Goal: Feedback & Contribution: Contribute content

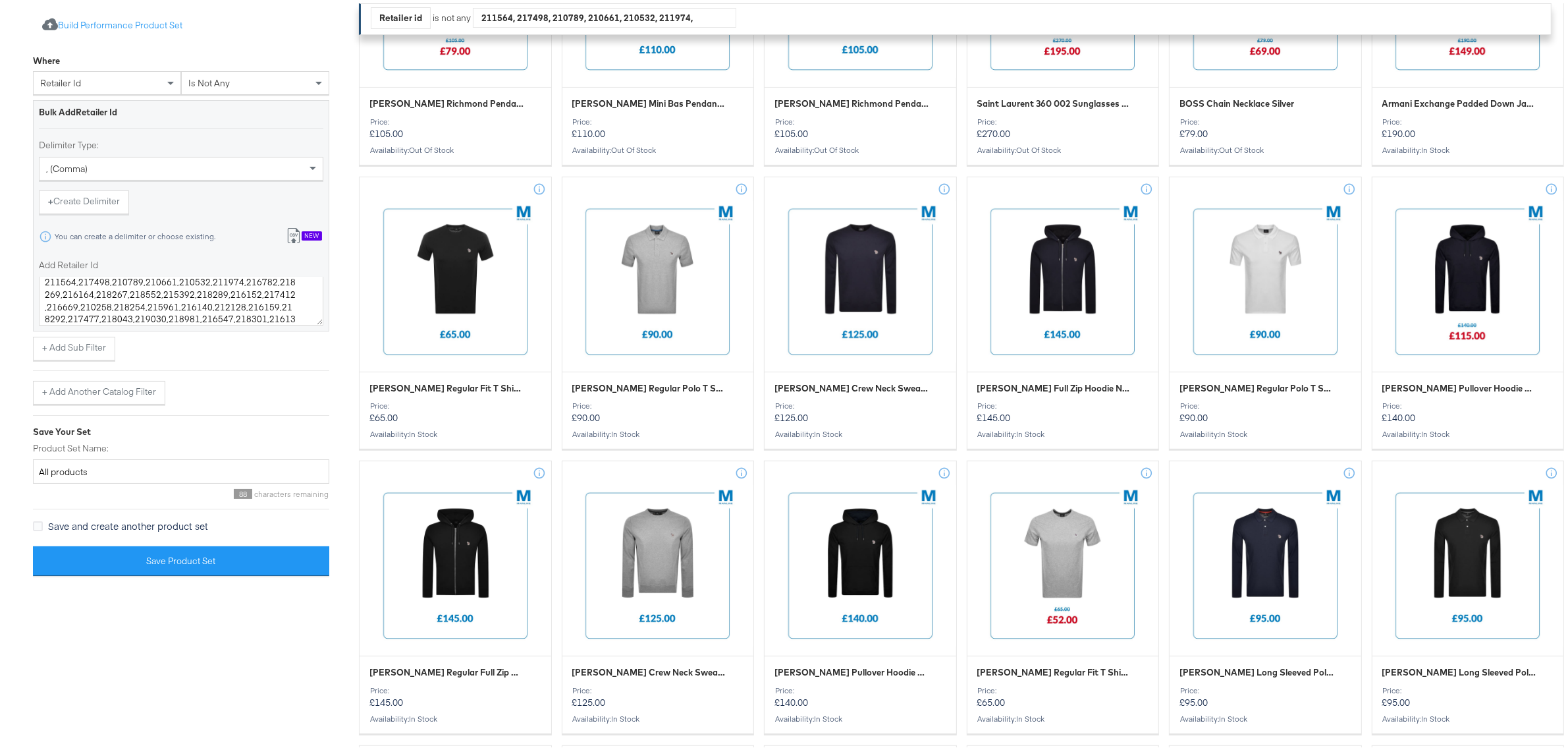
scroll to position [494, 0]
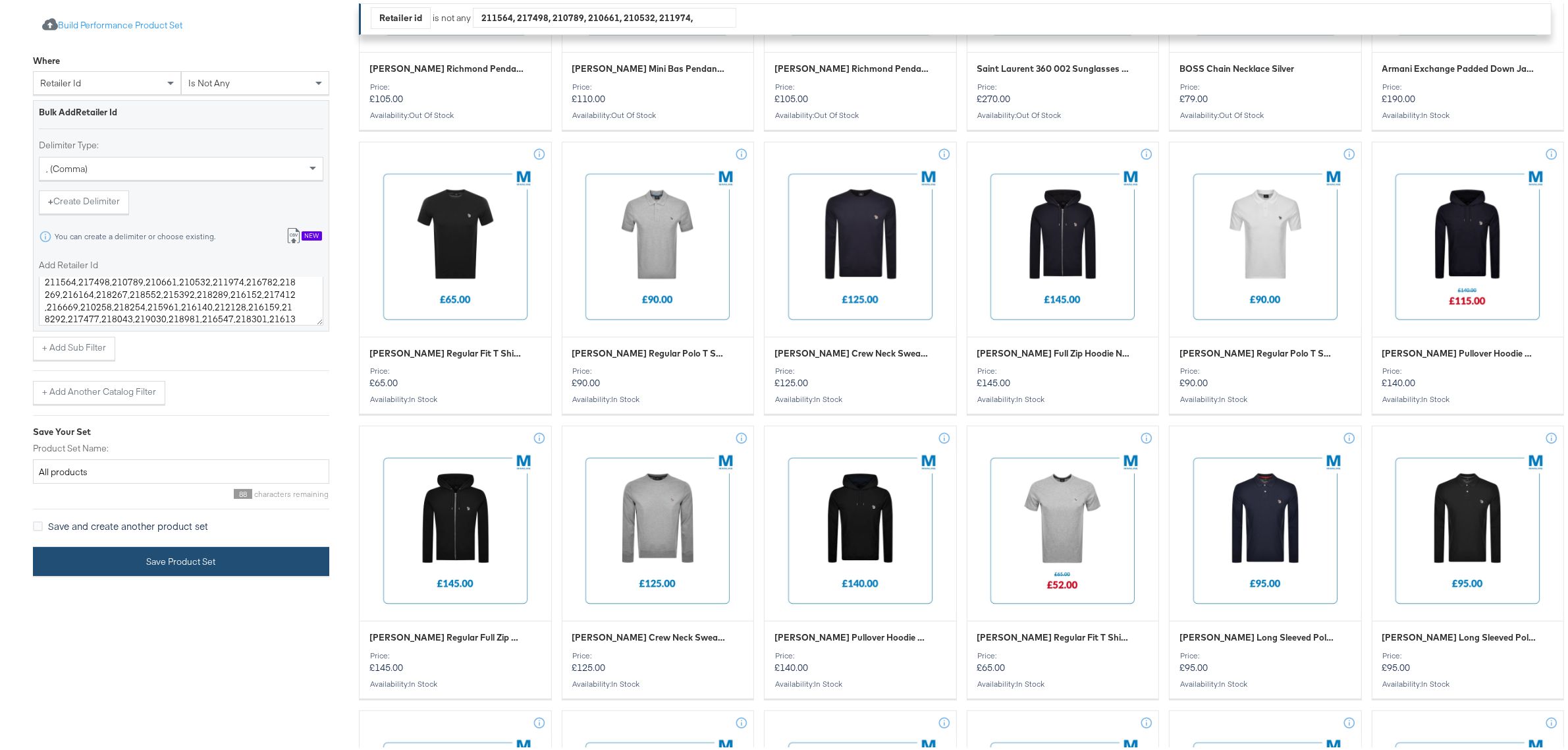
click at [186, 567] on button "Save Product Set" at bounding box center [181, 558] width 296 height 29
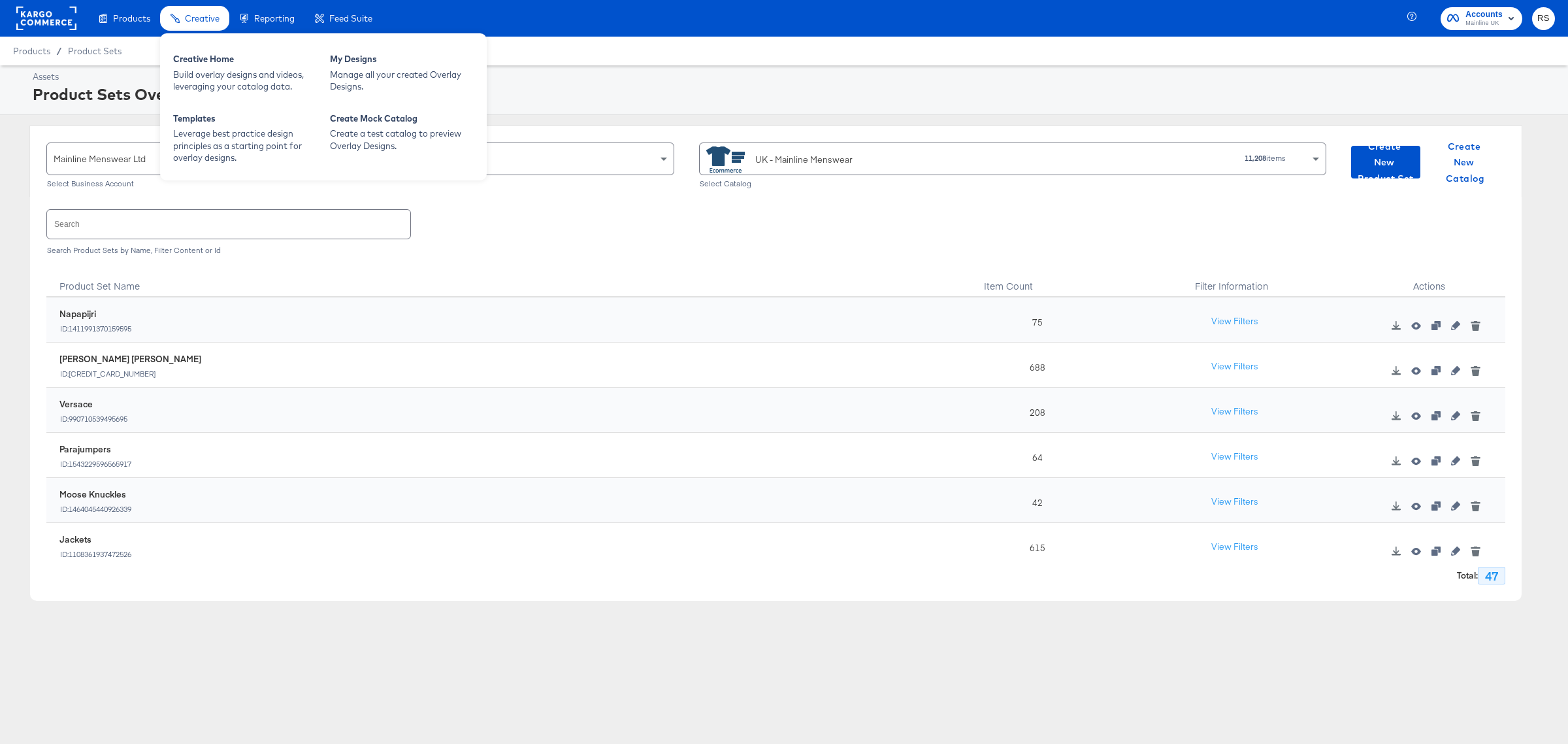
click at [197, 17] on span "Creative" at bounding box center [202, 18] width 35 height 10
click at [412, 72] on div "Manage all your created Overlay Designs." at bounding box center [401, 81] width 144 height 24
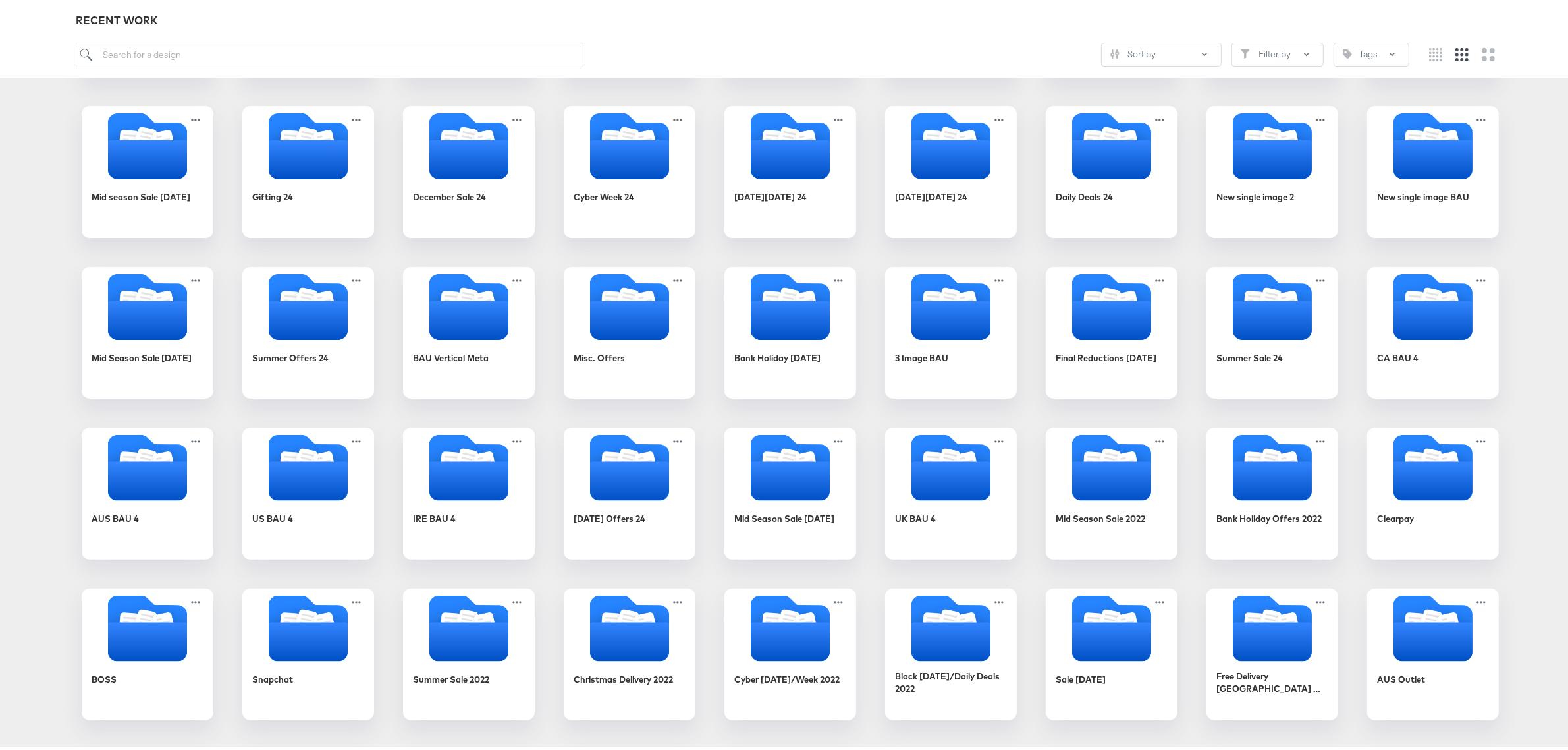
scroll to position [412, 0]
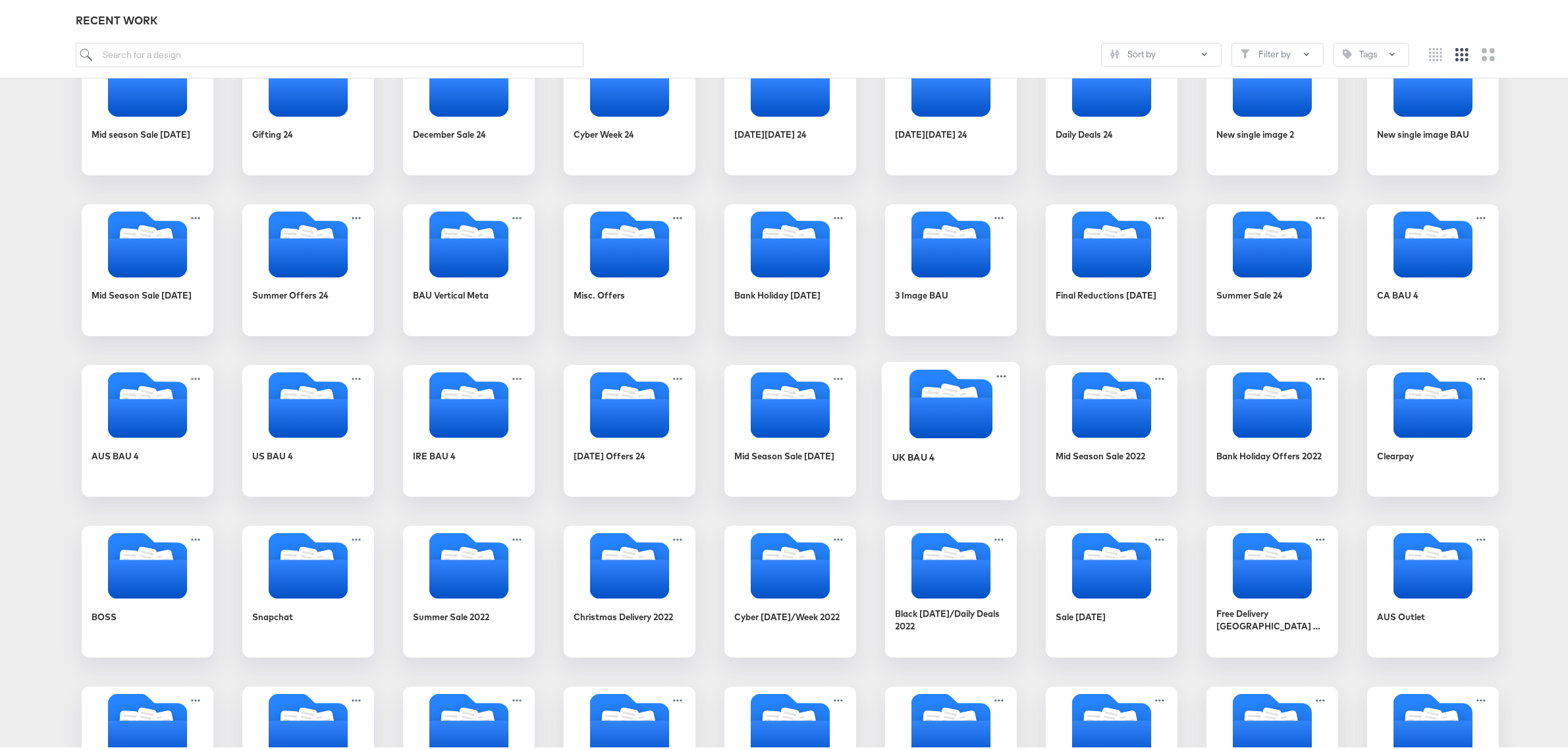
click at [943, 442] on div "UK BAU 4" at bounding box center [951, 464] width 118 height 50
click at [943, 442] on div "Products Creative Reporting Feed Suite Accounts Mainline UK RS Creative / Creat…" at bounding box center [790, 474] width 1581 height 1772
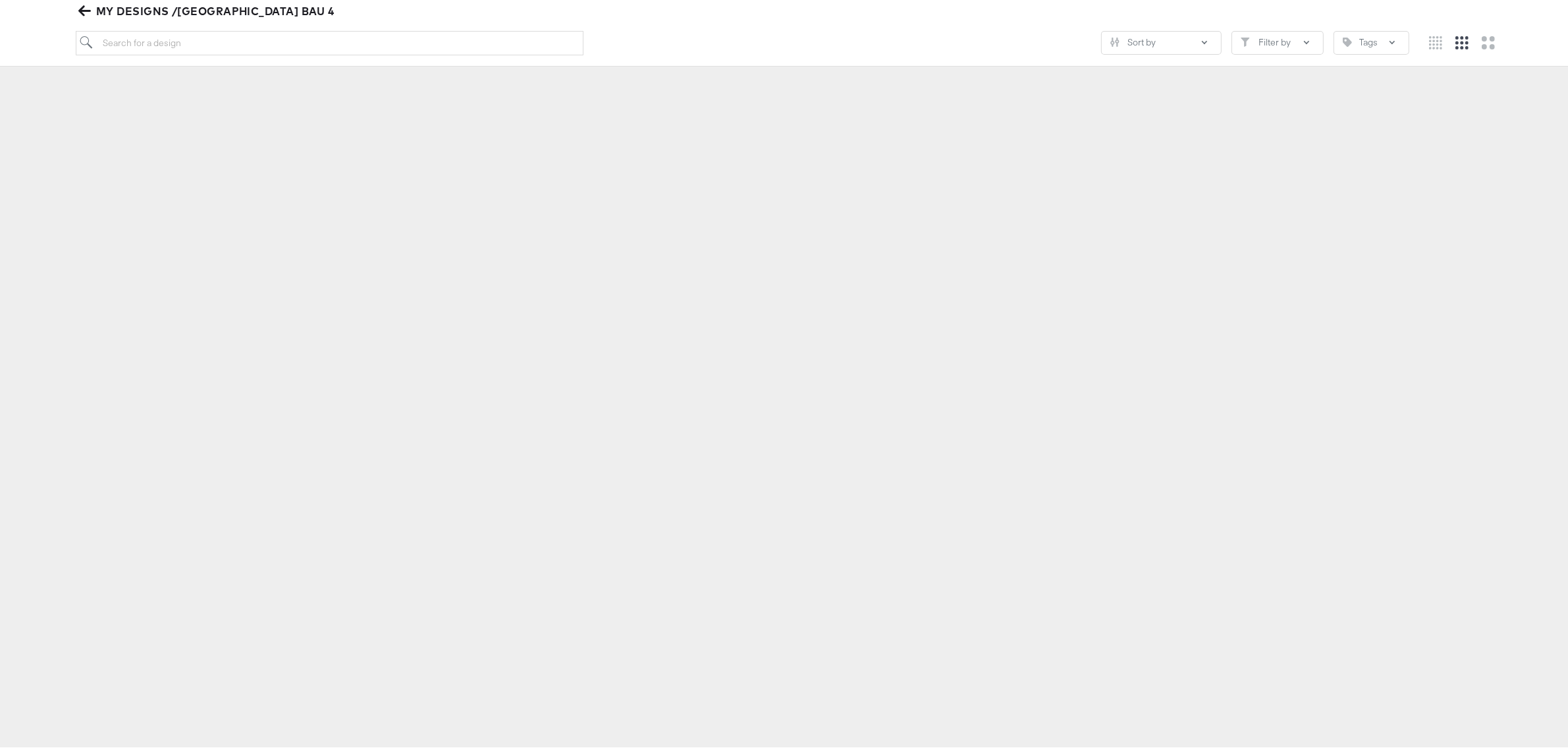
scroll to position [151, 0]
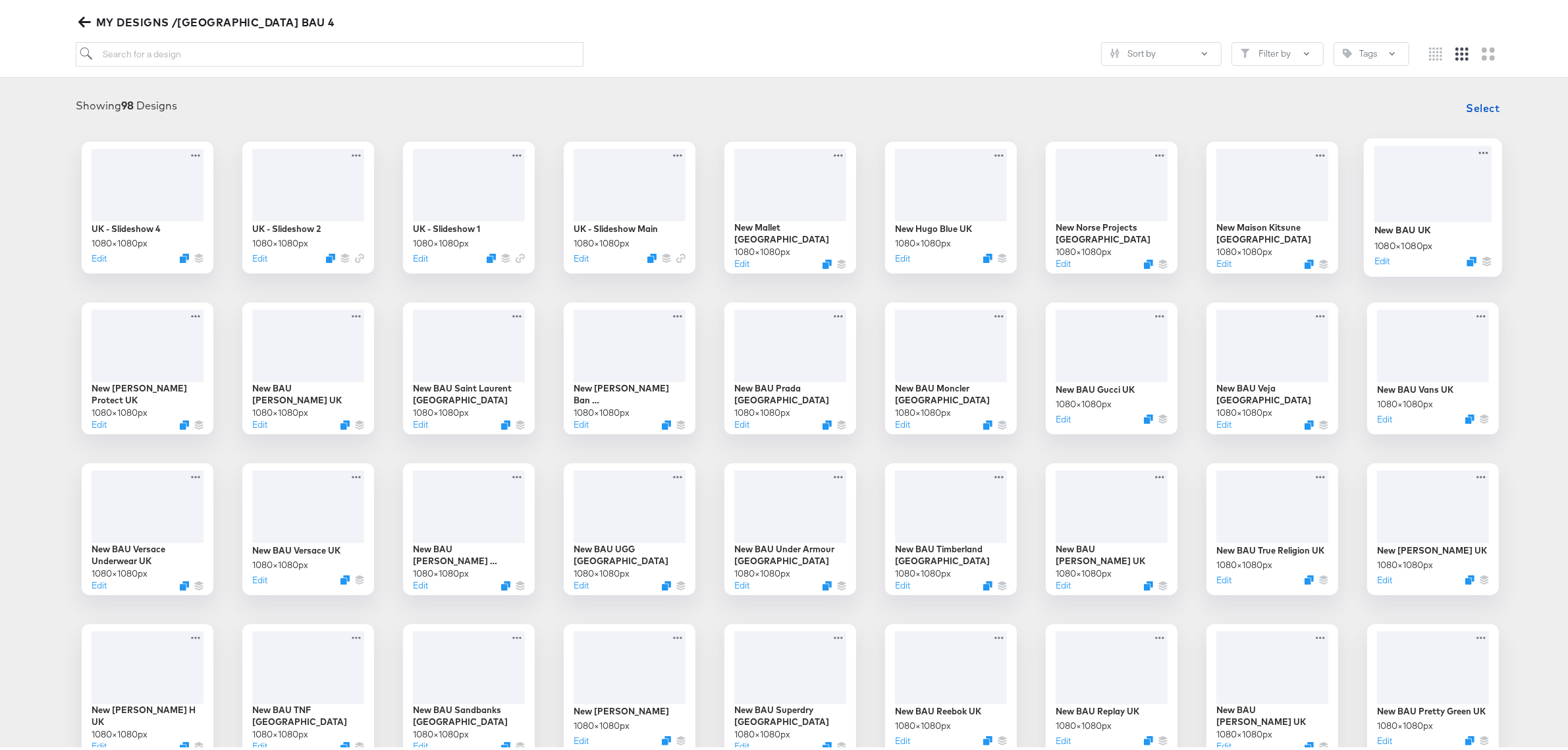
click at [1428, 179] on div at bounding box center [1434, 180] width 118 height 76
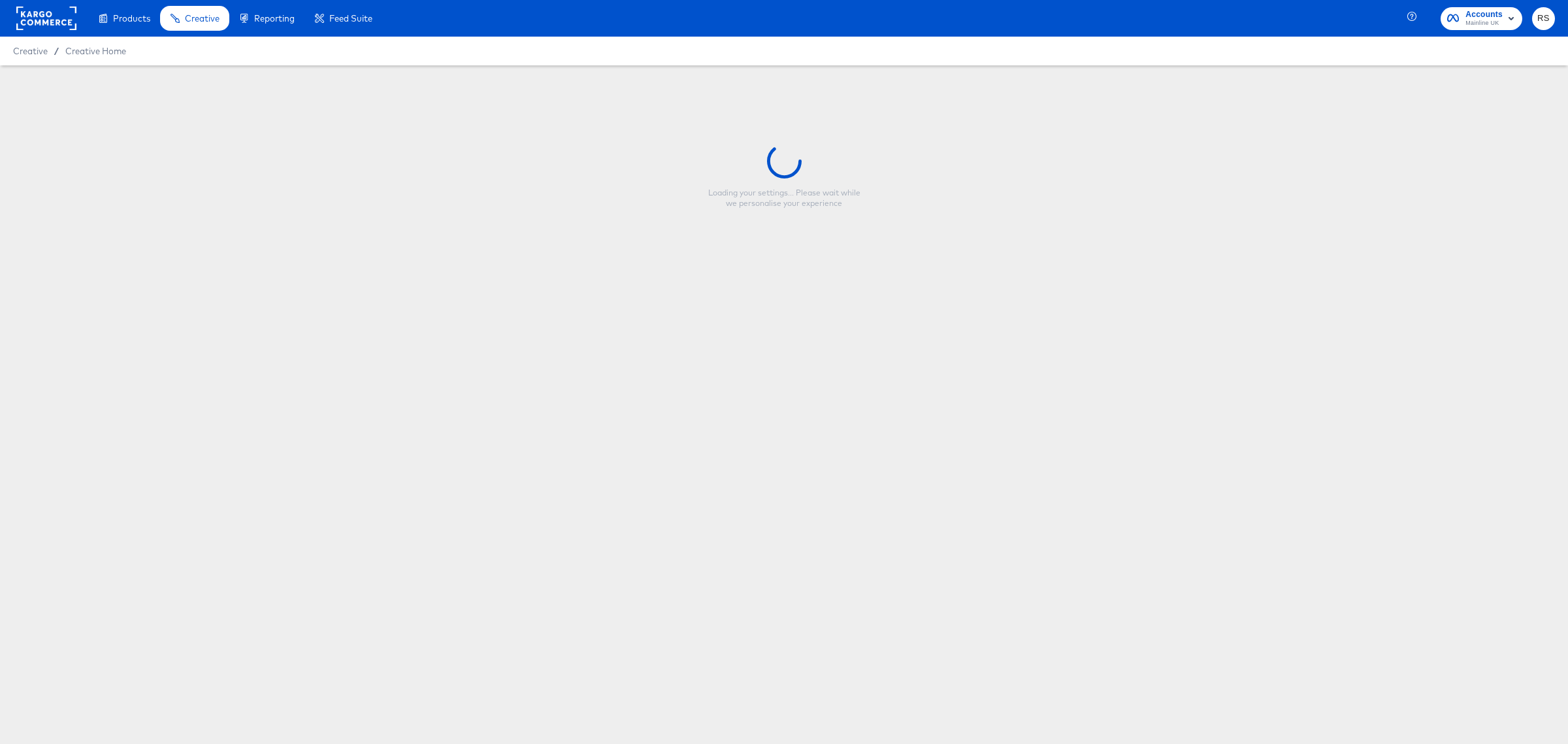
type input "New BAU UK"
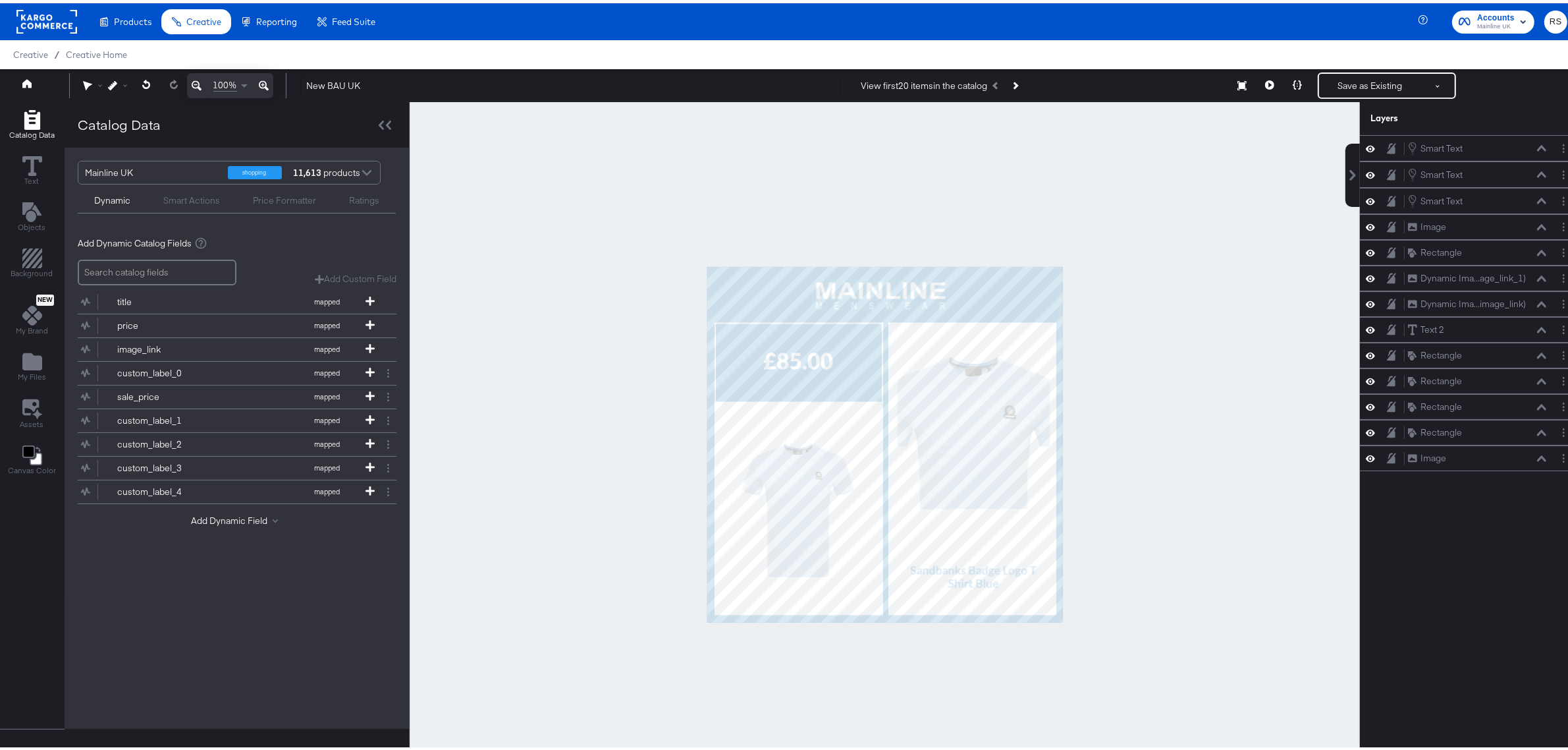
click at [1193, 389] on div at bounding box center [885, 441] width 951 height 685
click at [1057, 303] on div at bounding box center [885, 441] width 951 height 685
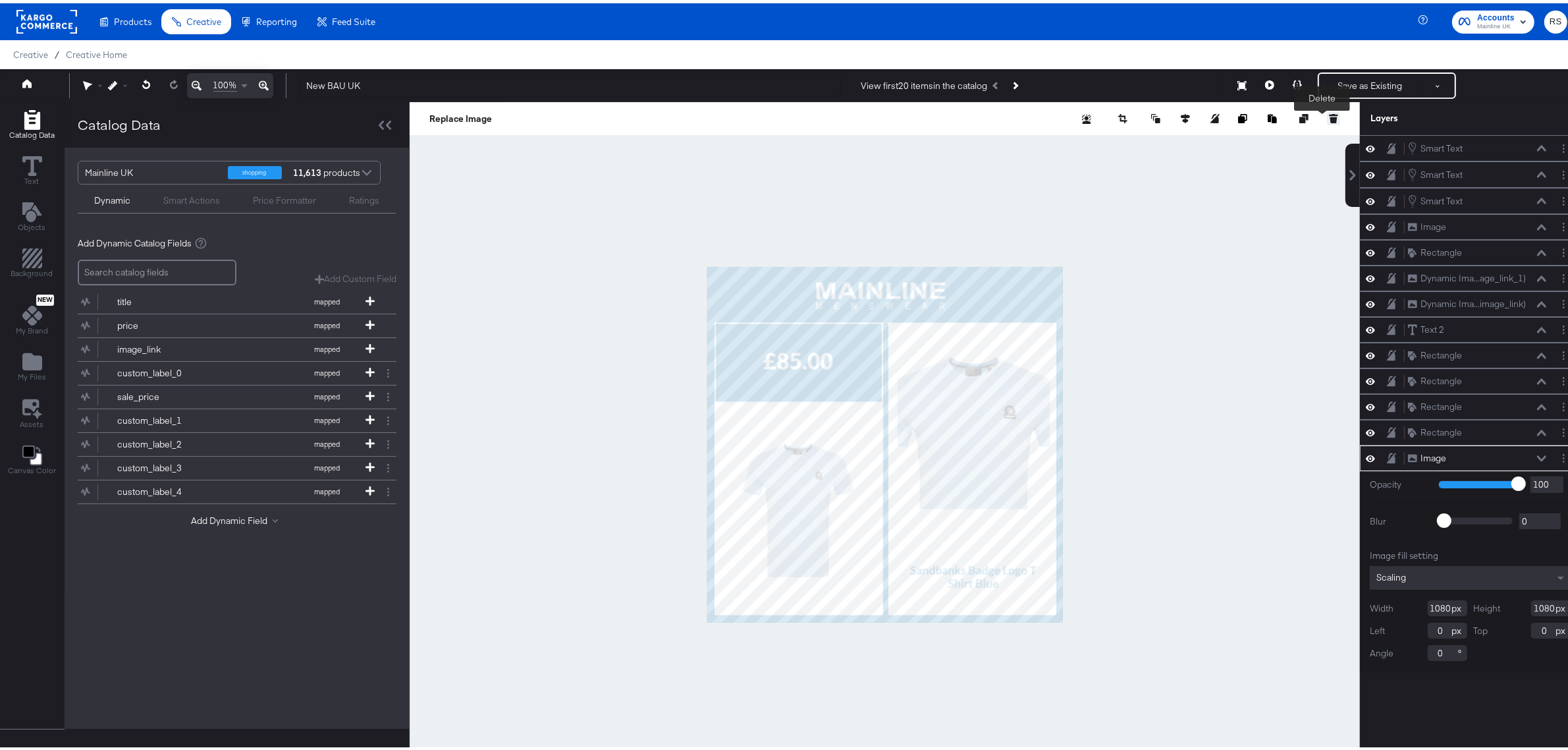
click at [1329, 111] on icon at bounding box center [1334, 115] width 9 height 9
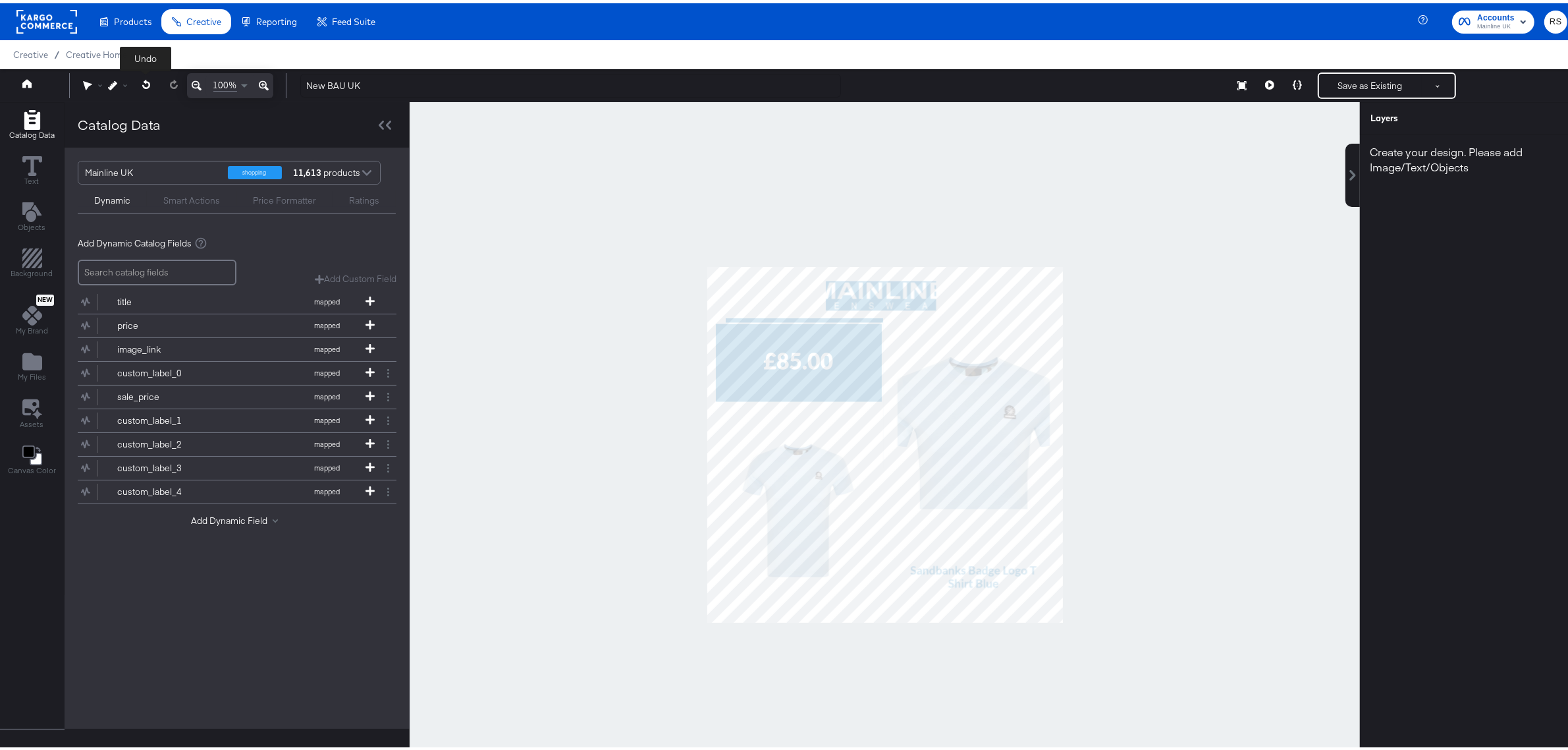
click at [142, 79] on icon at bounding box center [146, 81] width 8 height 9
click at [146, 83] on icon at bounding box center [146, 81] width 8 height 9
click at [541, 273] on div at bounding box center [885, 441] width 951 height 685
click at [146, 81] on icon at bounding box center [146, 81] width 8 height 9
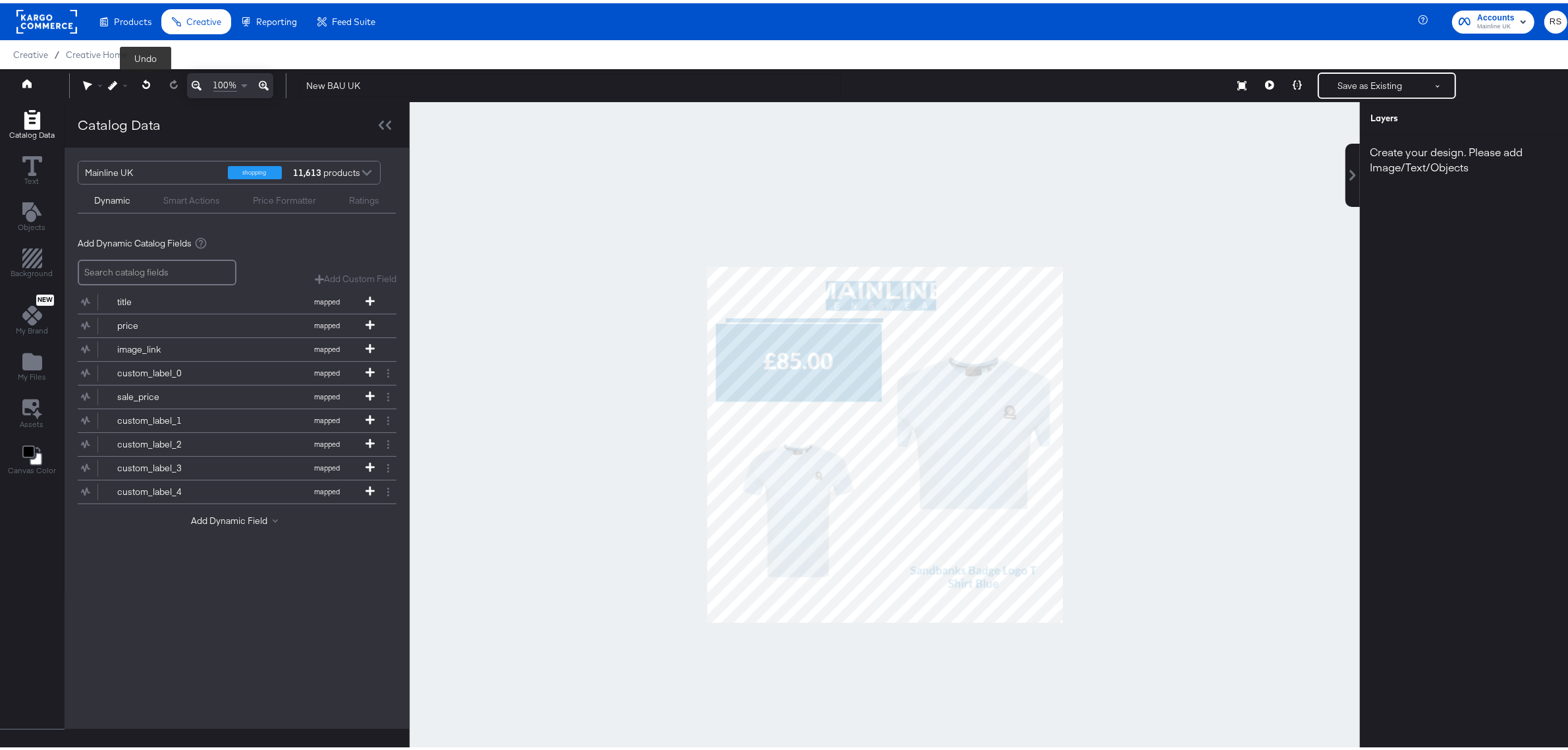
click at [146, 81] on icon at bounding box center [146, 81] width 8 height 9
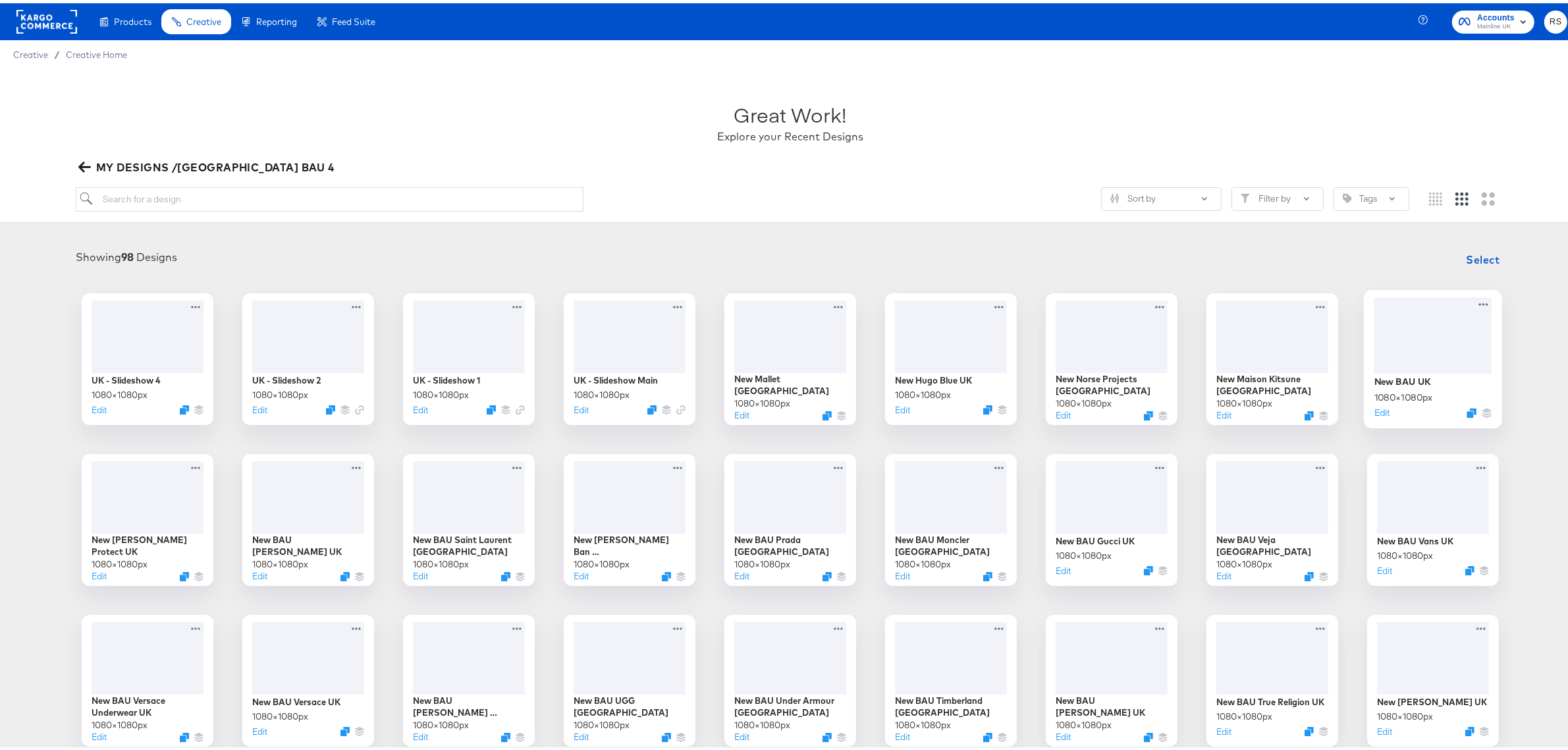
click at [1433, 331] on div at bounding box center [1434, 332] width 118 height 76
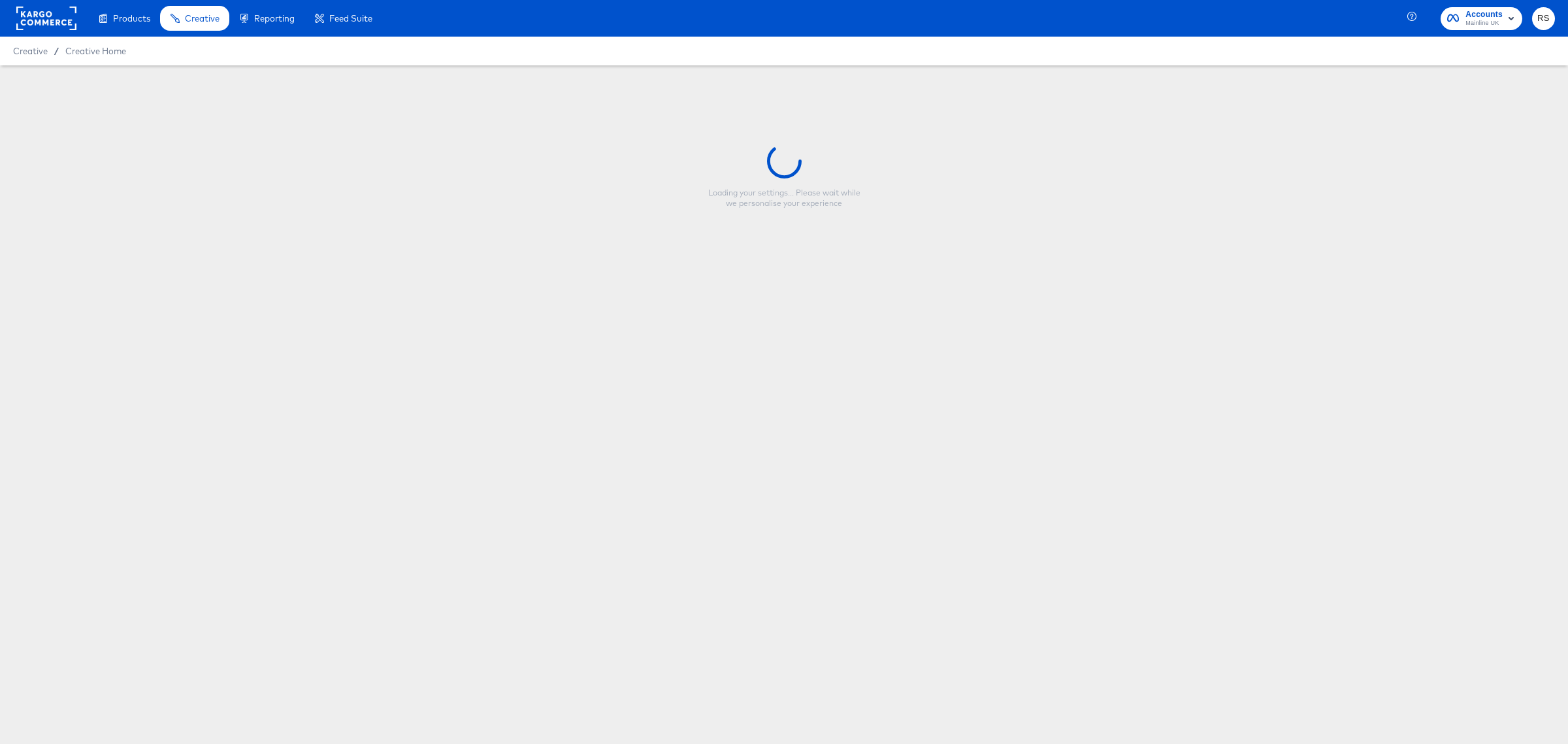
type input "New BAU UK"
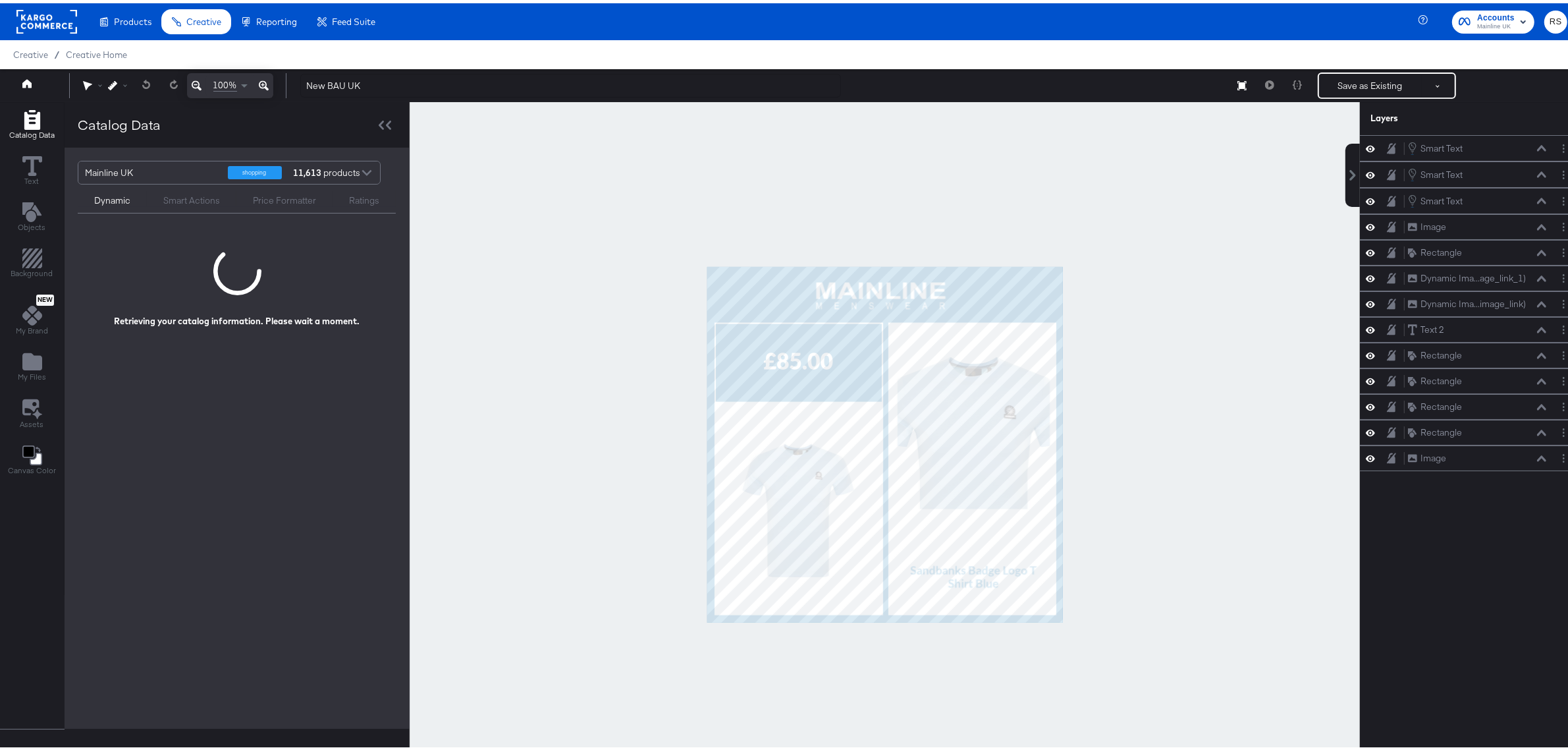
click at [1203, 329] on div at bounding box center [885, 441] width 951 height 685
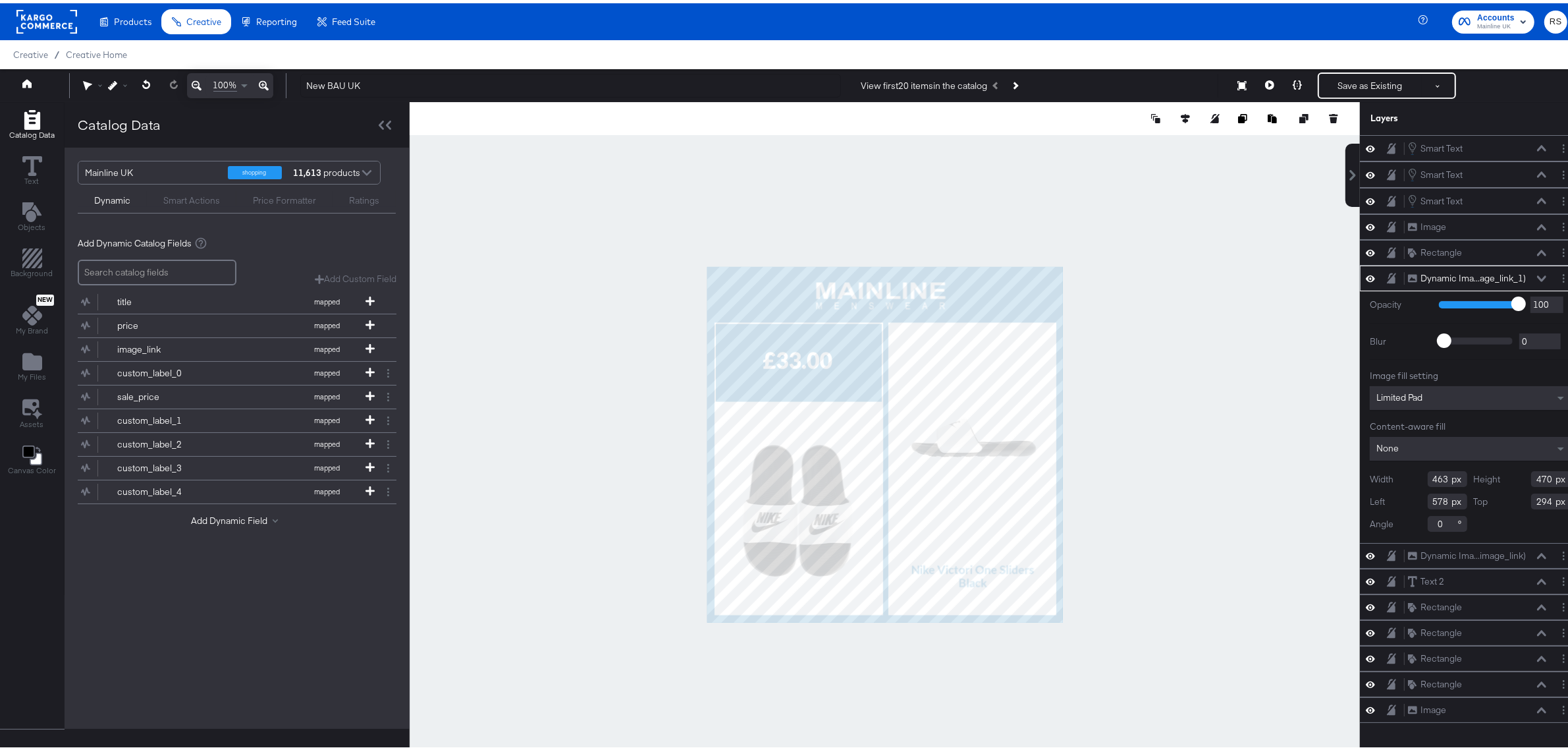
type input "282"
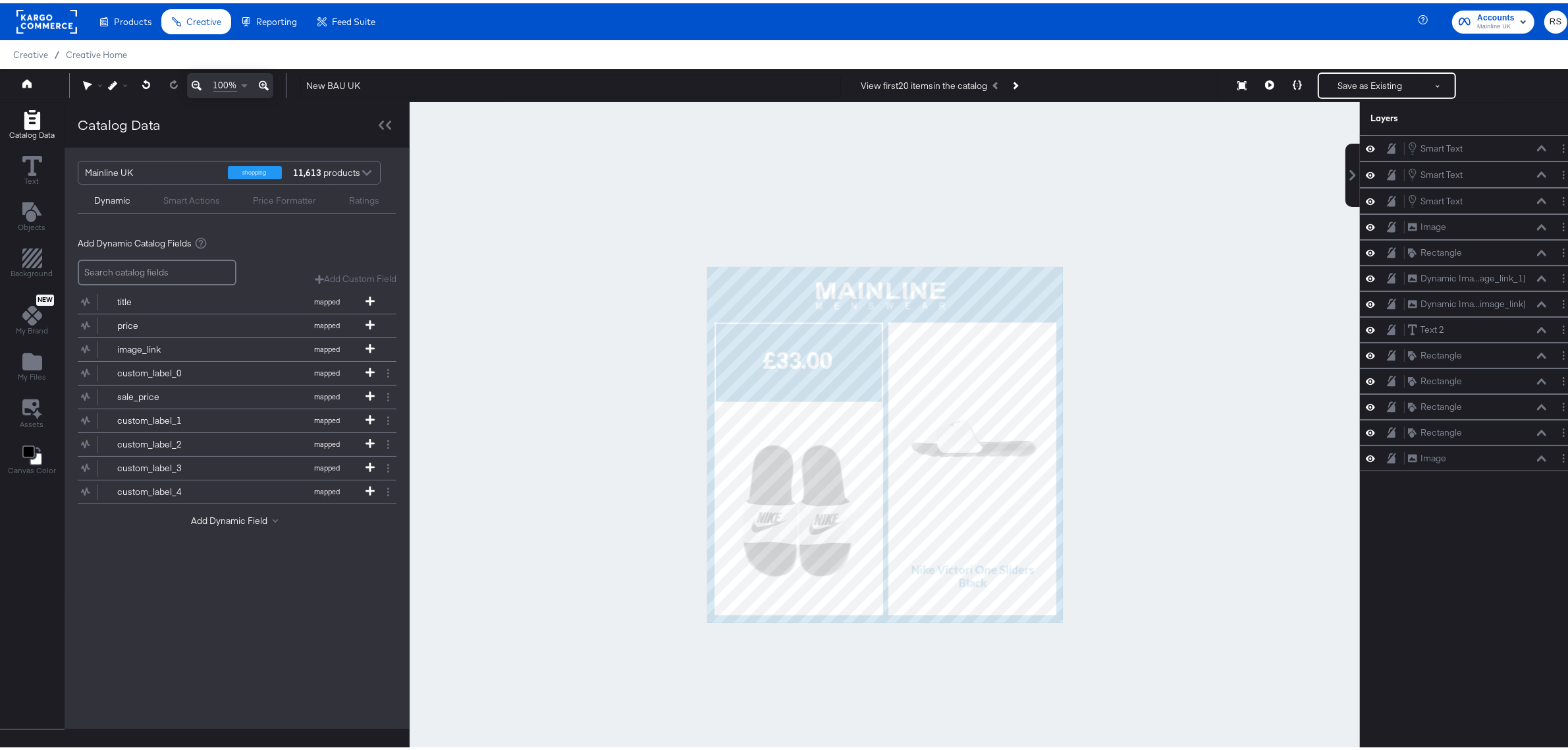
click at [1171, 468] on div at bounding box center [885, 441] width 951 height 685
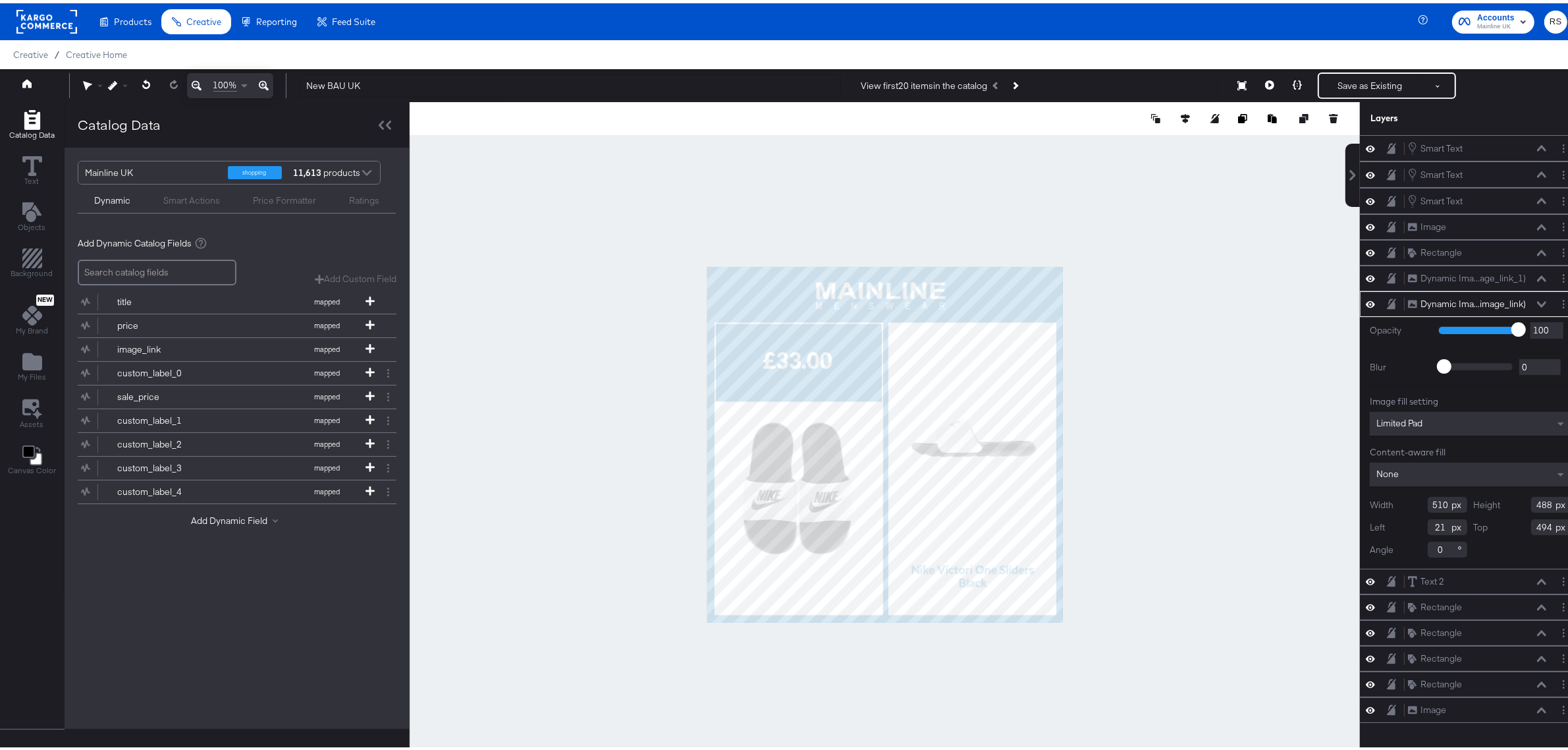
type input "428"
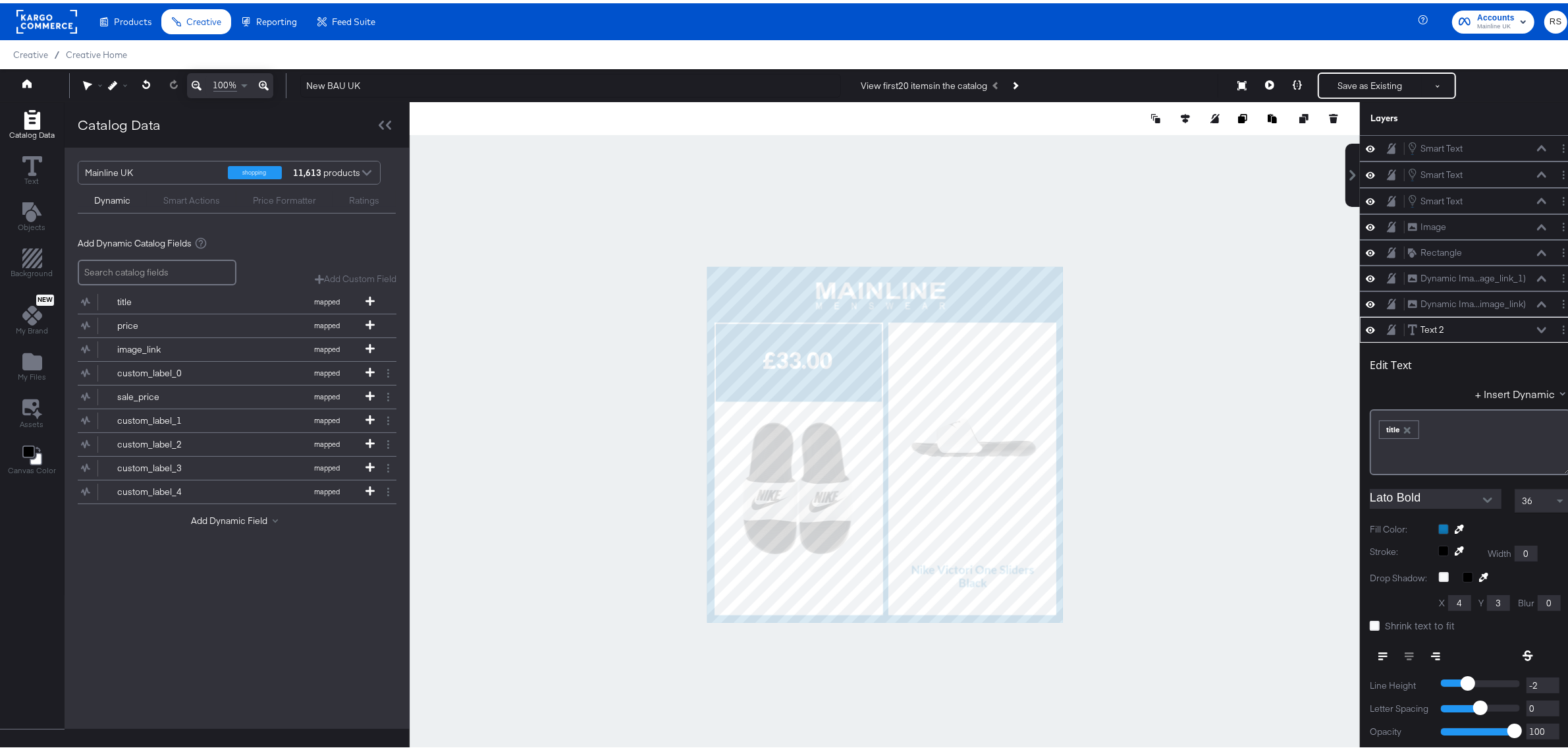
scroll to position [102, 0]
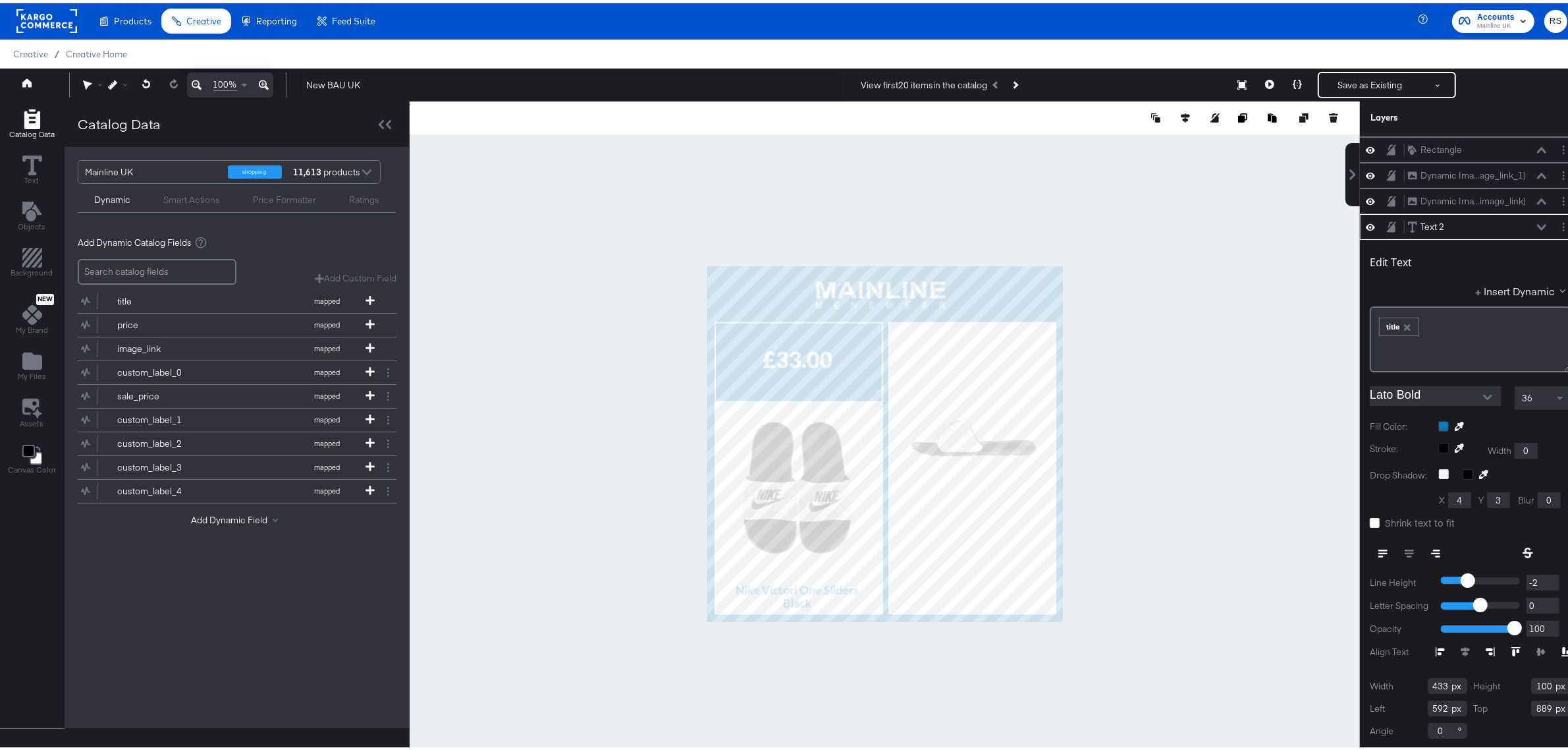
type input "59"
type input "955"
click at [143, 83] on icon at bounding box center [145, 80] width 8 height 9
type input "217"
click at [1125, 394] on div at bounding box center [885, 440] width 951 height 685
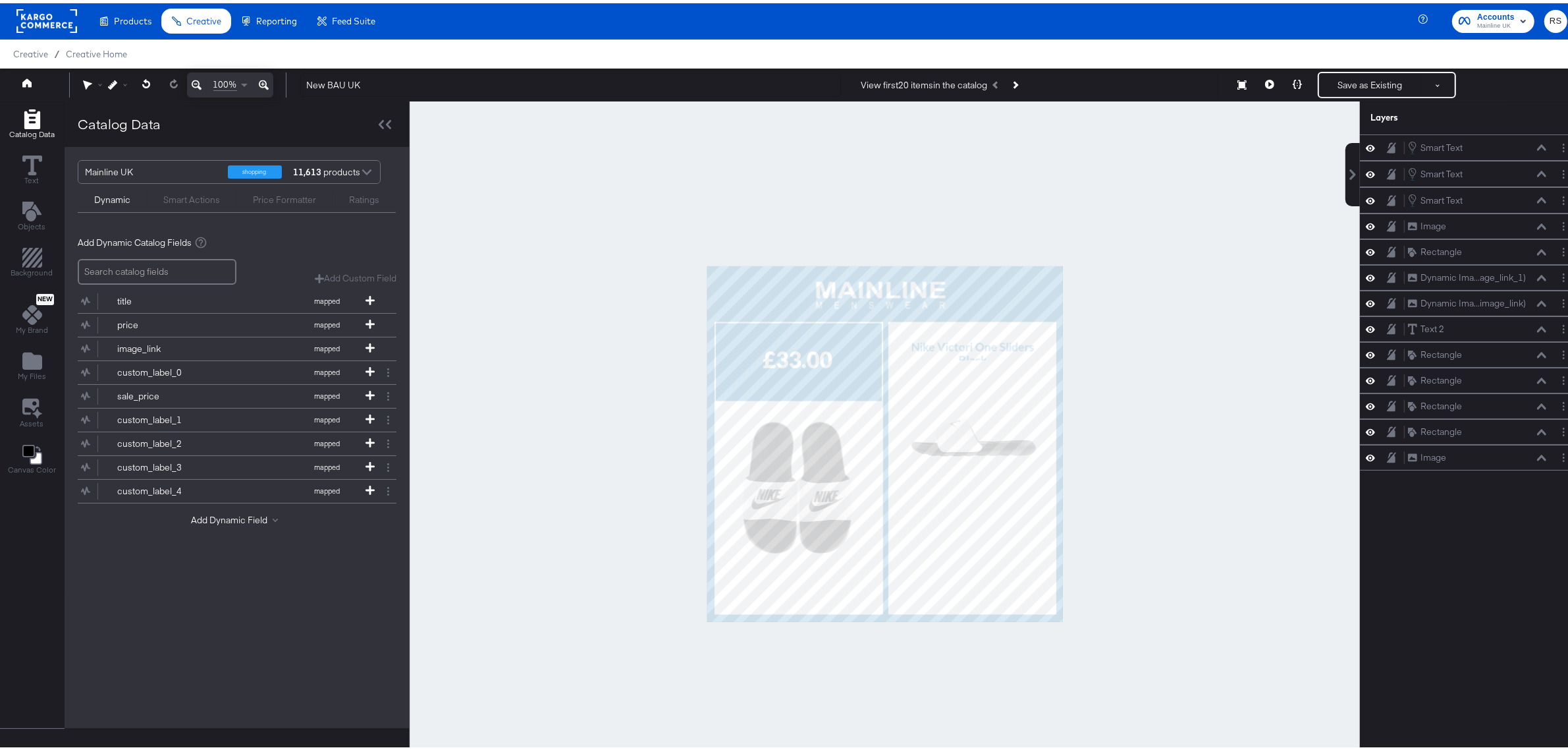
scroll to position [0, 0]
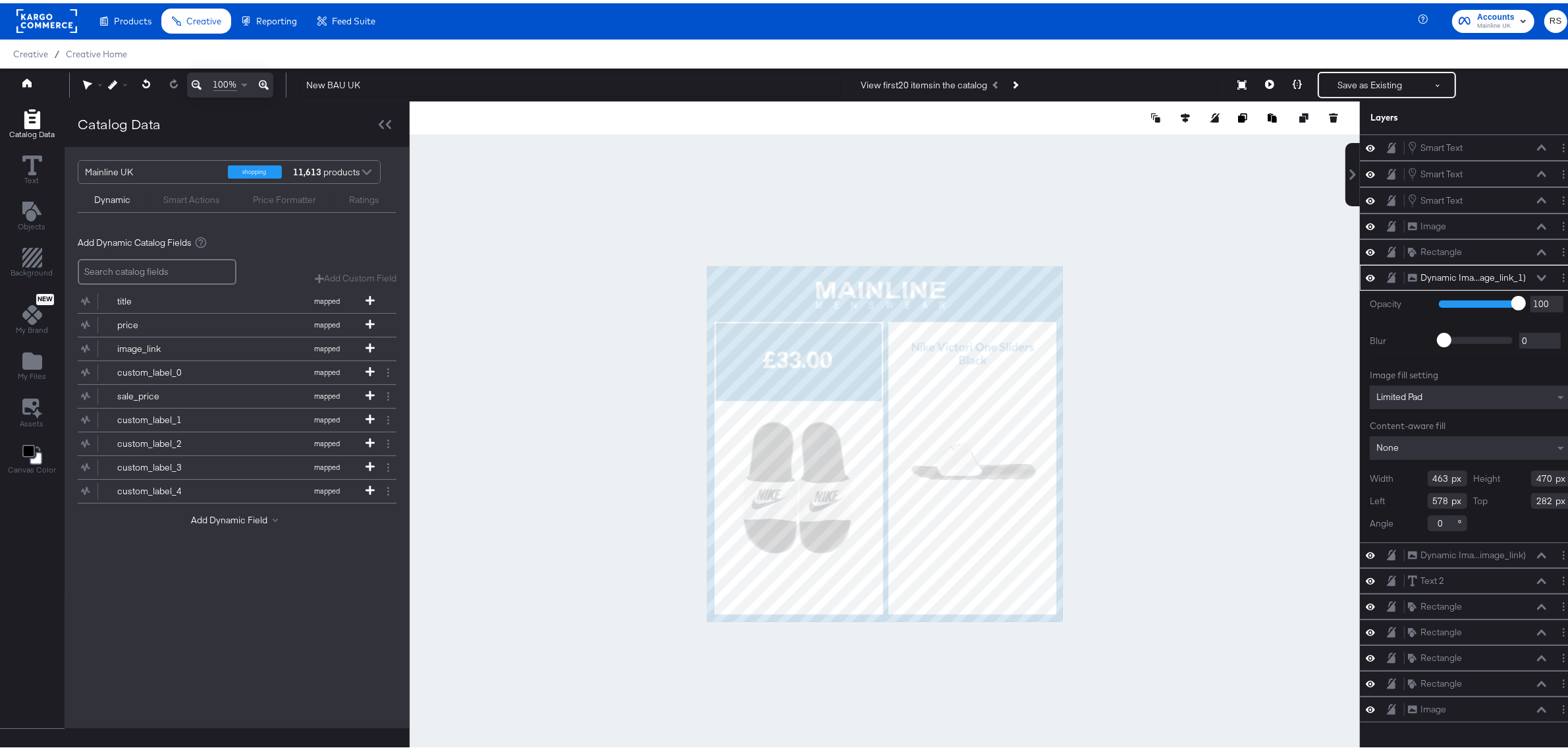
type input "354"
click at [1121, 422] on div at bounding box center [885, 440] width 951 height 685
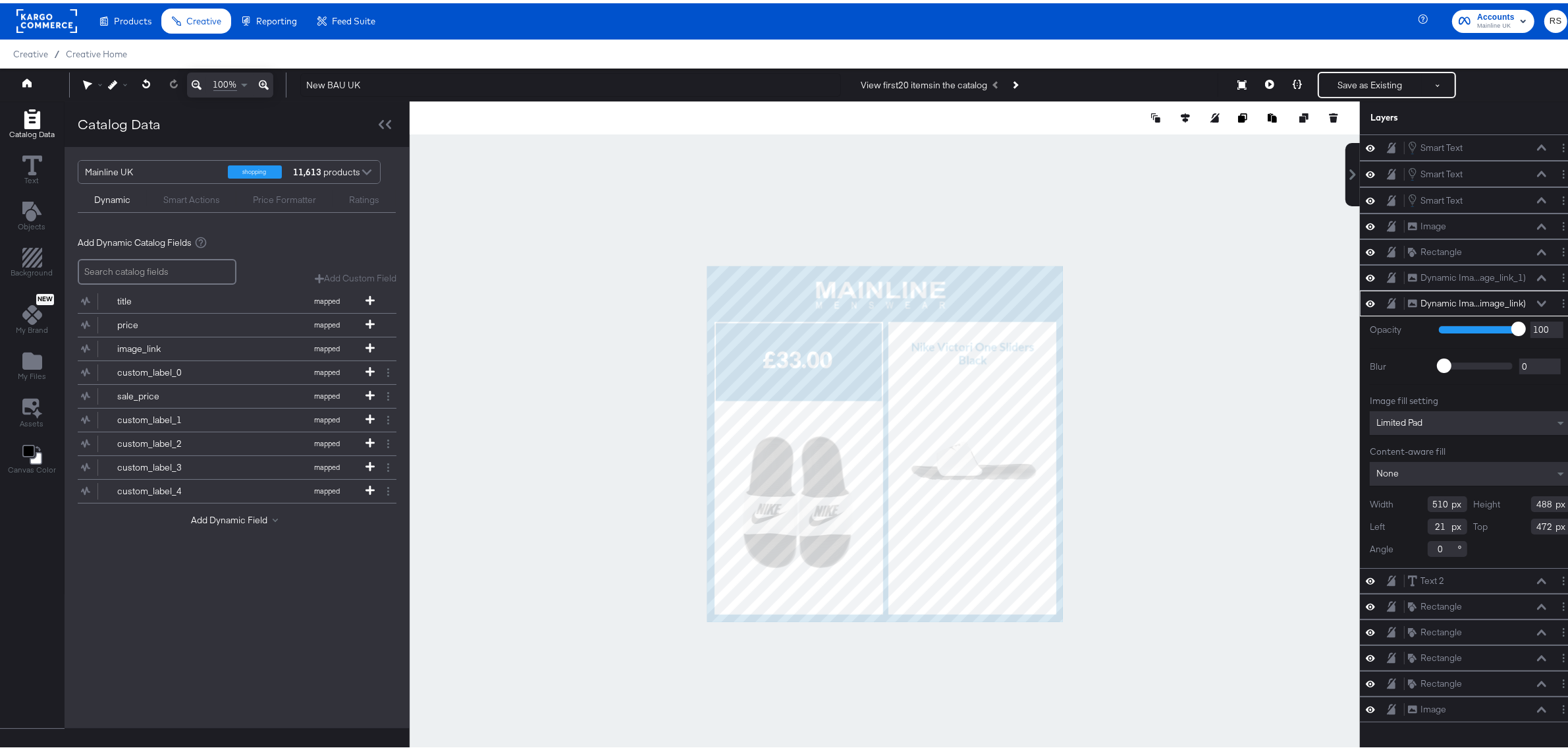
type input "472"
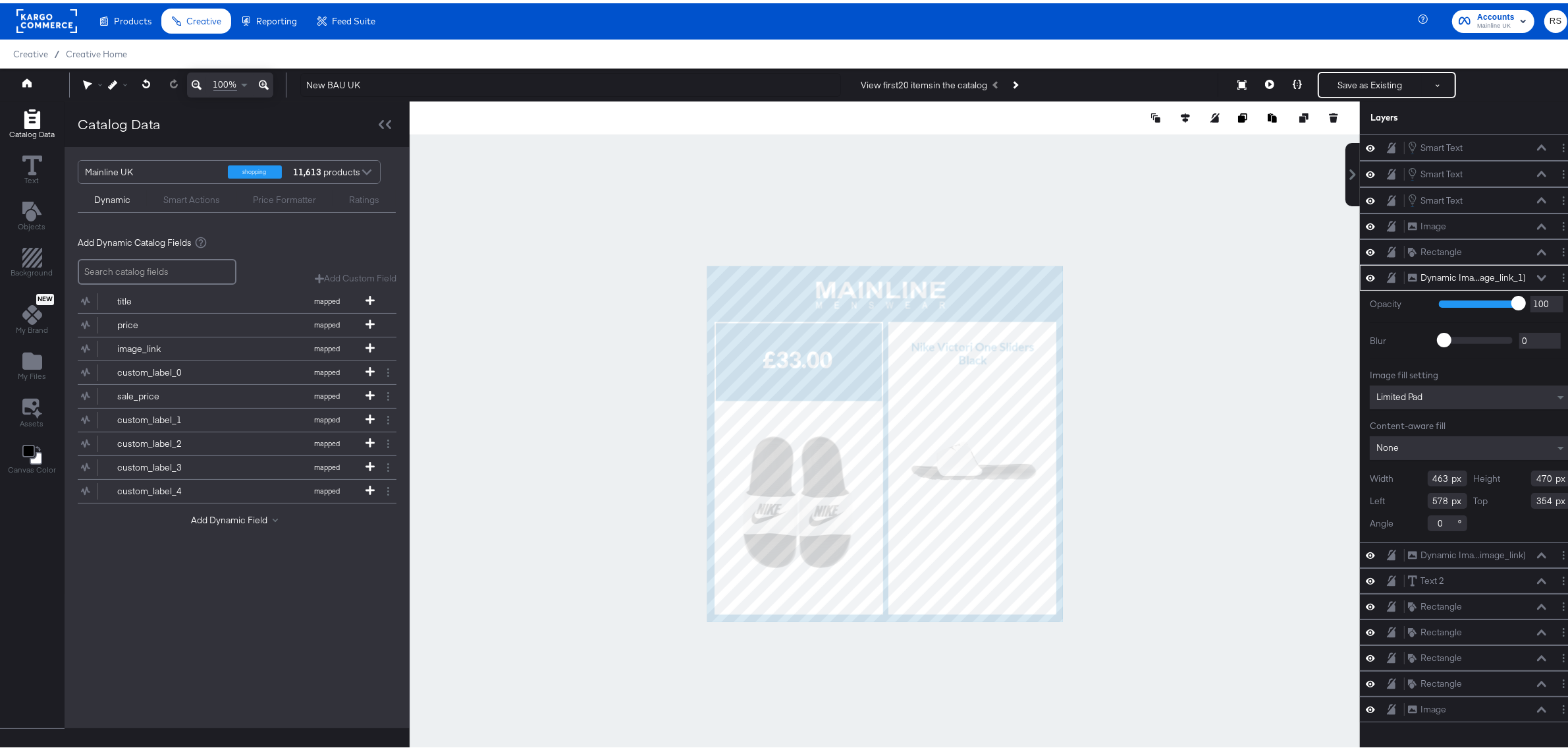
type input "352"
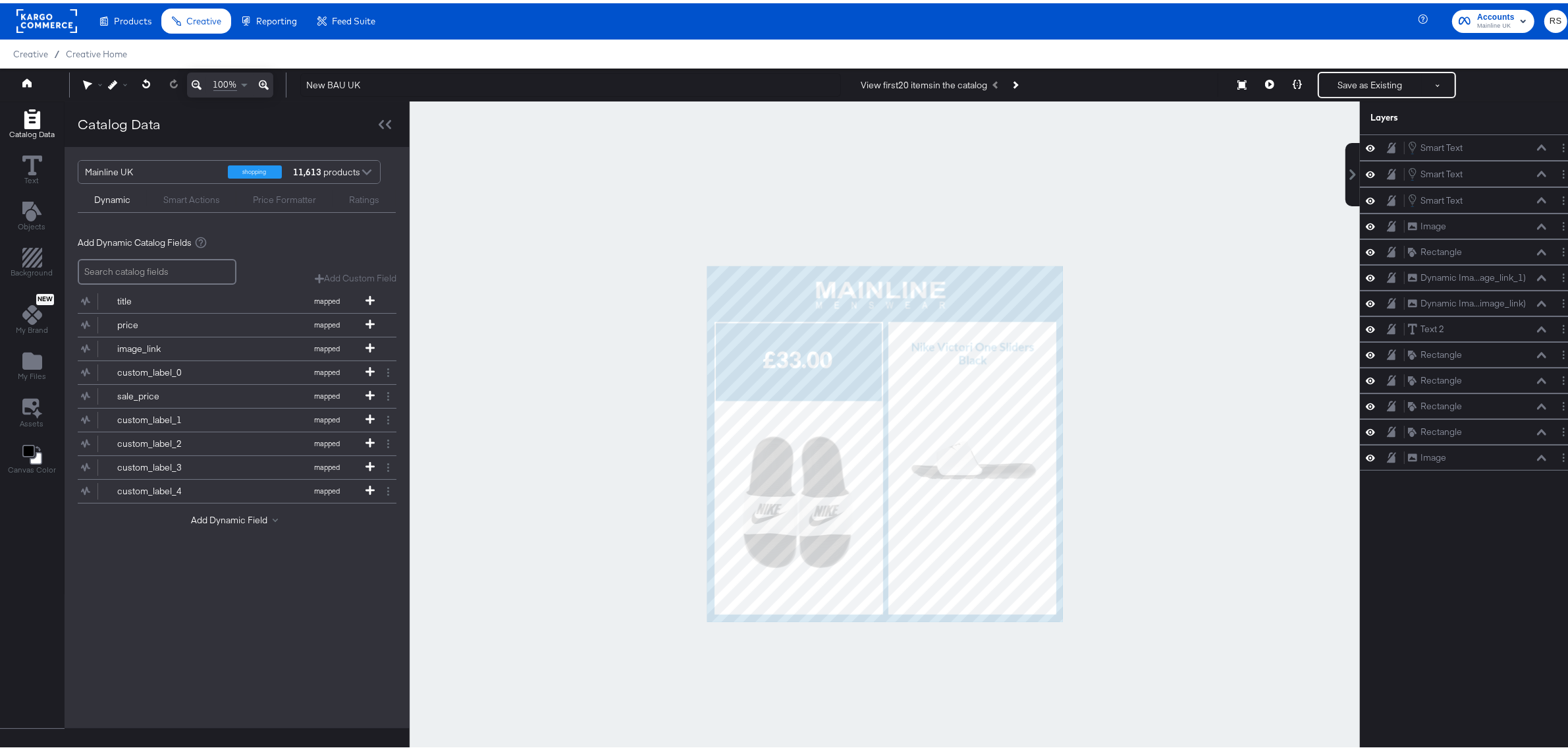
click at [1140, 452] on div at bounding box center [885, 440] width 951 height 685
click at [31, 356] on icon "Add Files" at bounding box center [32, 358] width 20 height 17
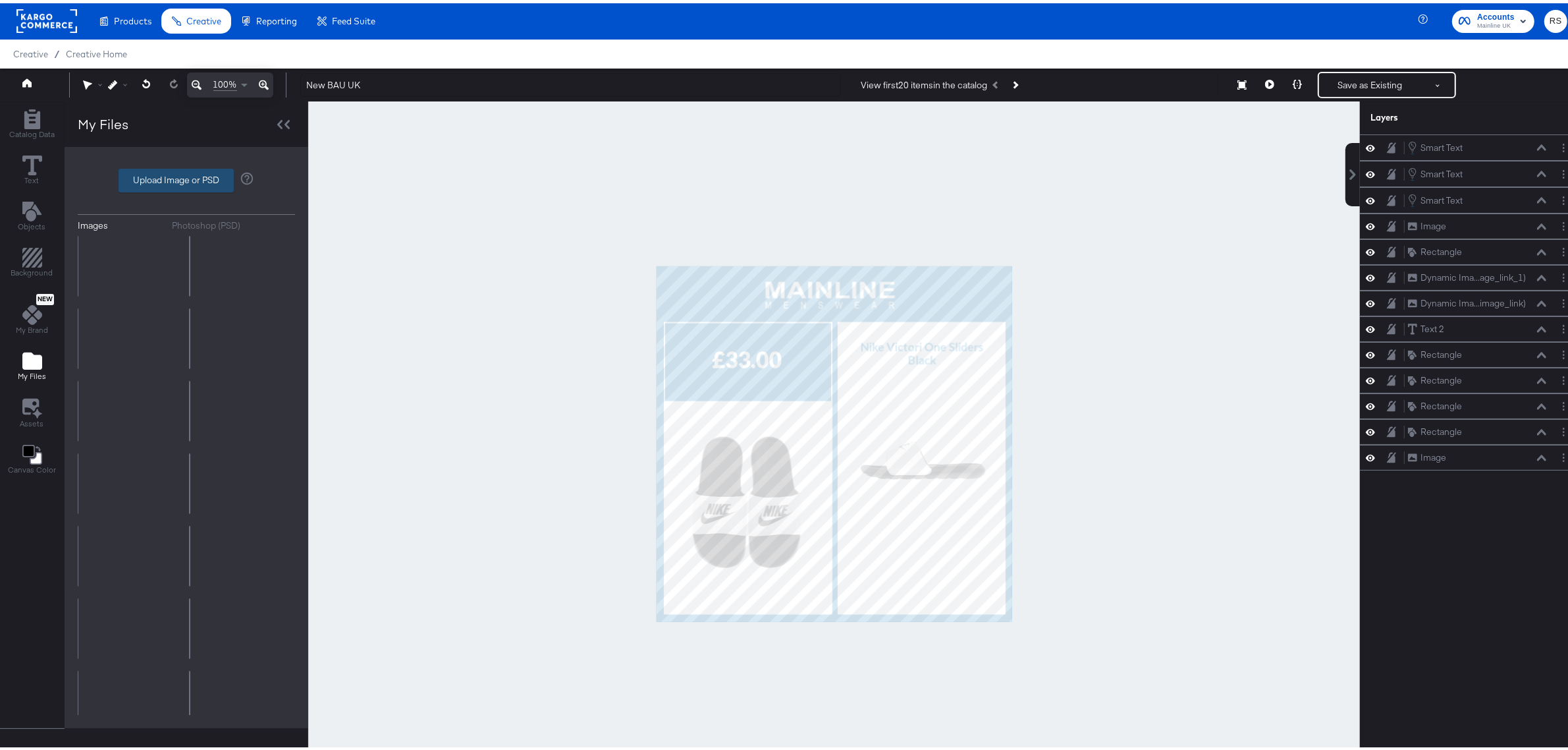
click at [169, 169] on label "Upload Image or PSD" at bounding box center [176, 177] width 114 height 22
click at [186, 177] on input "Upload Image or PSD" at bounding box center [186, 177] width 0 height 0
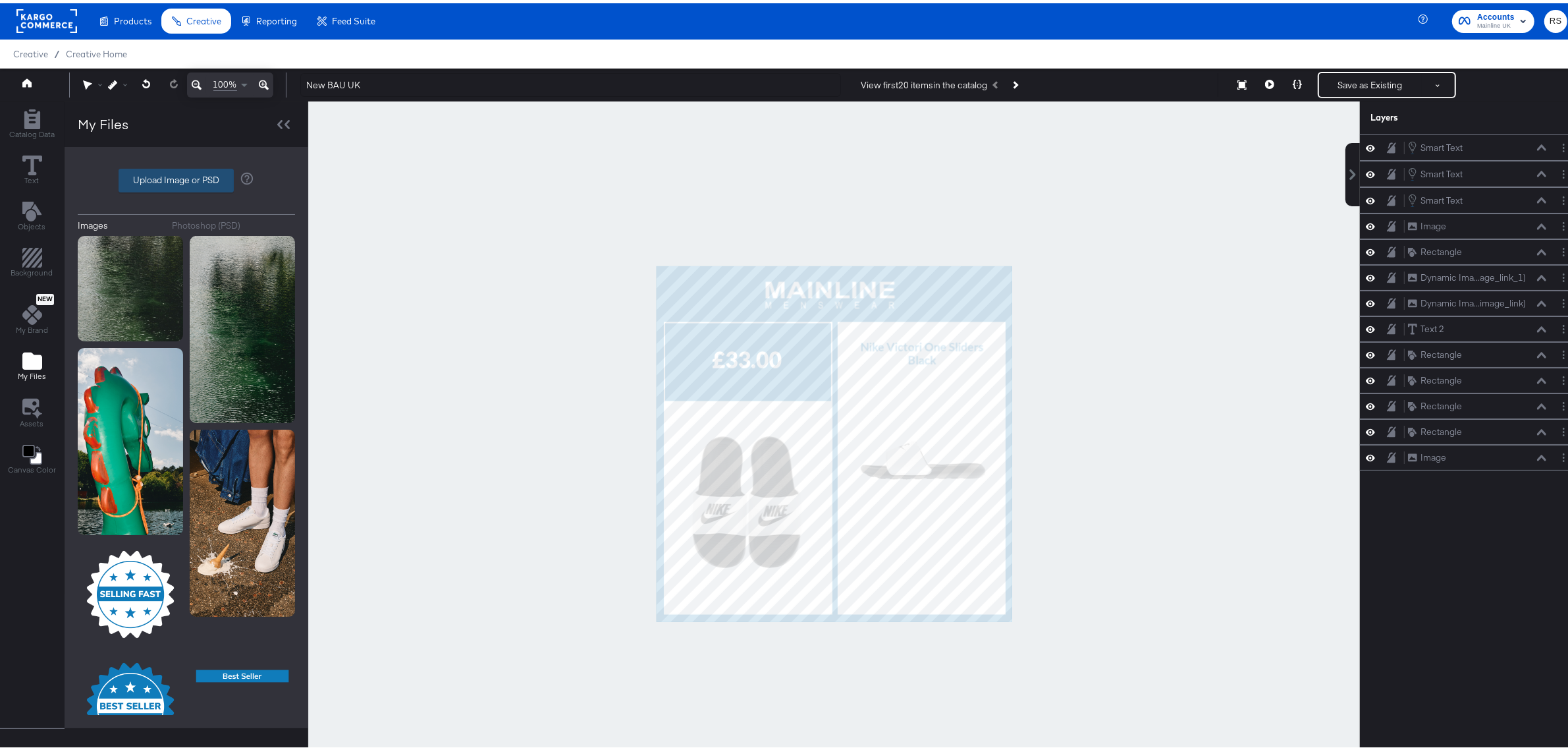
type input "C:\fakepath\MM-SOCIAL-STITCHERADS-BANKHOLREADY-240730-004.png"
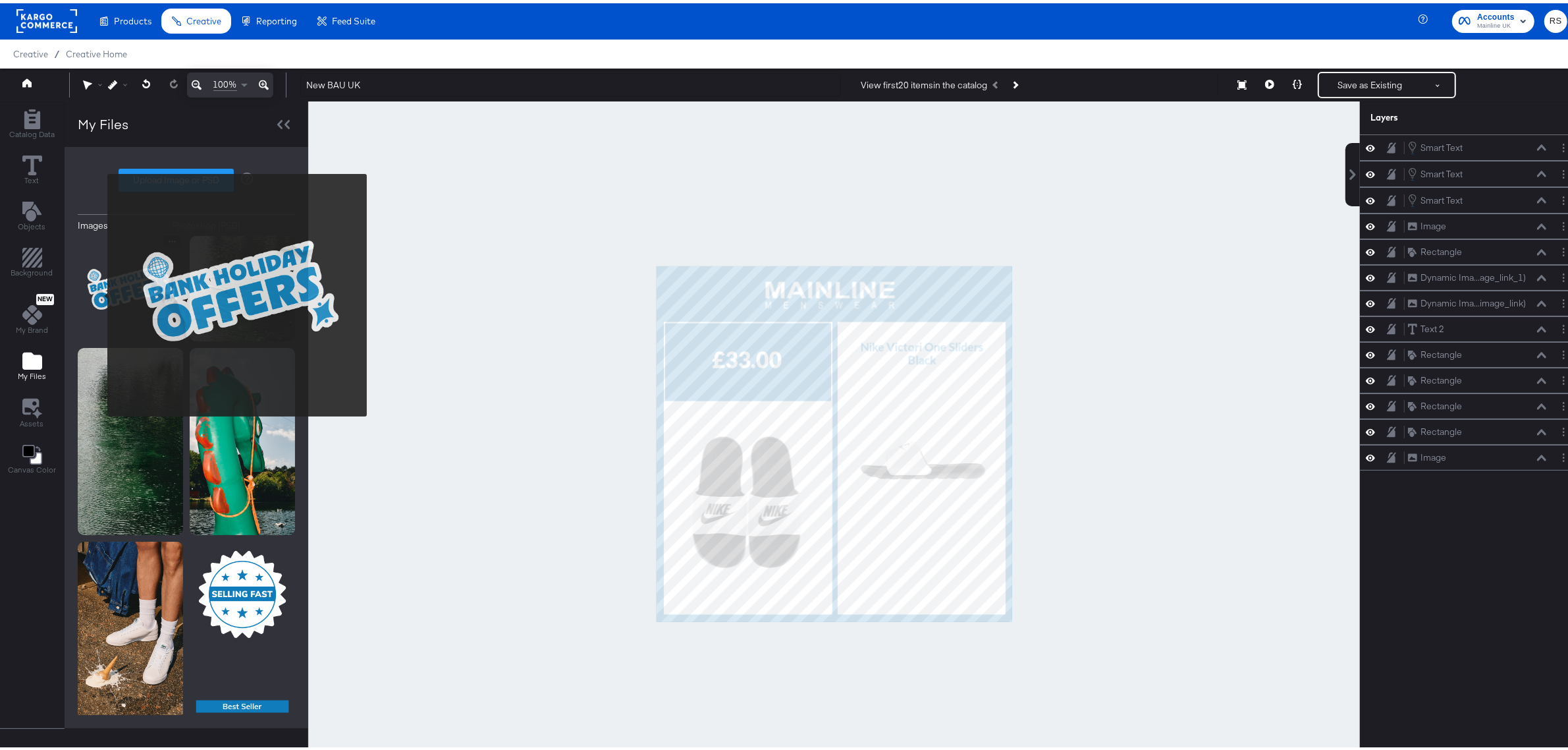
click at [99, 292] on img at bounding box center [130, 285] width 106 height 106
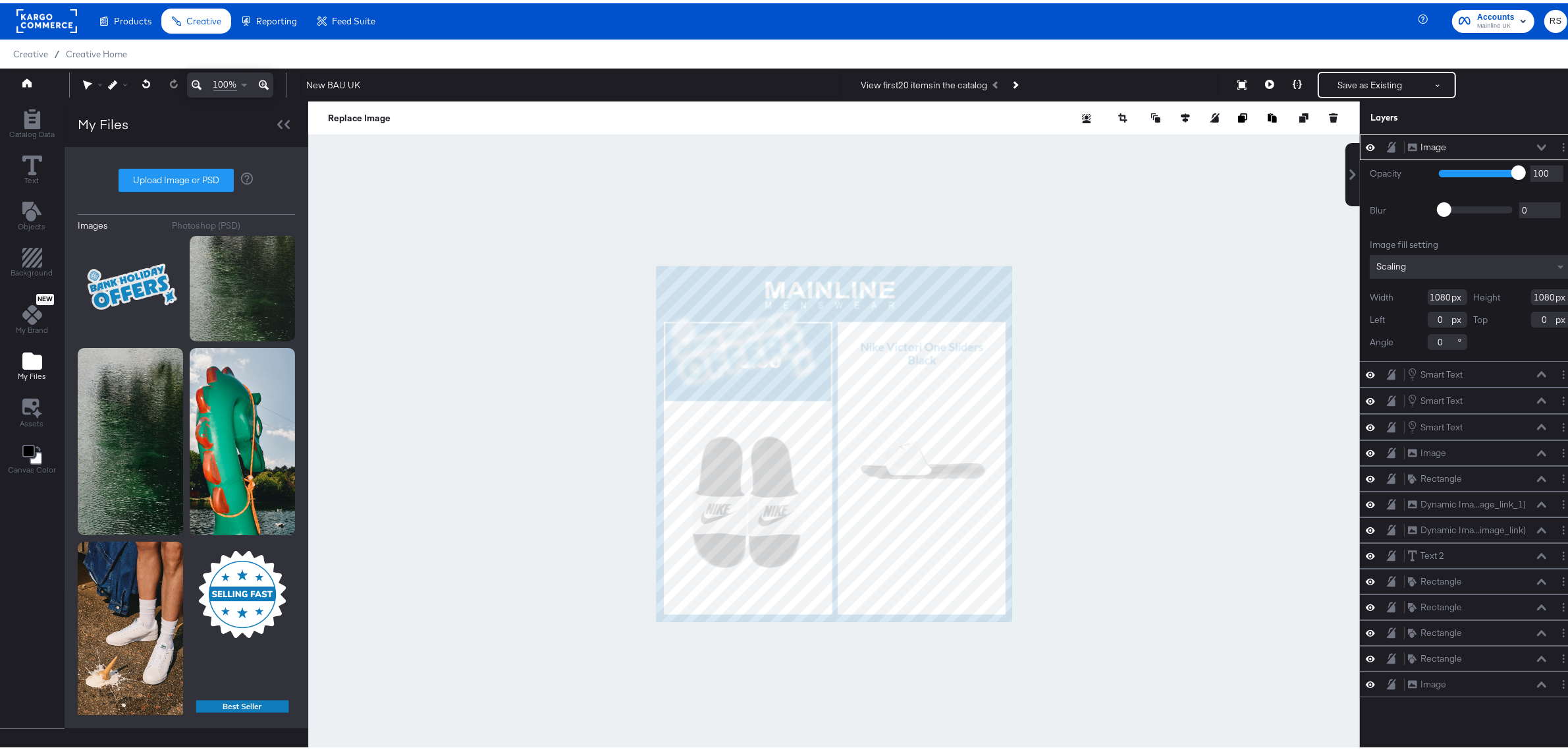
type input "511"
type input "616"
type input "710"
click at [1150, 544] on div at bounding box center [834, 440] width 1052 height 685
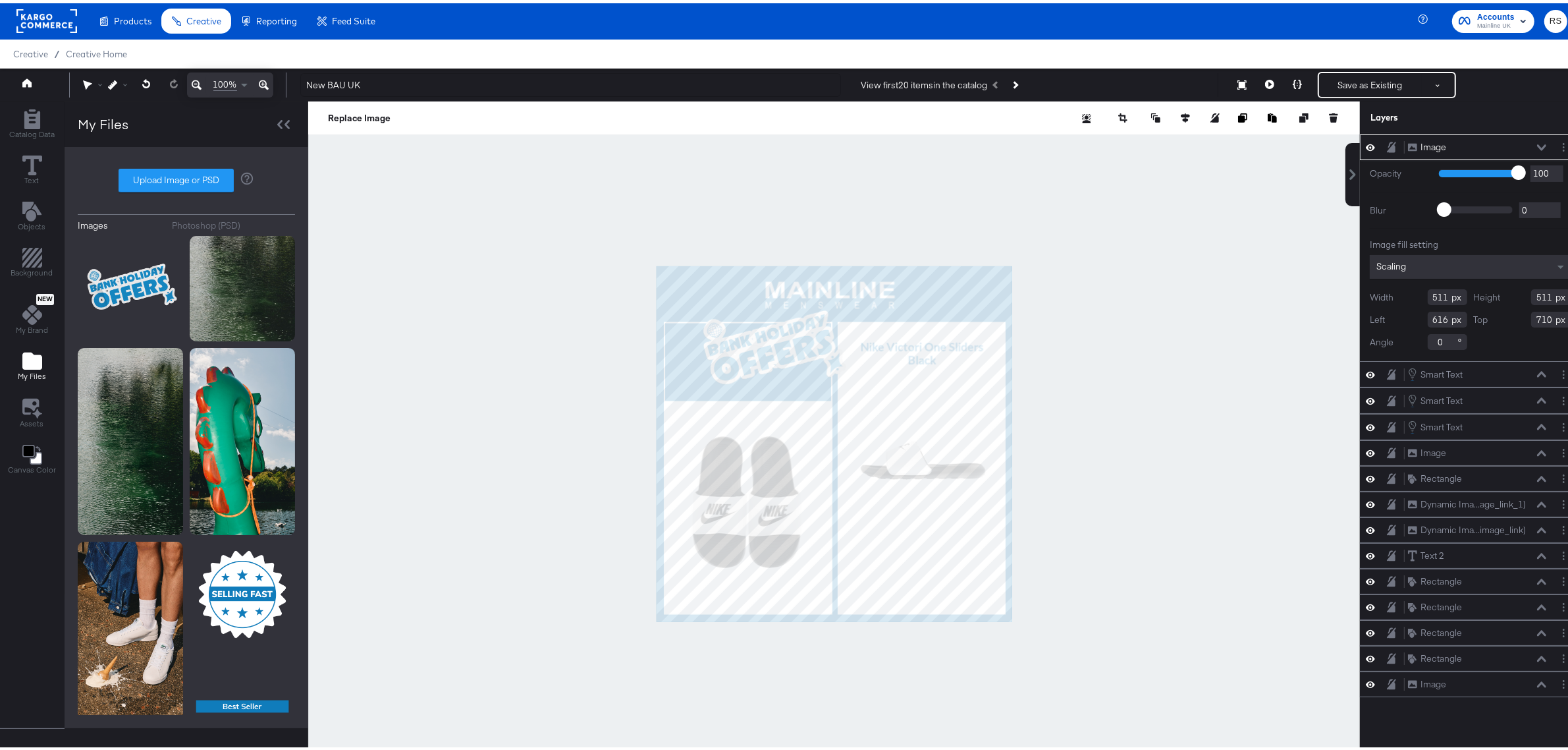
type input "96"
type input "0"
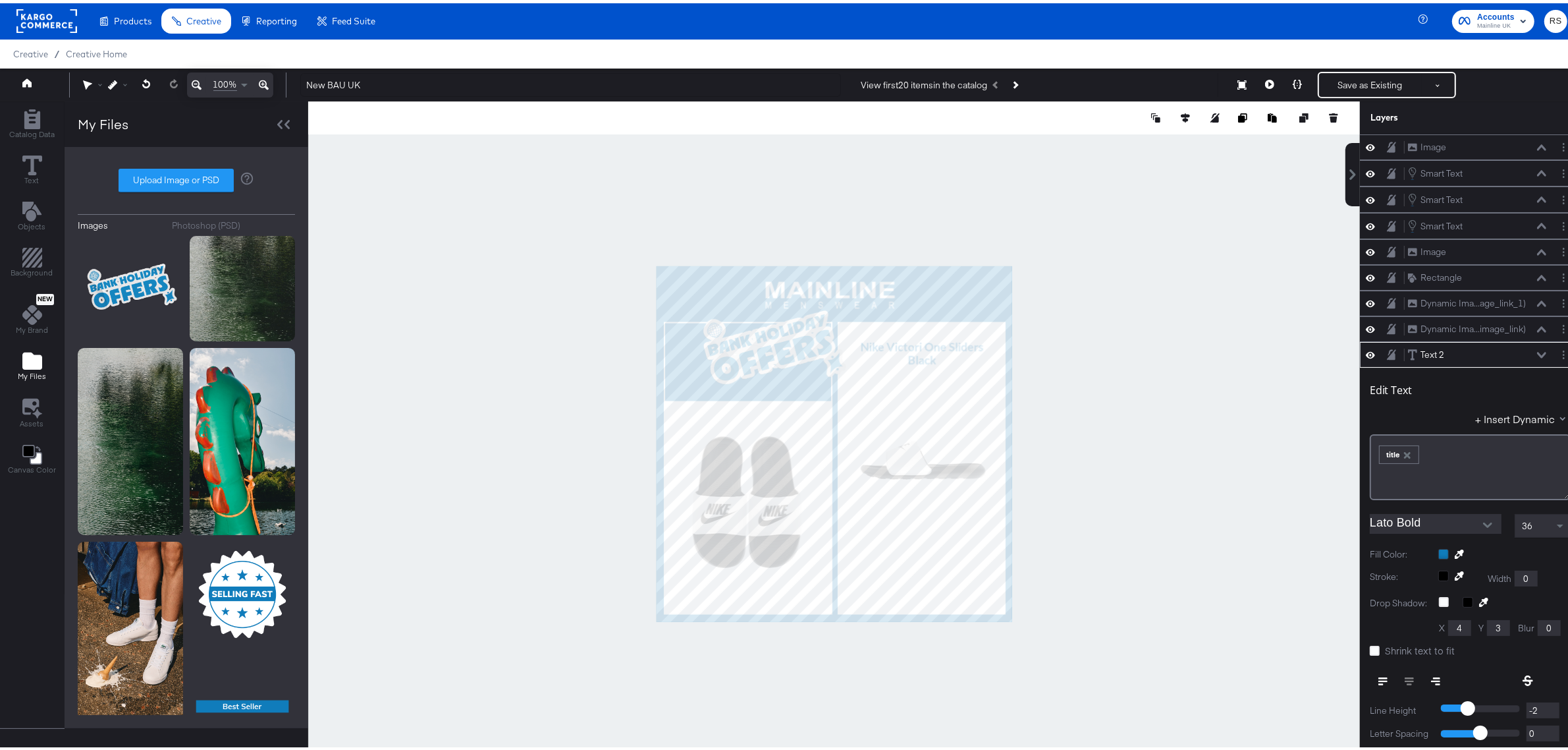
scroll to position [128, 0]
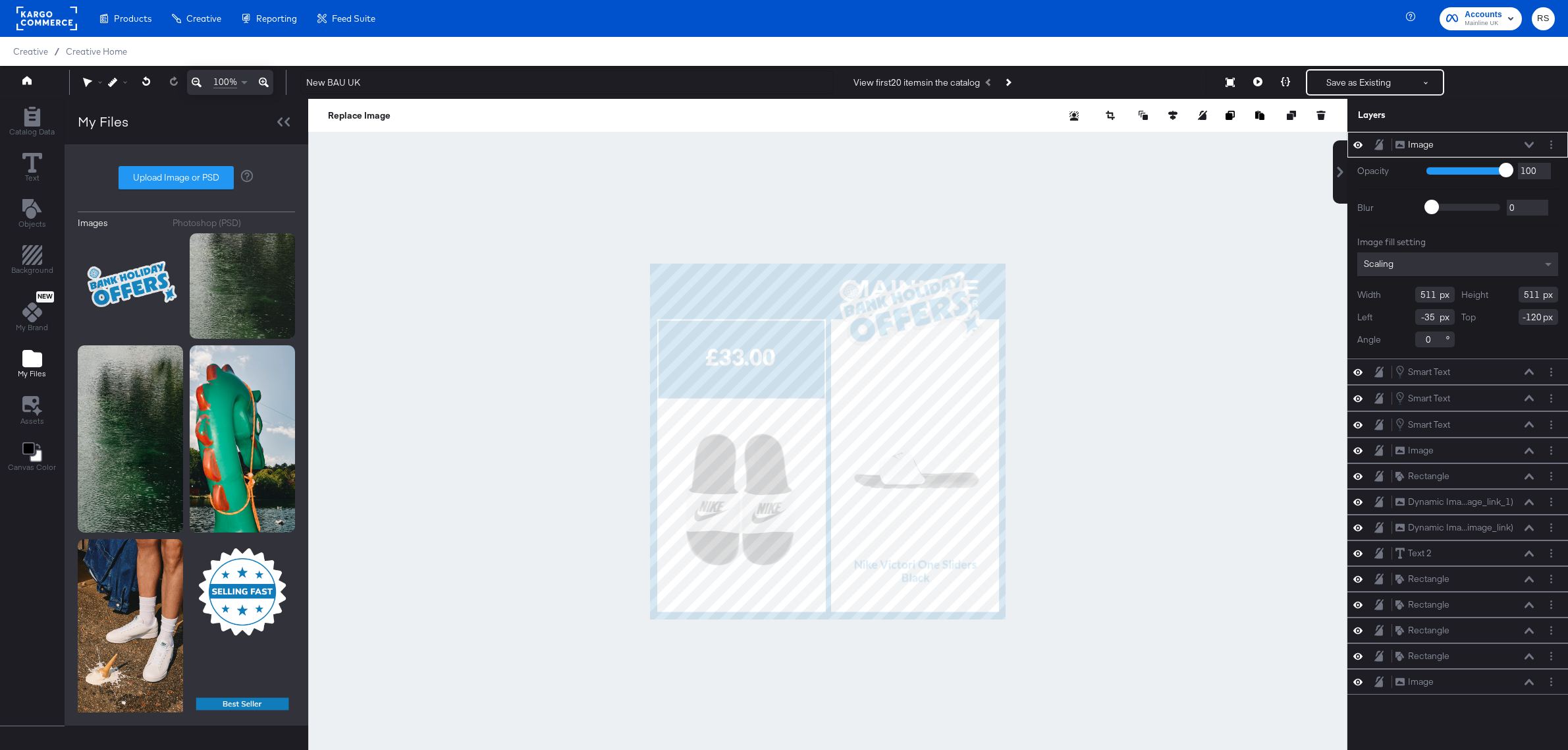
scroll to position [1, 0]
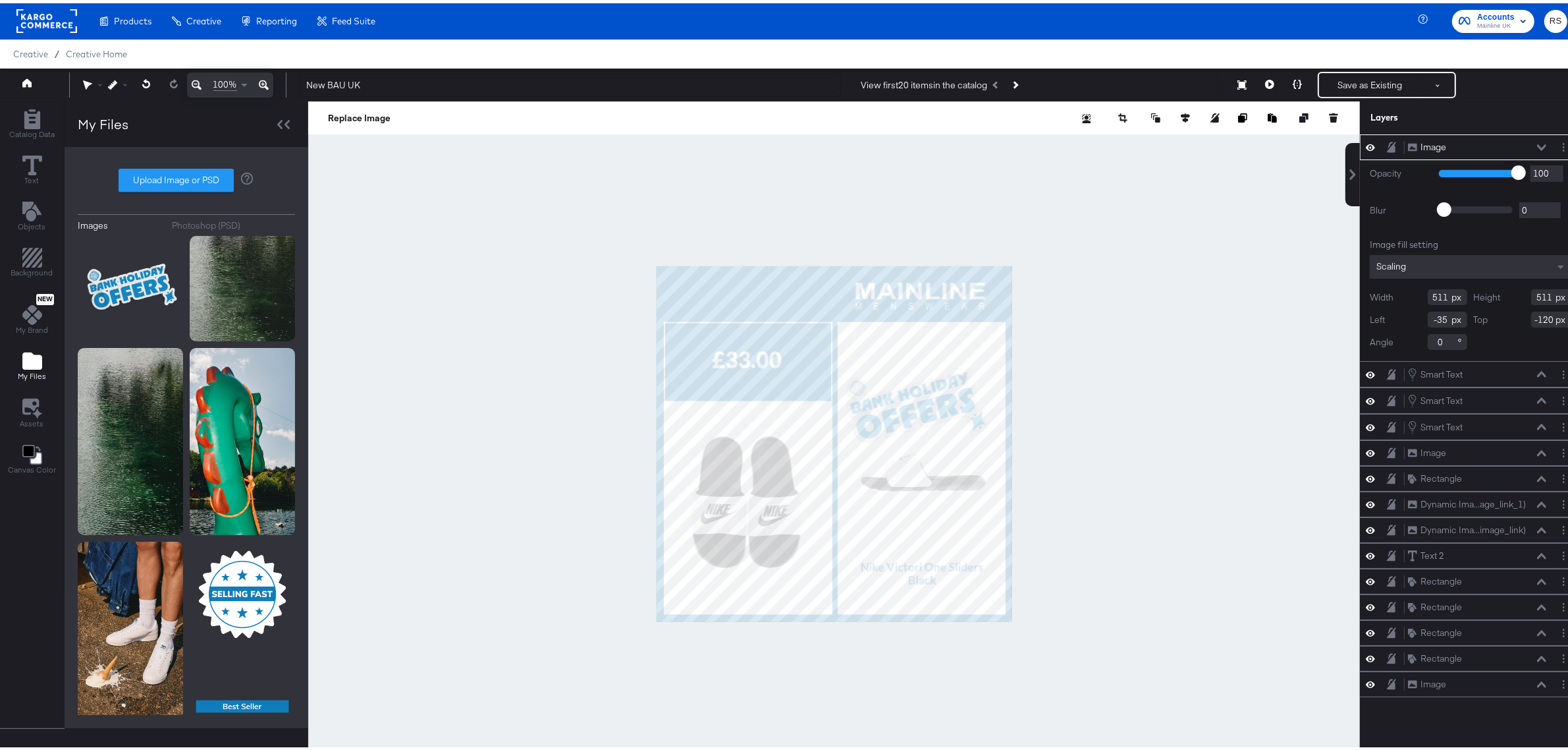
type input "529"
type input "176"
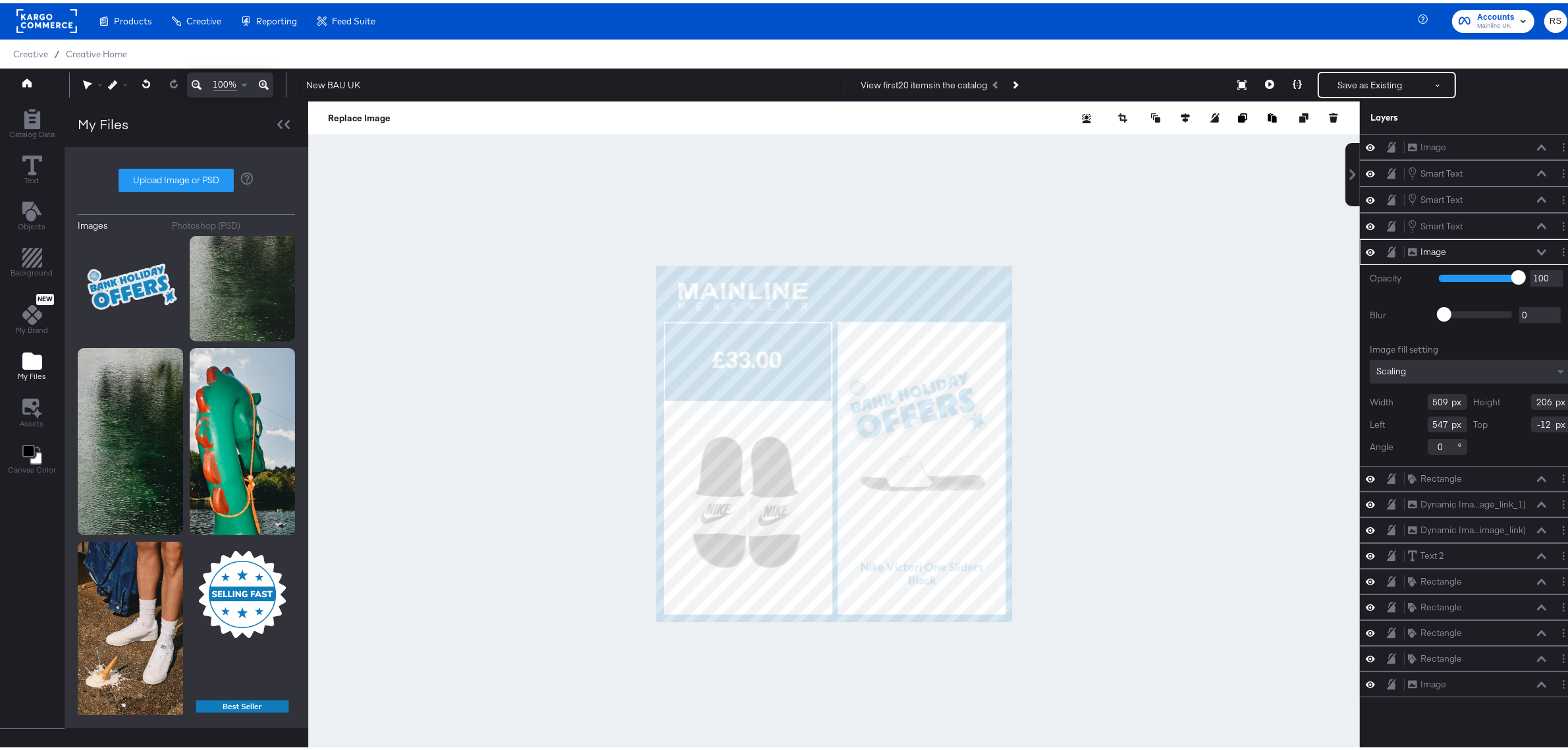
type input "9"
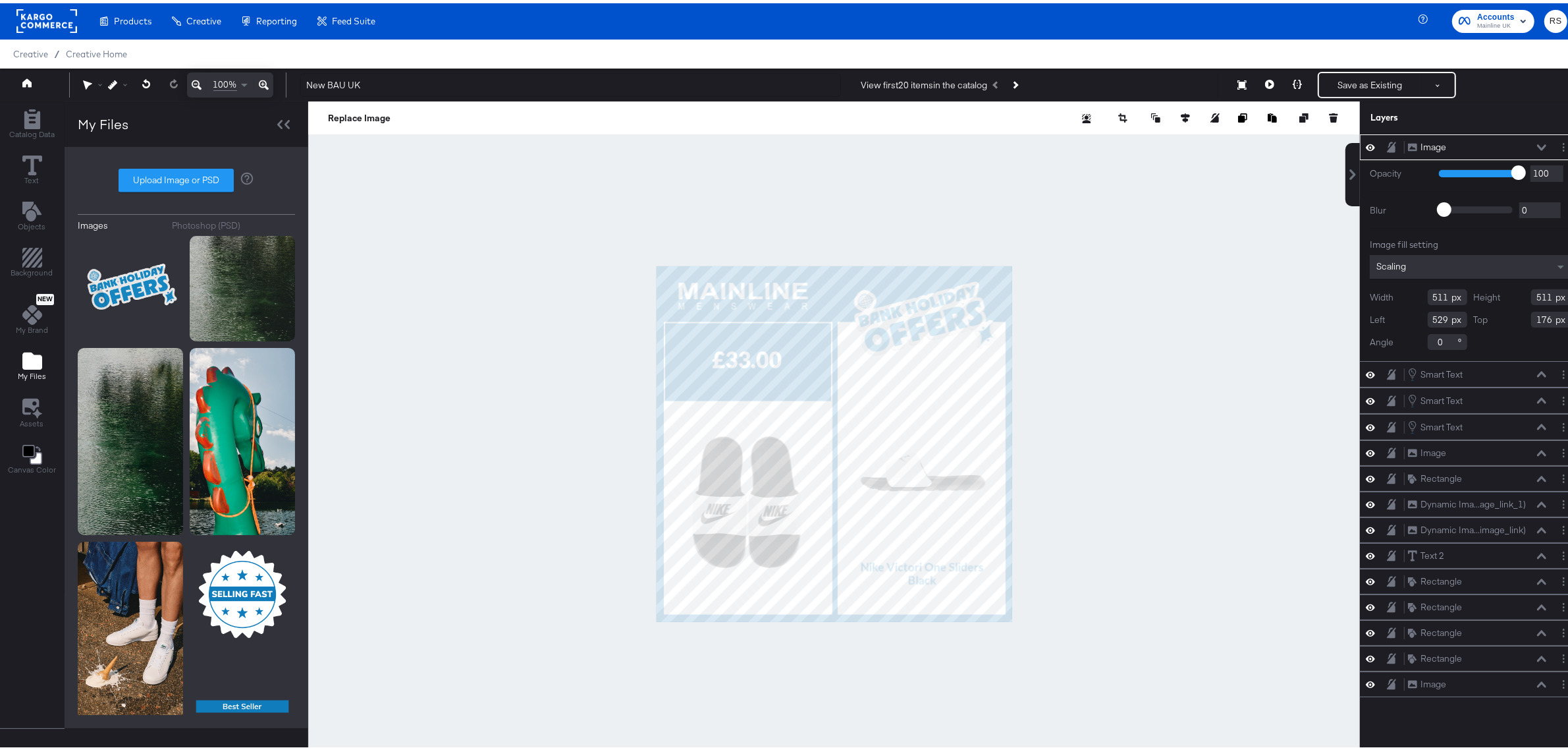
type input "554"
type input "-88"
type input "526"
type input "534"
type input "546"
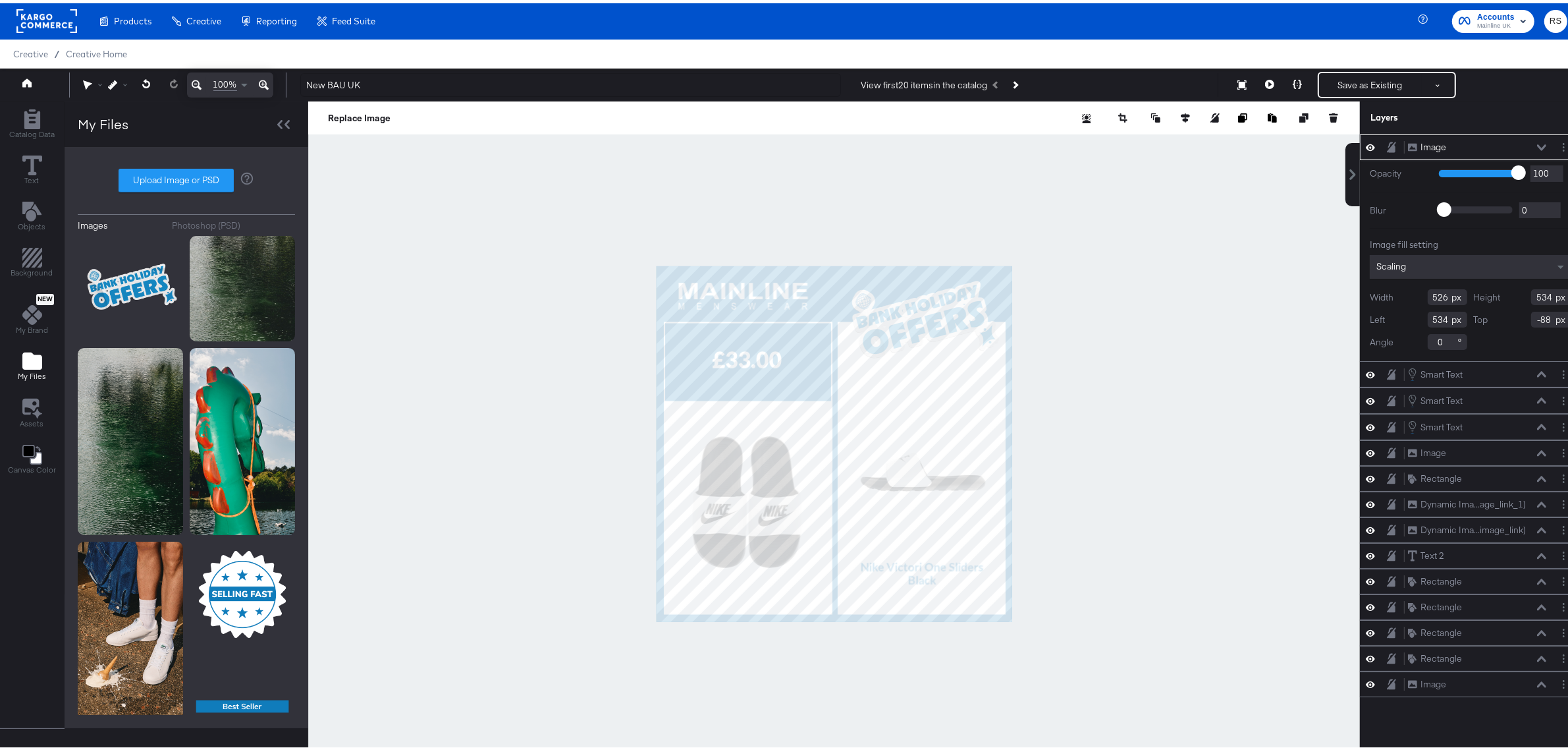
type input "-96"
click at [1143, 396] on div at bounding box center [834, 440] width 1052 height 685
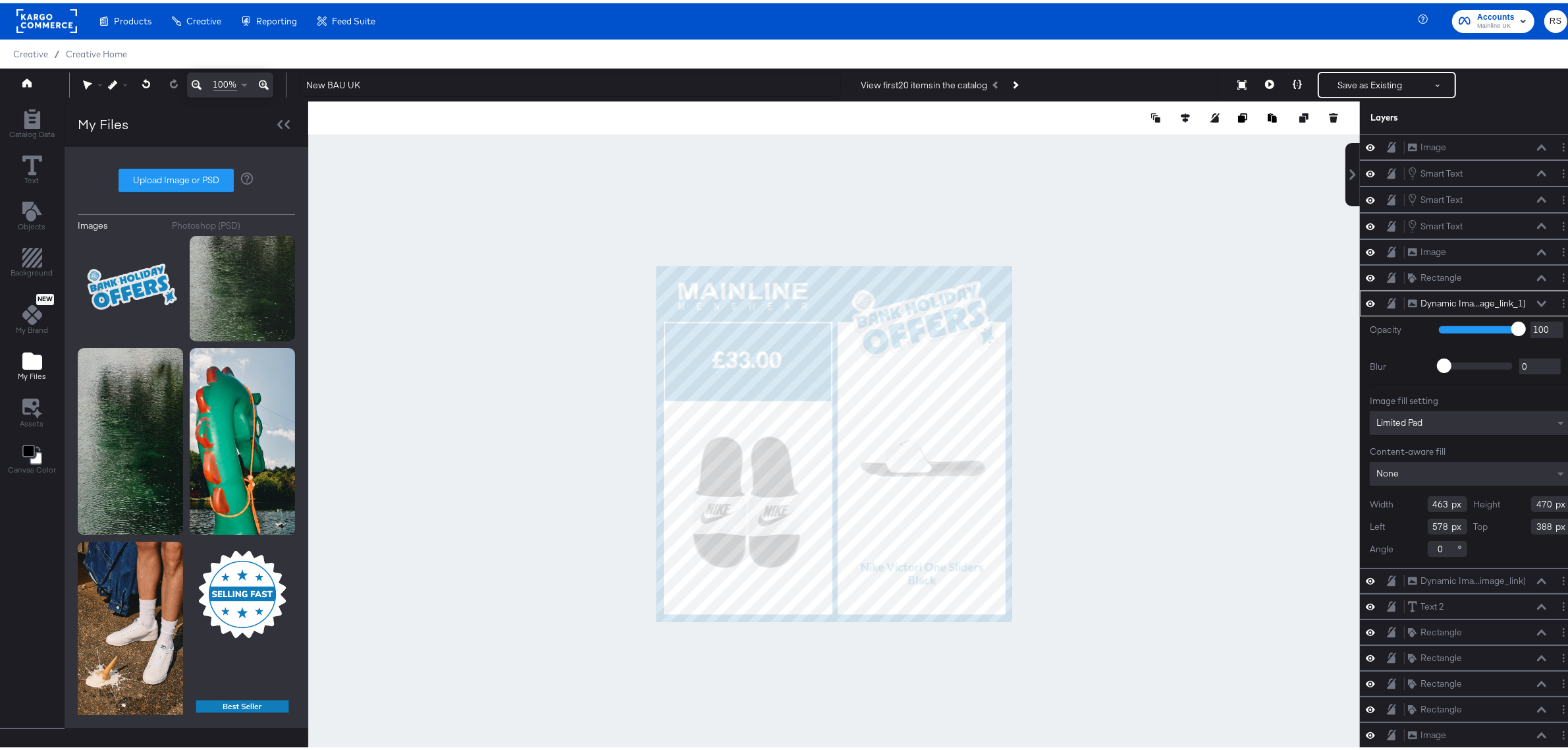
type input "344"
click at [1117, 485] on div at bounding box center [834, 440] width 1052 height 685
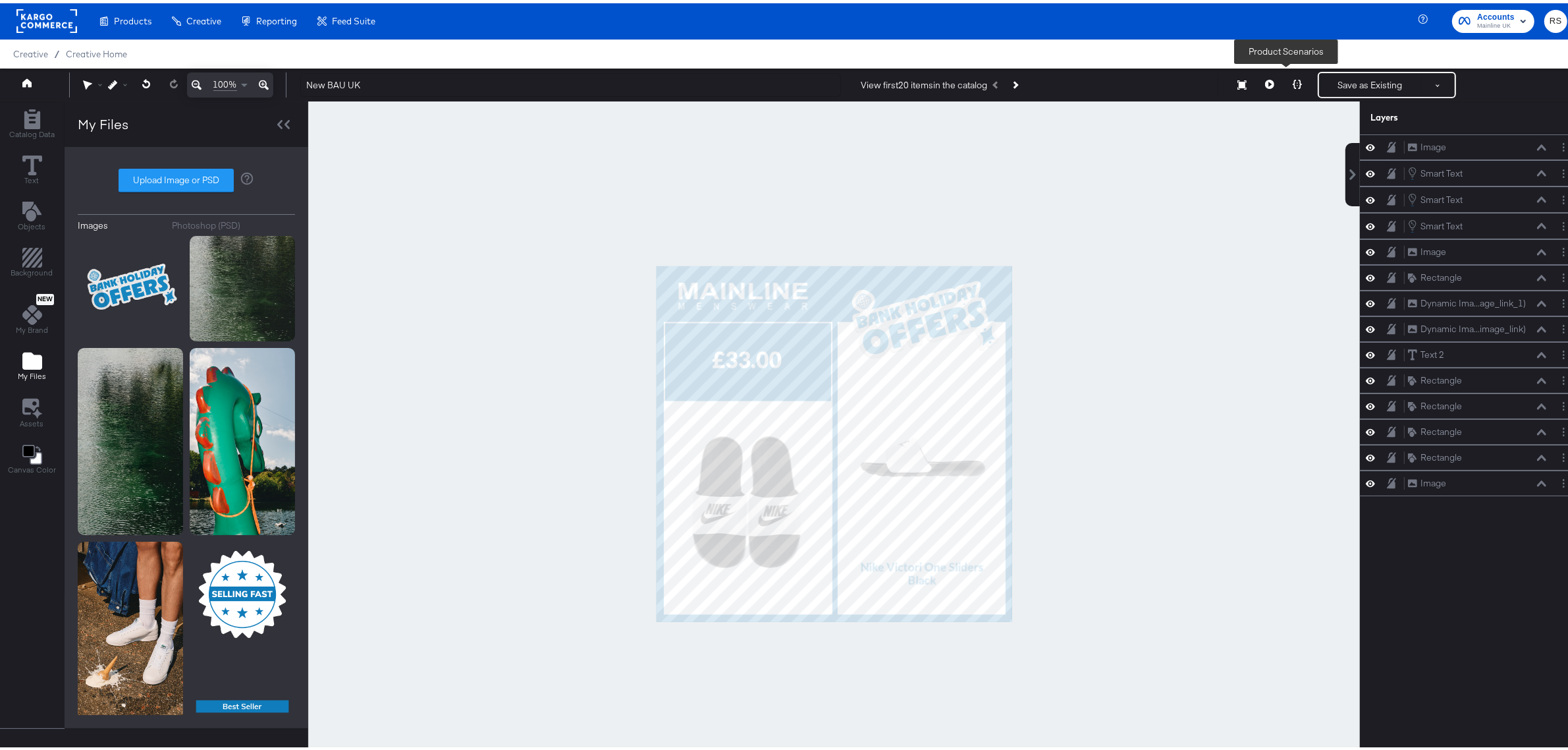
click at [1288, 88] on button at bounding box center [1298, 82] width 28 height 27
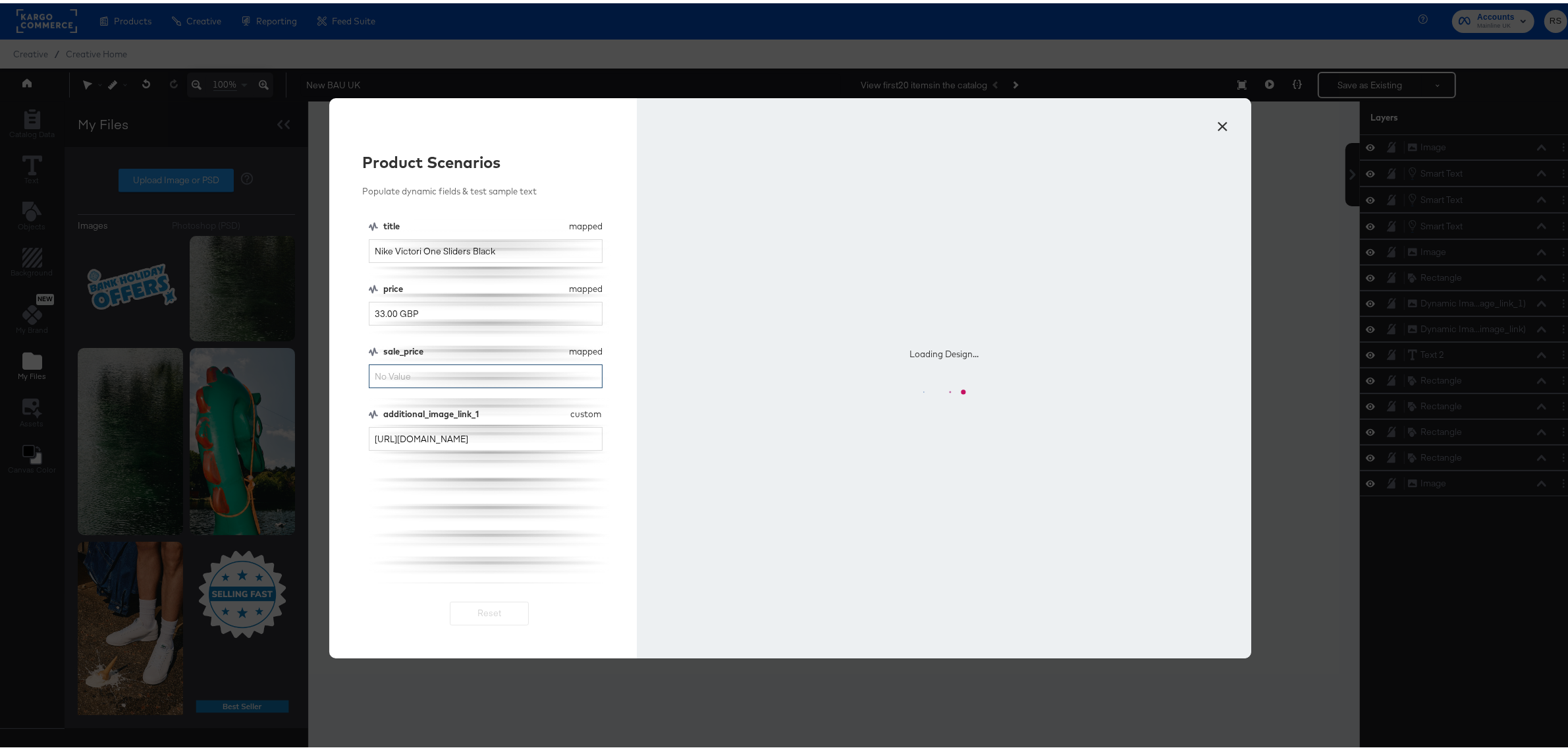
click at [417, 374] on input "sale_price" at bounding box center [486, 373] width 234 height 25
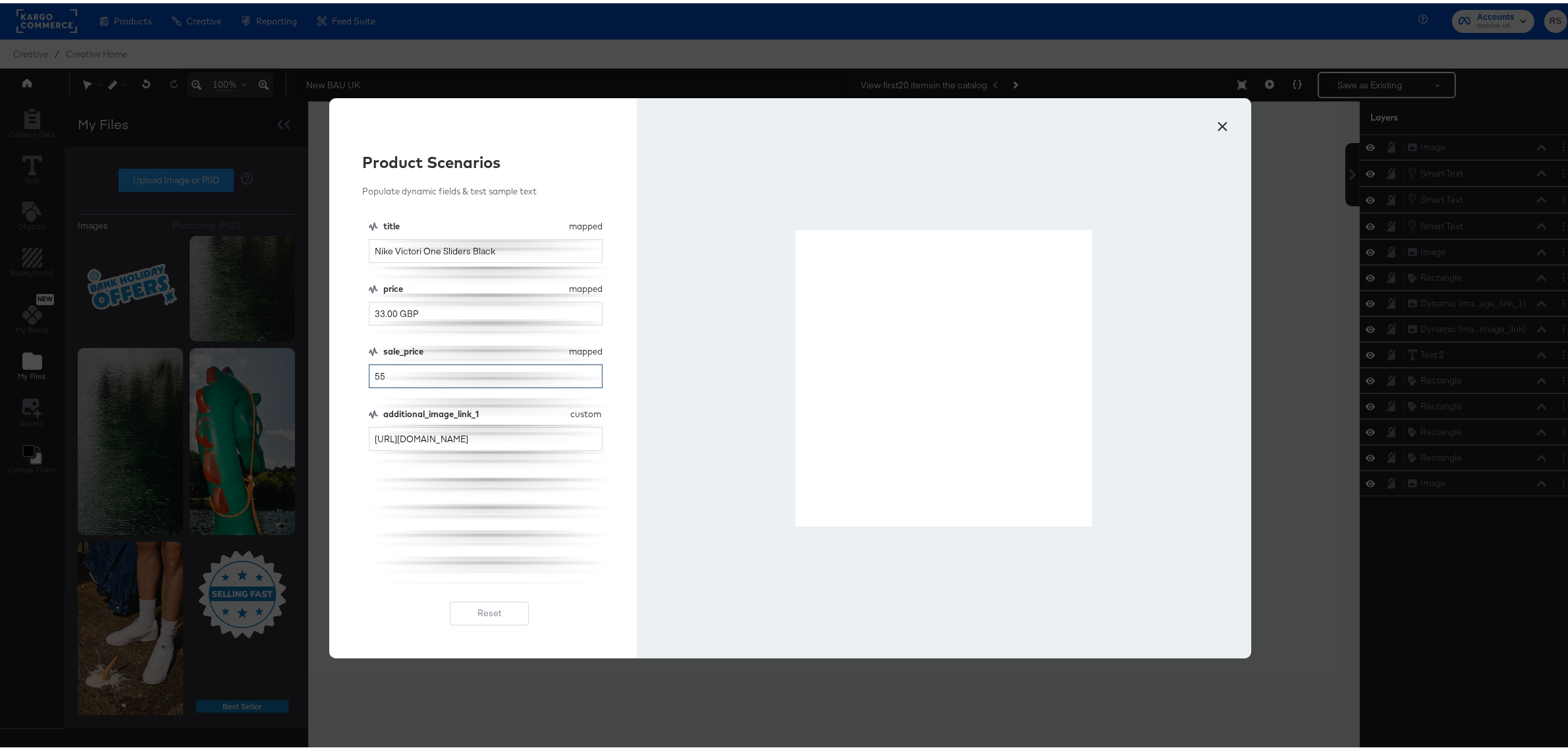
type input "55"
click at [1221, 123] on button "×" at bounding box center [1223, 120] width 24 height 24
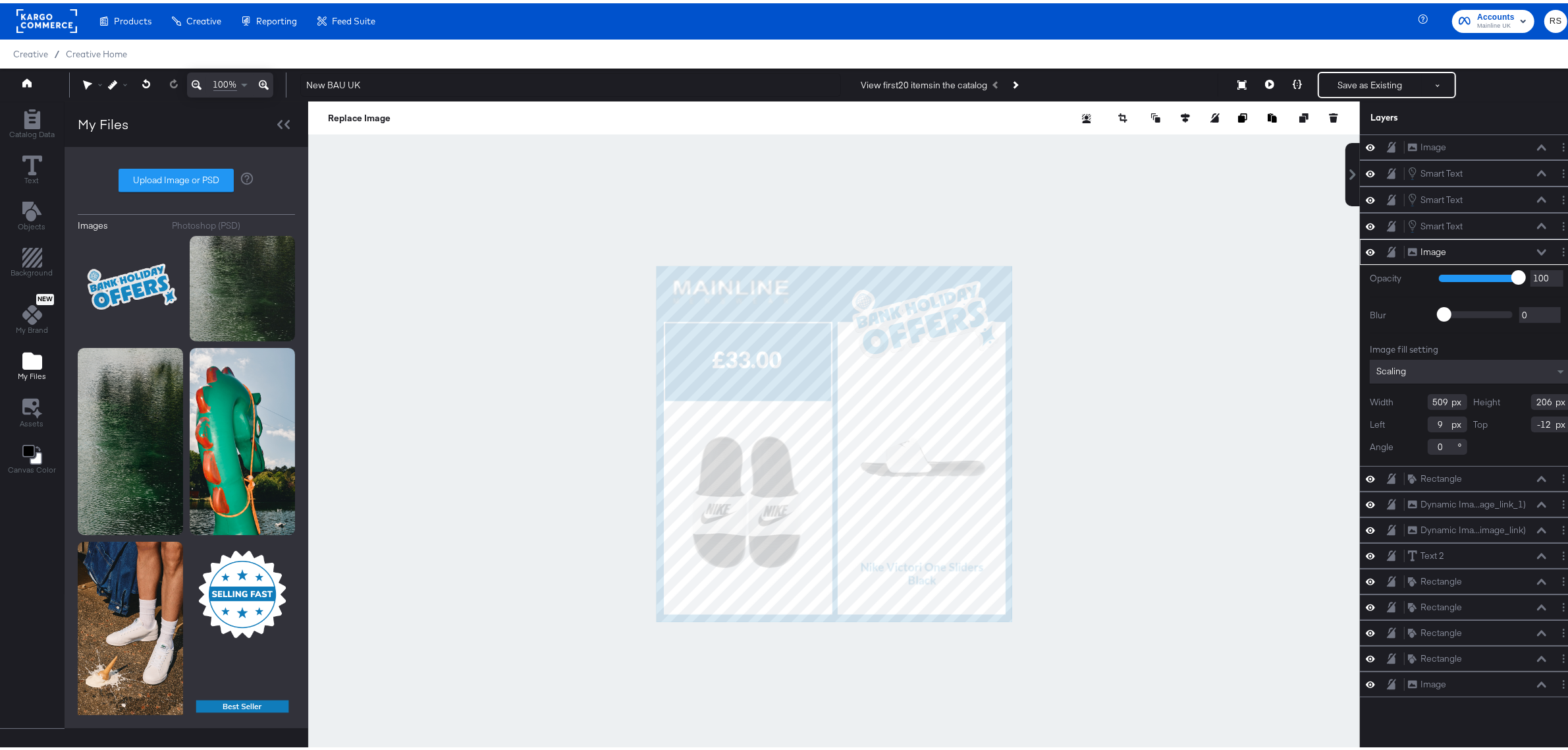
type input "454"
type input "181"
type input "54"
type input "0"
type input "48"
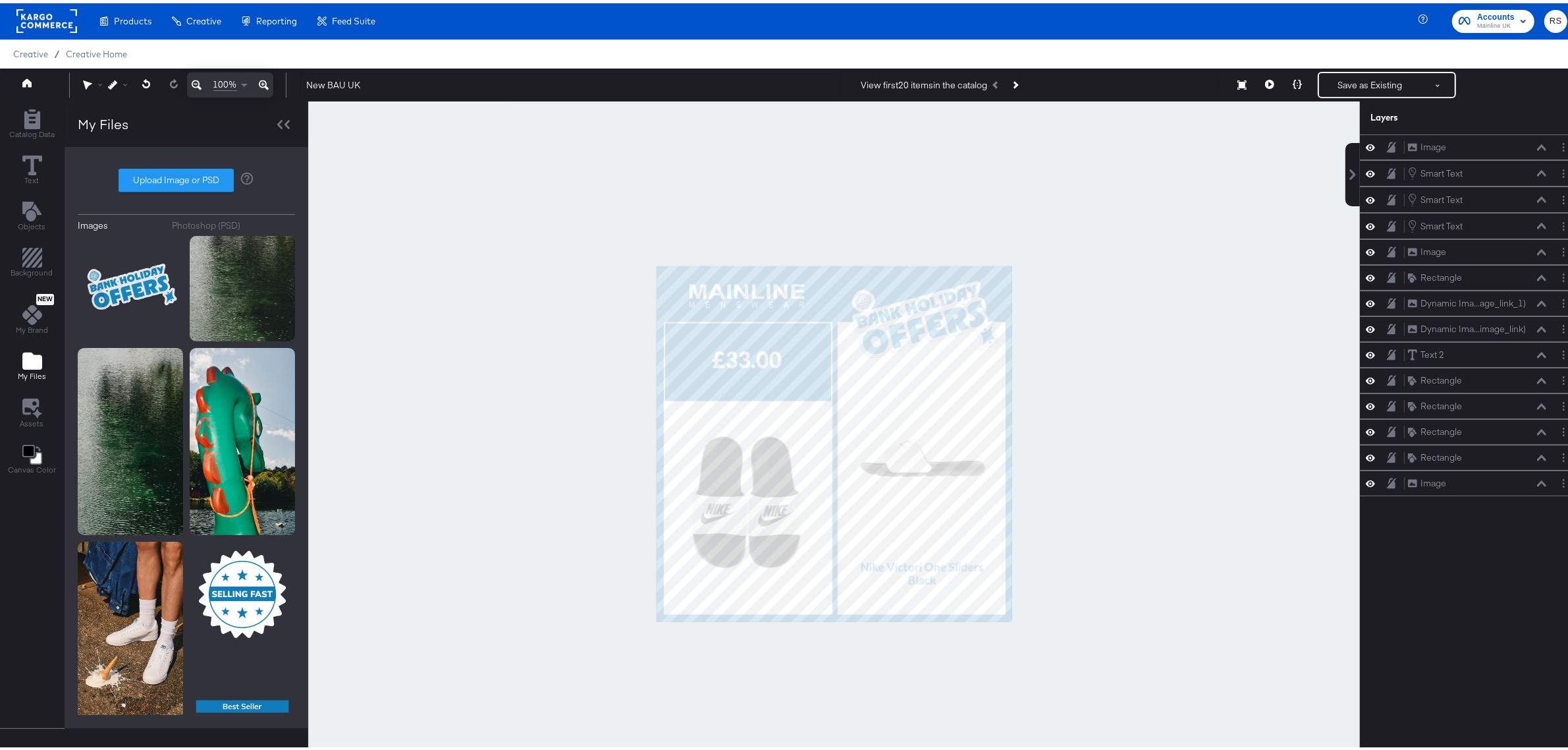
click at [1147, 376] on div at bounding box center [834, 440] width 1052 height 685
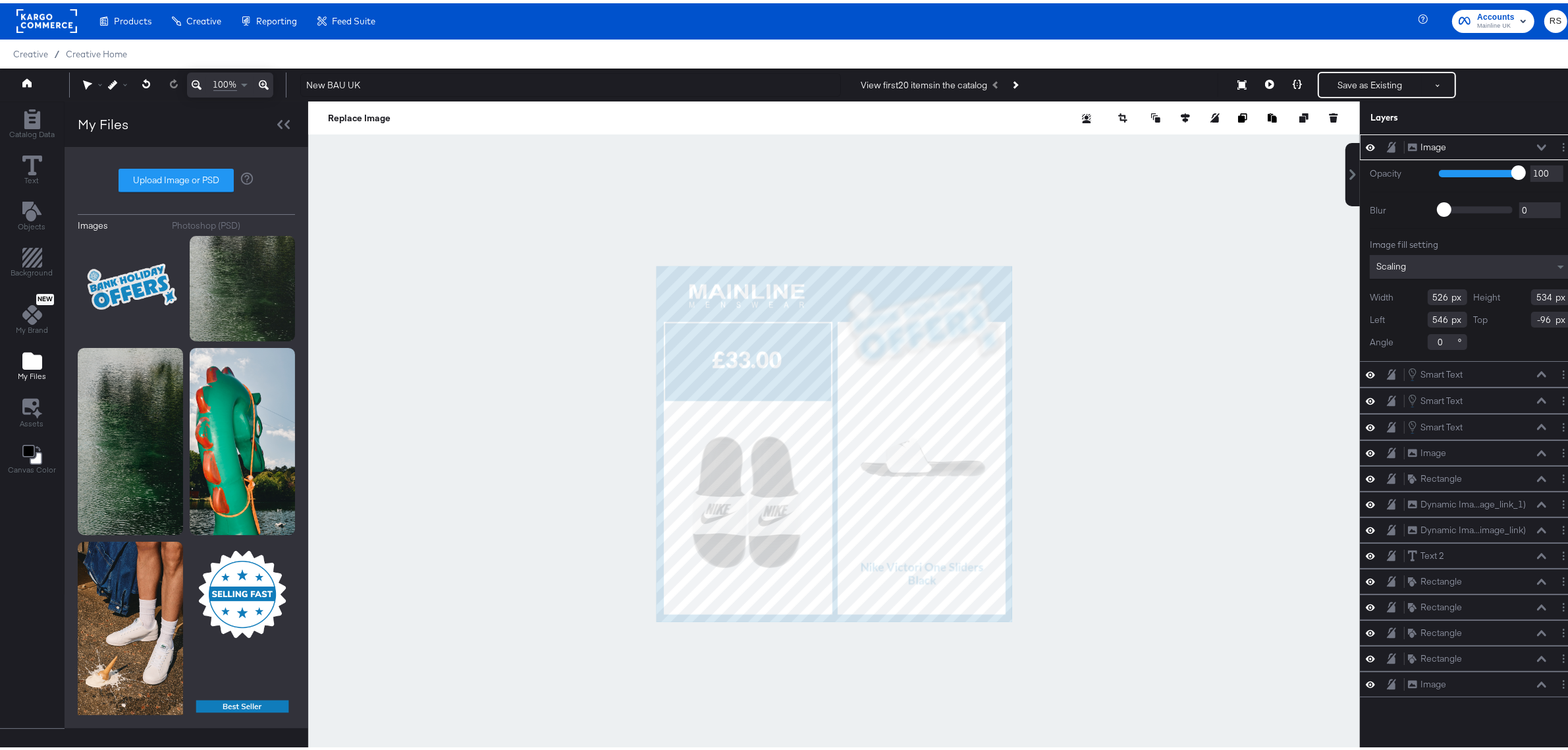
type input "546"
type input "557"
type input "536"
type input "-136"
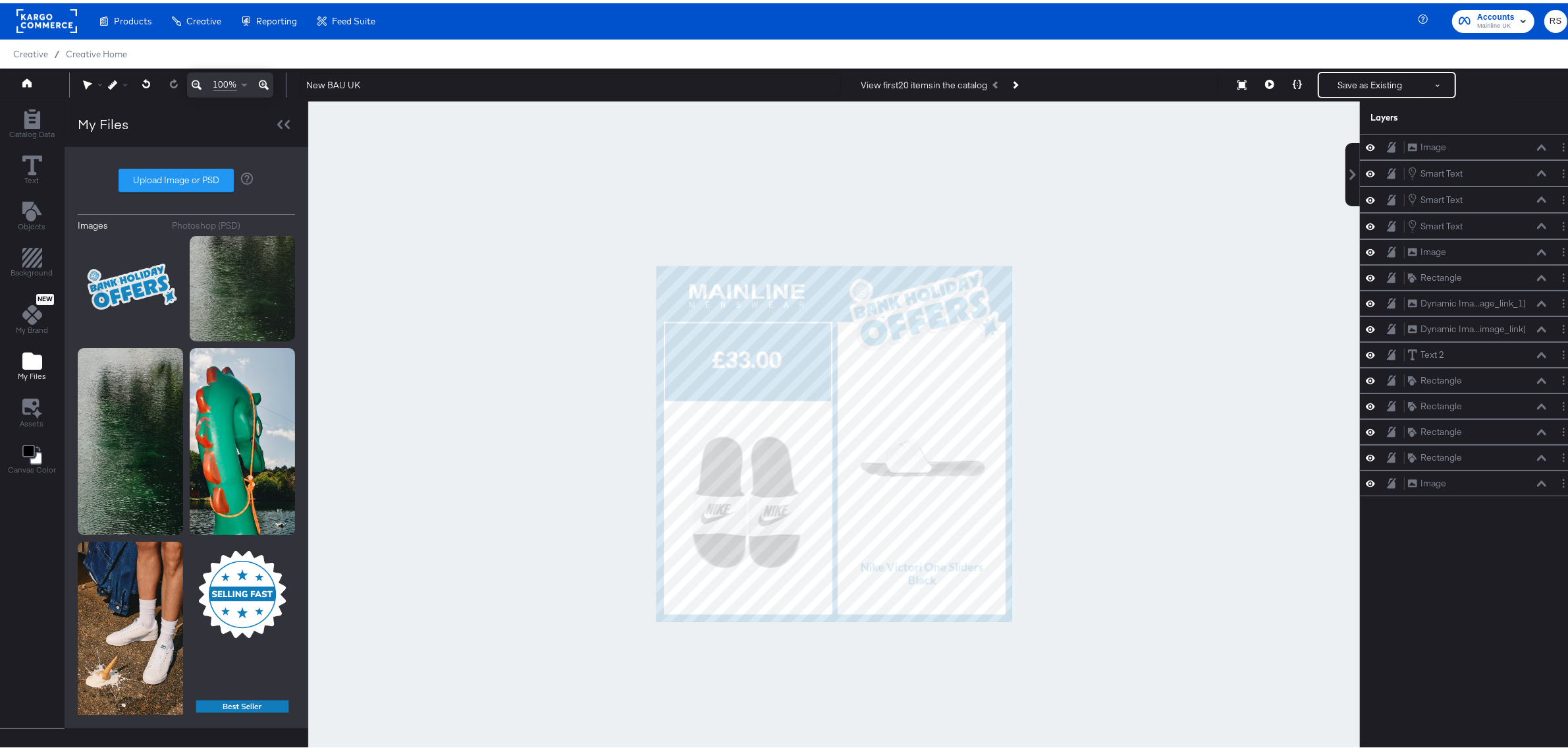
click at [1171, 366] on div at bounding box center [834, 440] width 1052 height 685
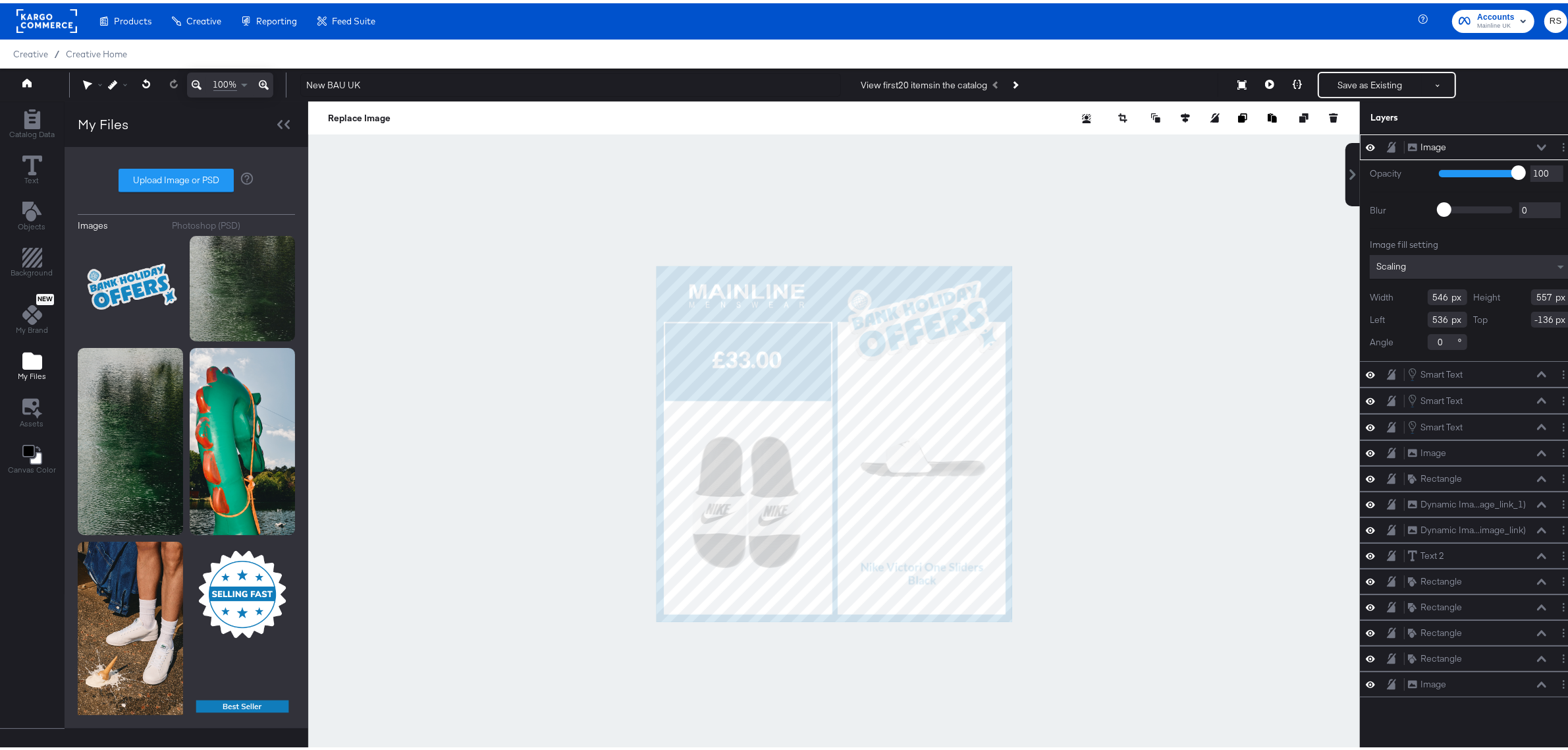
type input "531"
type input "-104"
click at [1166, 363] on div at bounding box center [834, 440] width 1052 height 685
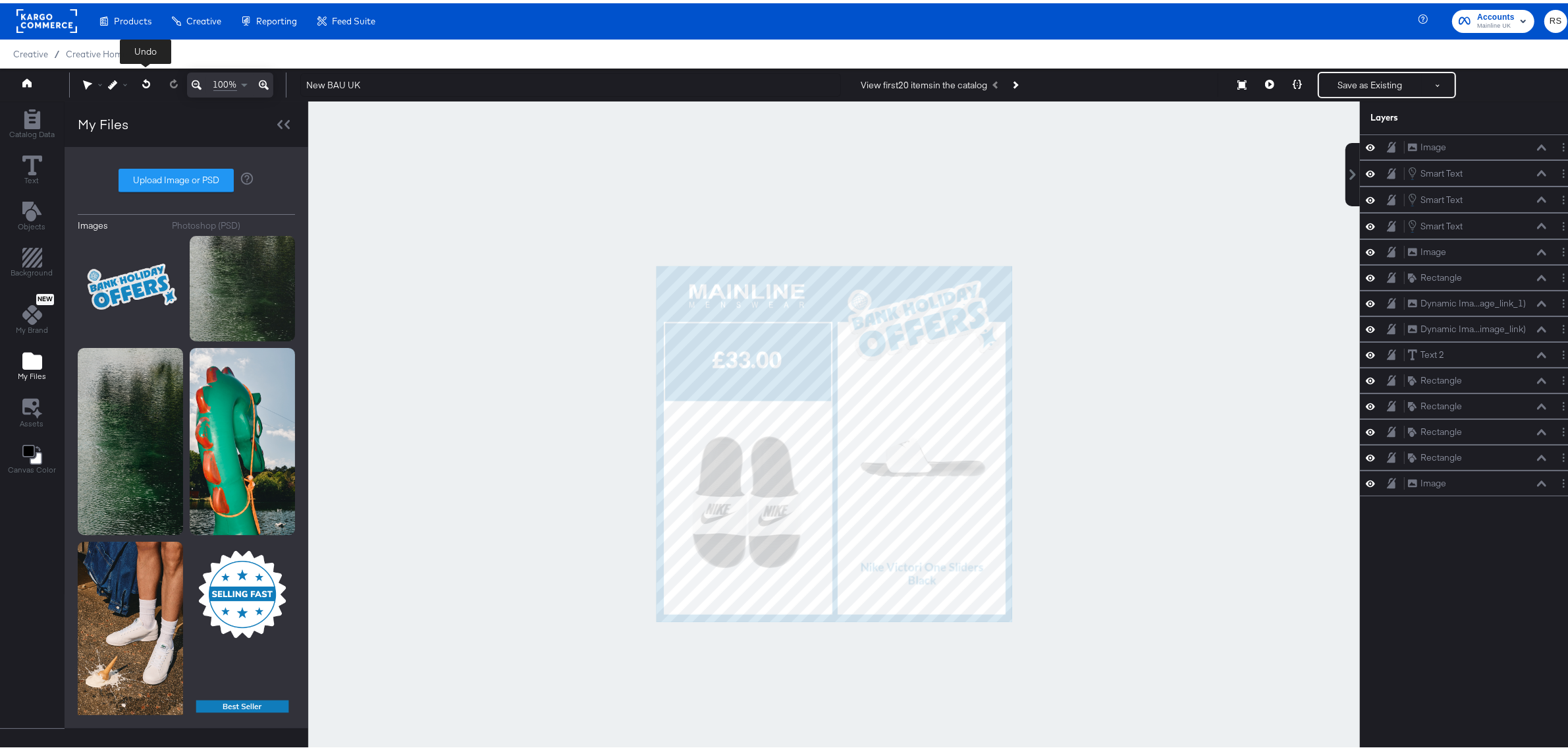
click at [145, 78] on icon at bounding box center [145, 80] width 8 height 9
click at [175, 81] on icon at bounding box center [174, 80] width 8 height 9
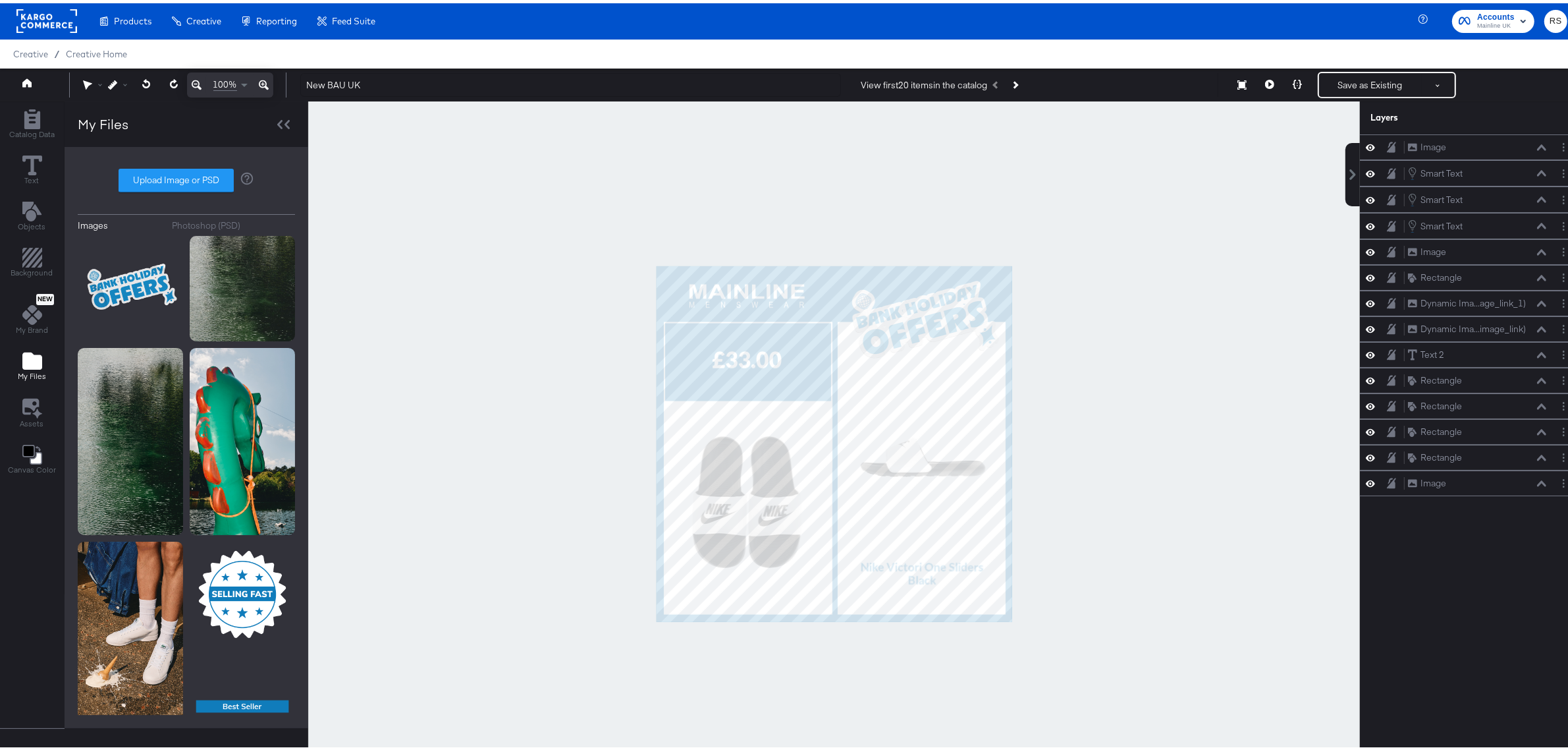
click at [1160, 363] on div at bounding box center [834, 440] width 1052 height 685
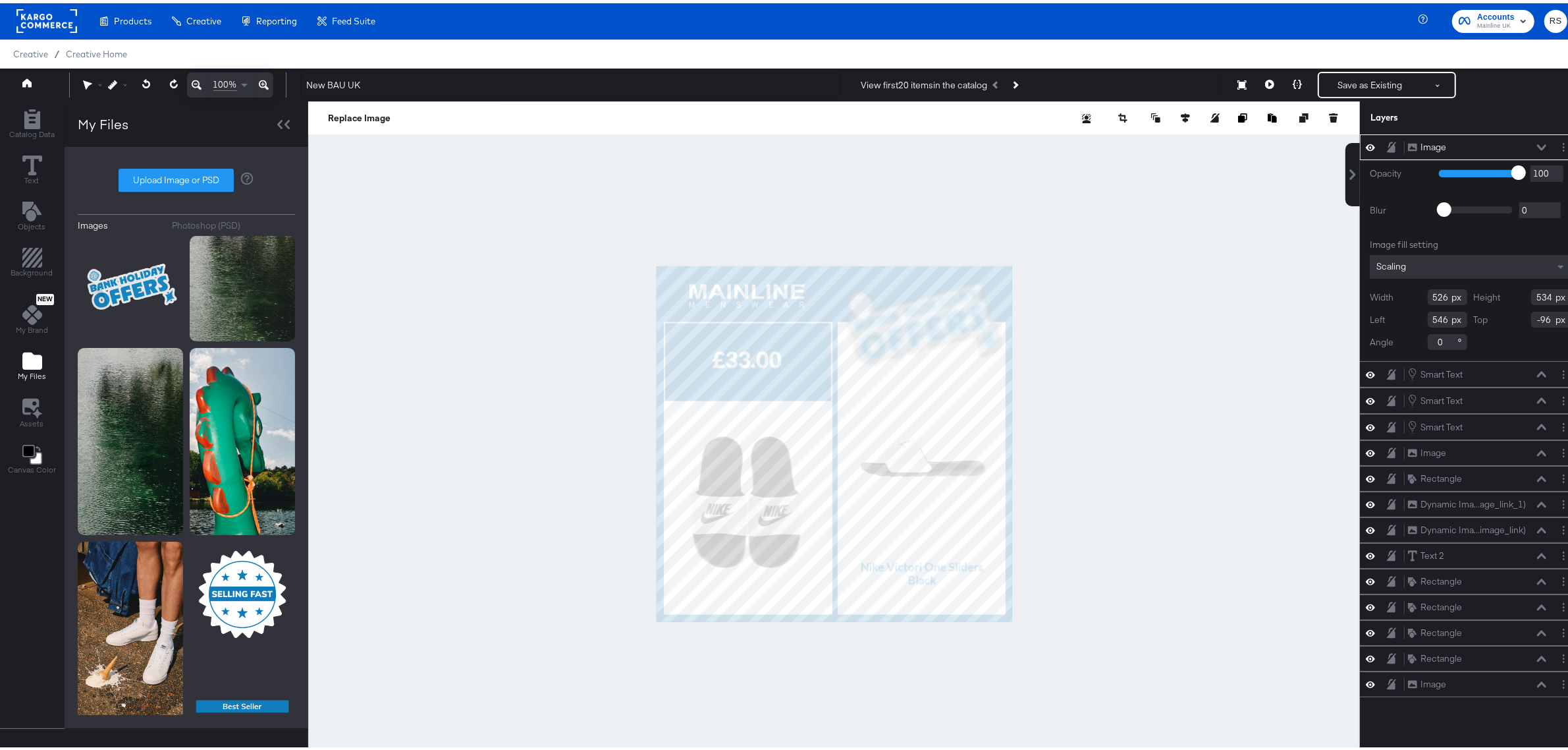
type input "546"
type input "556"
type input "514"
type input "-120"
type input "536"
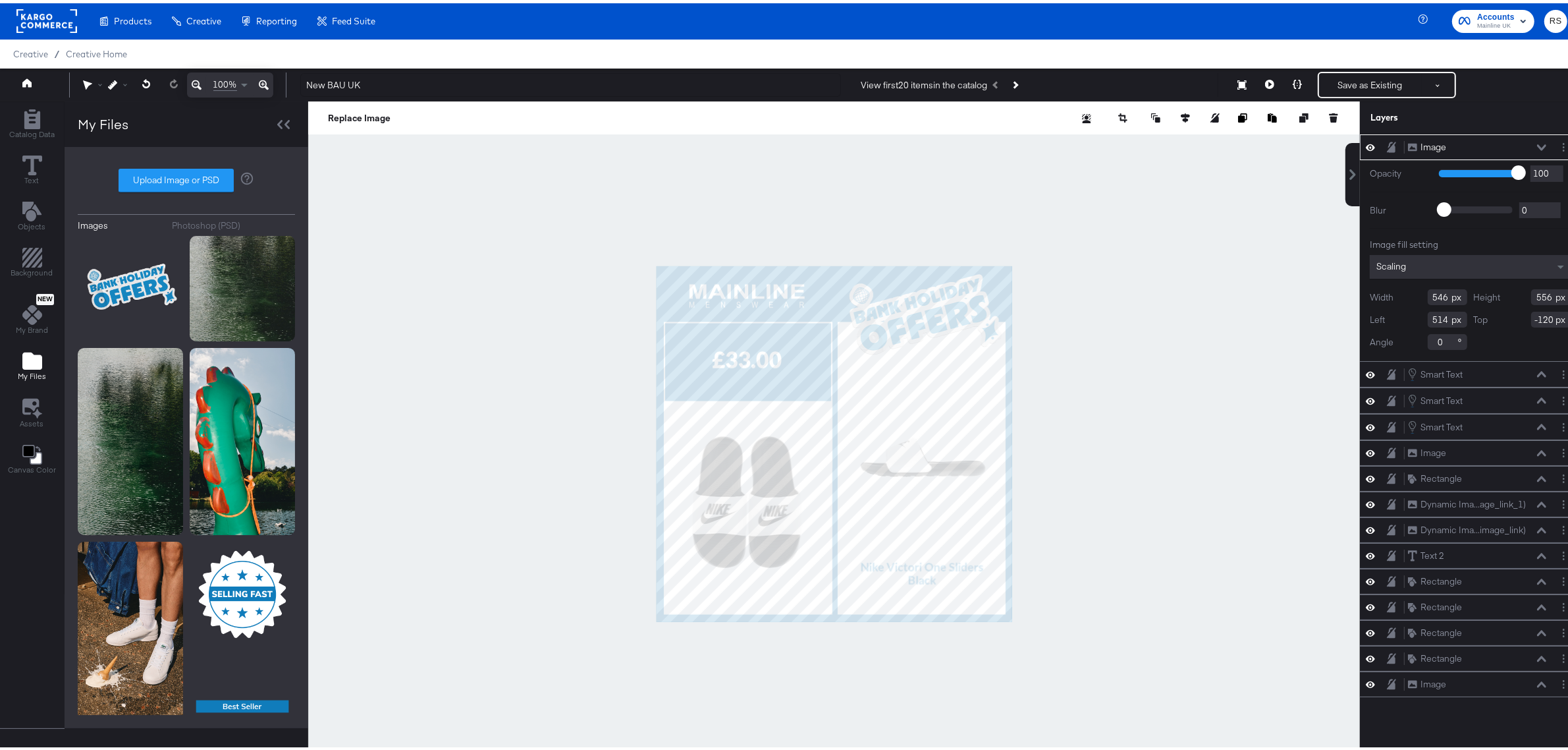
type input "-122"
click at [1114, 354] on div at bounding box center [834, 440] width 1052 height 685
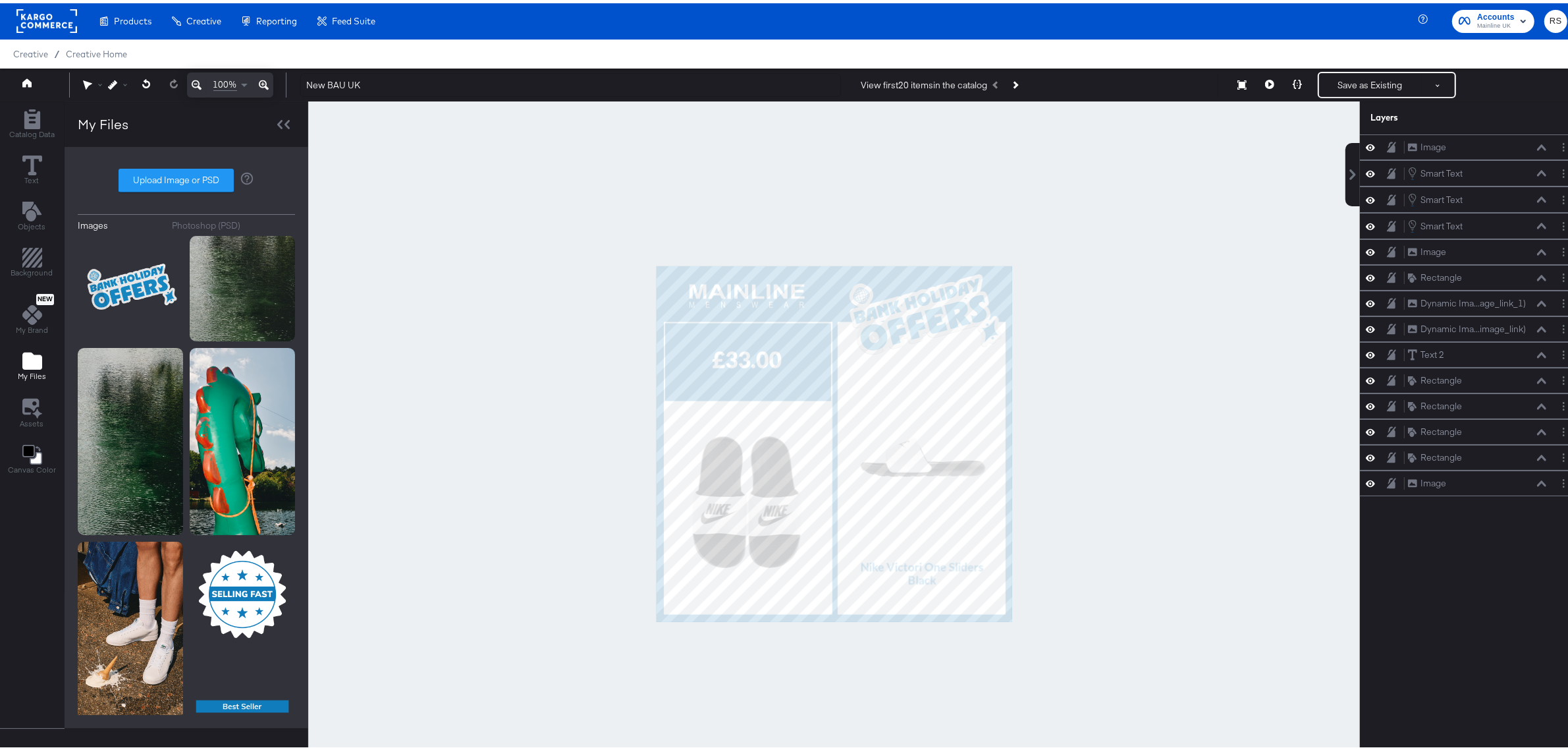
click at [1088, 354] on div at bounding box center [834, 440] width 1052 height 685
click at [1014, 85] on button "Next Product" at bounding box center [1015, 82] width 18 height 24
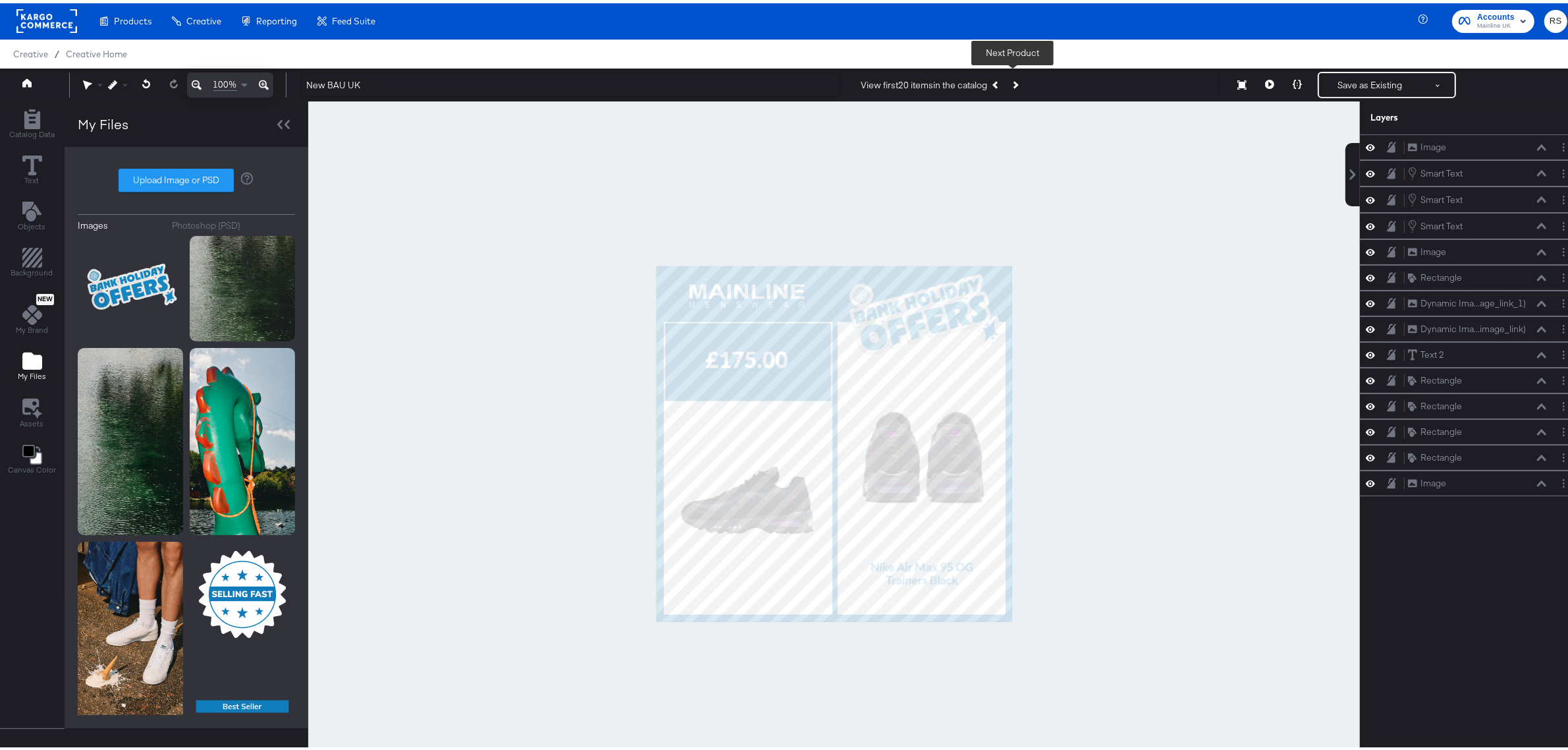
click at [1014, 85] on button "Next Product" at bounding box center [1015, 82] width 18 height 24
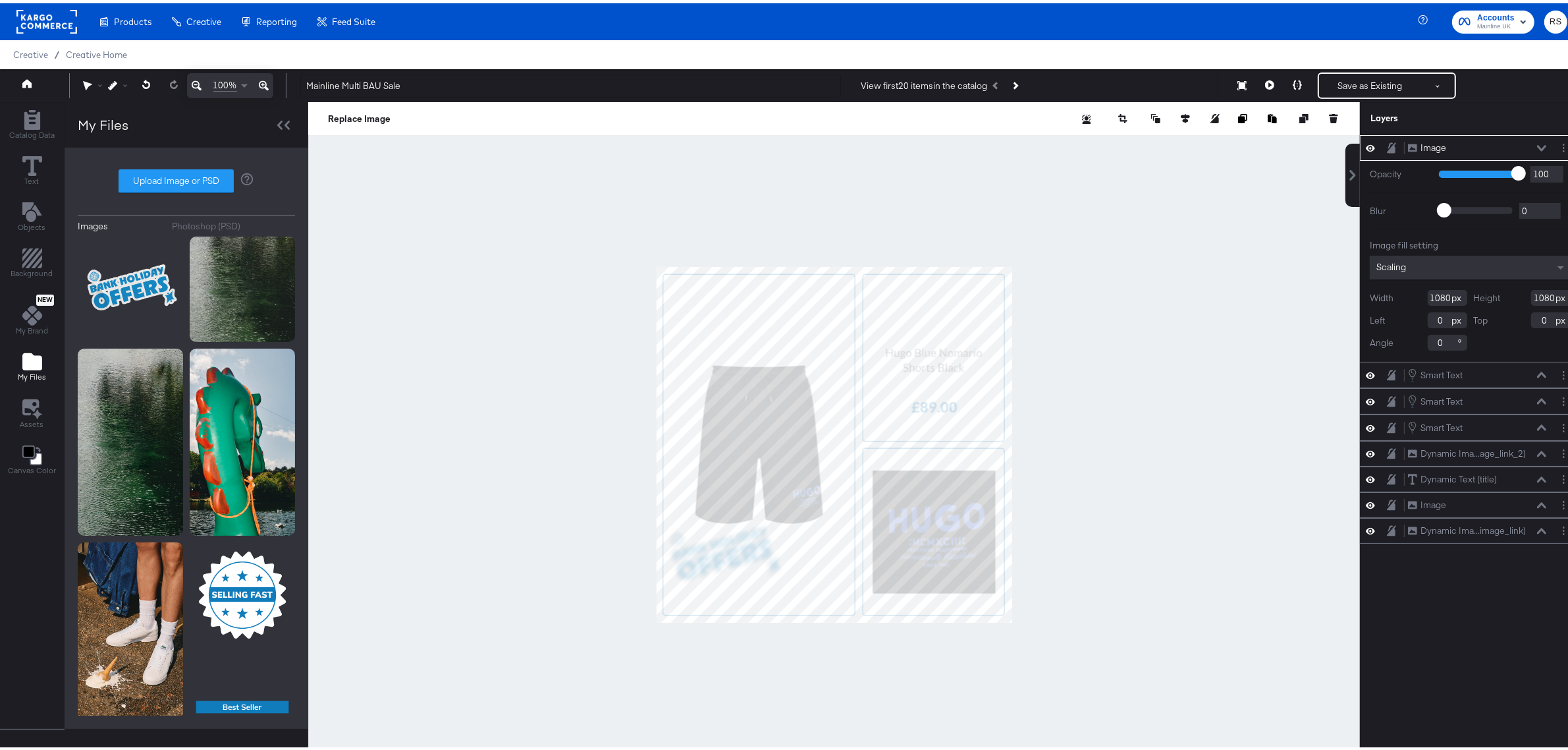
type input "409"
type input "671"
click at [142, 84] on icon at bounding box center [146, 81] width 8 height 9
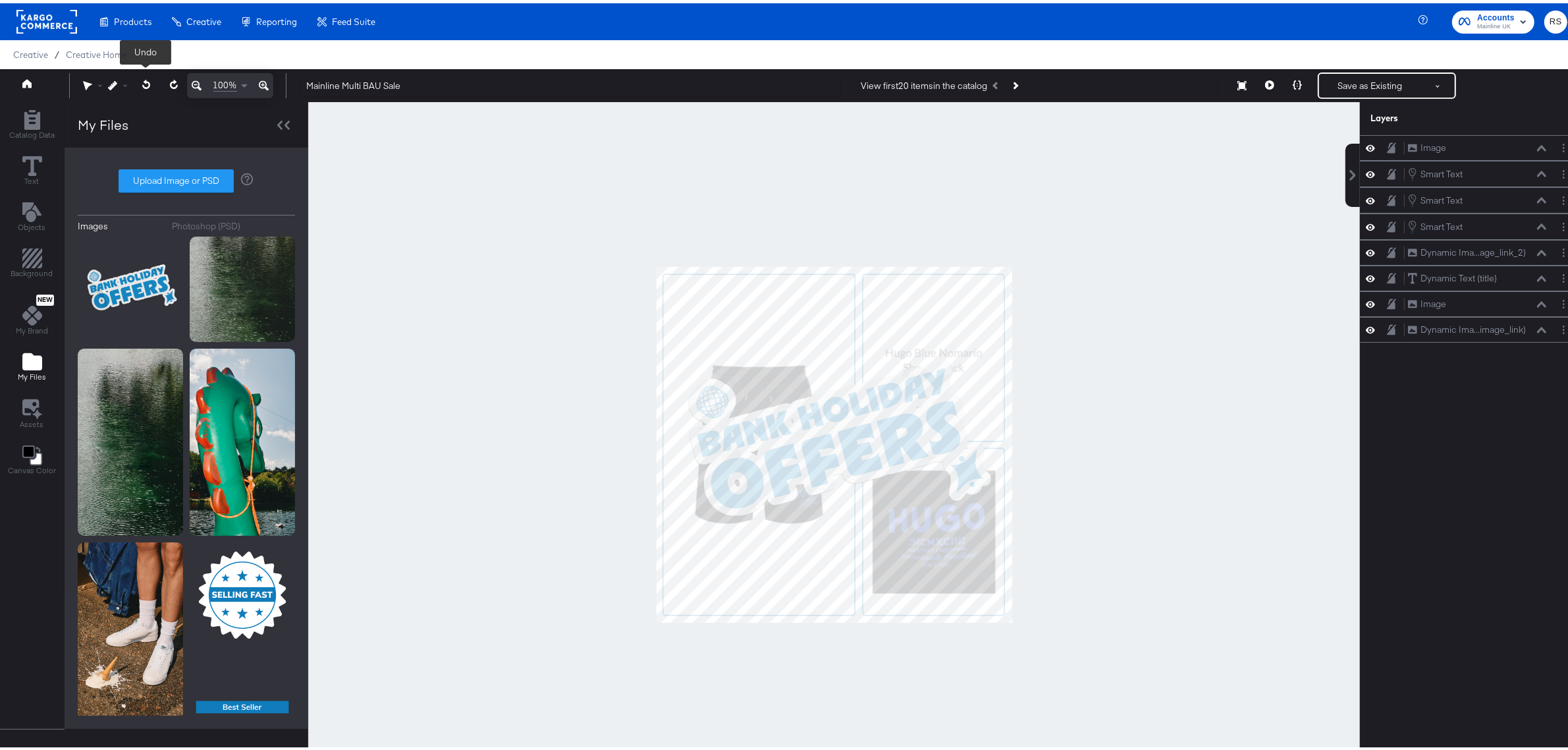
click at [142, 84] on icon at bounding box center [146, 81] width 8 height 9
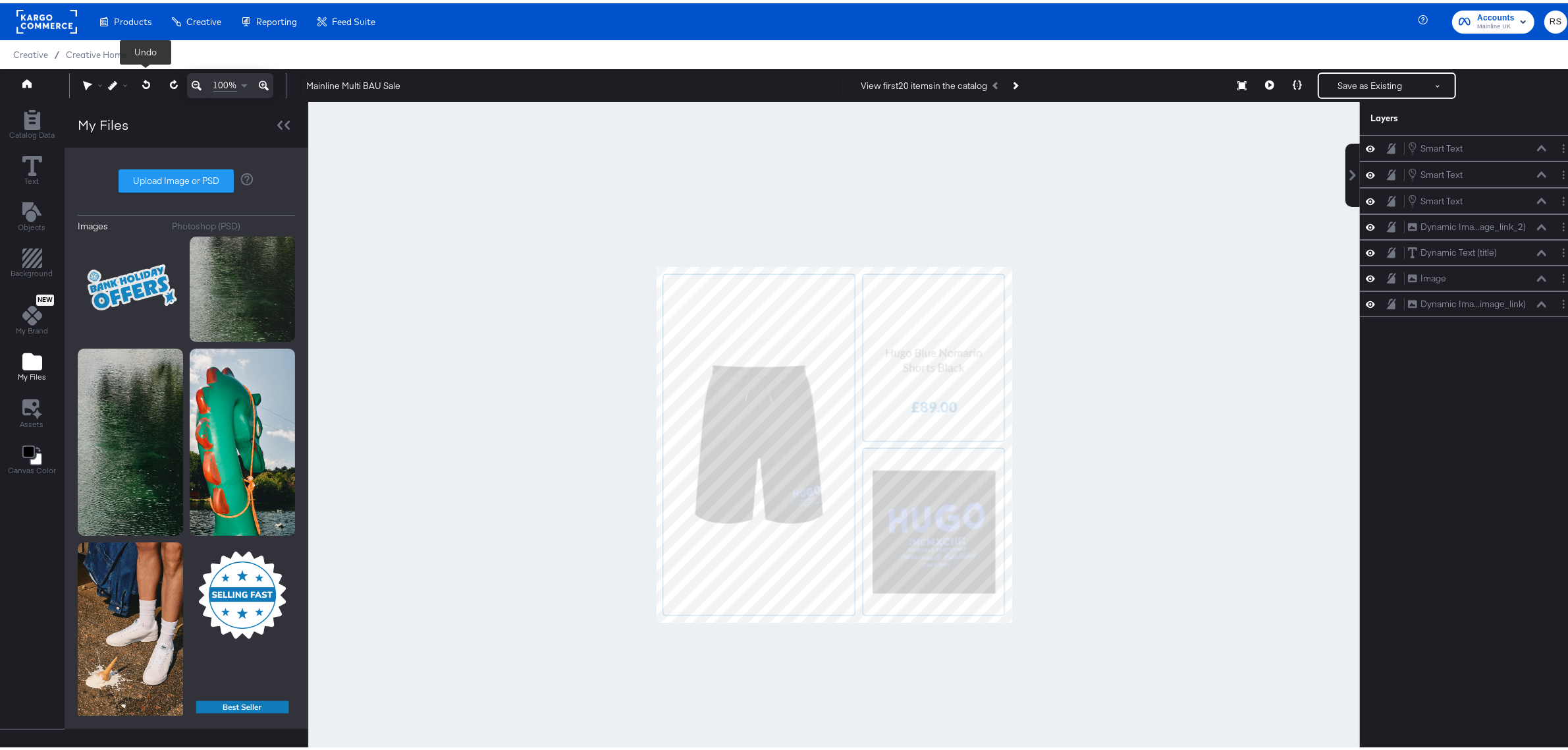
click at [142, 84] on icon at bounding box center [146, 81] width 8 height 9
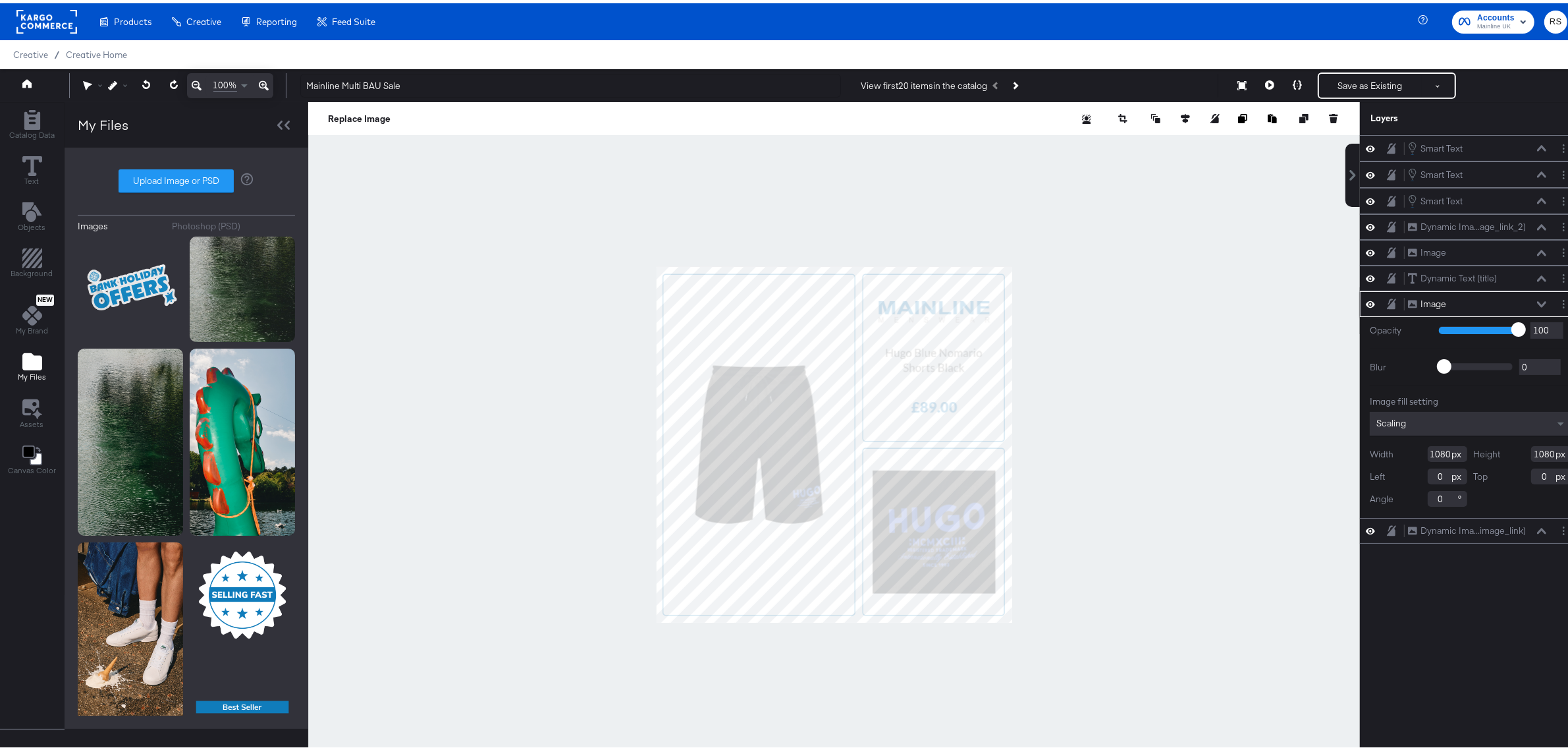
click at [1366, 301] on icon at bounding box center [1371, 301] width 9 height 11
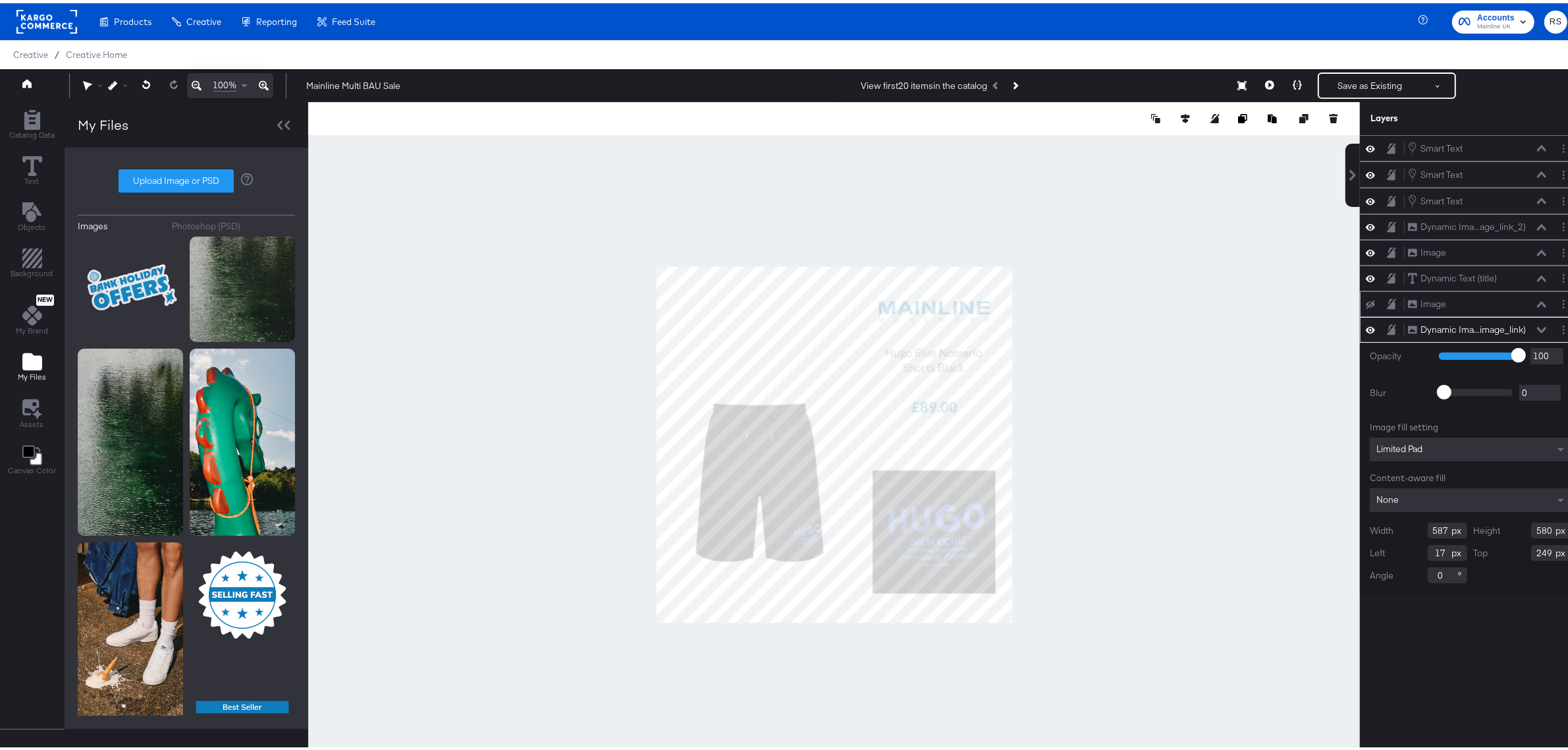
type input "19"
type input "365"
click at [1366, 306] on icon at bounding box center [1371, 301] width 9 height 8
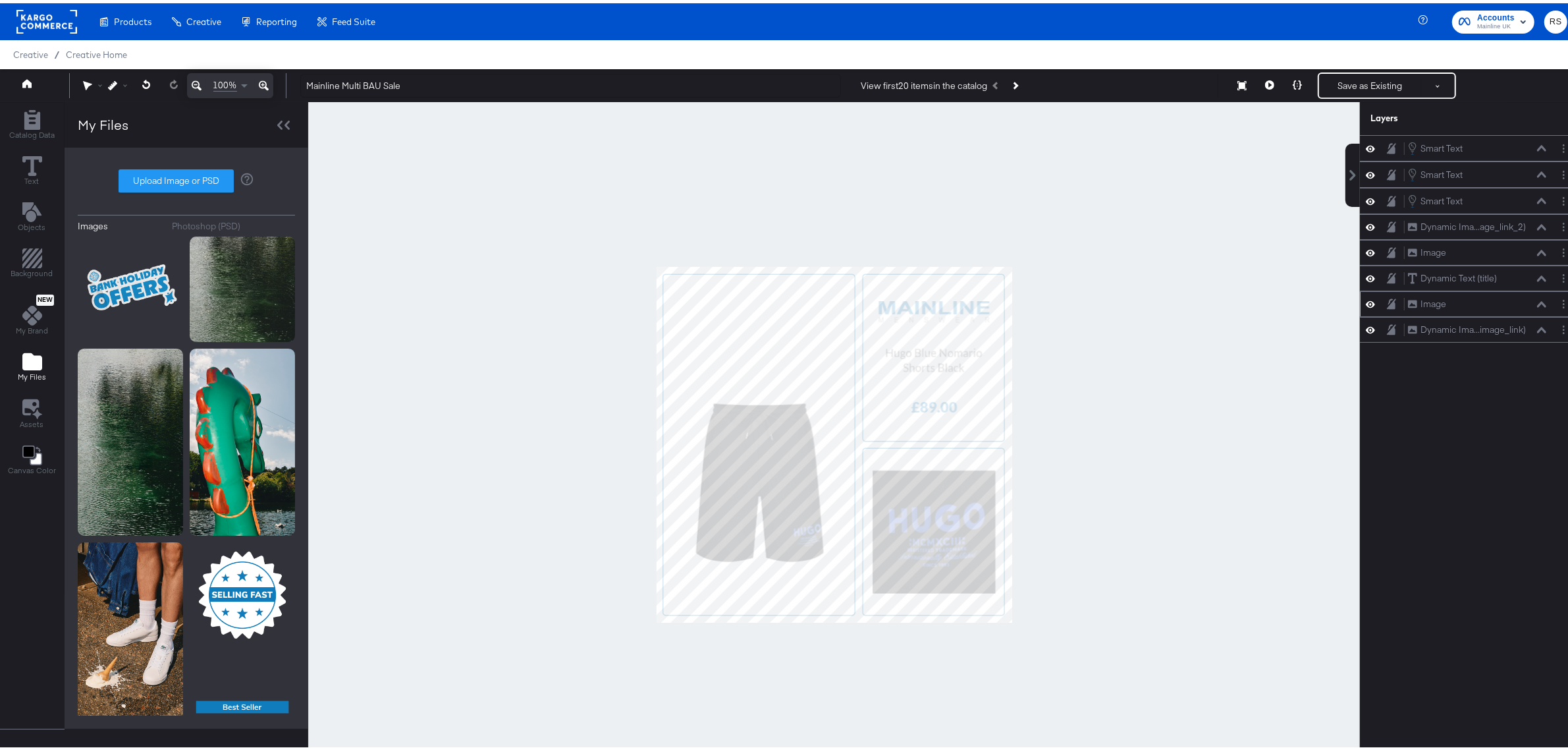
click at [1158, 350] on div at bounding box center [834, 441] width 1052 height 685
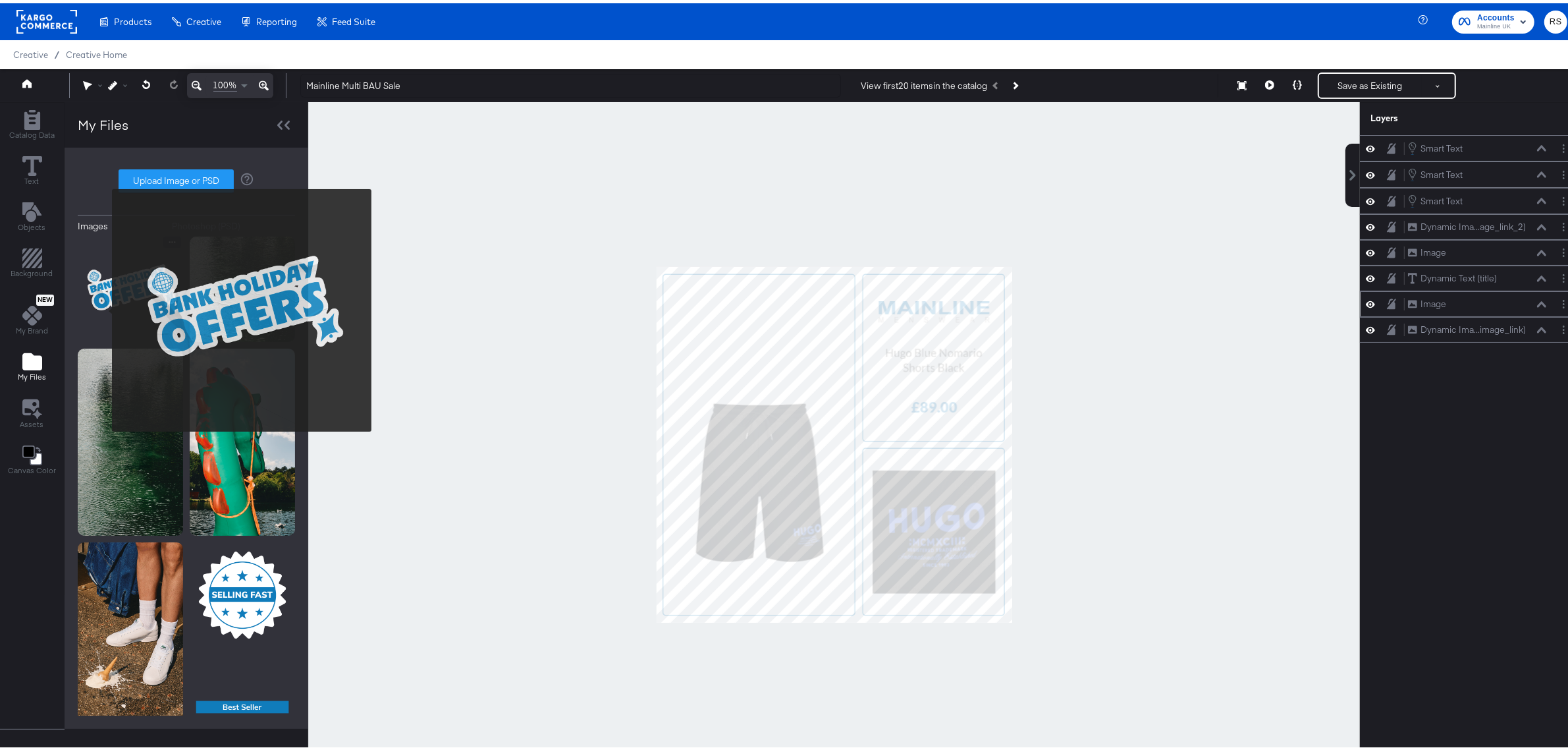
click at [104, 307] on img at bounding box center [130, 286] width 106 height 106
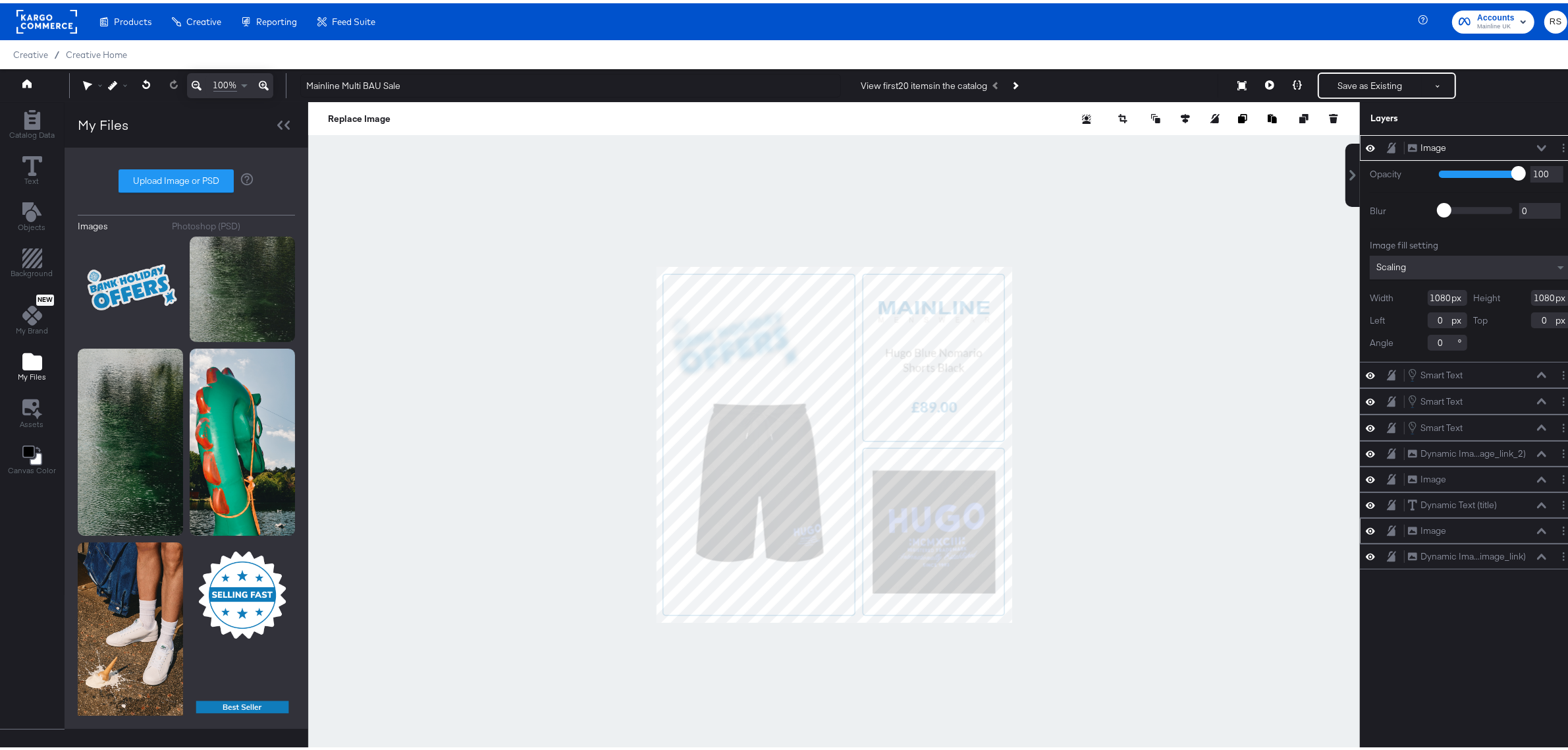
type input "468"
type input "476"
type input "-20"
type input "-72"
type input "-32"
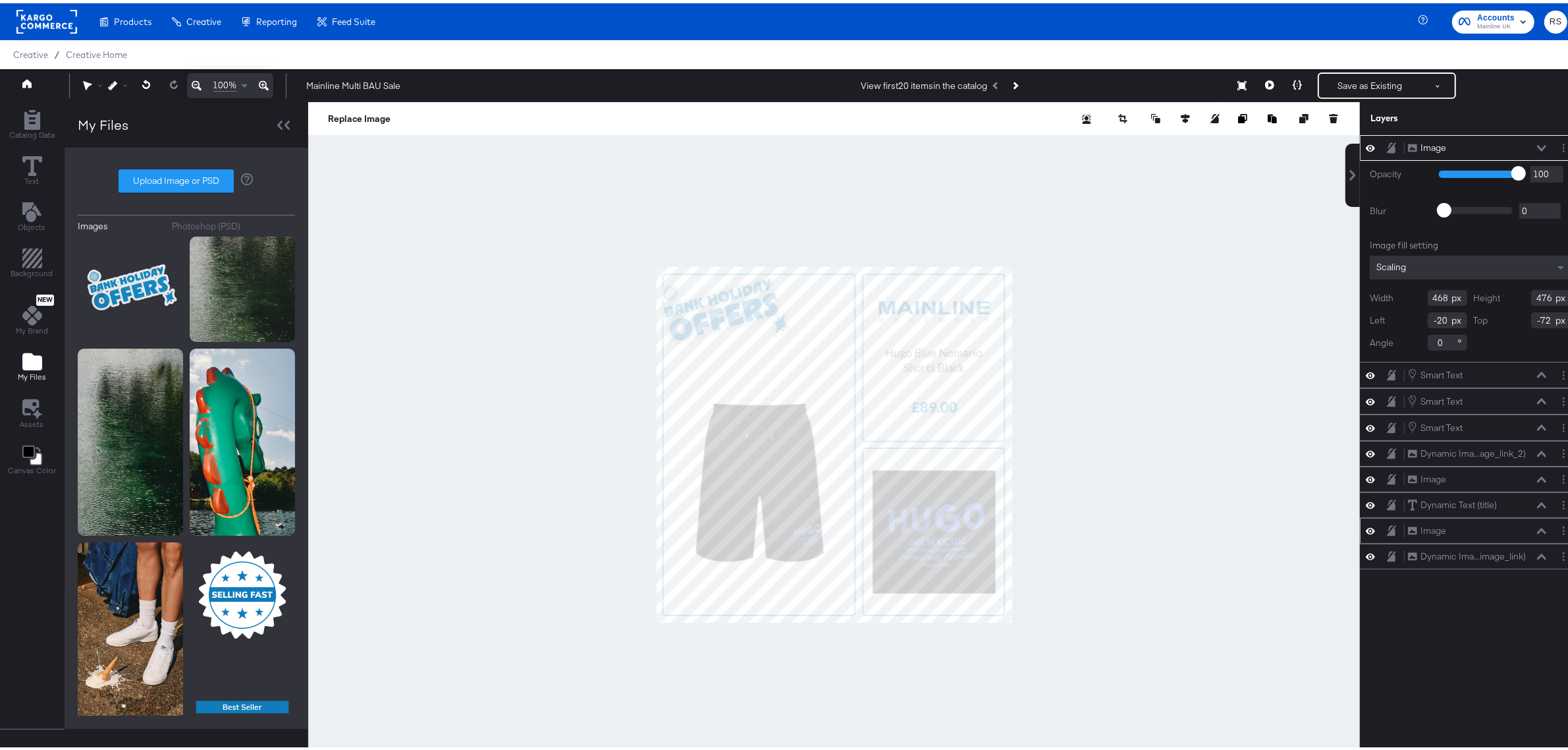
type input "-100"
type input "499"
type input "504"
click at [145, 76] on icon at bounding box center [146, 81] width 8 height 9
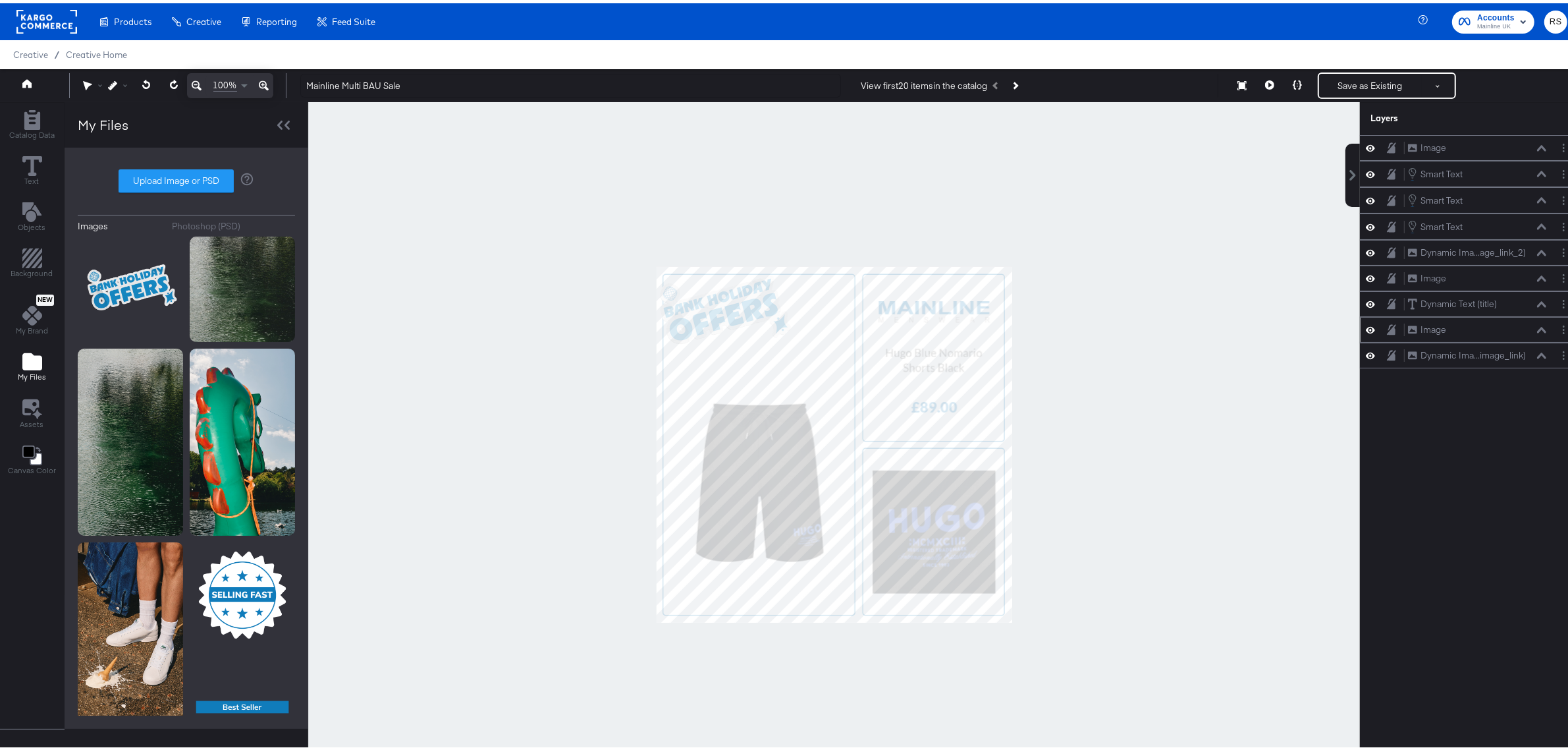
click at [1138, 529] on div at bounding box center [834, 441] width 1052 height 685
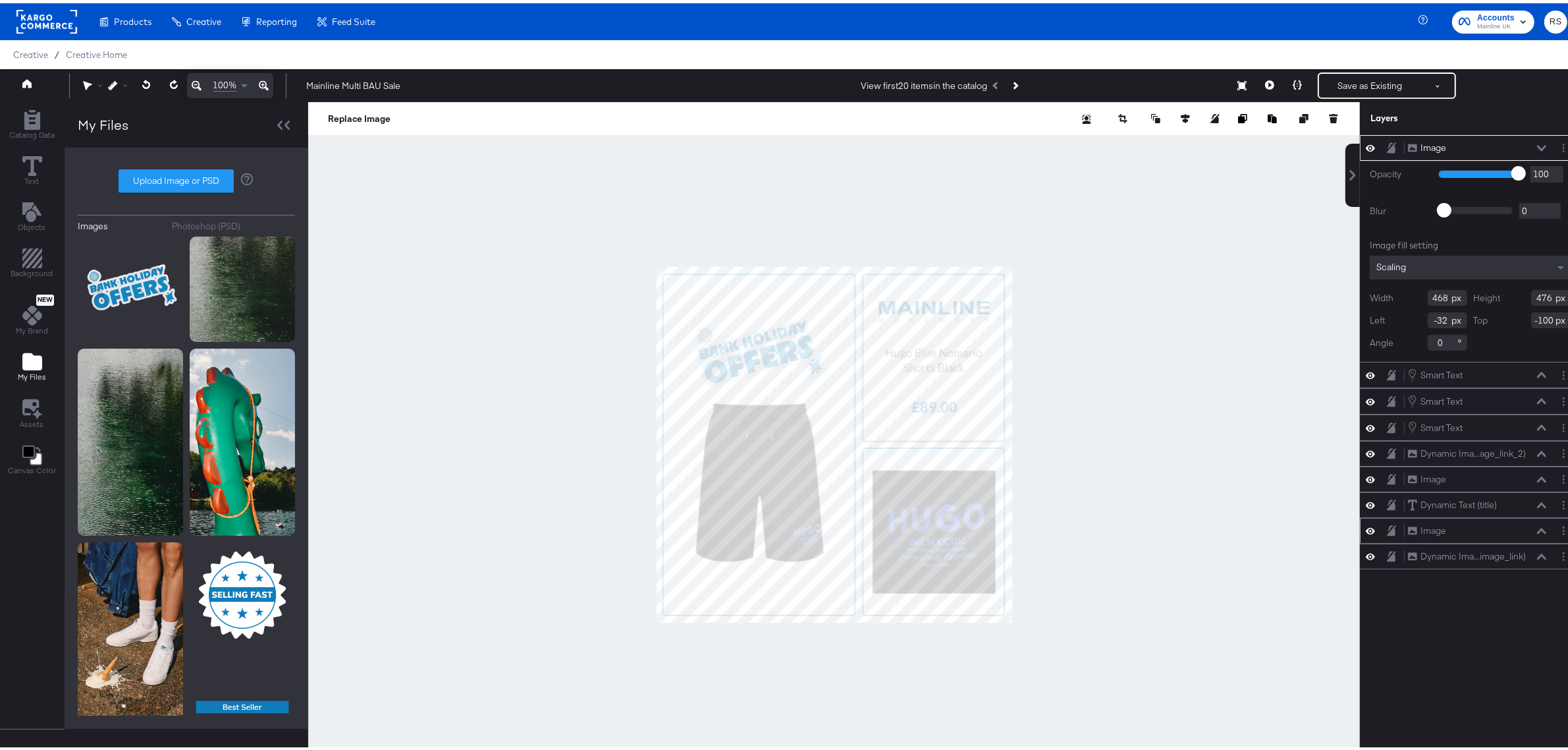
type input "74"
type input "28"
type input "84"
type input "216"
type input "64"
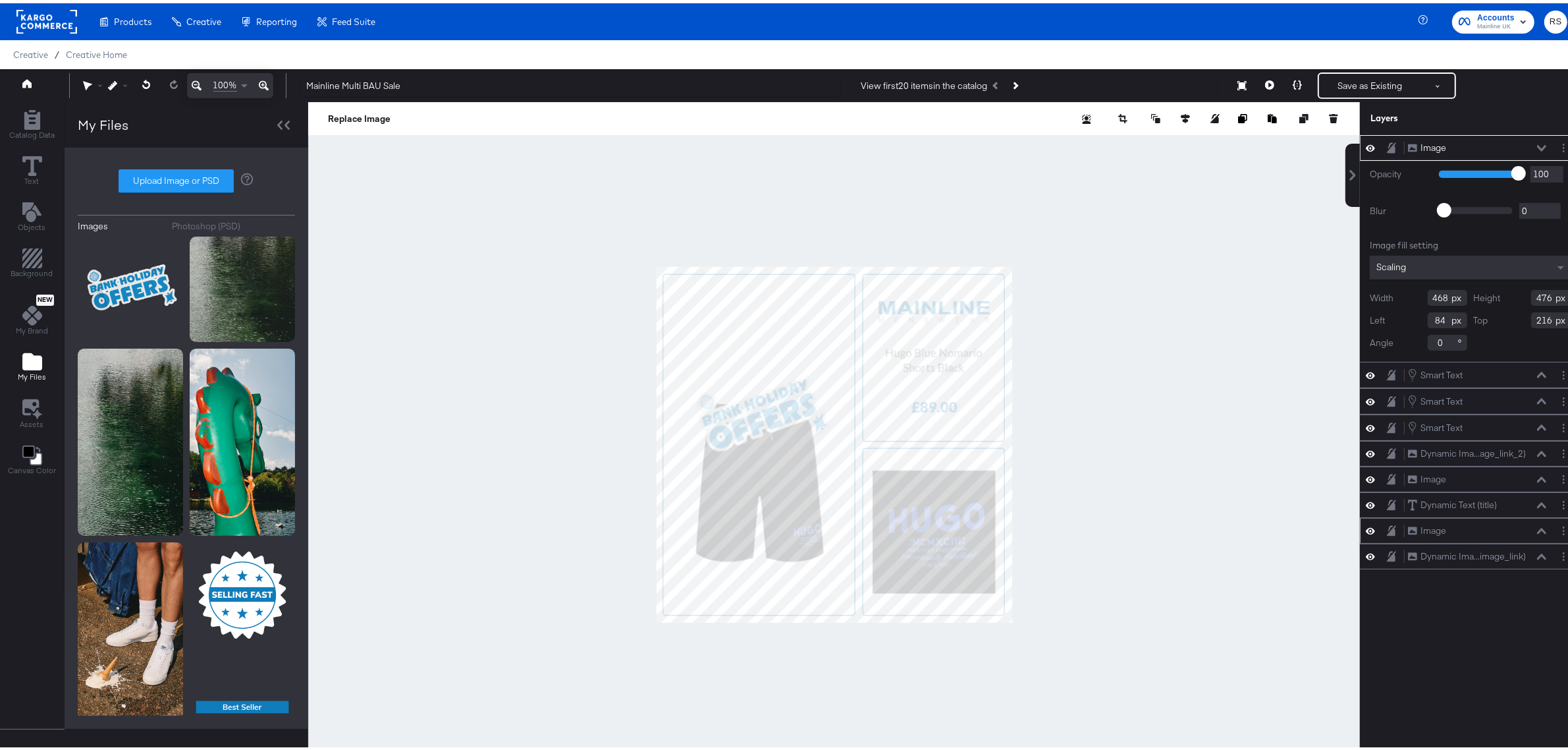
type input "237"
type input "355"
type input "-46"
type input "-80"
click at [1157, 466] on div at bounding box center [834, 441] width 1052 height 685
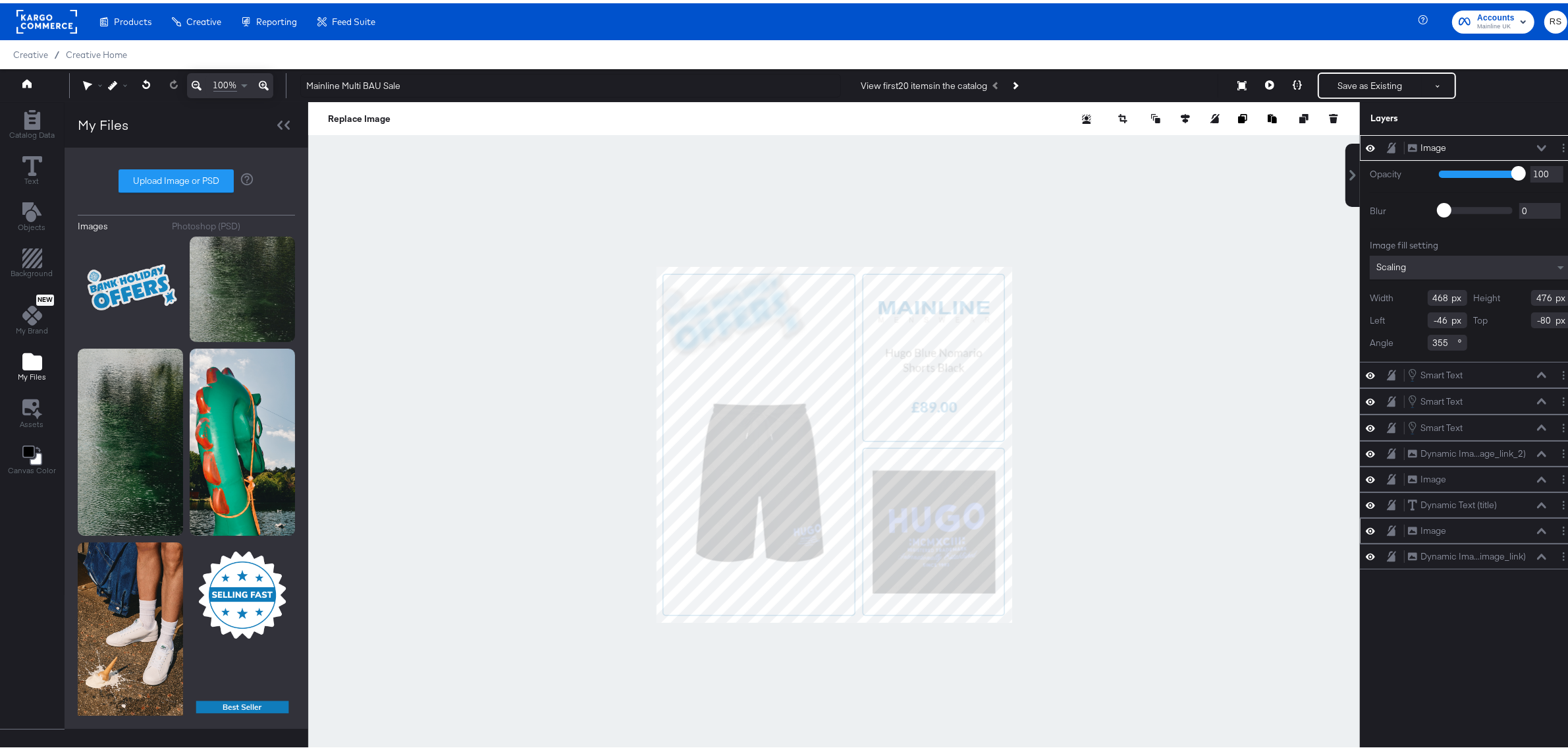
type input "494"
type input "503"
type input "-48"
type input "-92"
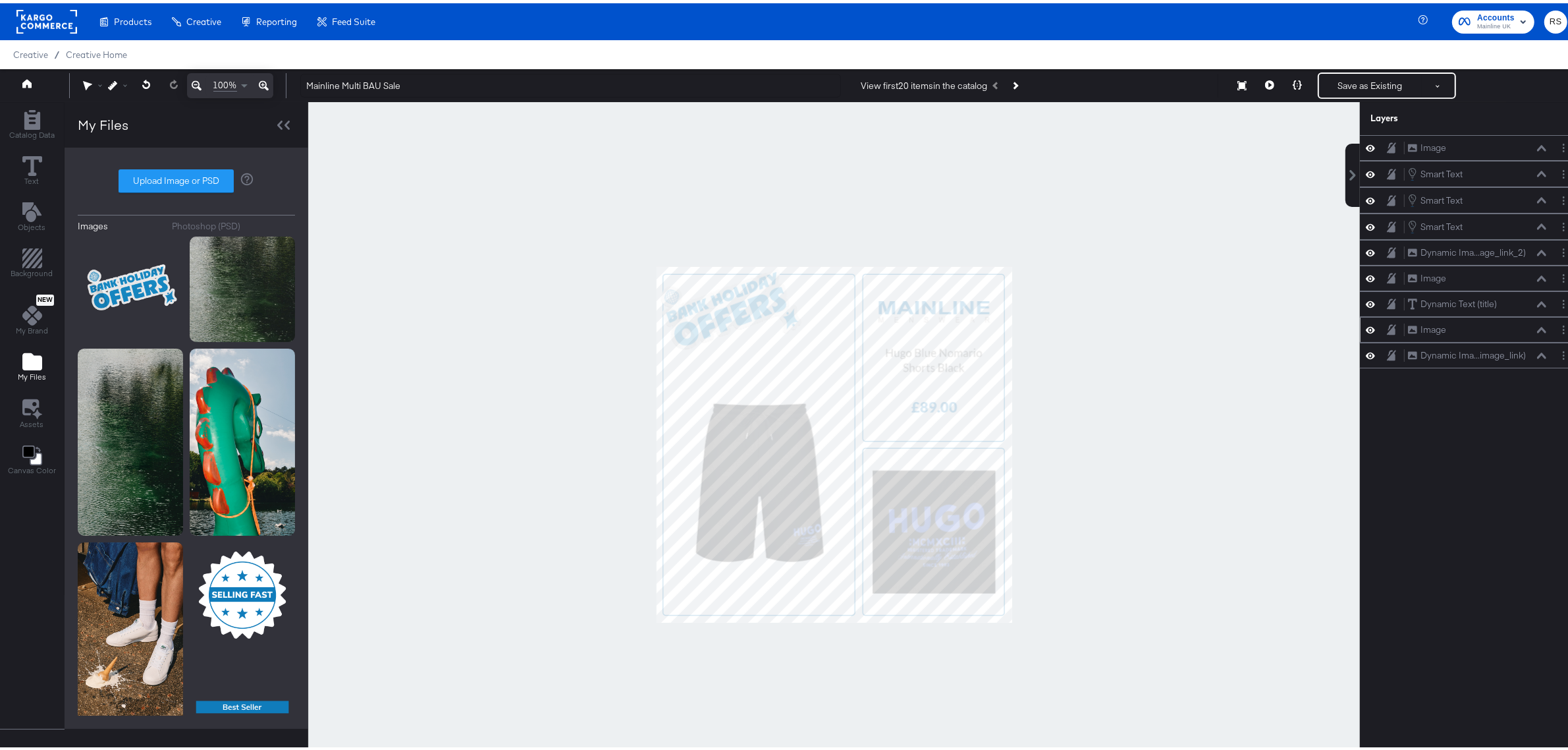
click at [1074, 380] on div at bounding box center [834, 441] width 1052 height 685
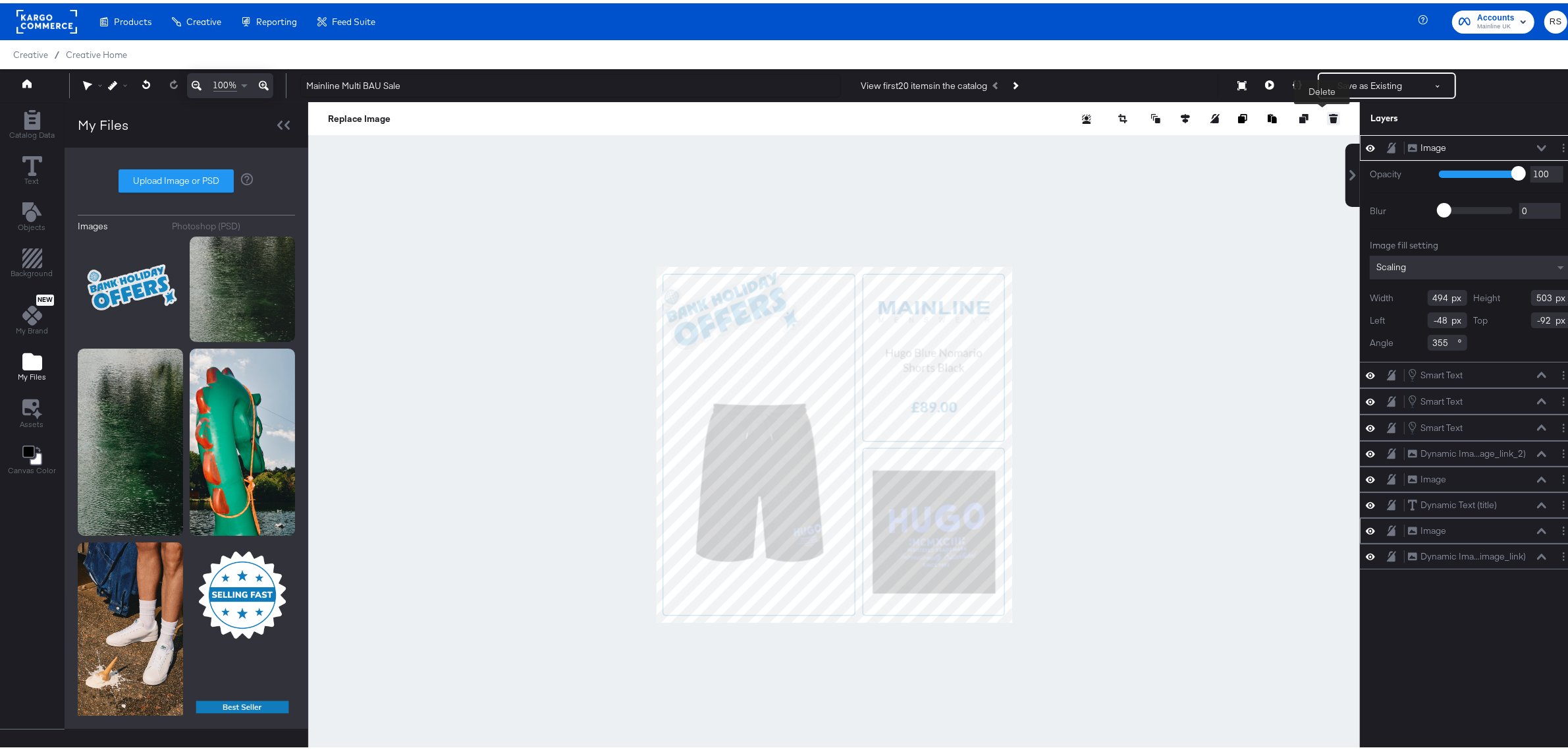
click at [1327, 110] on button at bounding box center [1334, 115] width 13 height 13
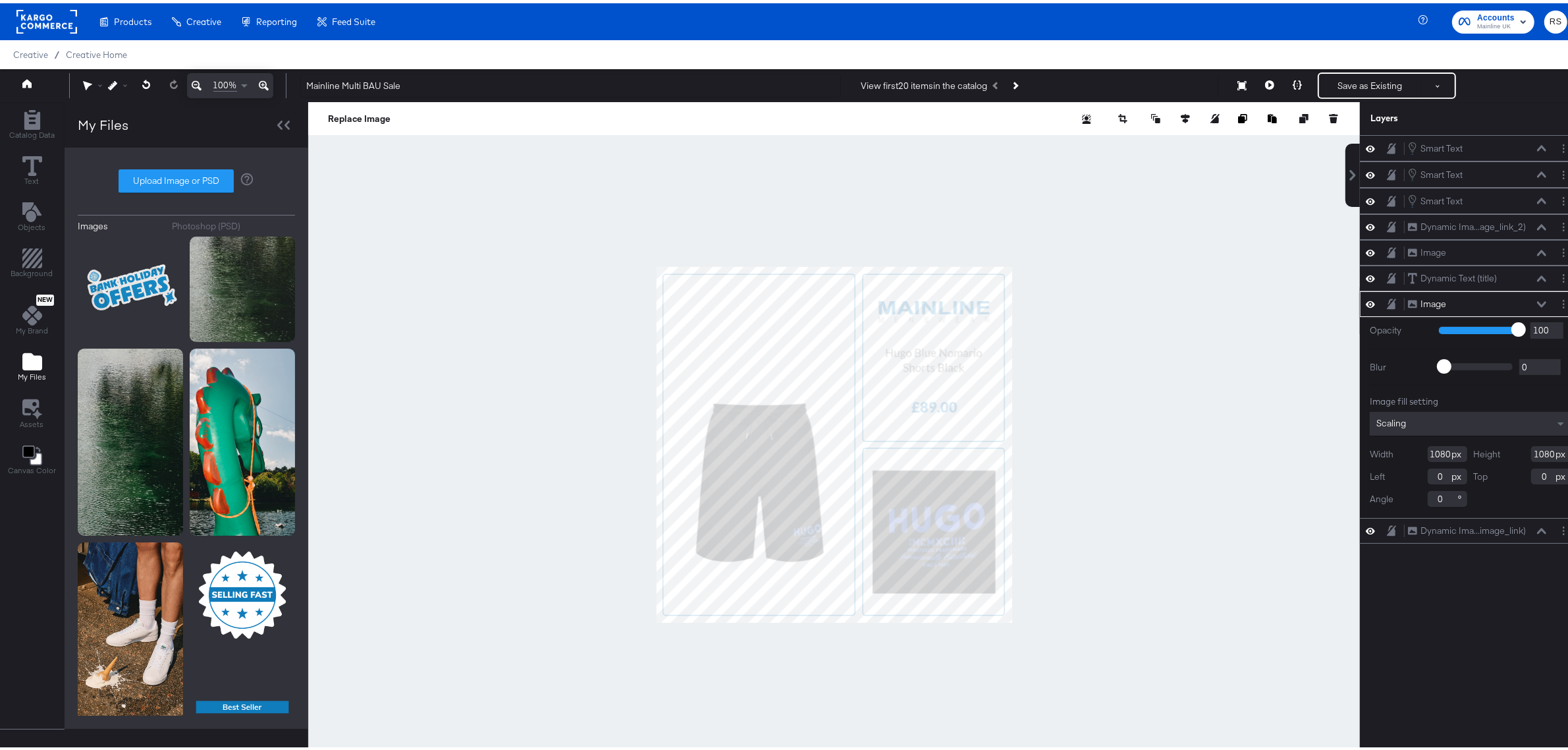
click at [1366, 301] on icon at bounding box center [1371, 301] width 9 height 11
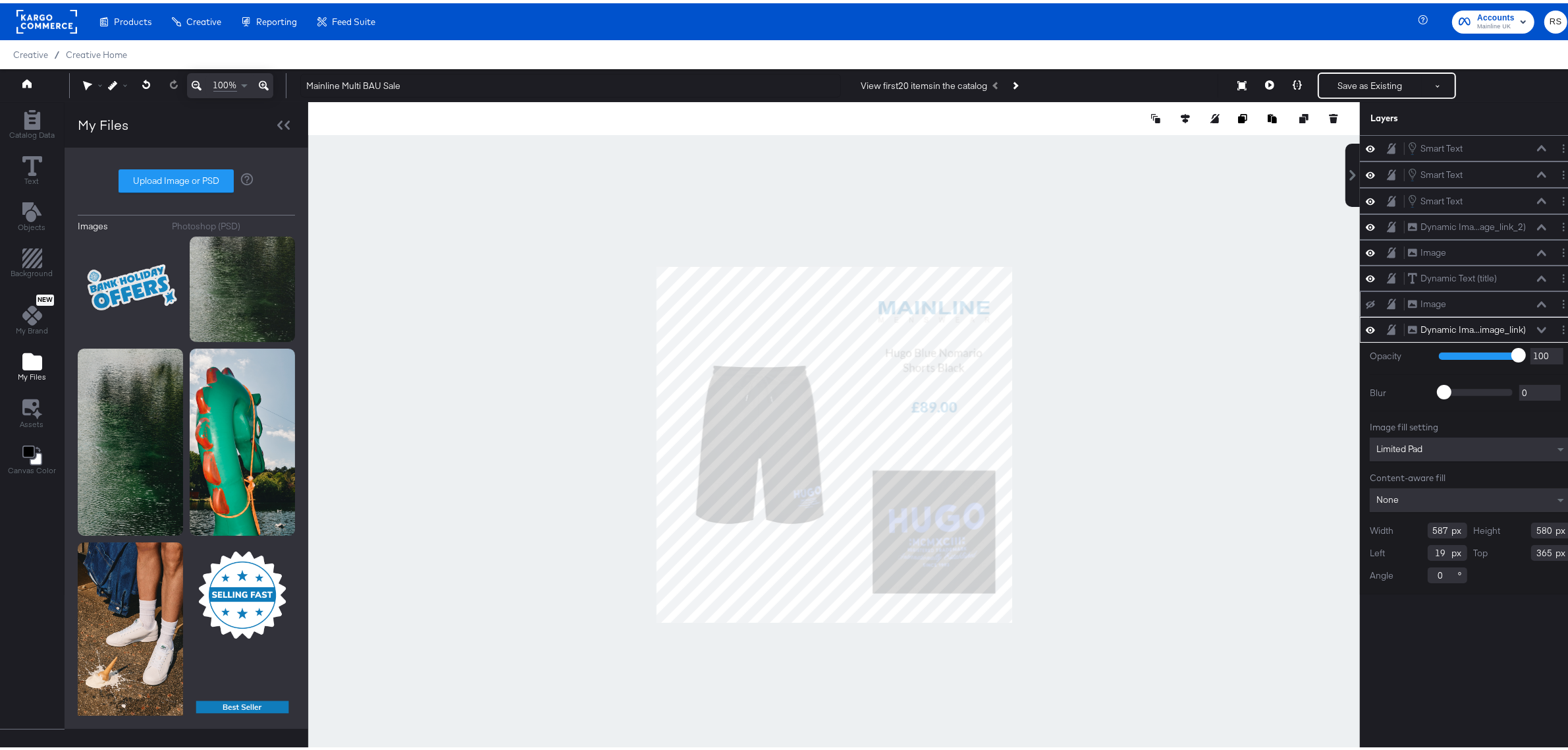
type input "250"
click at [1366, 306] on icon at bounding box center [1371, 301] width 9 height 8
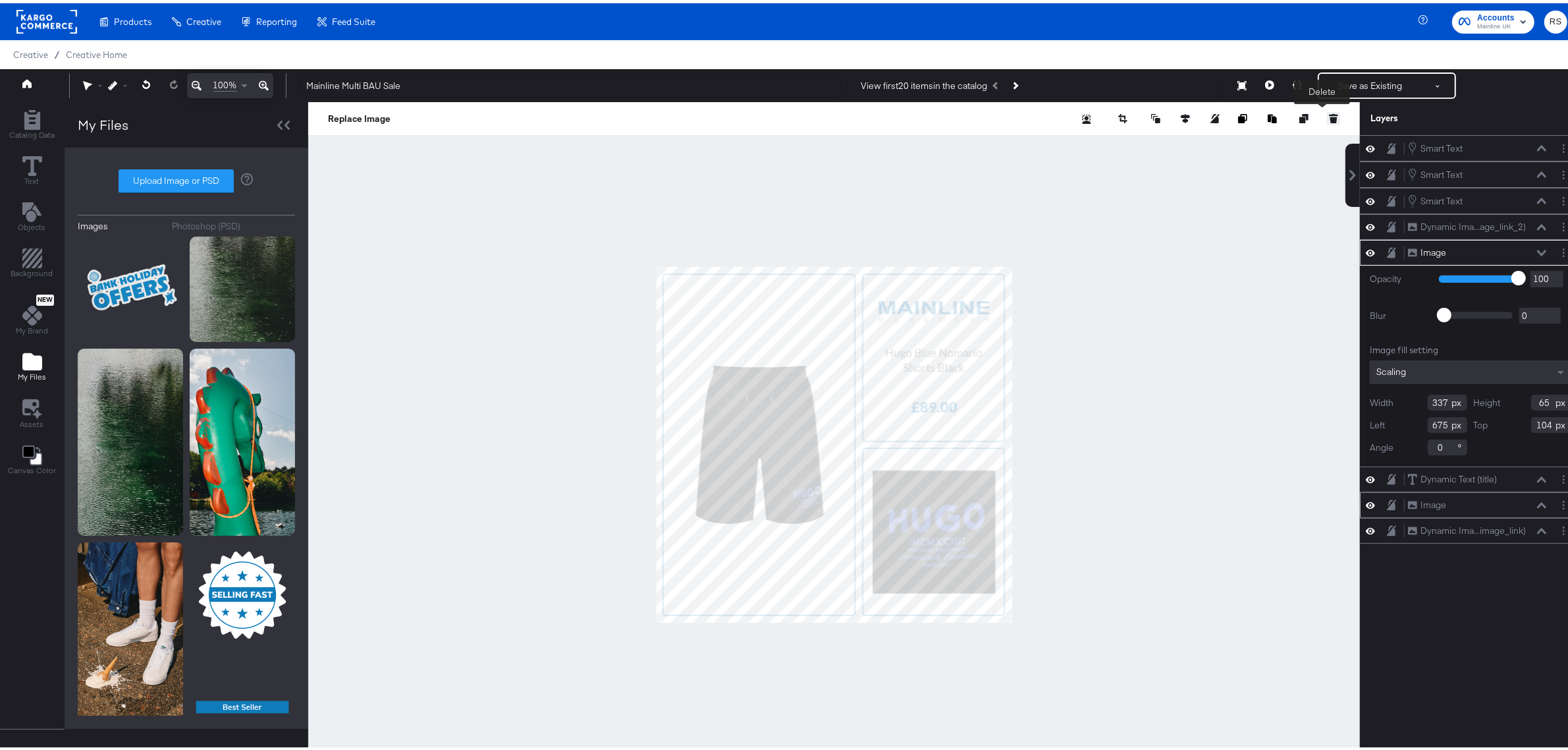
click at [1329, 113] on icon at bounding box center [1334, 115] width 9 height 9
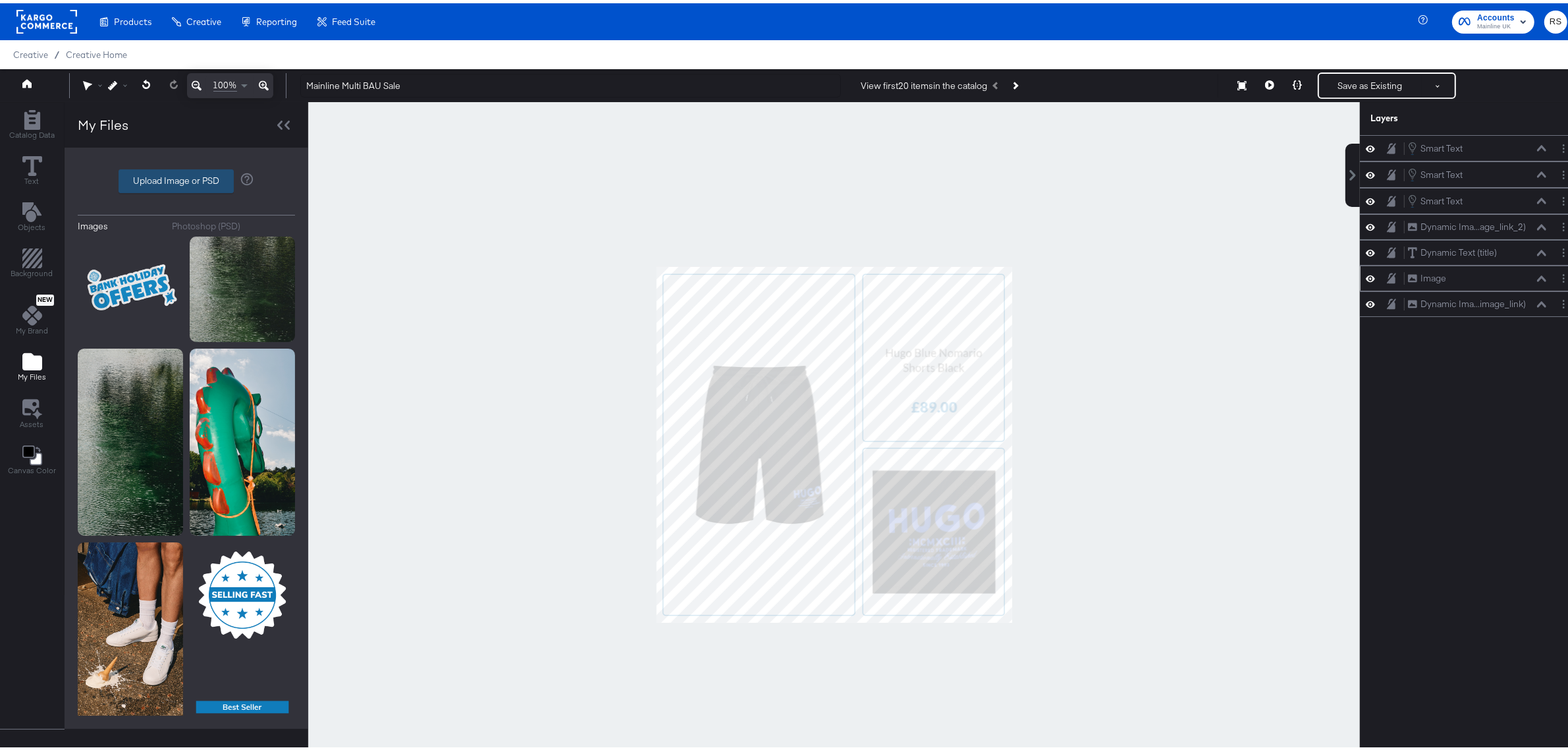
click at [157, 185] on label "Upload Image or PSD" at bounding box center [176, 178] width 114 height 22
click at [186, 178] on input "Upload Image or PSD" at bounding box center [186, 178] width 0 height 0
type input "C:\fakepath\MM-SOCIAL-STITCHERADS-BANKHOLREADY-240730-001.png"
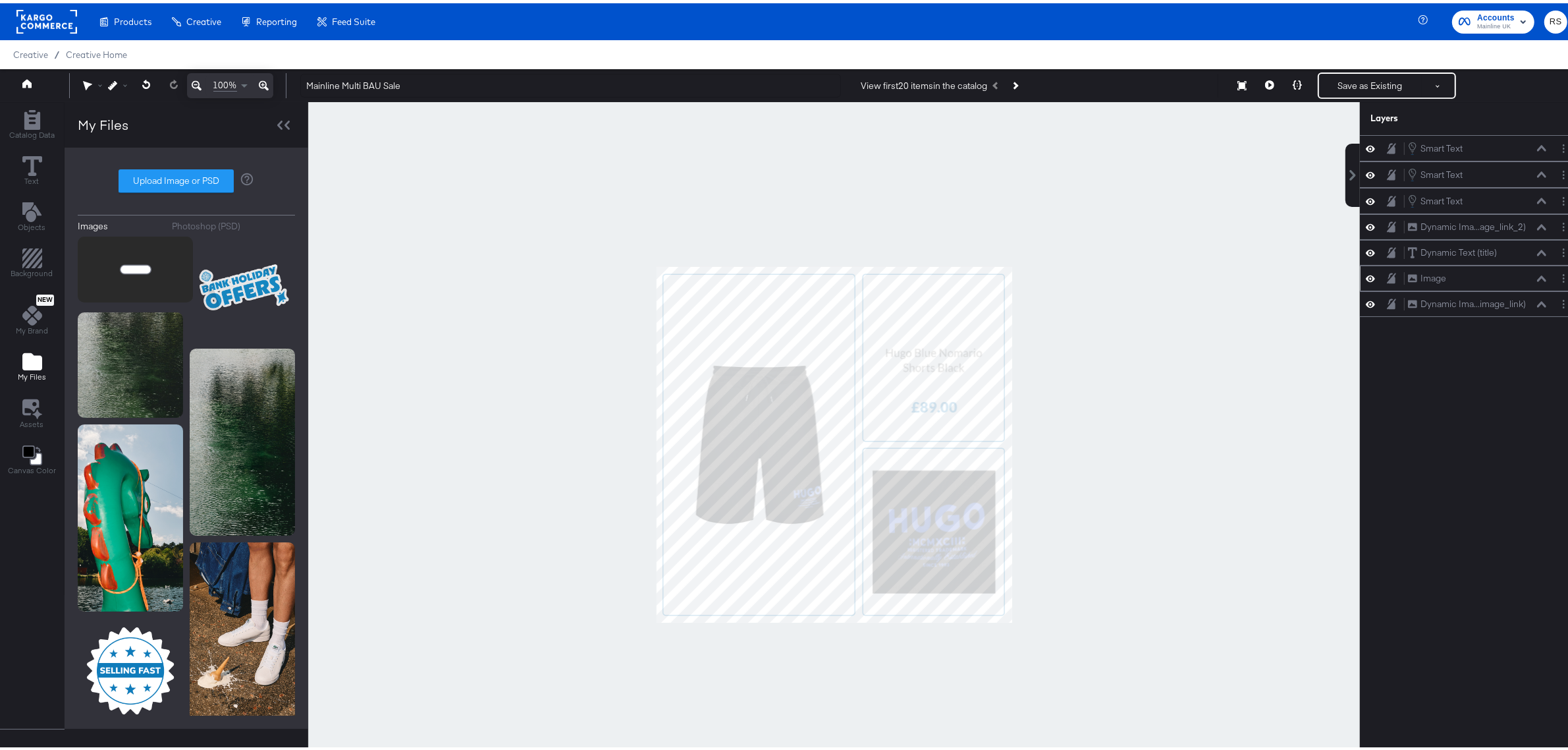
click at [139, 265] on icon "Image loader" at bounding box center [136, 265] width 28 height 6
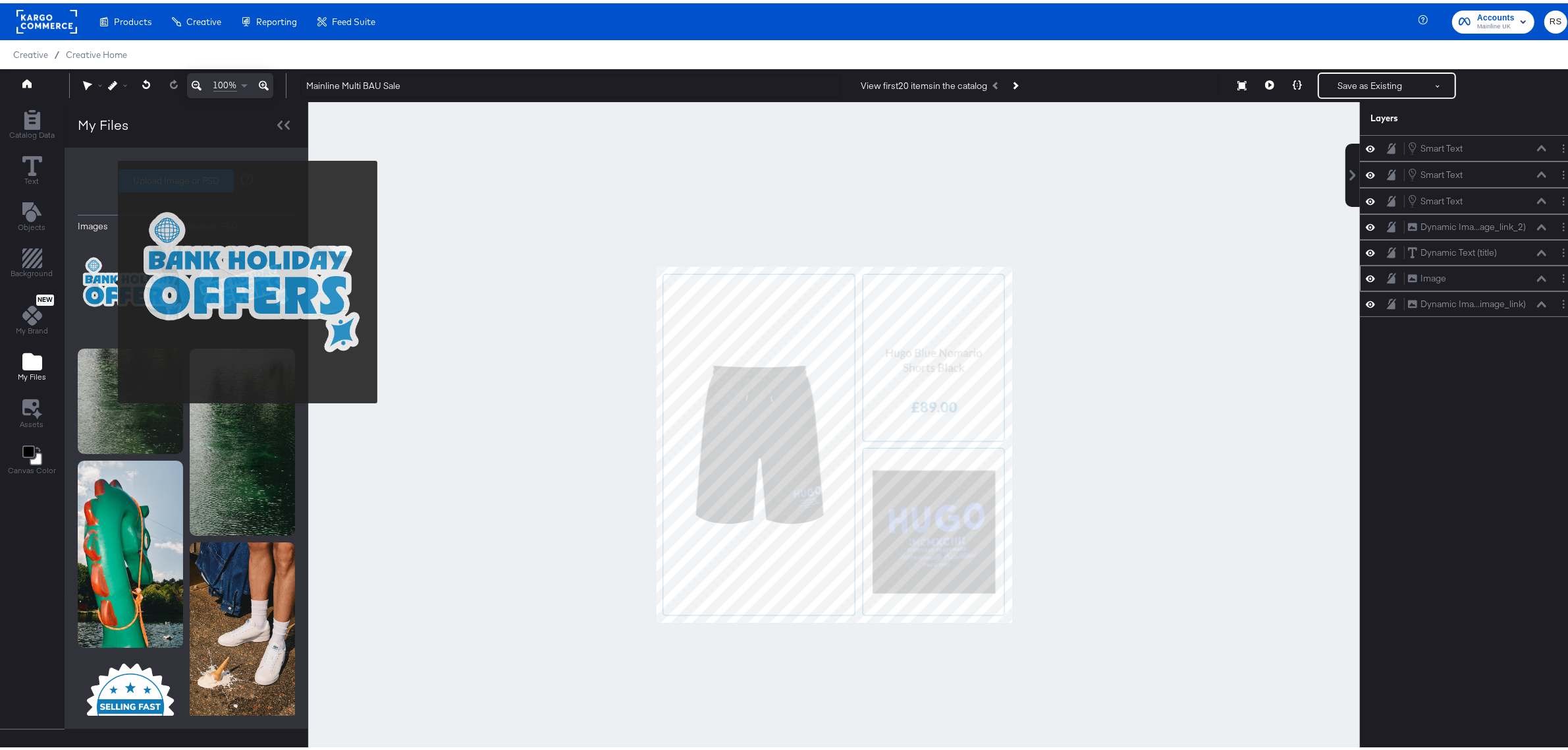
click at [109, 279] on img at bounding box center [130, 286] width 106 height 106
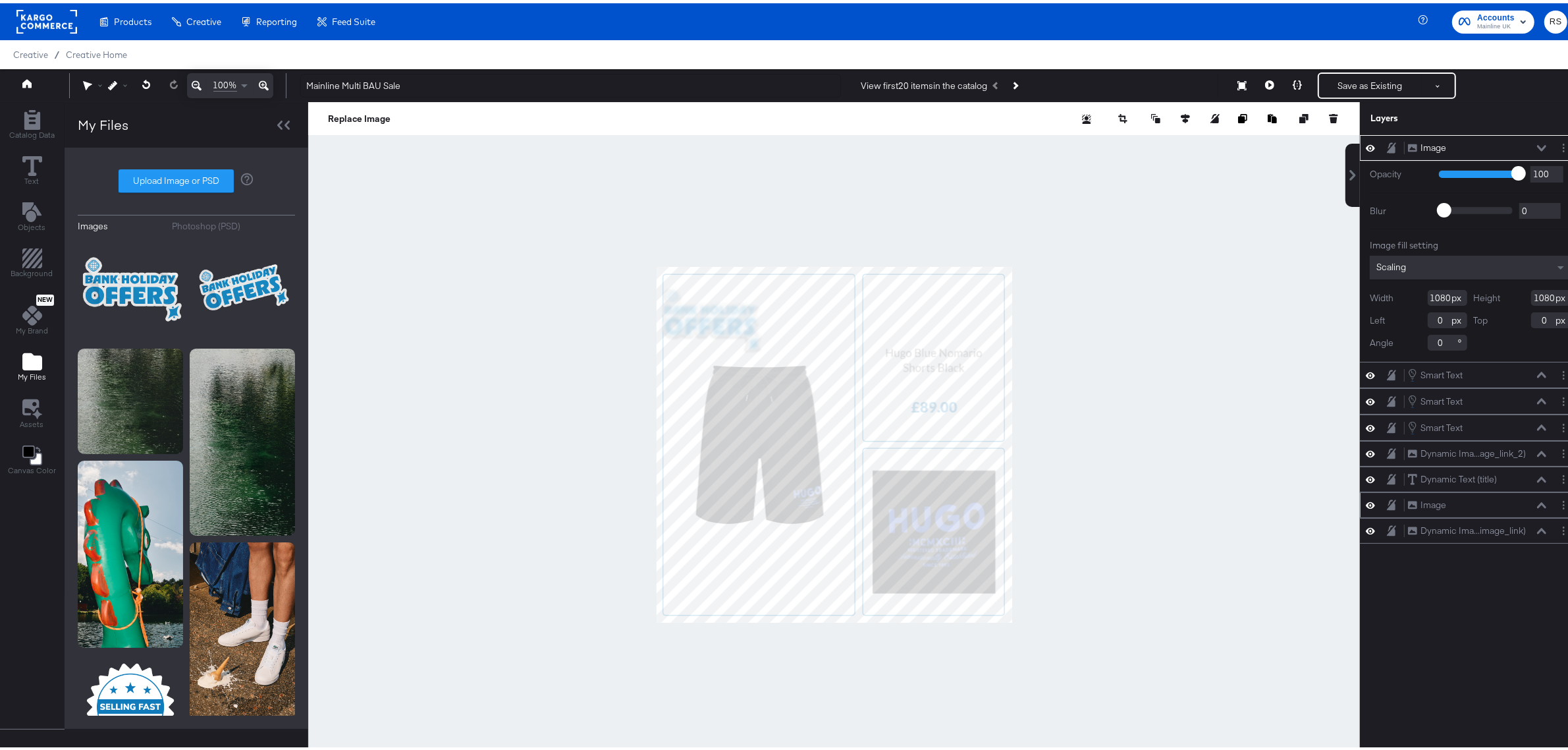
type input "324"
type input "681"
type input "-30"
click at [1140, 479] on div at bounding box center [834, 441] width 1052 height 685
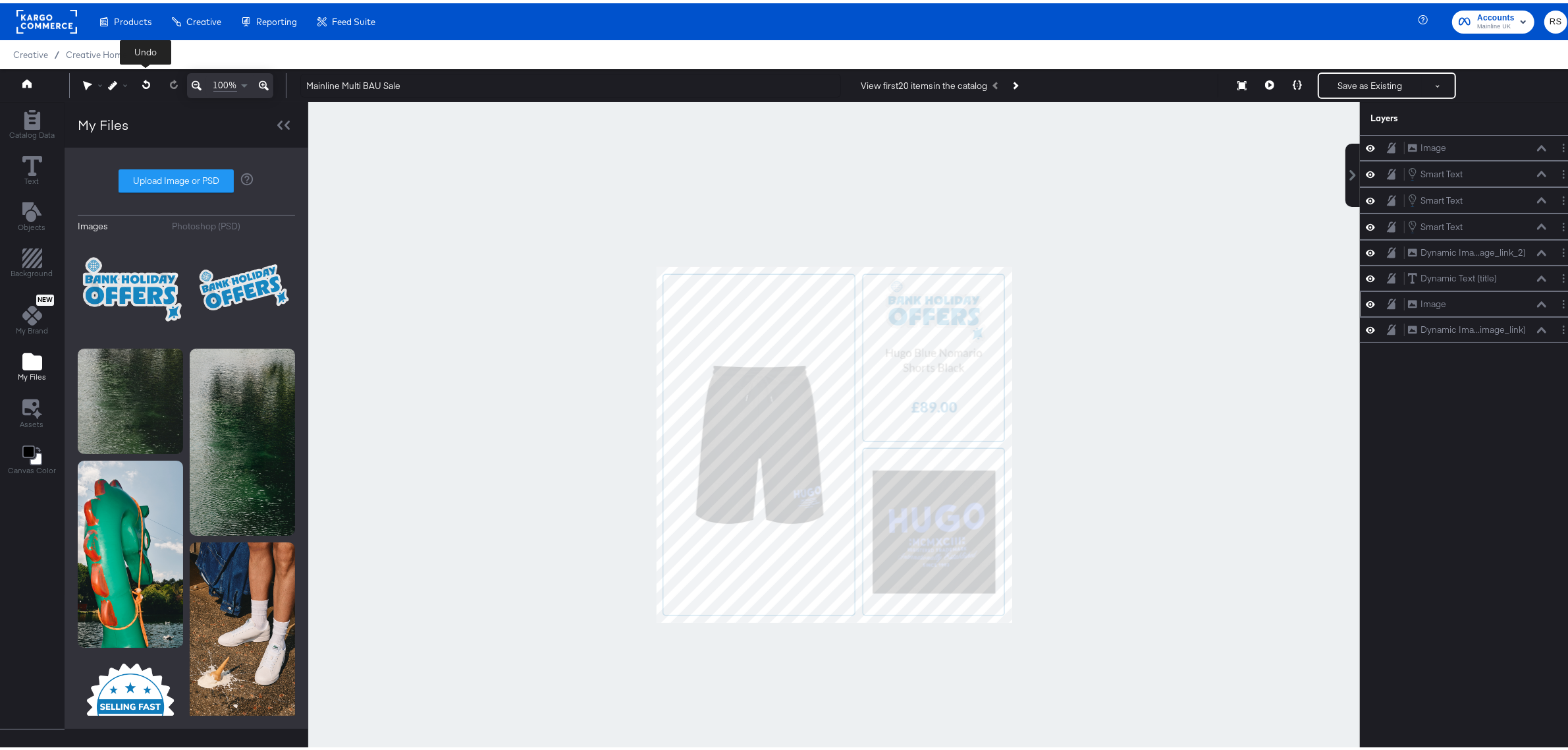
click at [152, 81] on button at bounding box center [146, 82] width 27 height 24
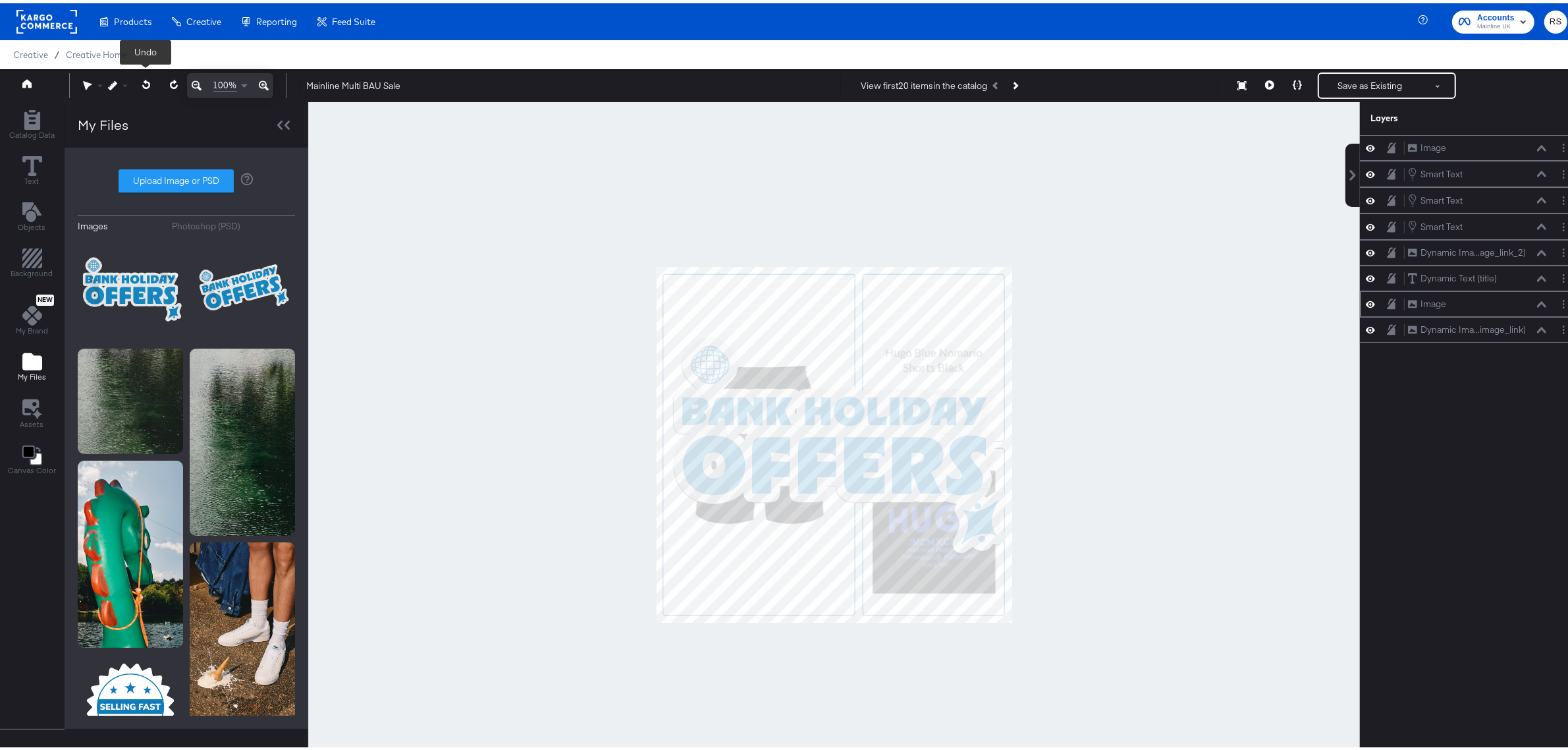
click at [152, 81] on button at bounding box center [146, 82] width 27 height 24
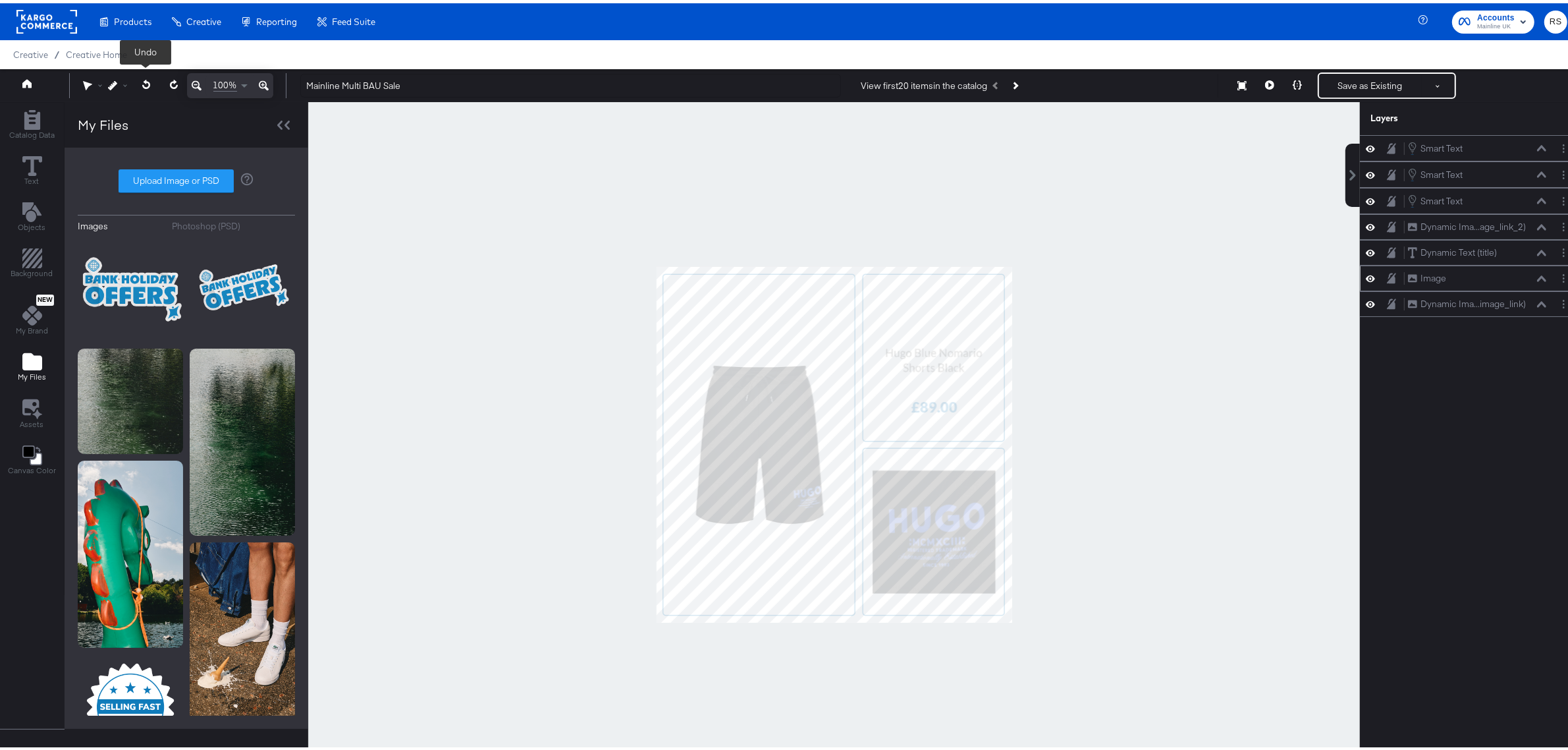
click at [152, 81] on button at bounding box center [146, 82] width 27 height 24
click at [1153, 450] on div at bounding box center [834, 441] width 1052 height 685
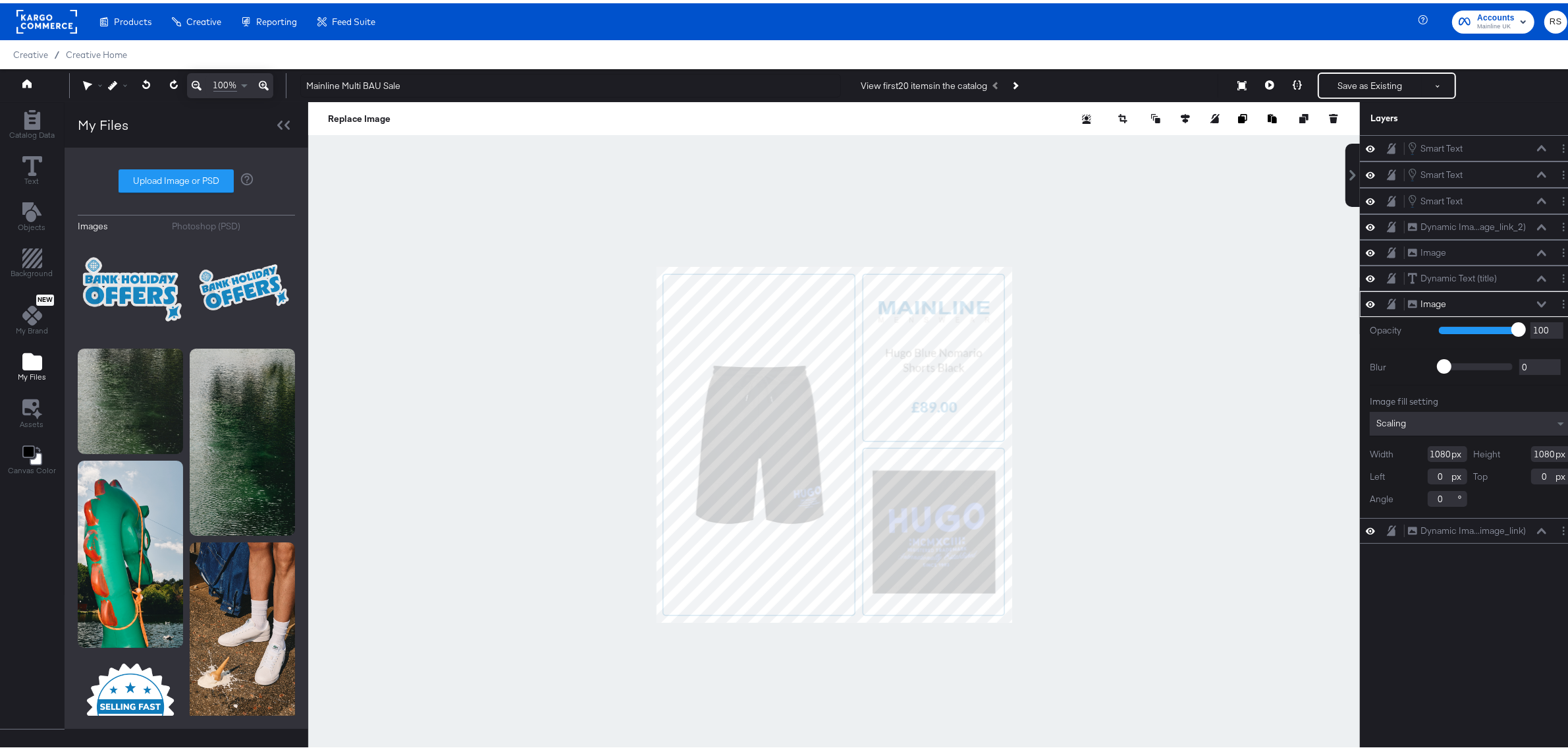
click at [1366, 307] on icon at bounding box center [1371, 301] width 9 height 11
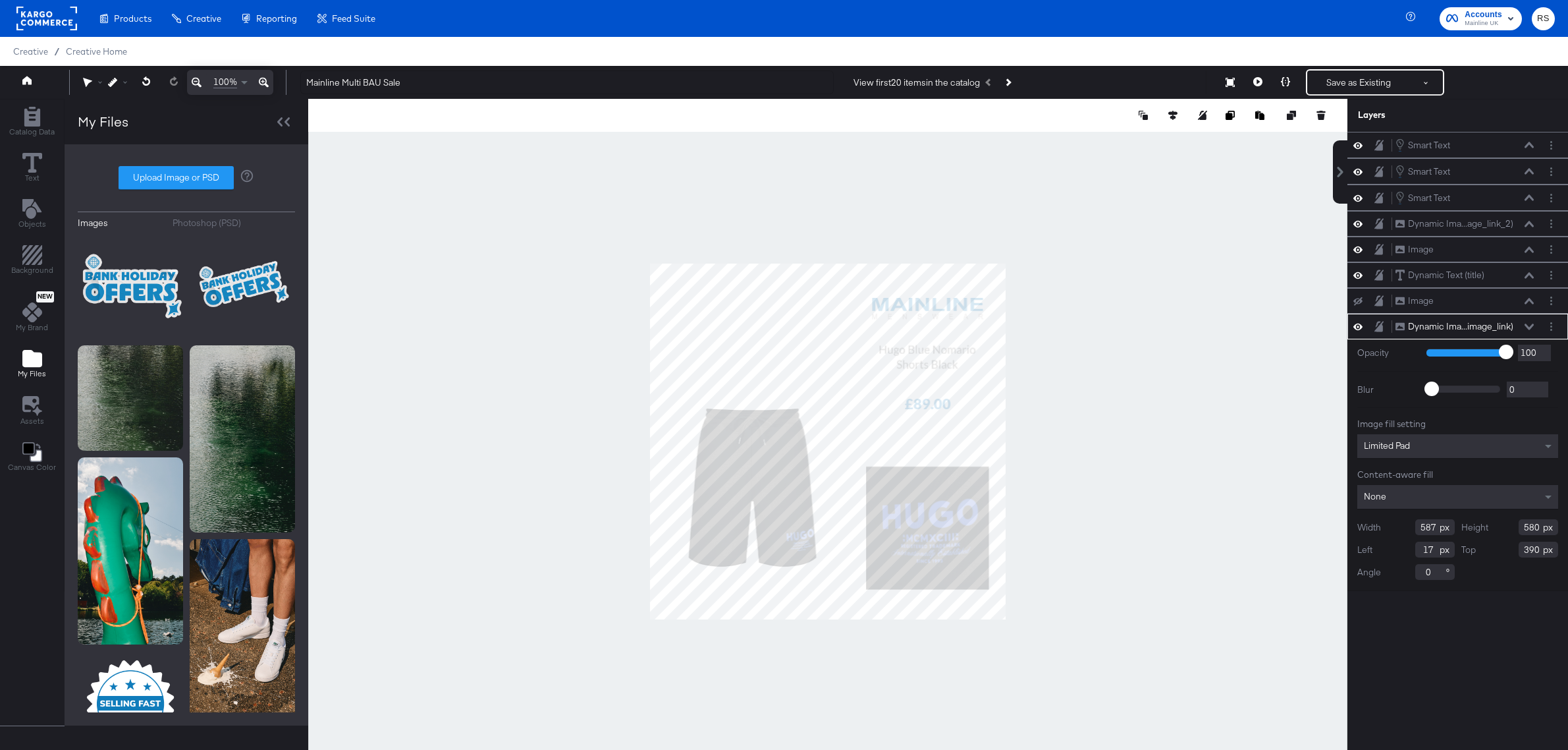
scroll to position [1, 0]
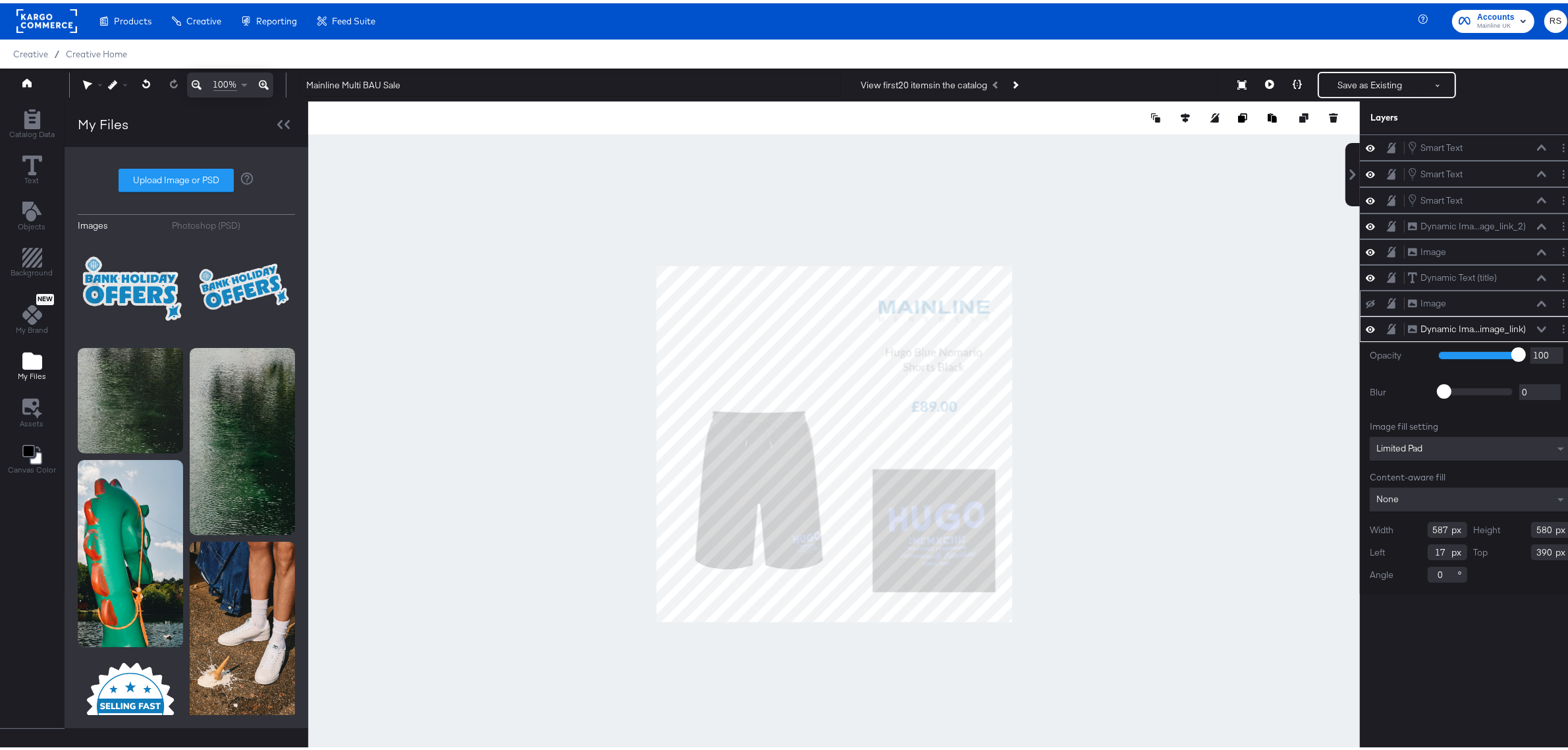
click at [1366, 305] on icon at bounding box center [1371, 300] width 9 height 8
click at [1182, 460] on div at bounding box center [834, 440] width 1052 height 685
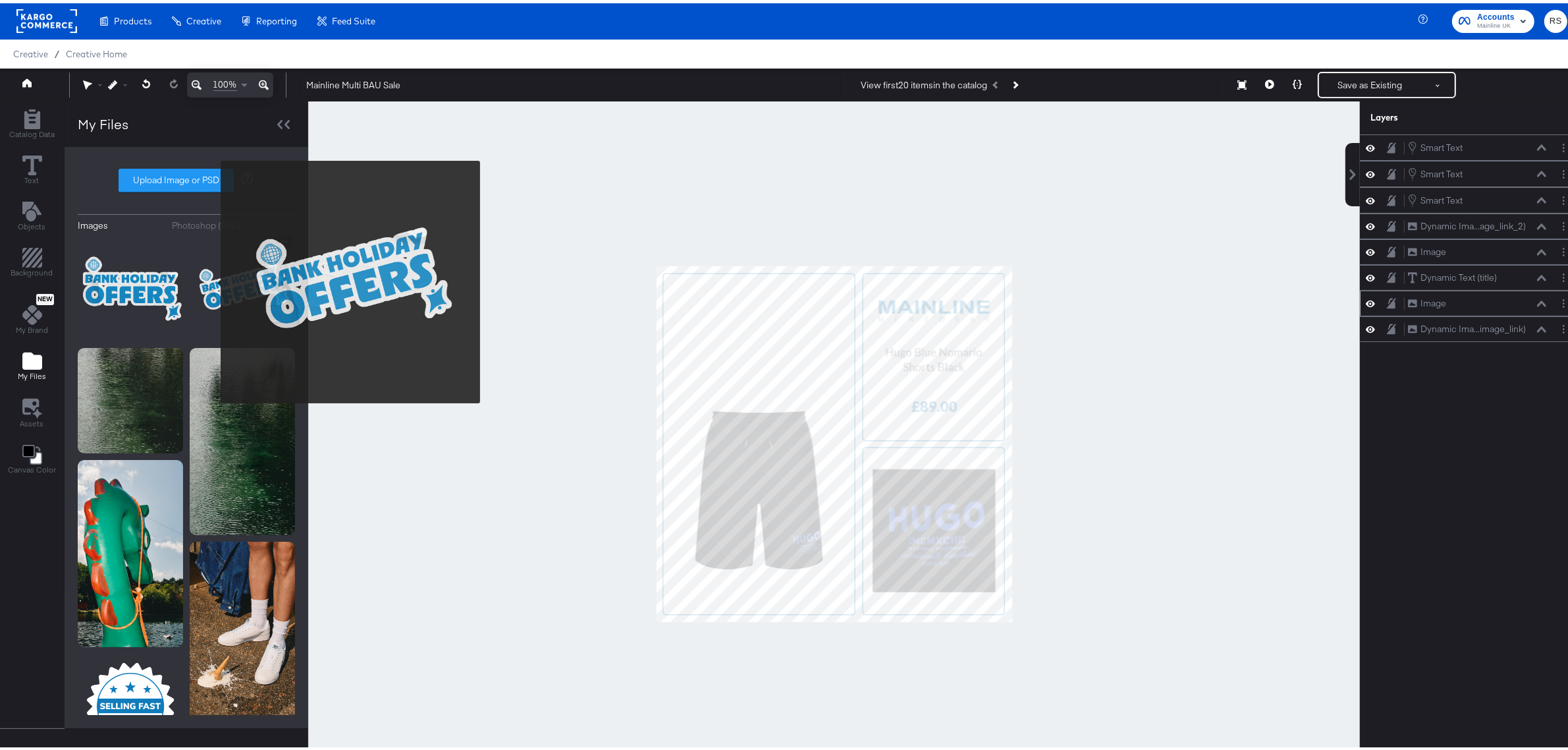
click at [212, 279] on img at bounding box center [242, 285] width 106 height 106
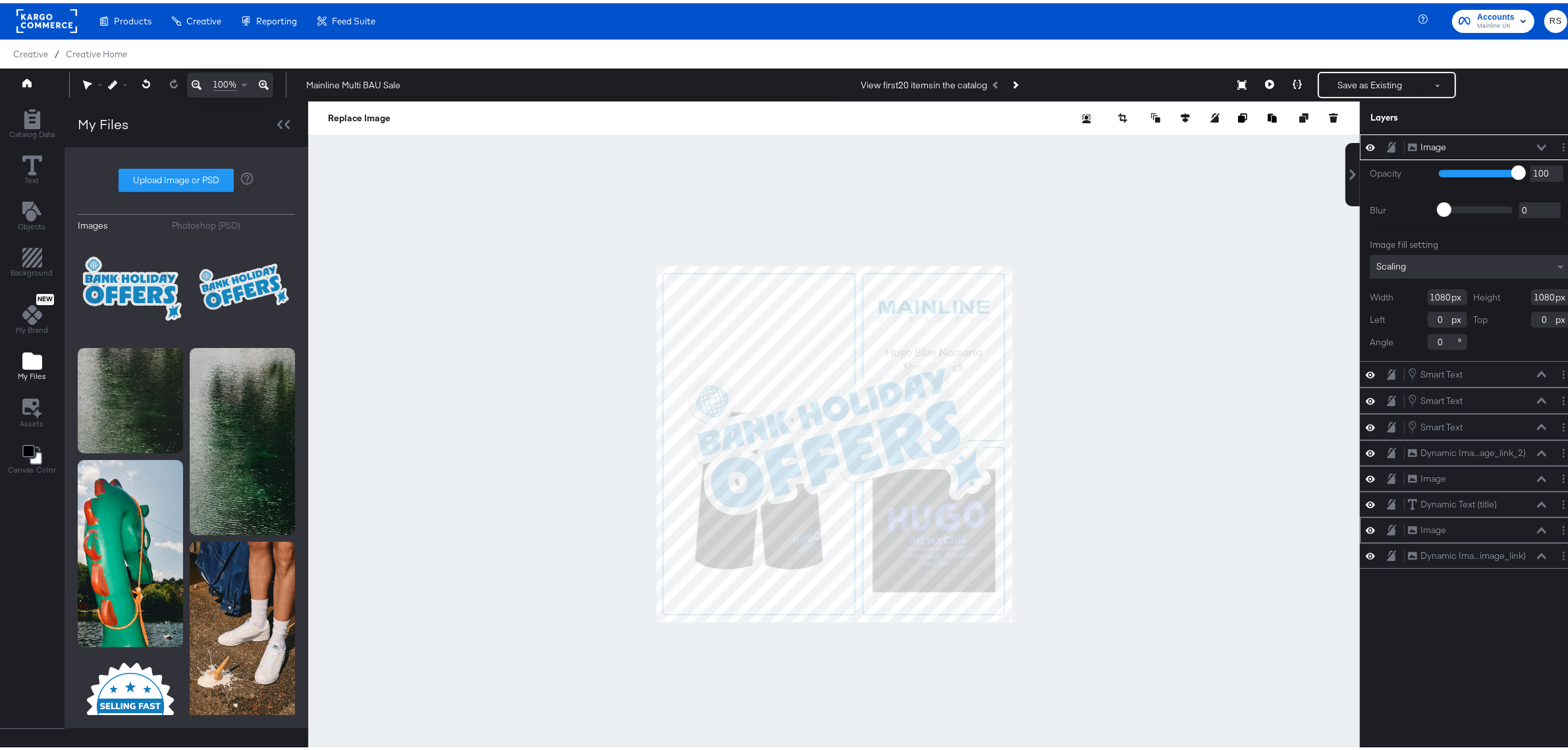
type input "472"
type input "476"
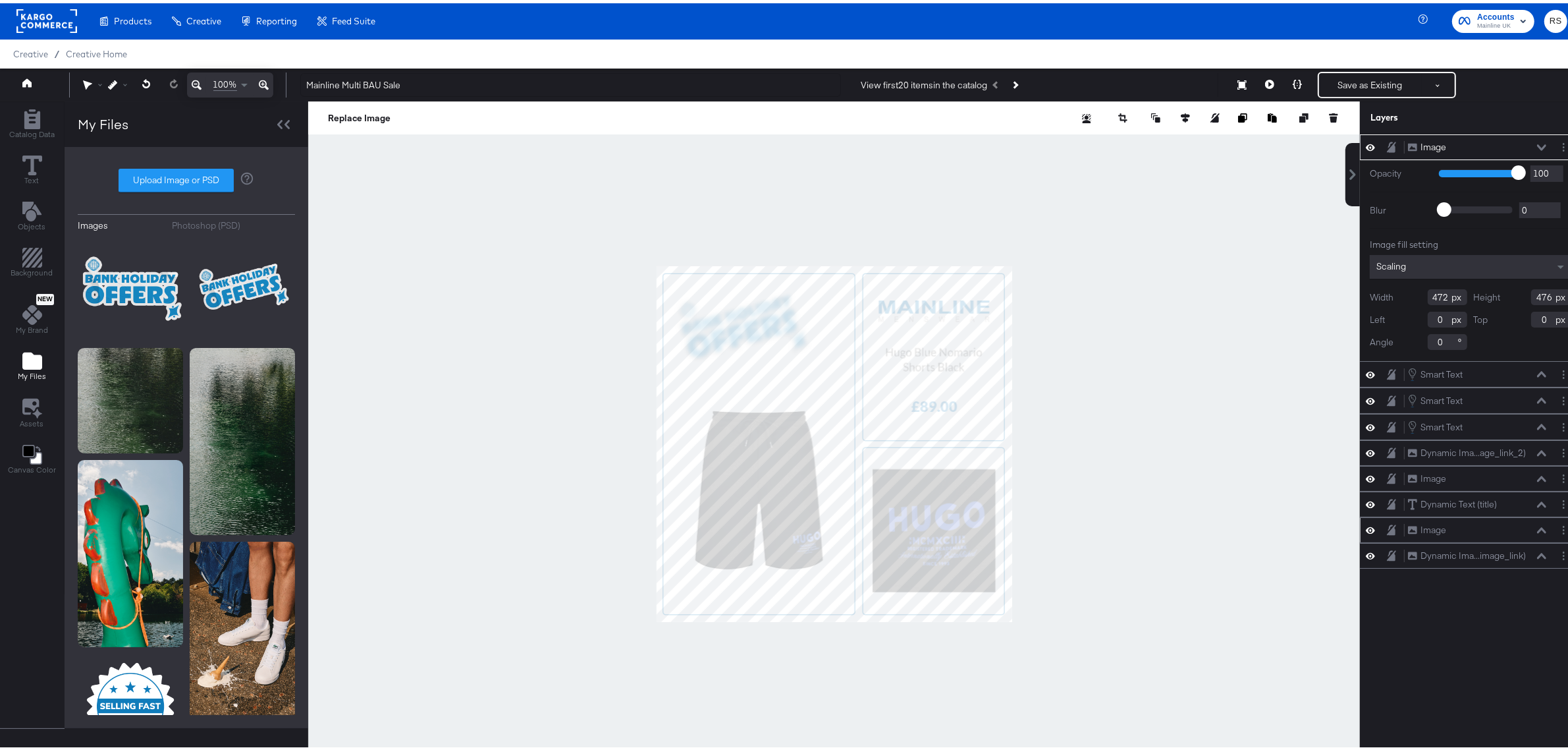
type input "18"
type input "-48"
type input "12"
type input "-72"
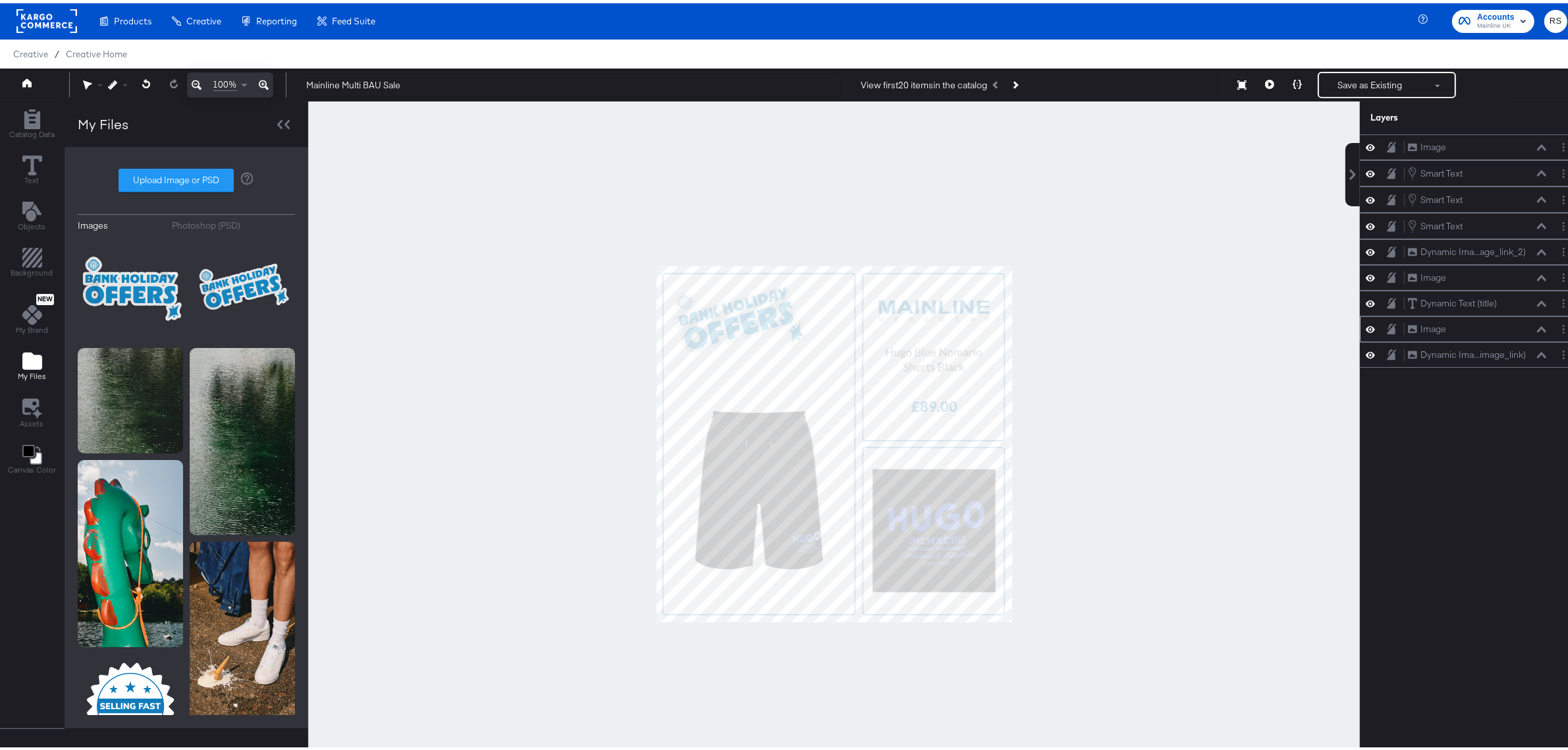
click at [1161, 410] on div at bounding box center [834, 440] width 1052 height 685
click at [1011, 78] on button "Next Product" at bounding box center [1015, 82] width 18 height 24
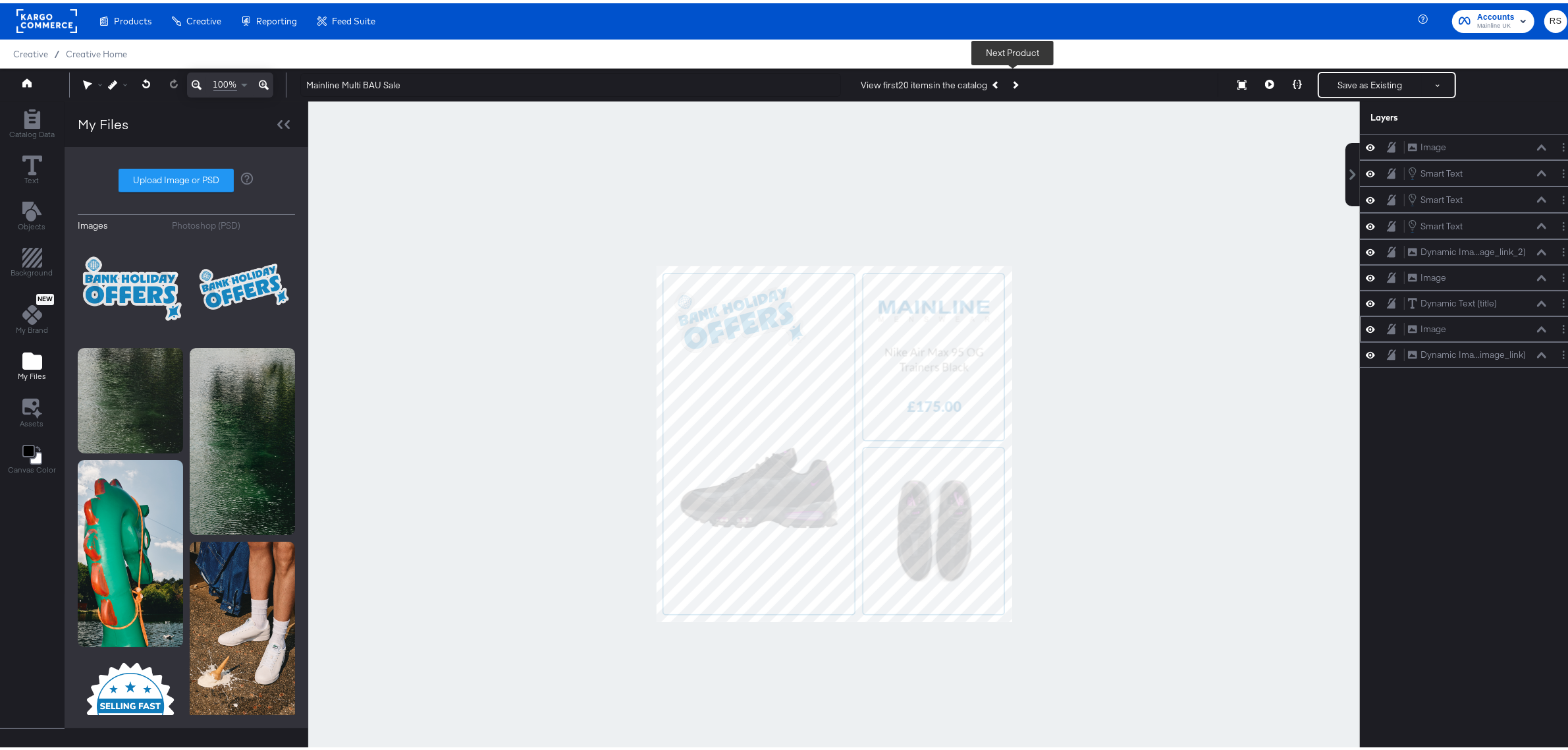
click at [1011, 78] on button "Next Product" at bounding box center [1015, 82] width 18 height 24
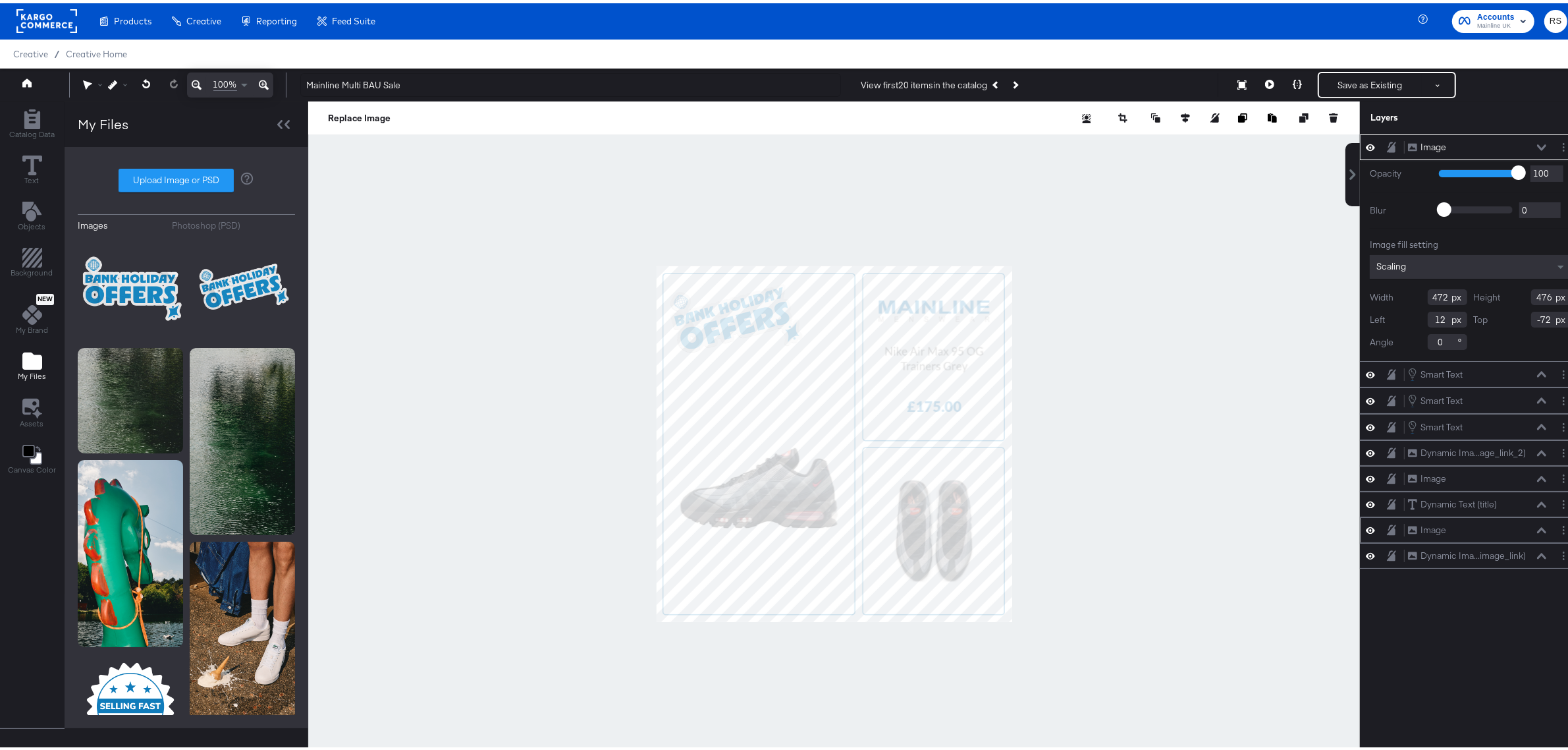
type input "0"
click at [1115, 317] on div at bounding box center [834, 440] width 1052 height 685
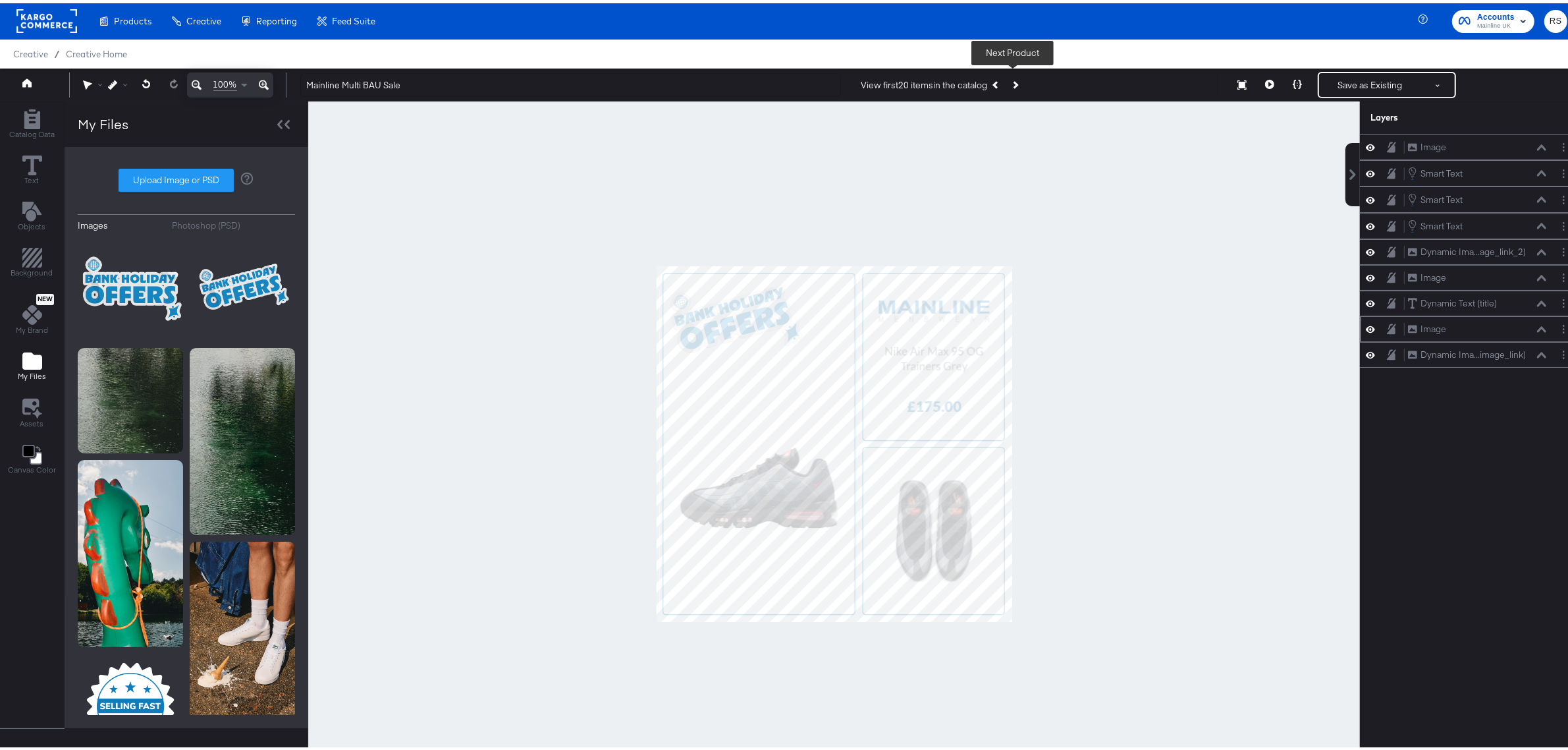
click at [1014, 81] on icon "Next Product" at bounding box center [1014, 81] width 7 height 7
click at [1181, 326] on div at bounding box center [834, 440] width 1052 height 685
click at [1424, 79] on button at bounding box center [1438, 82] width 33 height 24
click at [1374, 132] on button "Save as New Design" at bounding box center [1394, 129] width 137 height 24
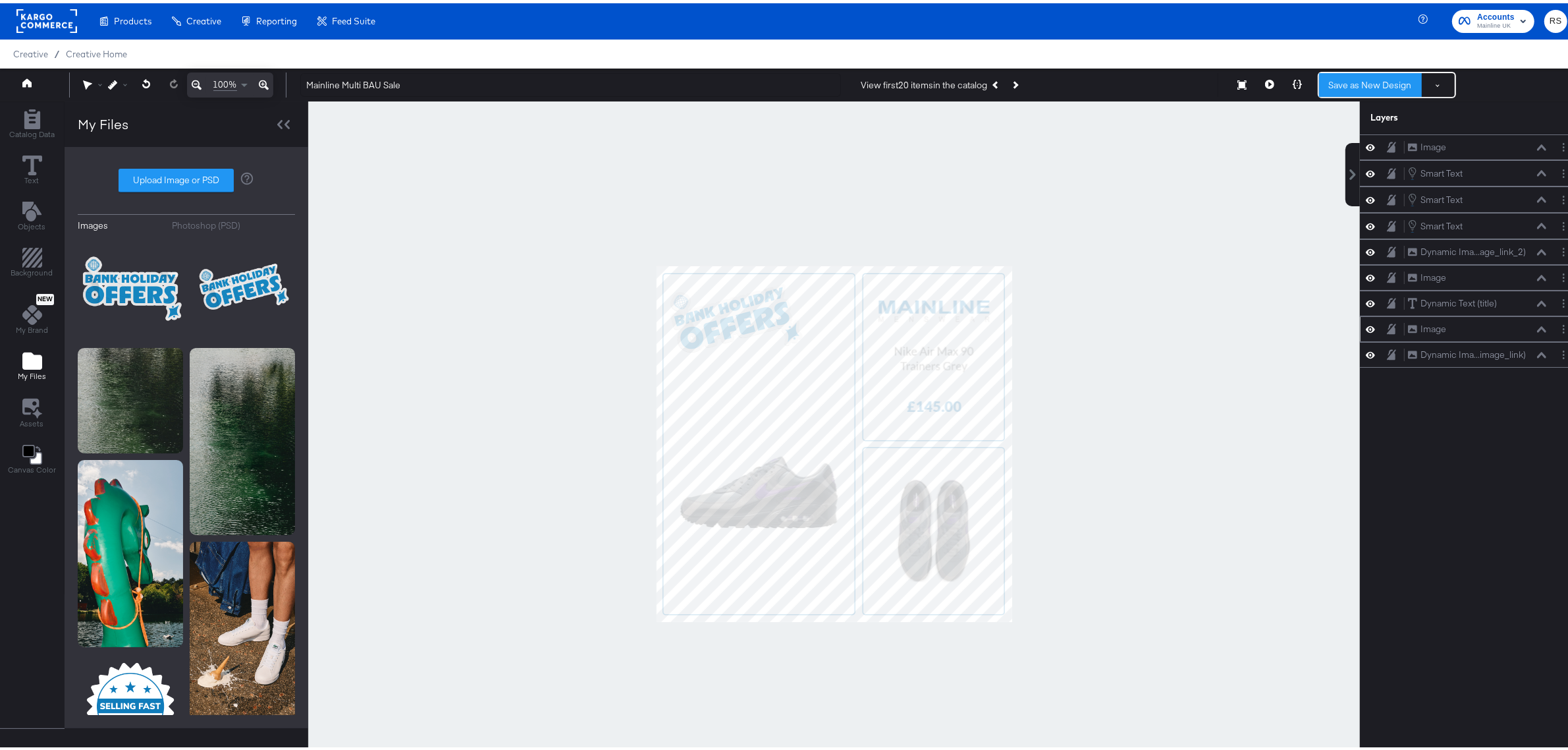
click at [1350, 83] on button "Save as New Design" at bounding box center [1371, 82] width 103 height 24
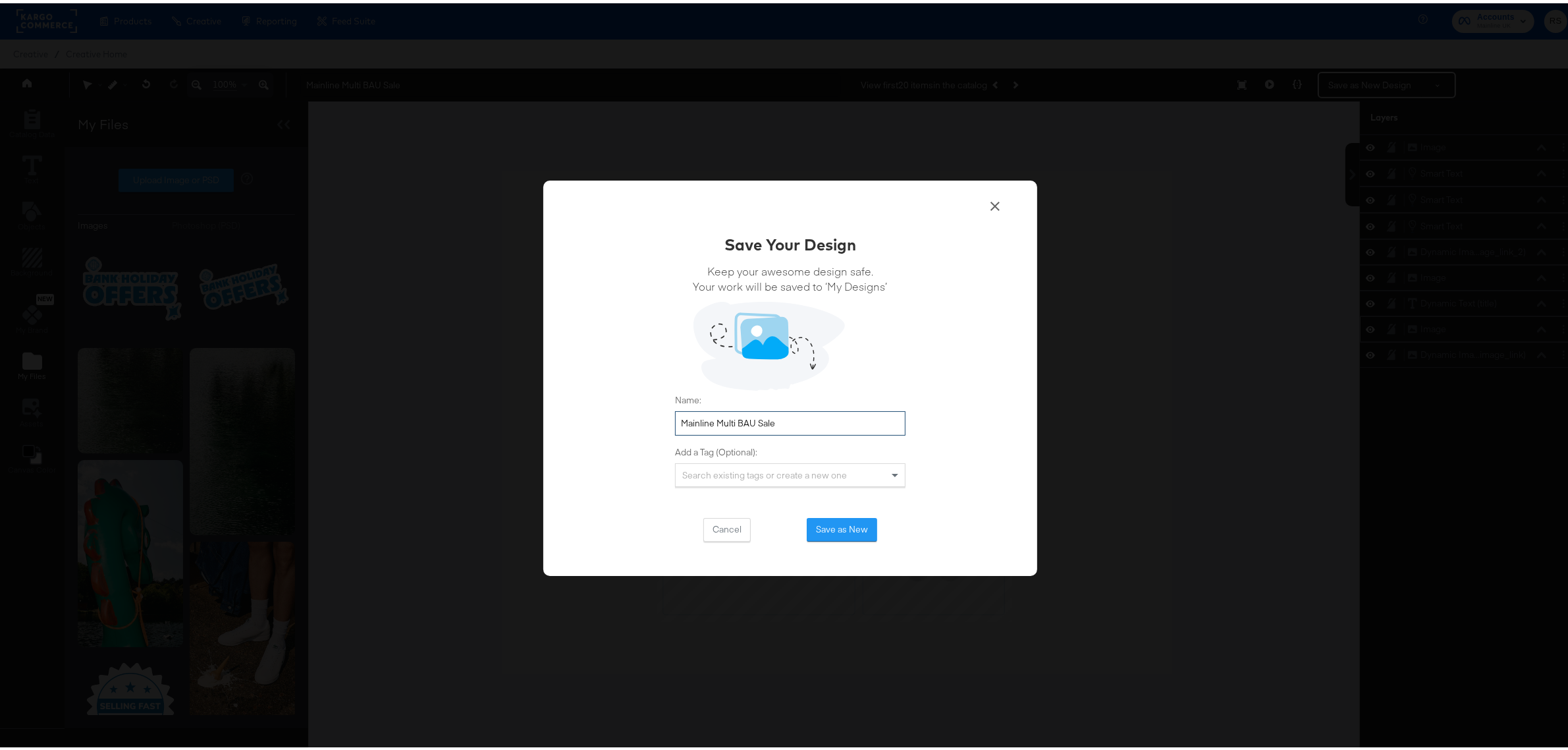
click at [713, 427] on input "Mainline Multi BAU Sale" at bounding box center [790, 419] width 230 height 25
type input "BH Offers 2 UK"
click at [827, 528] on button "Save as New" at bounding box center [842, 527] width 71 height 24
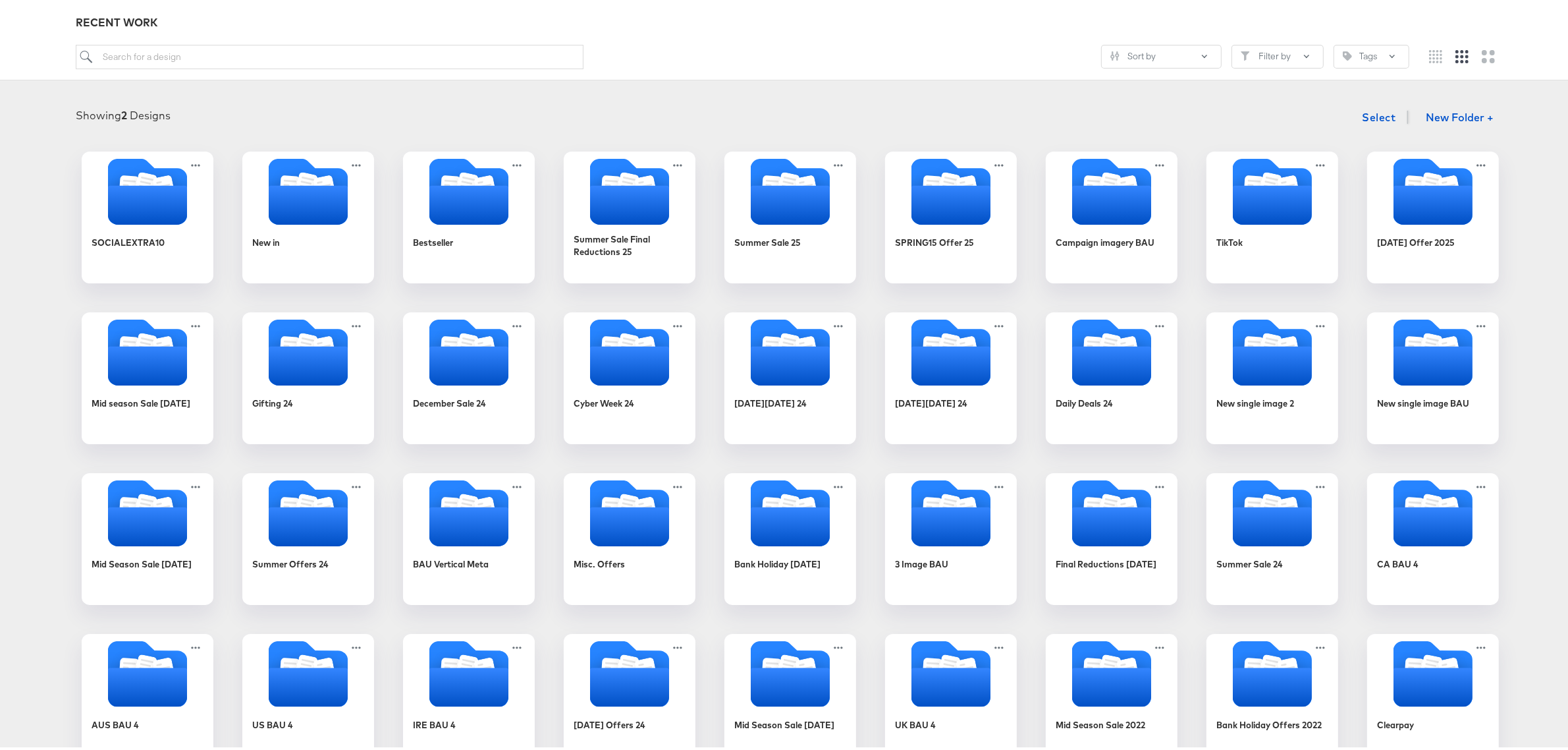
scroll to position [128, 0]
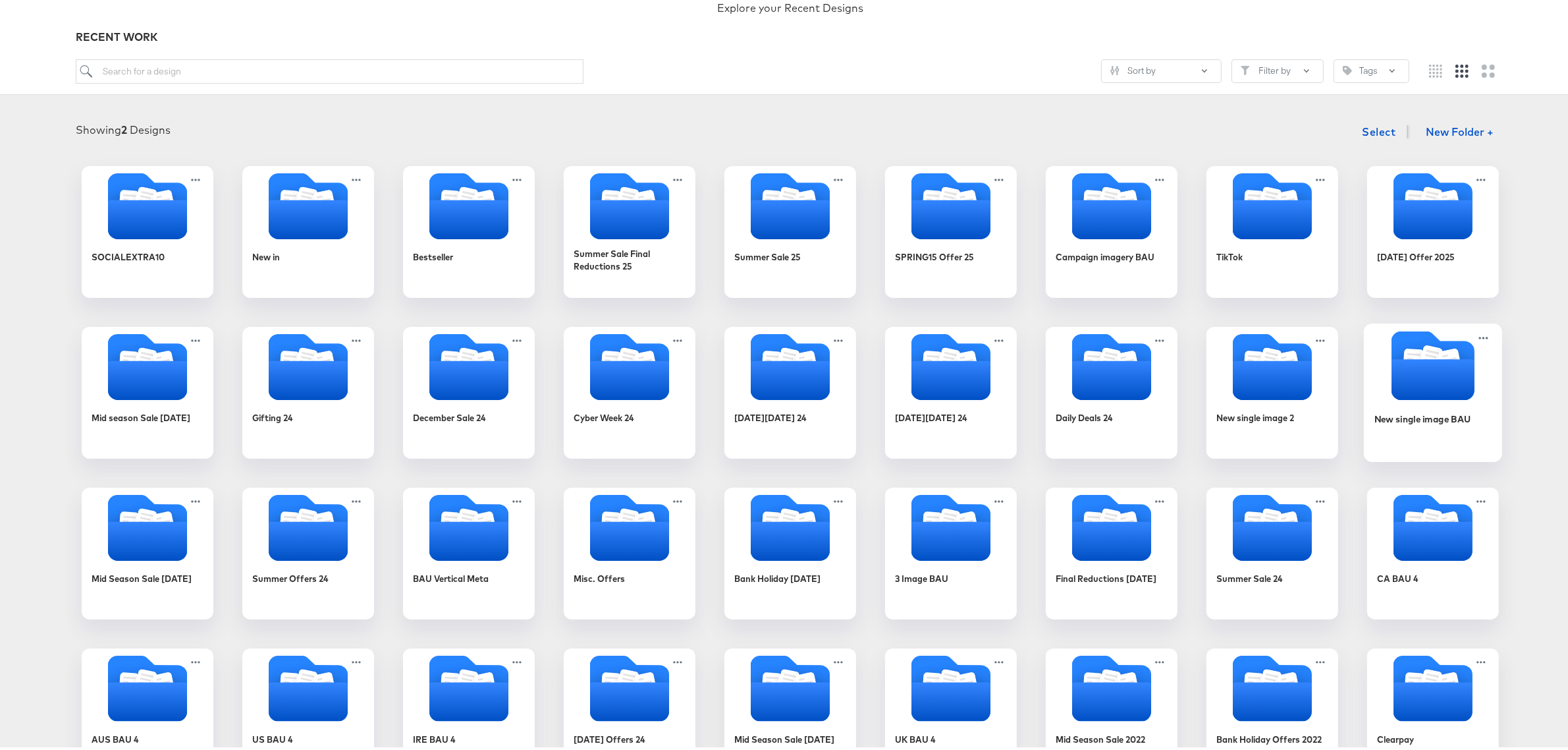
click at [1449, 361] on icon "Folder" at bounding box center [1433, 376] width 83 height 41
click at [1449, 361] on div "Products Products Product Catalogs Enhance Your Product Catalog, Map Them to Pu…" at bounding box center [790, 758] width 1581 height 1772
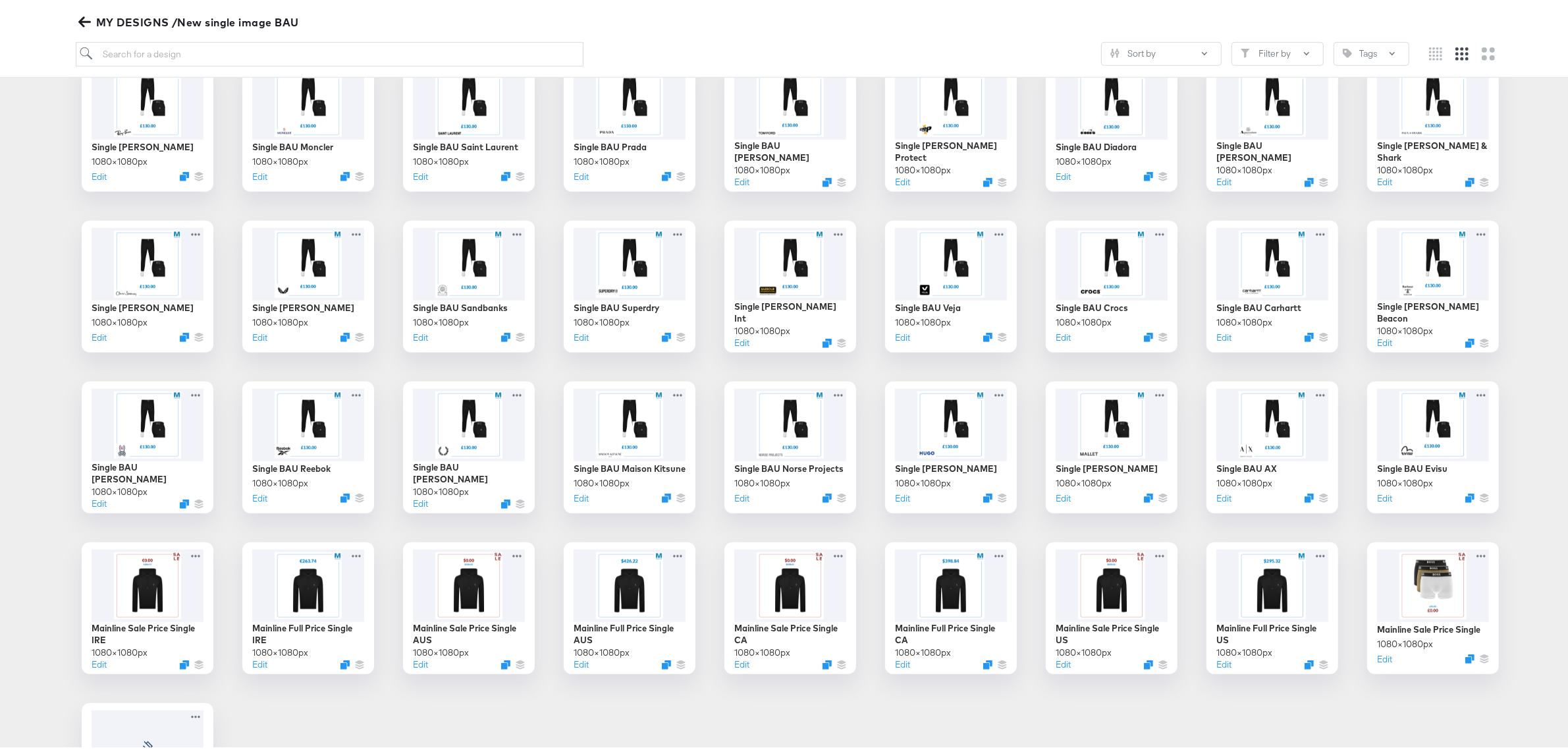
scroll to position [1503, 0]
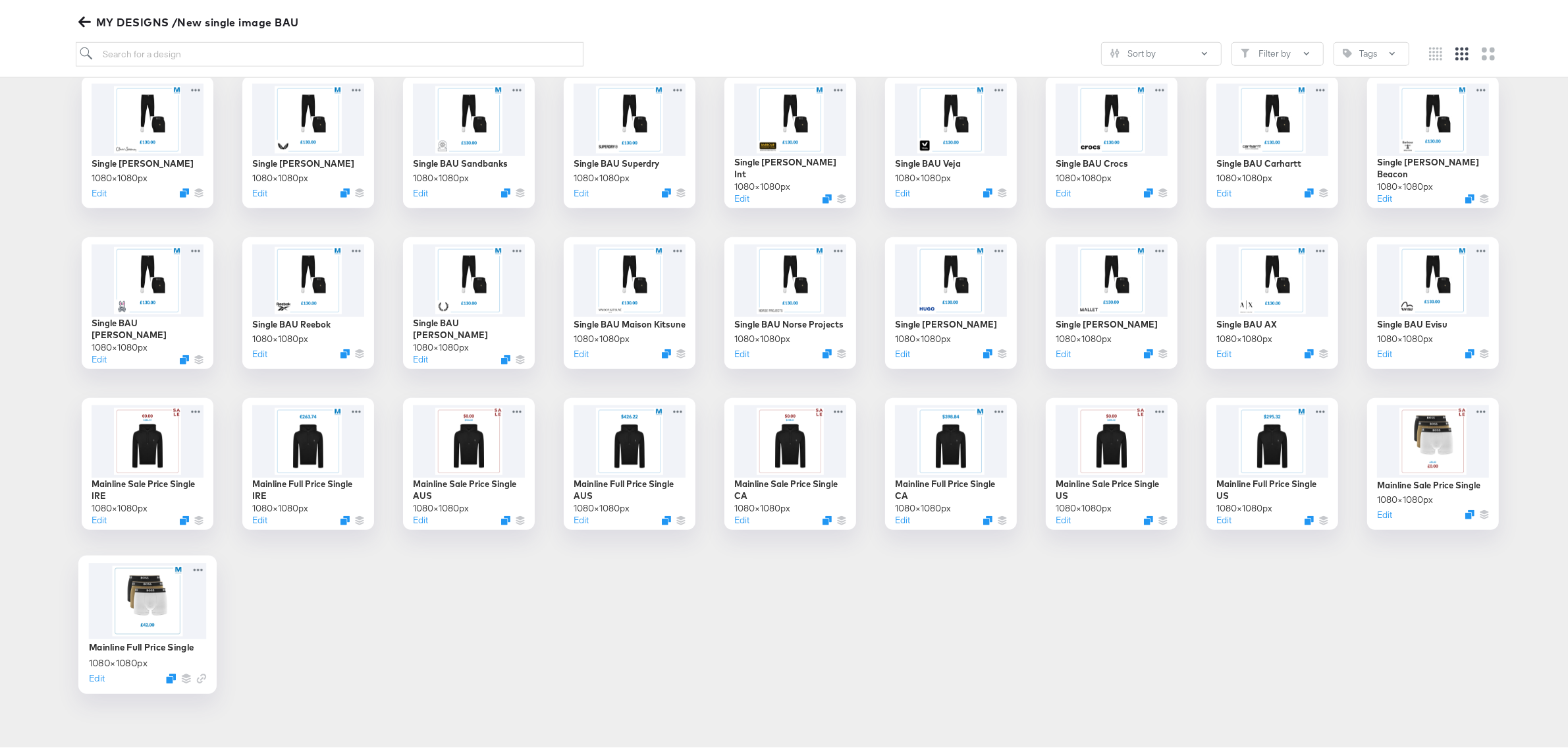
click at [151, 594] on div at bounding box center [148, 597] width 118 height 76
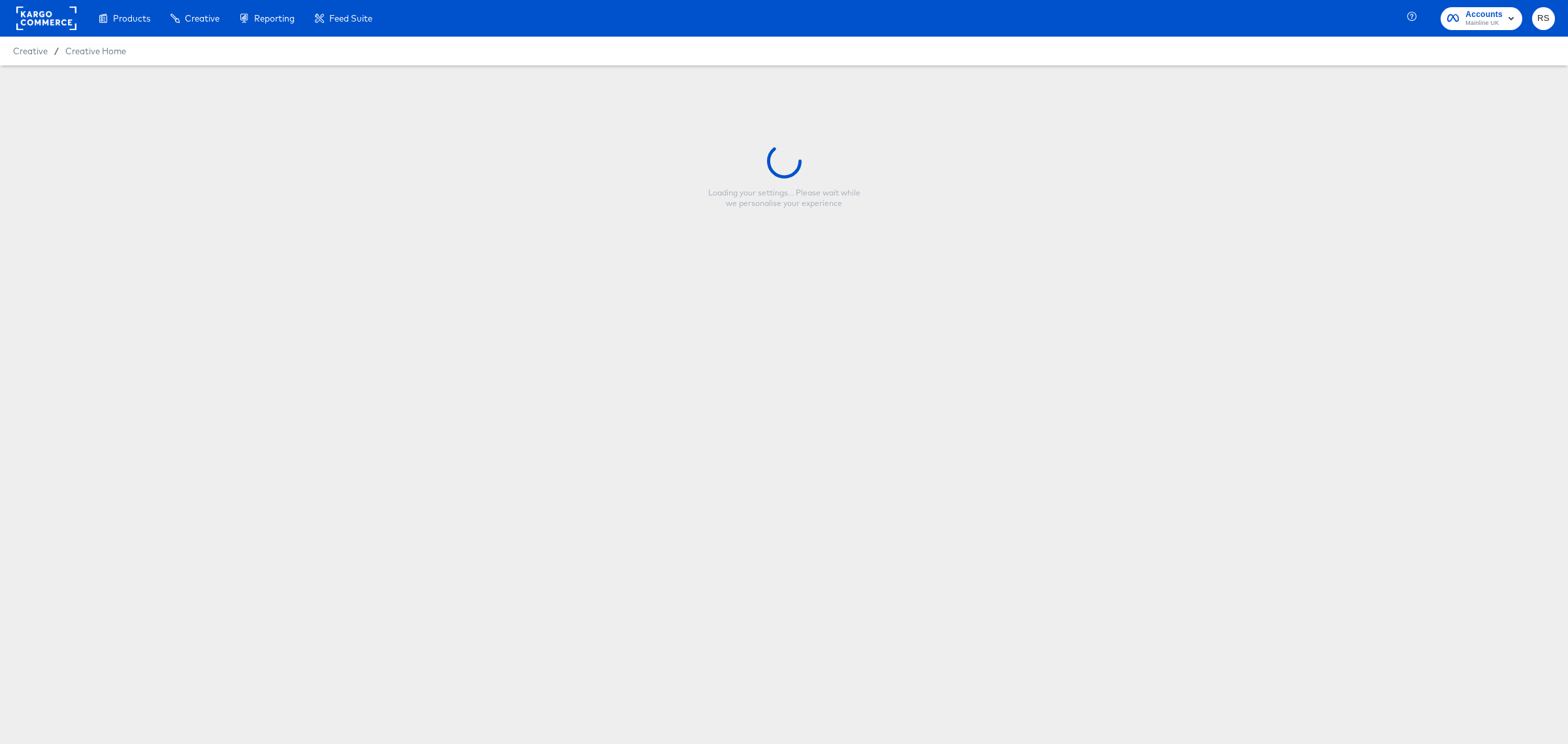
type input "Mainline Full Price Single"
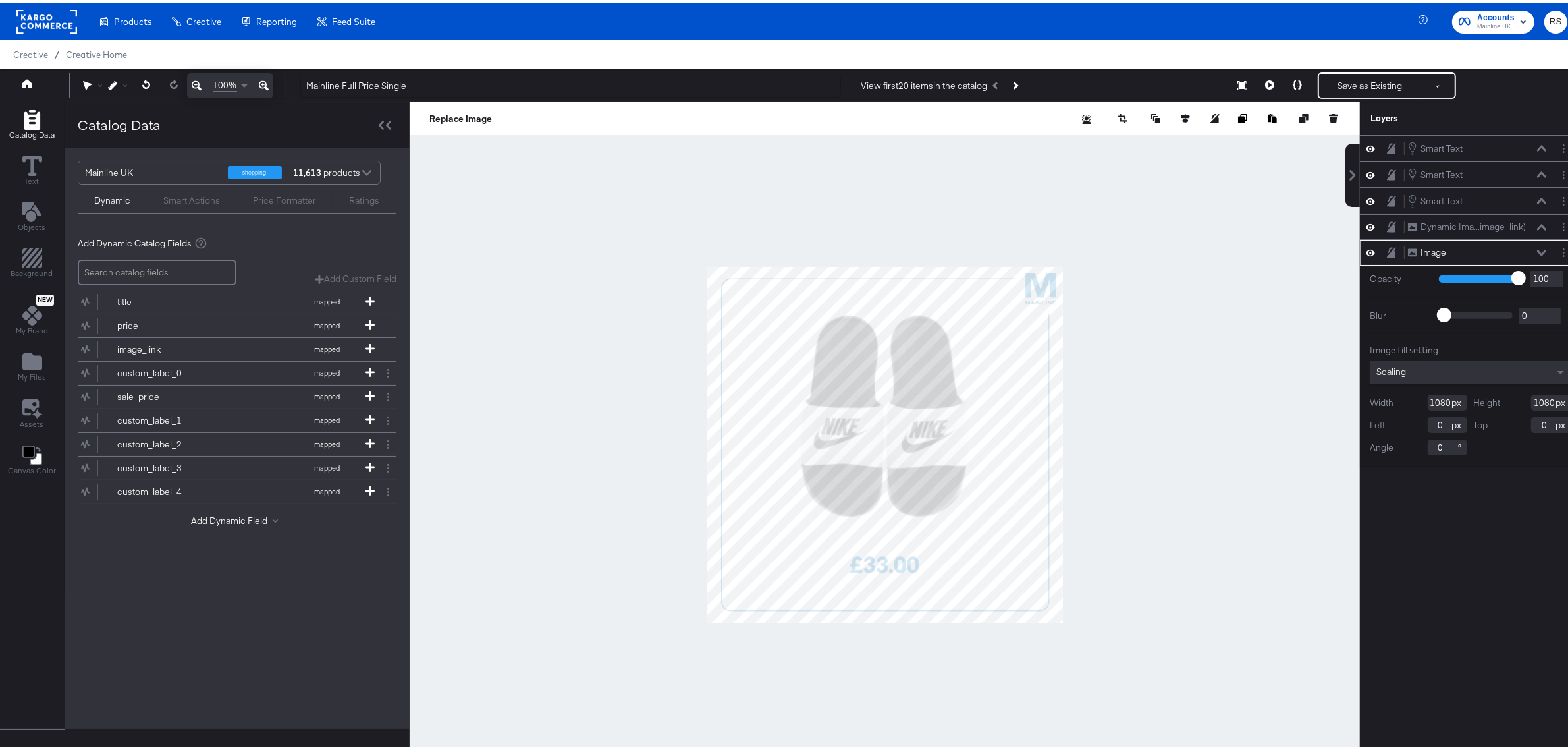
click at [1181, 303] on div at bounding box center [885, 441] width 951 height 685
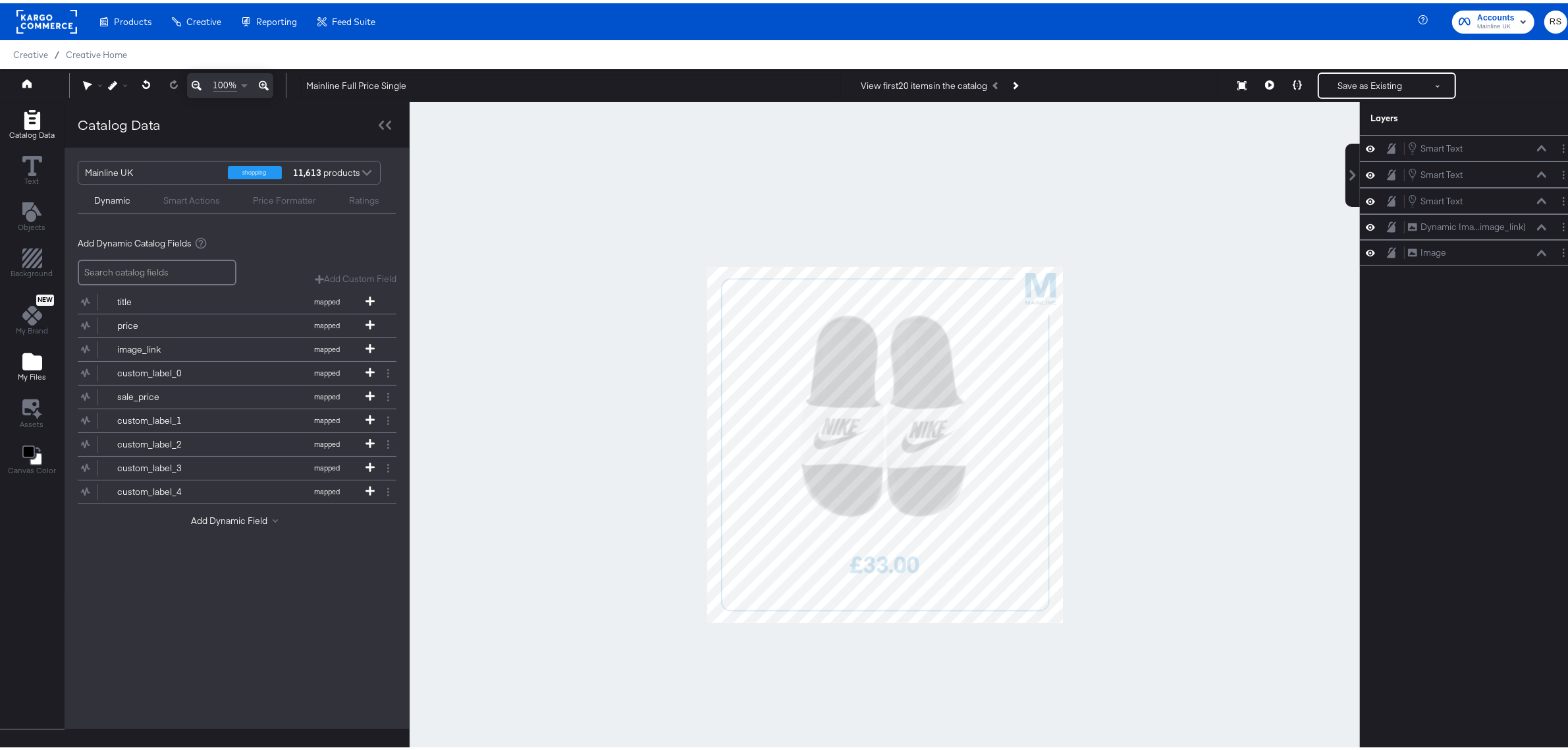
click at [41, 373] on span "My Files" at bounding box center [31, 373] width 28 height 11
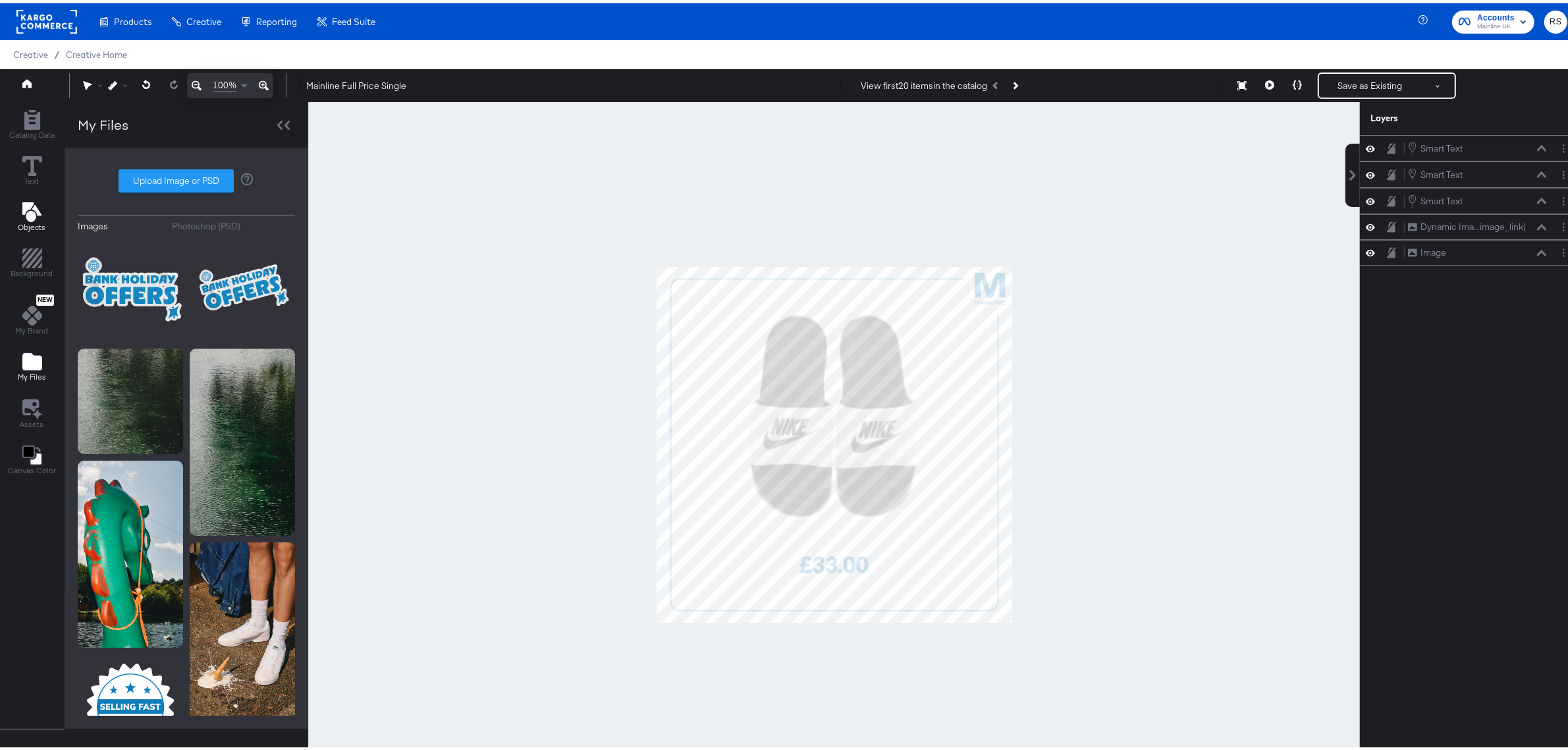
click at [39, 199] on button "Objects" at bounding box center [32, 214] width 43 height 38
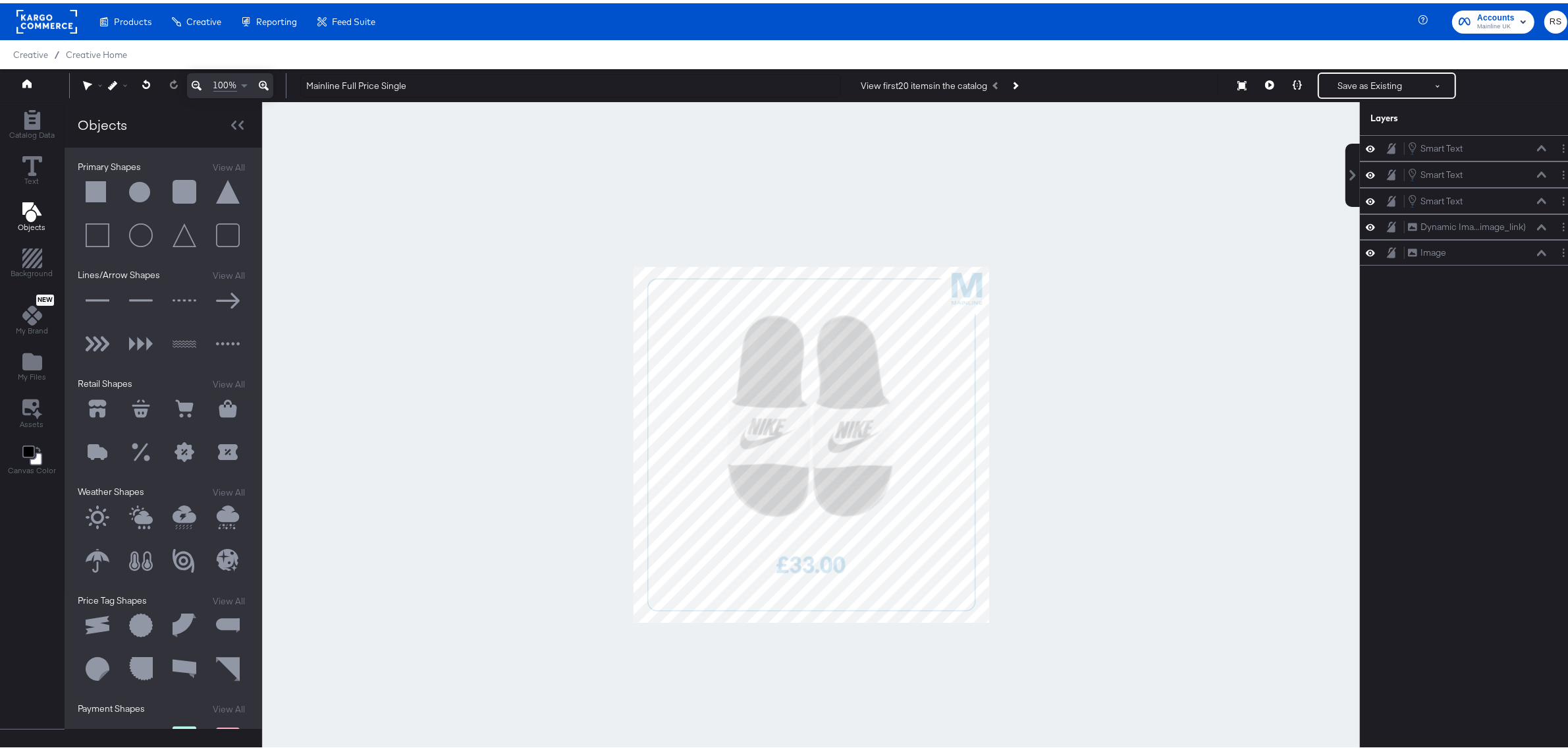
click at [84, 197] on button at bounding box center [97, 189] width 39 height 39
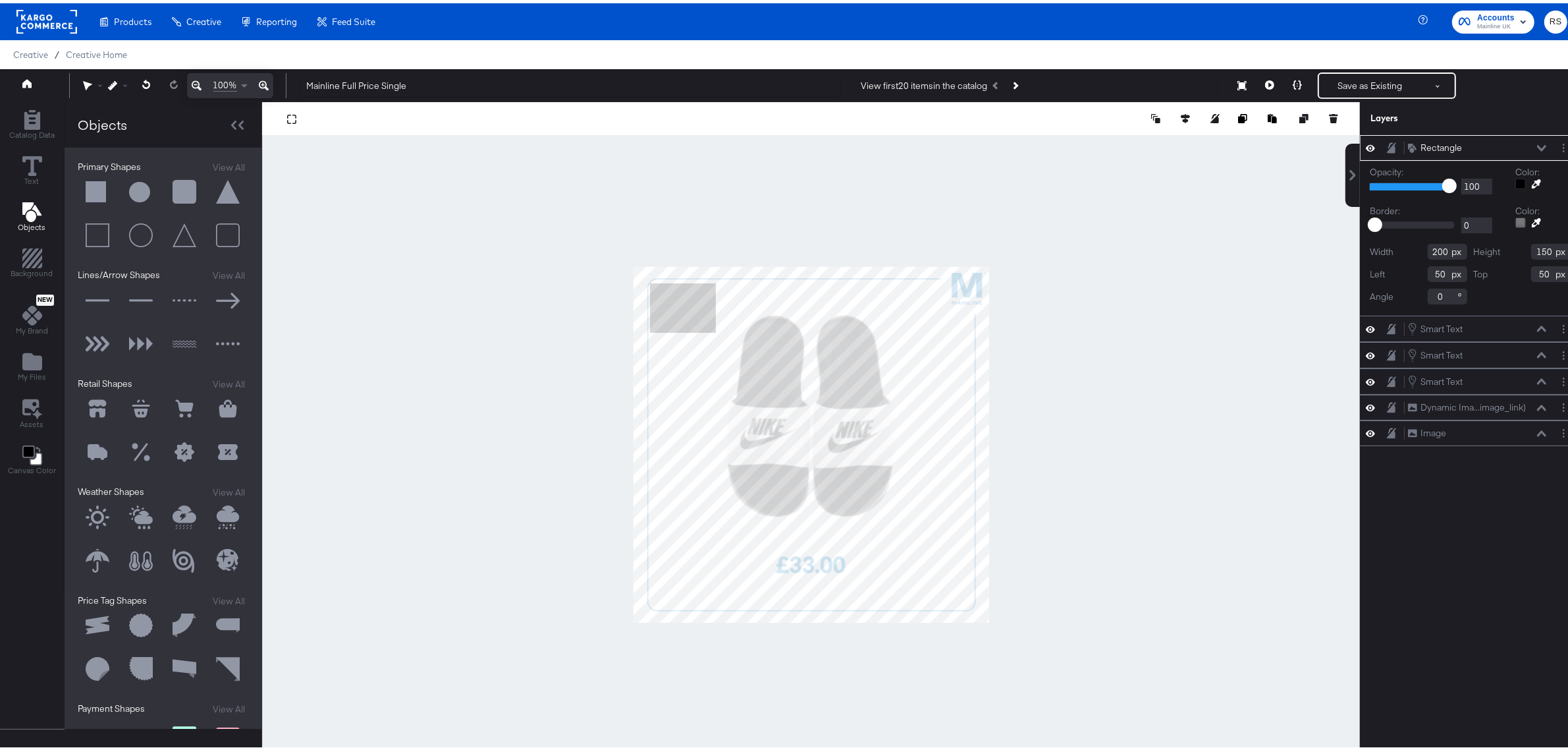
click at [1516, 183] on div at bounding box center [1520, 180] width 10 height 11
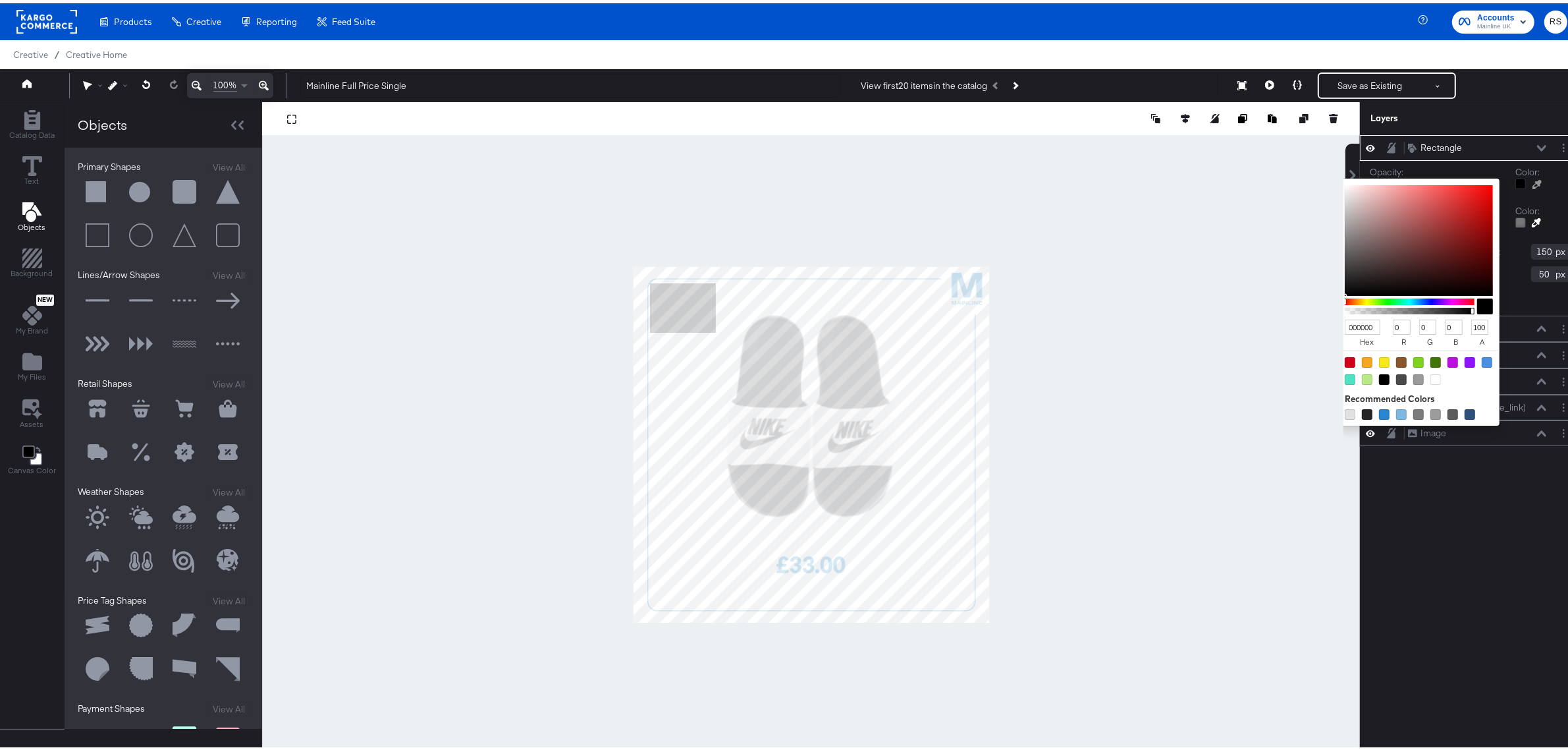
click at [1431, 377] on div at bounding box center [1436, 376] width 10 height 11
type input "FFFFFF"
type input "255"
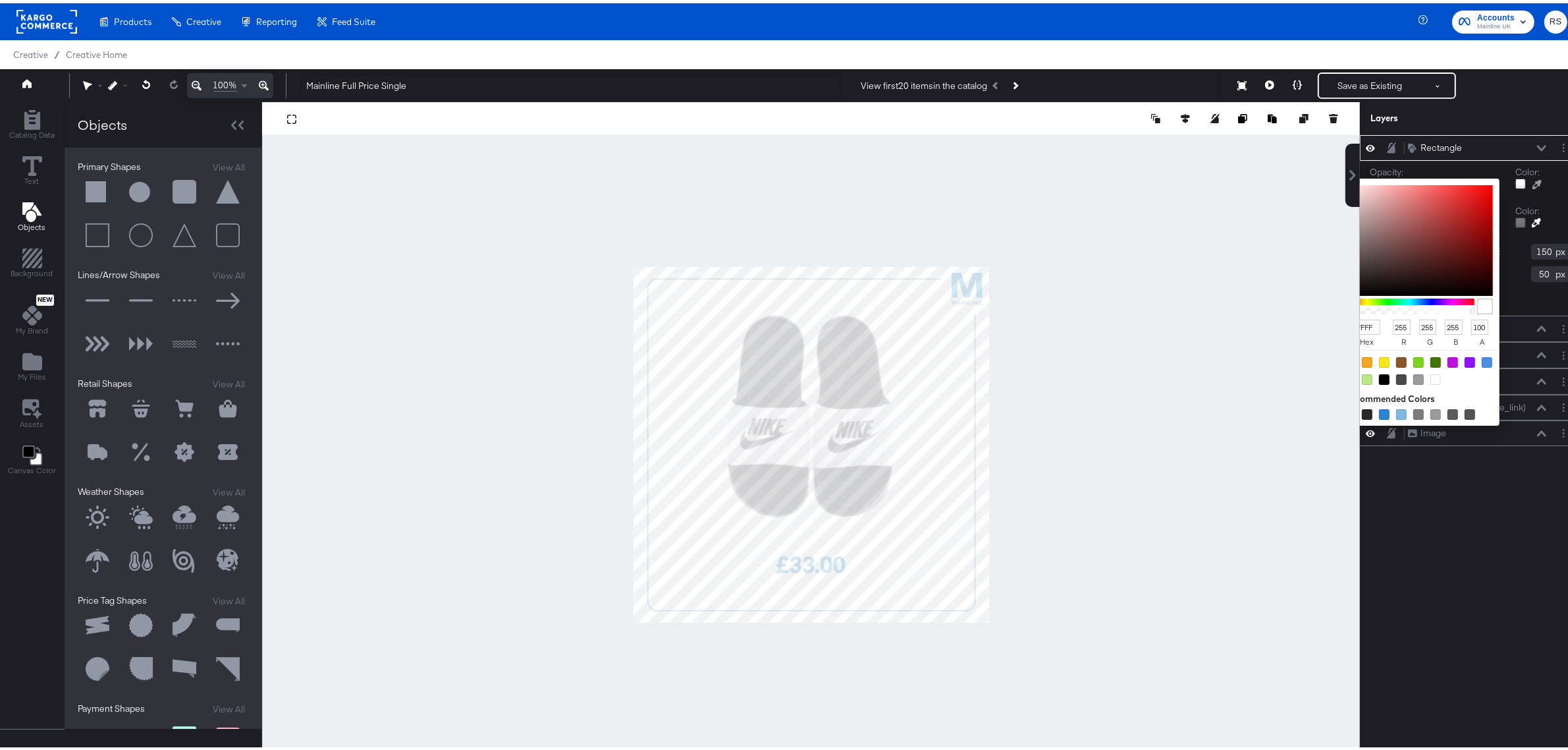
click at [1555, 189] on div "Color: FFFFFF hex 255 r 255 g 255 b 100 a Recommended Colors" at bounding box center [1543, 176] width 55 height 28
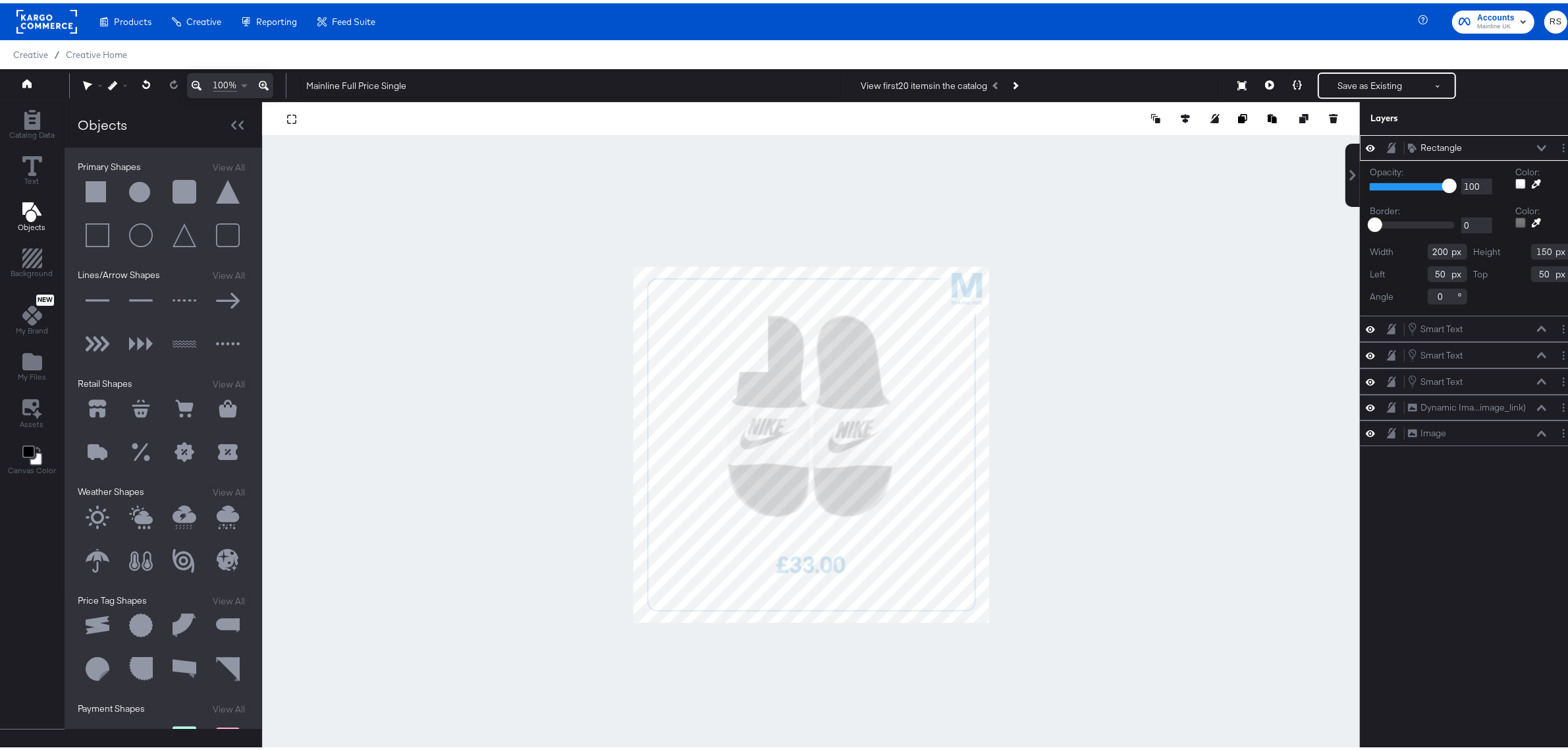
type input "359"
type input "269"
click at [633, 620] on div at bounding box center [811, 441] width 1098 height 685
type input "-102"
type input "920"
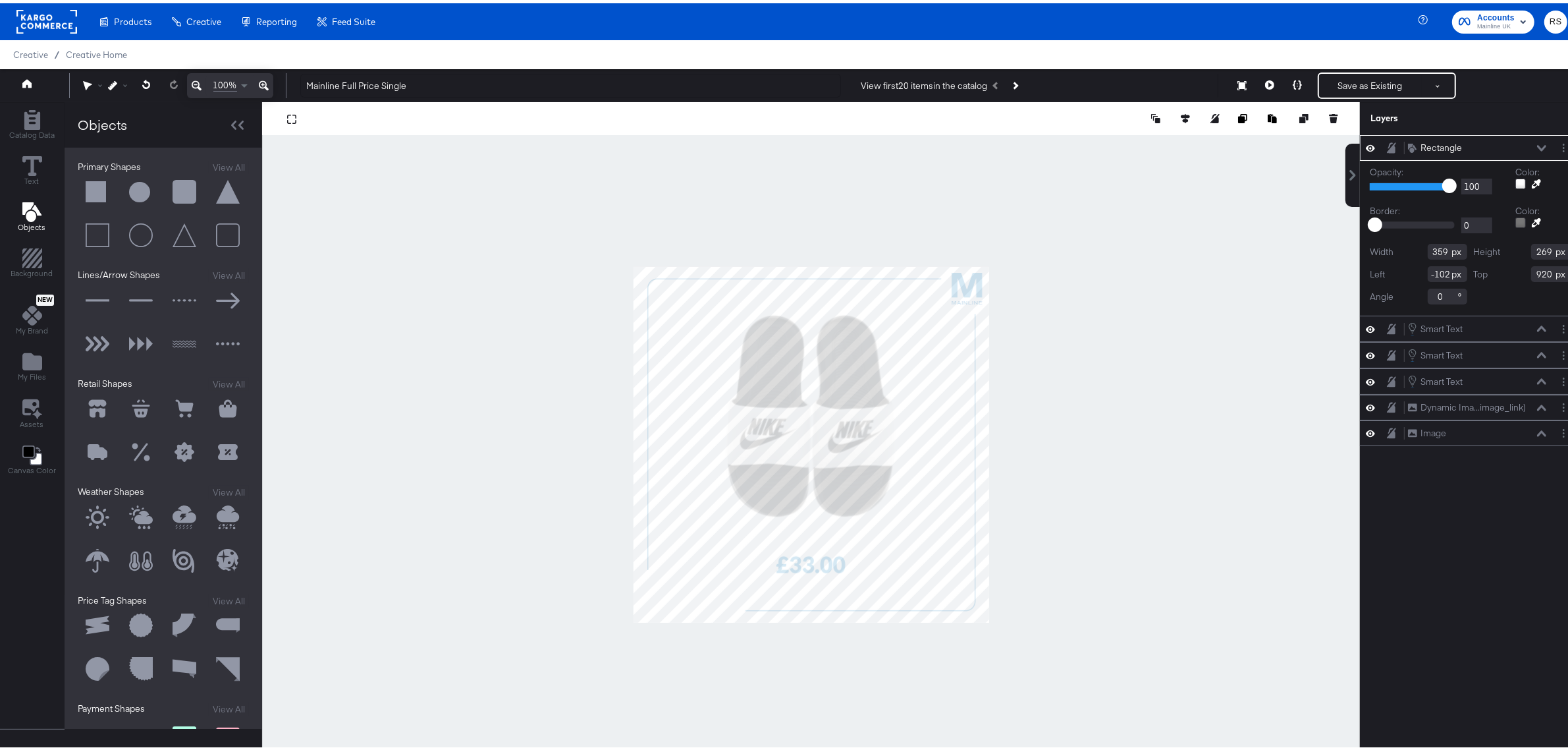
type input "442"
type input "892"
type input "297"
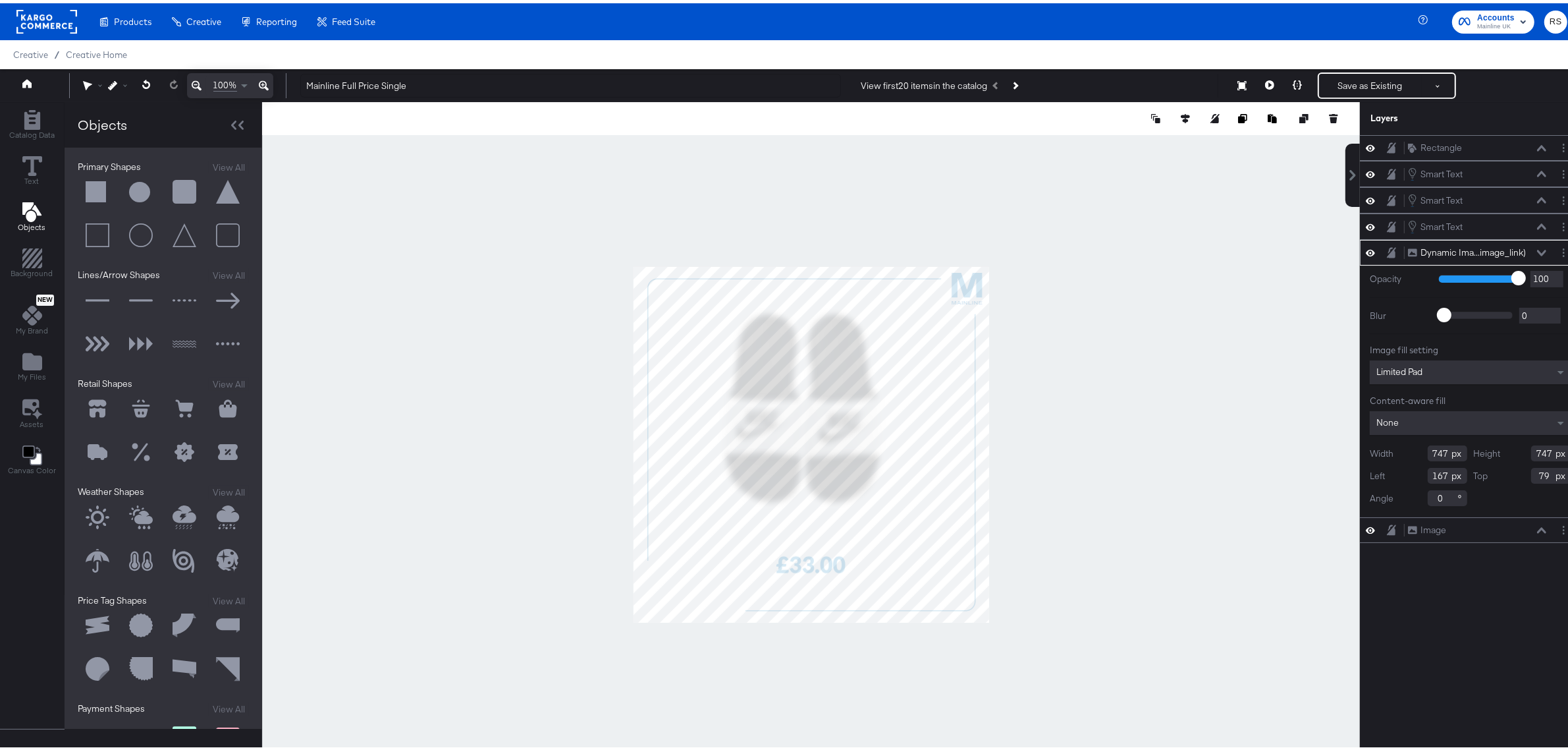
type input "699"
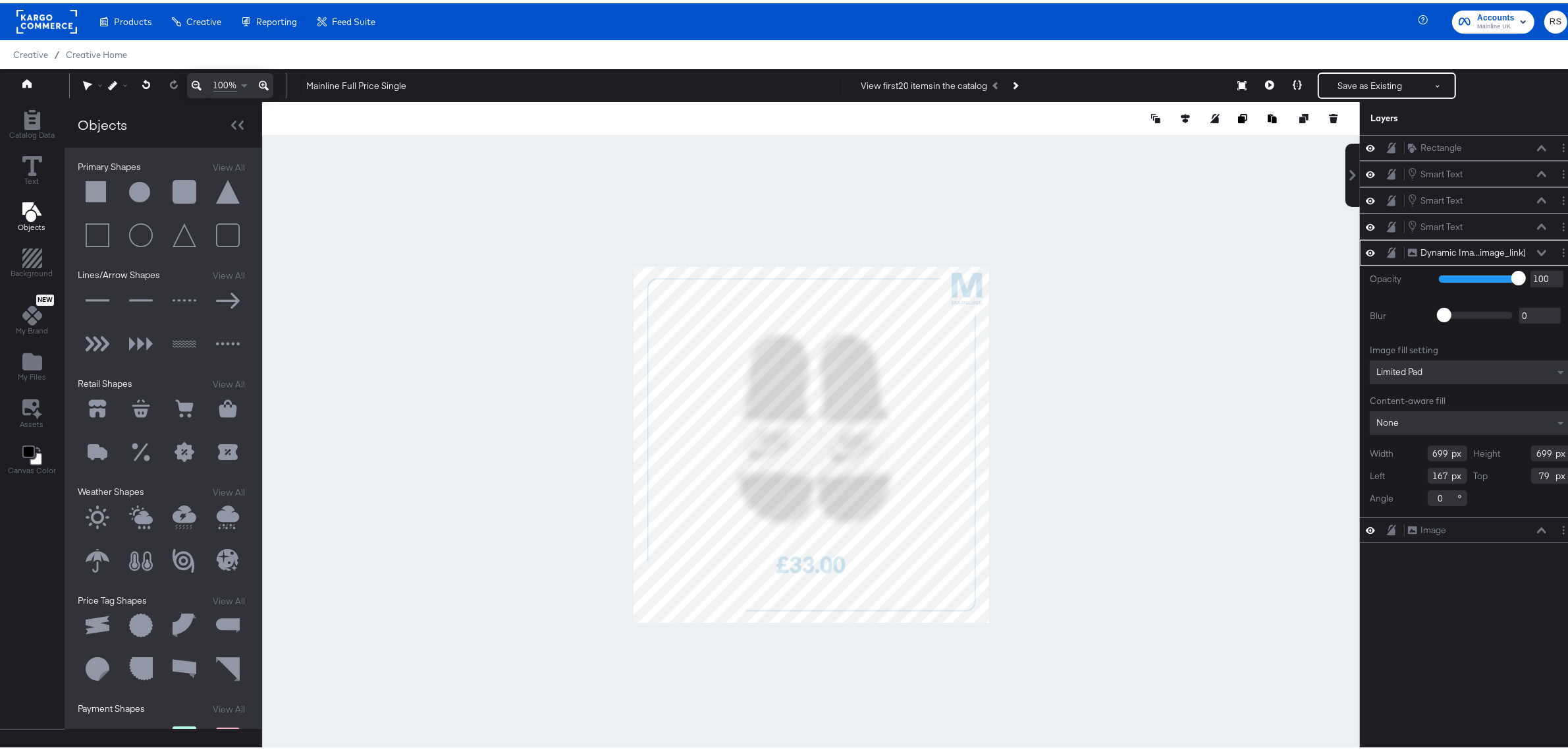
type input "203"
type input "141"
type input "191"
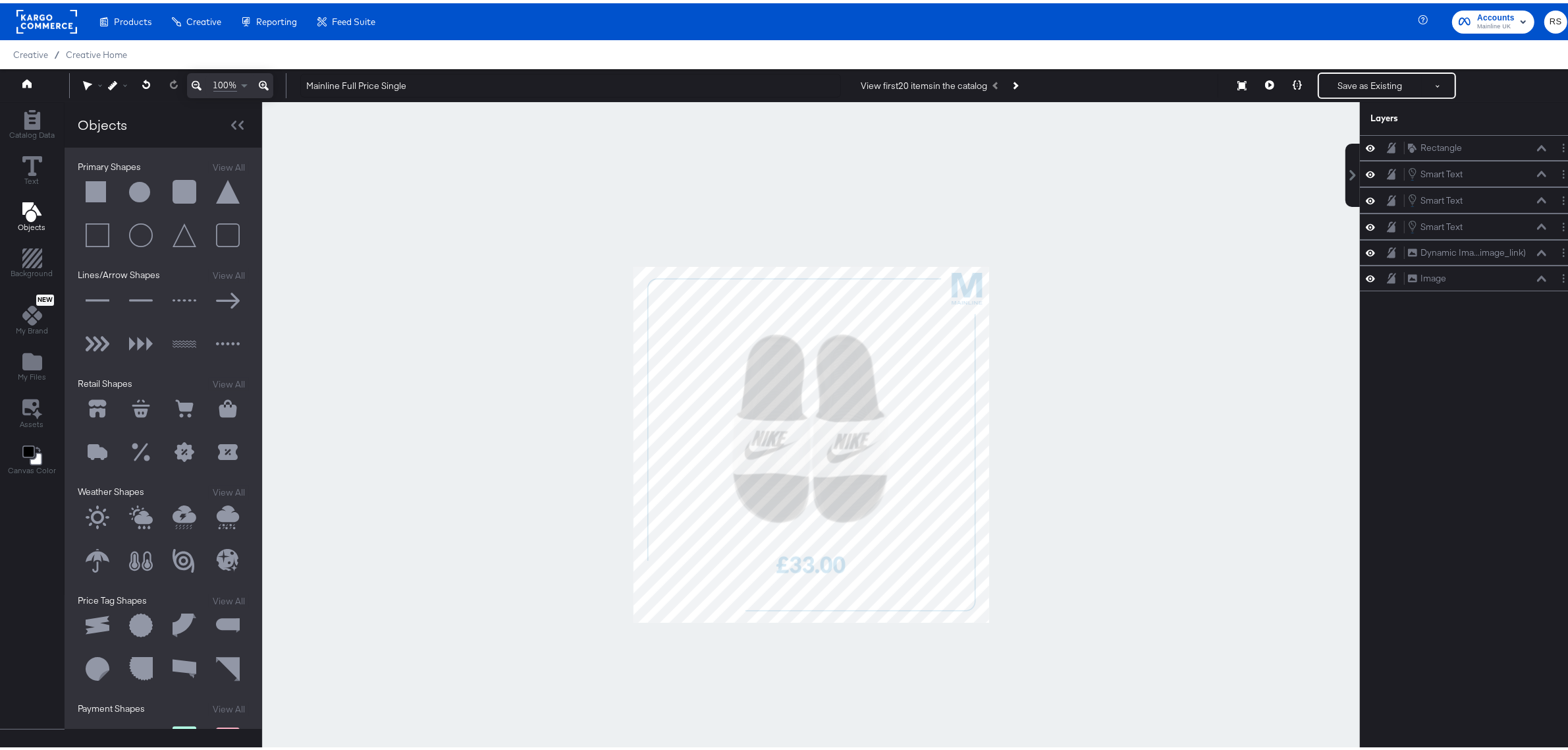
click at [1097, 453] on div at bounding box center [811, 441] width 1098 height 685
click at [35, 358] on icon "Add Files" at bounding box center [32, 359] width 20 height 17
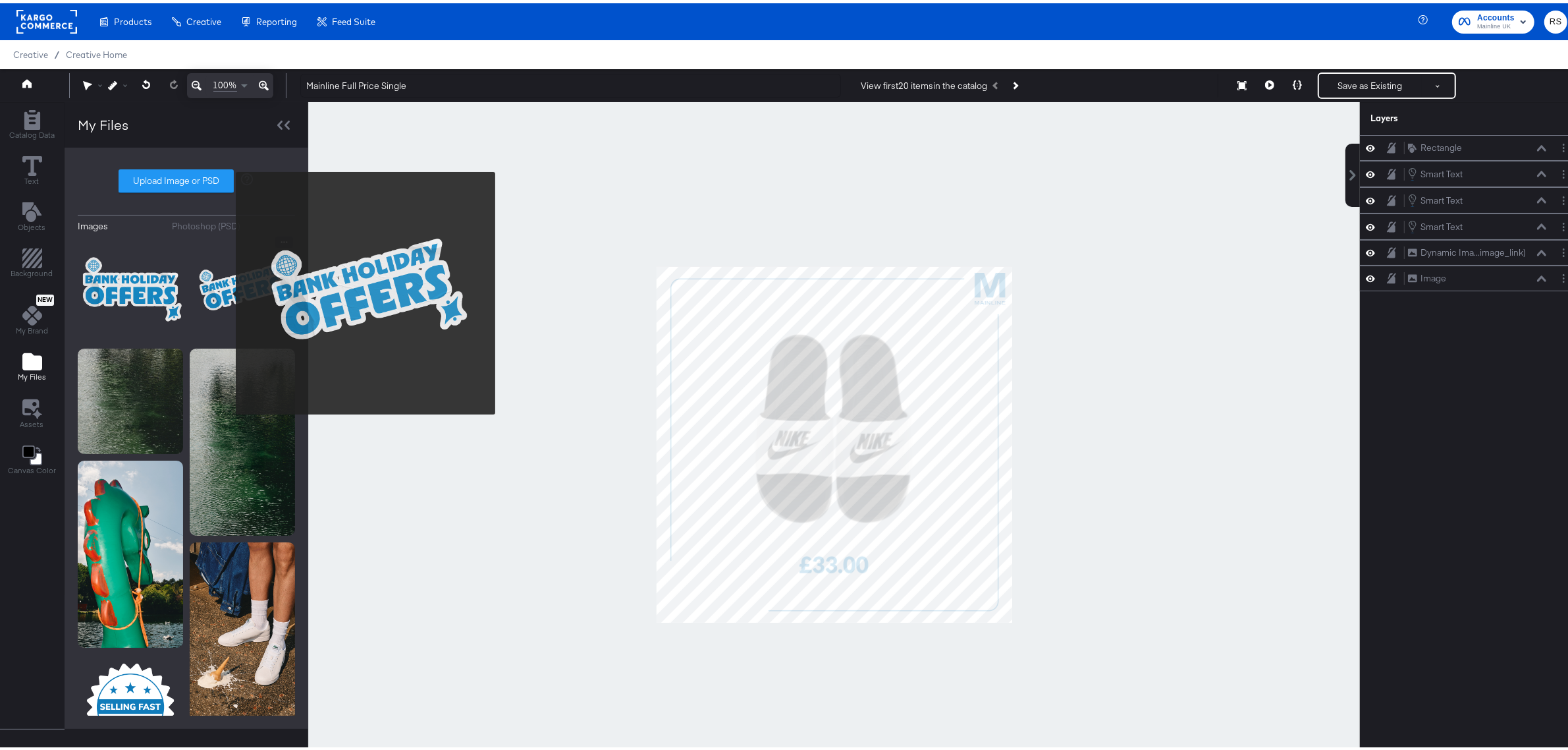
click at [227, 290] on img at bounding box center [242, 286] width 106 height 106
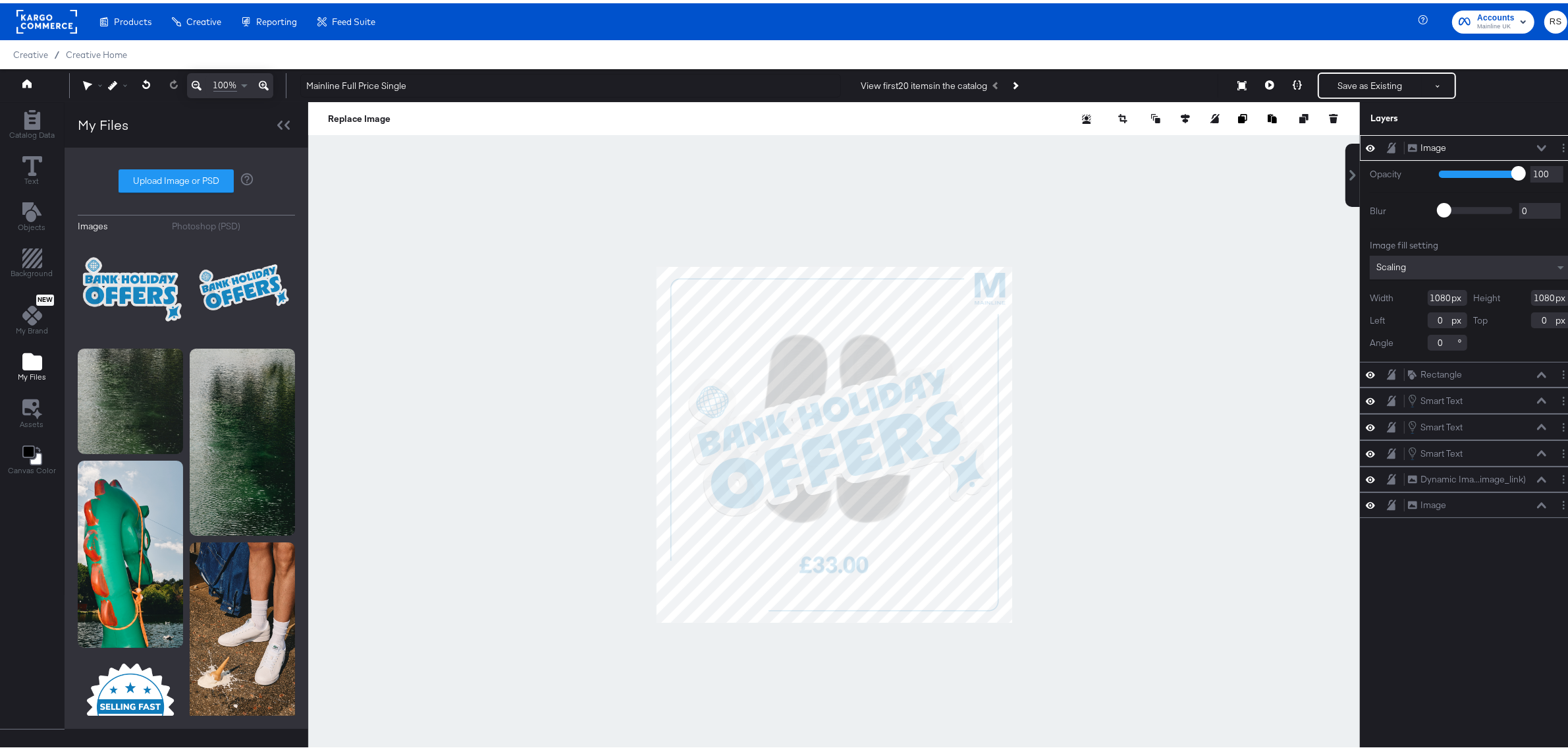
type input "794"
type input "792"
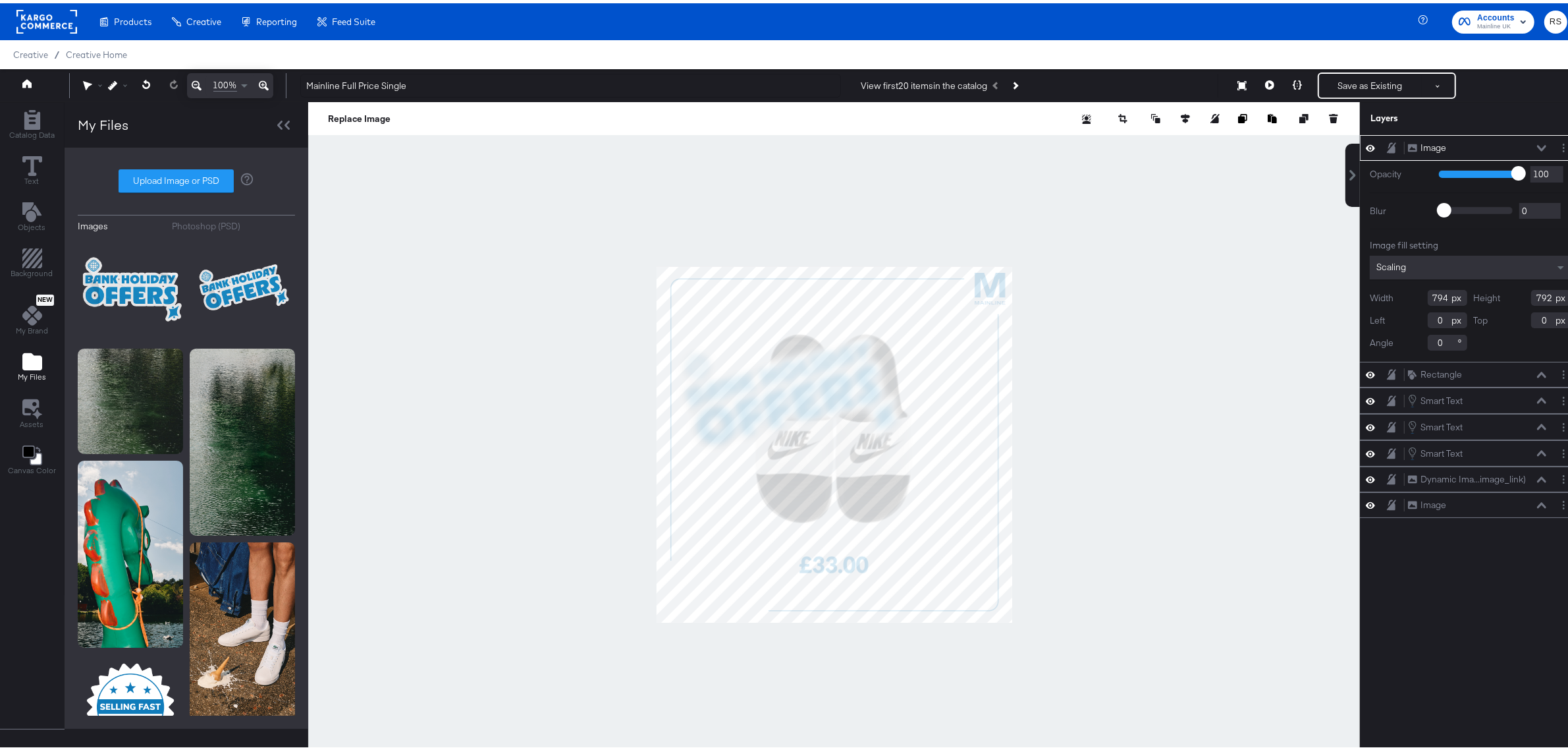
type input "28"
type input "100"
type input "378"
type input "-63"
type input "40"
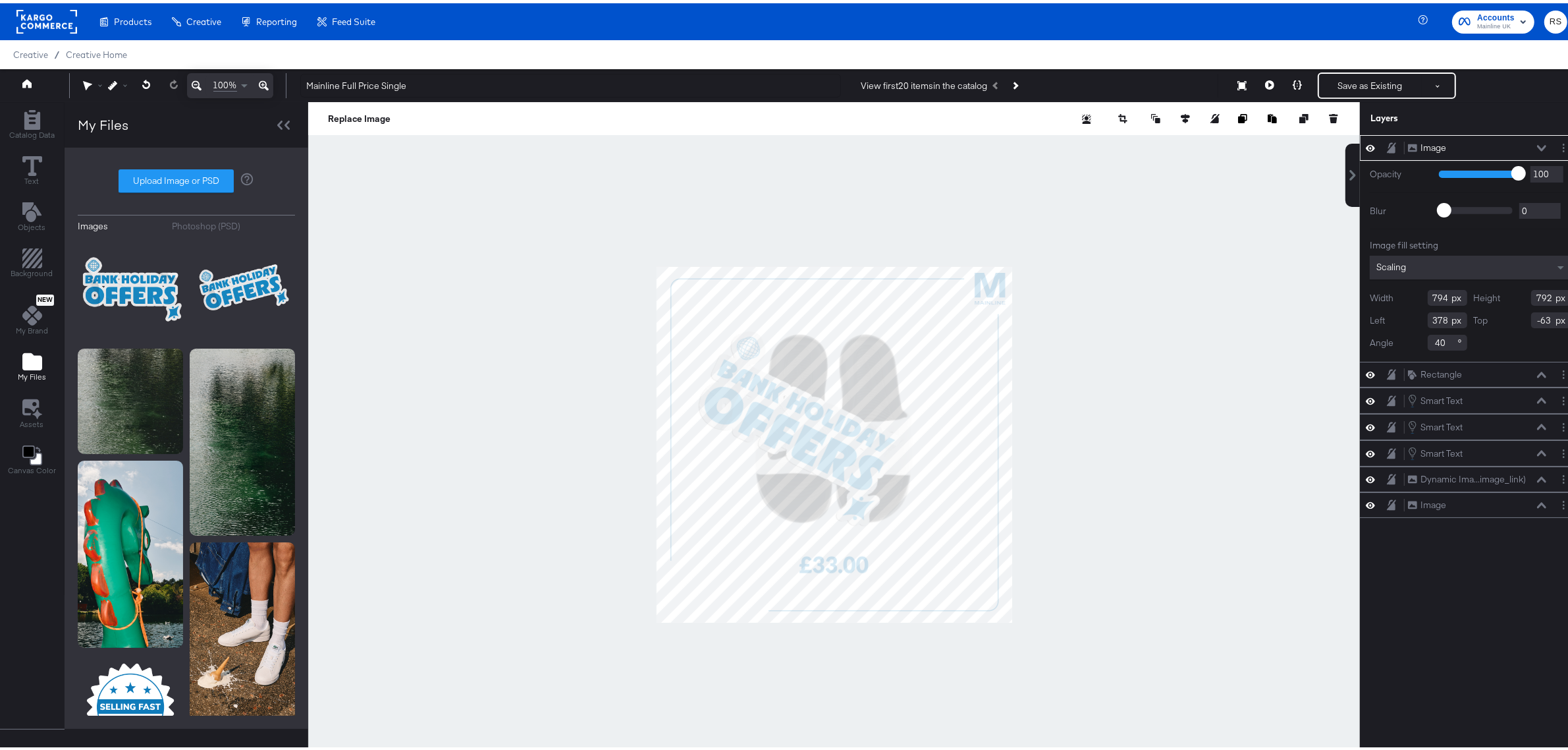
type input "587"
type input "586"
type input "412"
type input "-55"
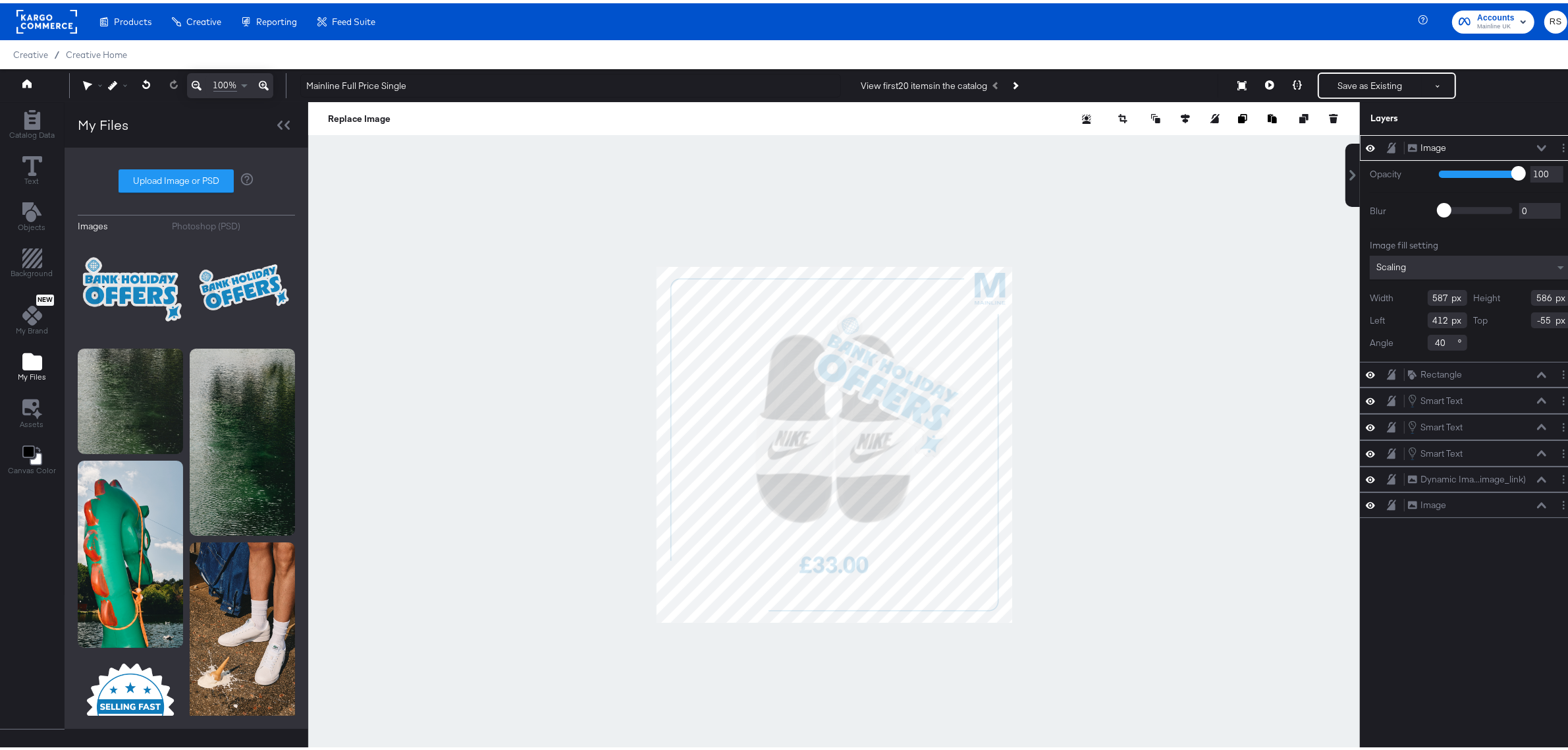
type input "664"
type input "-51"
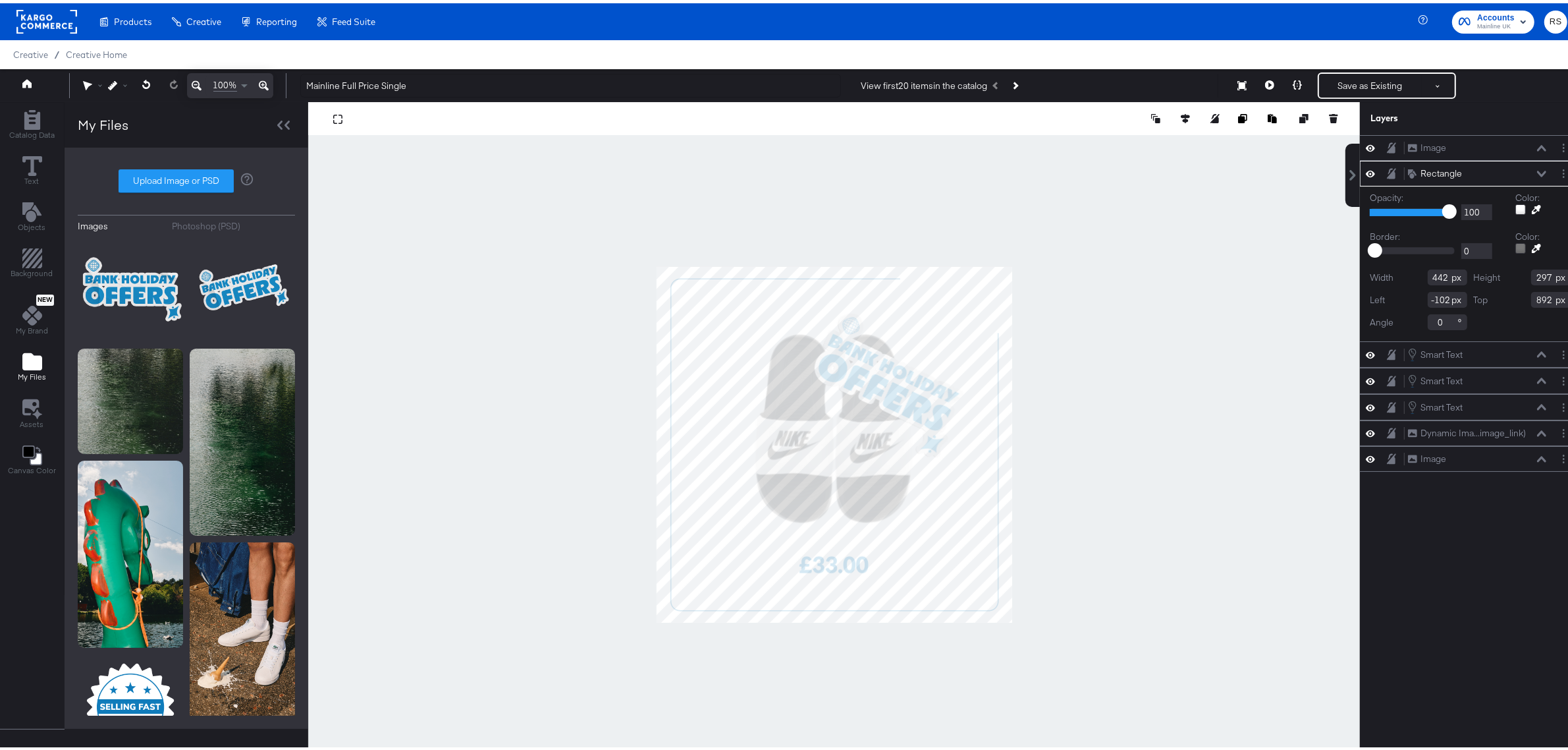
click at [973, 251] on div at bounding box center [834, 441] width 1052 height 685
type input "740"
type input "-96"
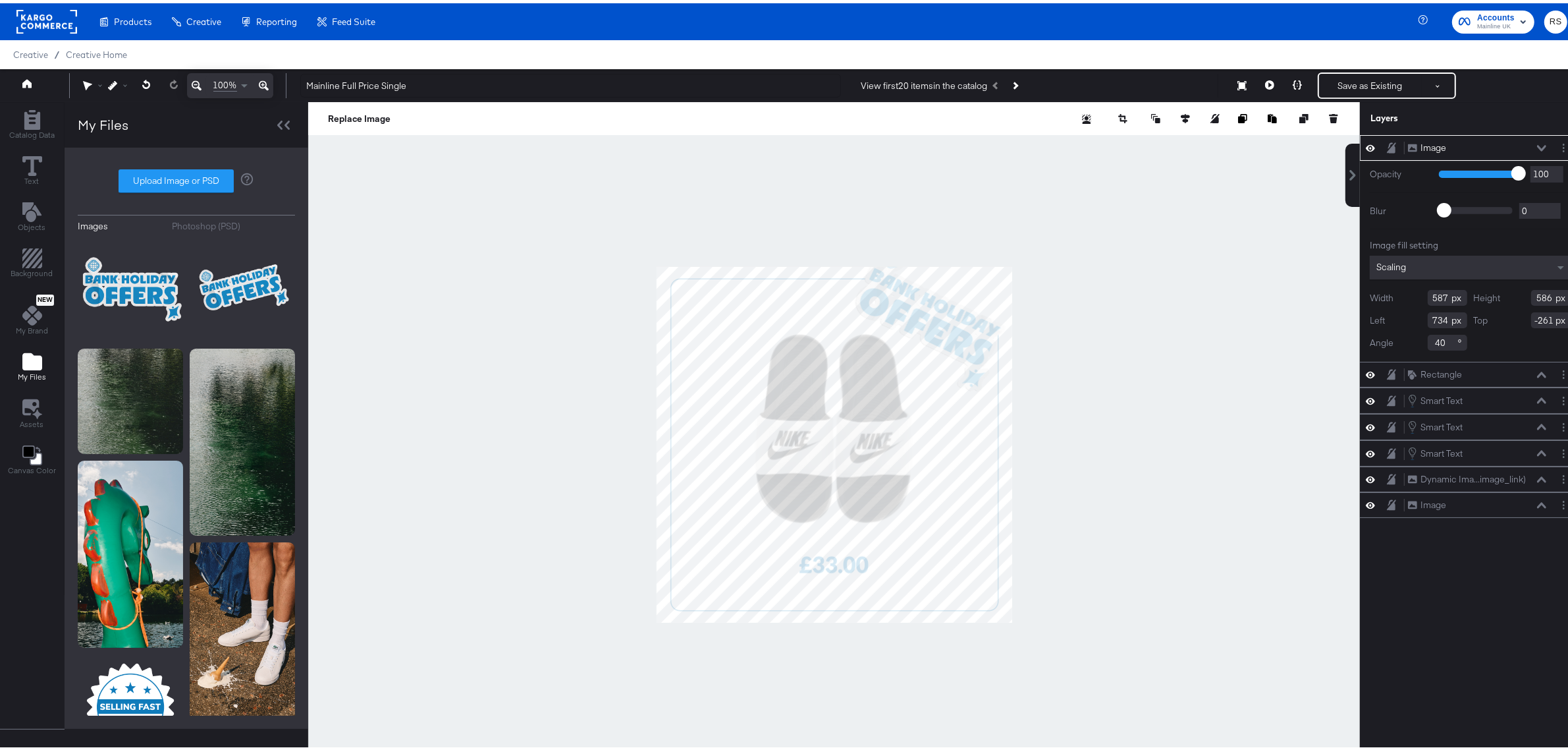
type input "734"
type input "-261"
click at [148, 84] on icon at bounding box center [146, 81] width 8 height 9
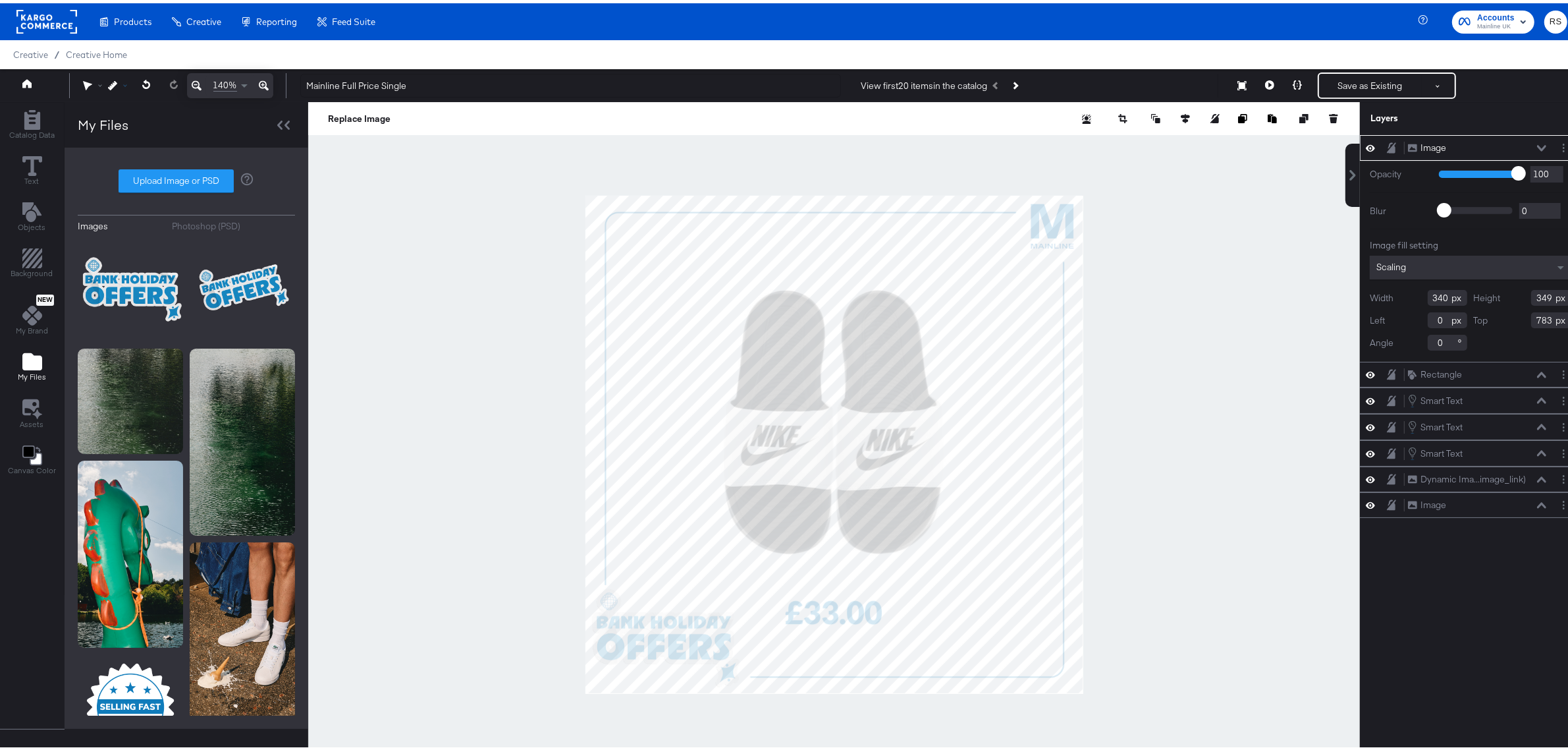
click at [124, 84] on div at bounding box center [120, 82] width 25 height 9
click at [137, 146] on div "Snap to Layers" at bounding box center [160, 140] width 107 height 27
click at [1187, 441] on div at bounding box center [834, 441] width 1052 height 685
type input "10"
type input "790"
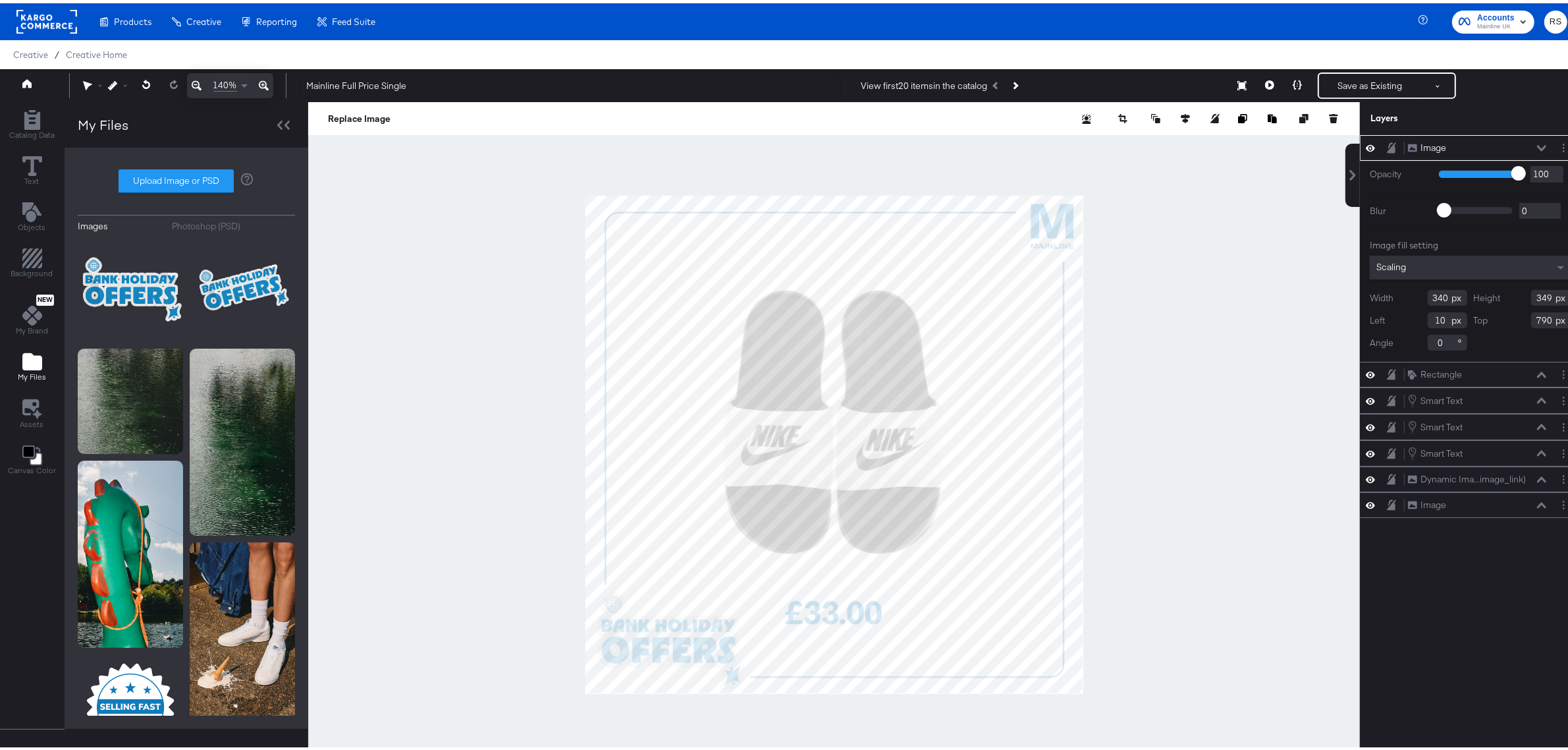
click at [522, 634] on div at bounding box center [834, 441] width 1052 height 685
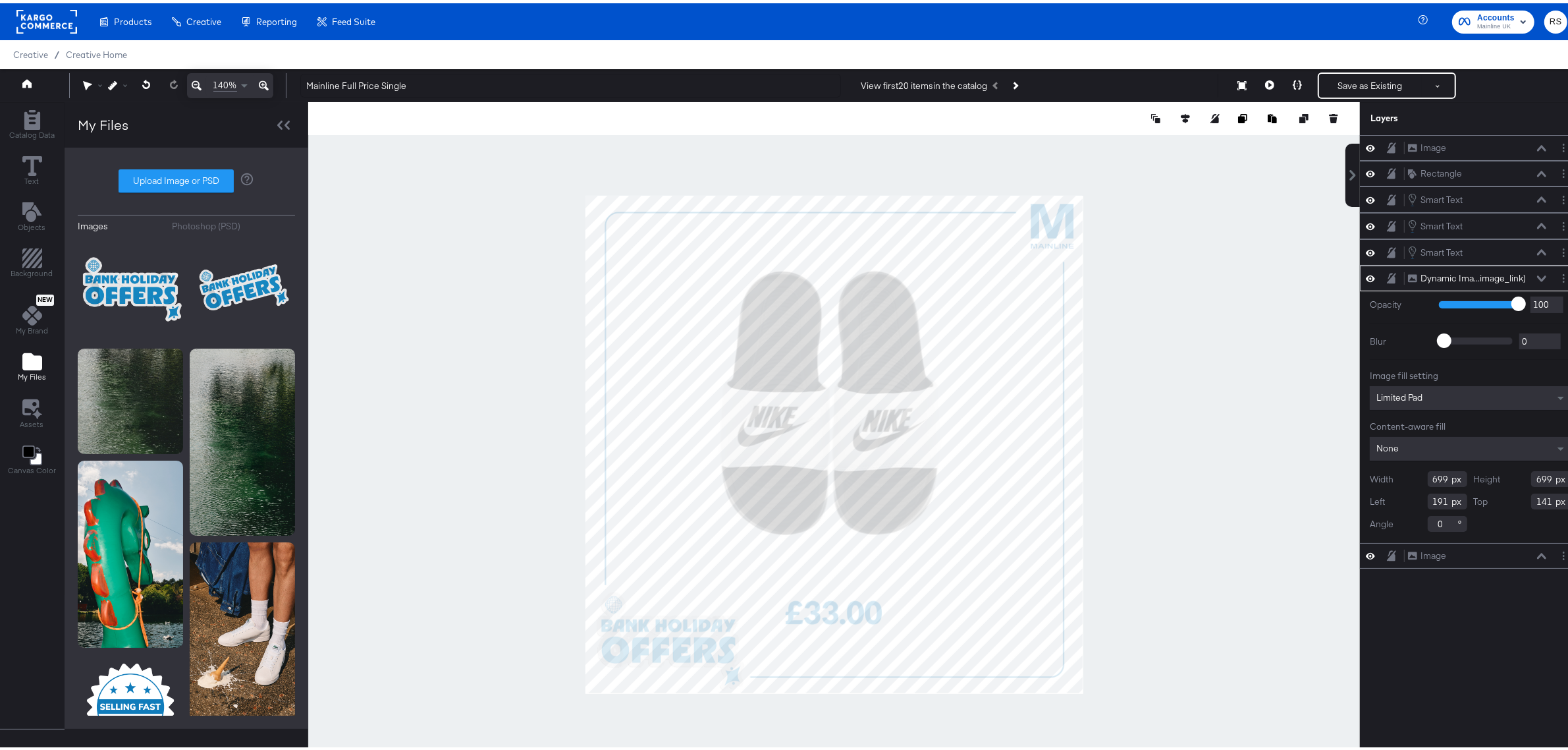
type input "183"
type input "100"
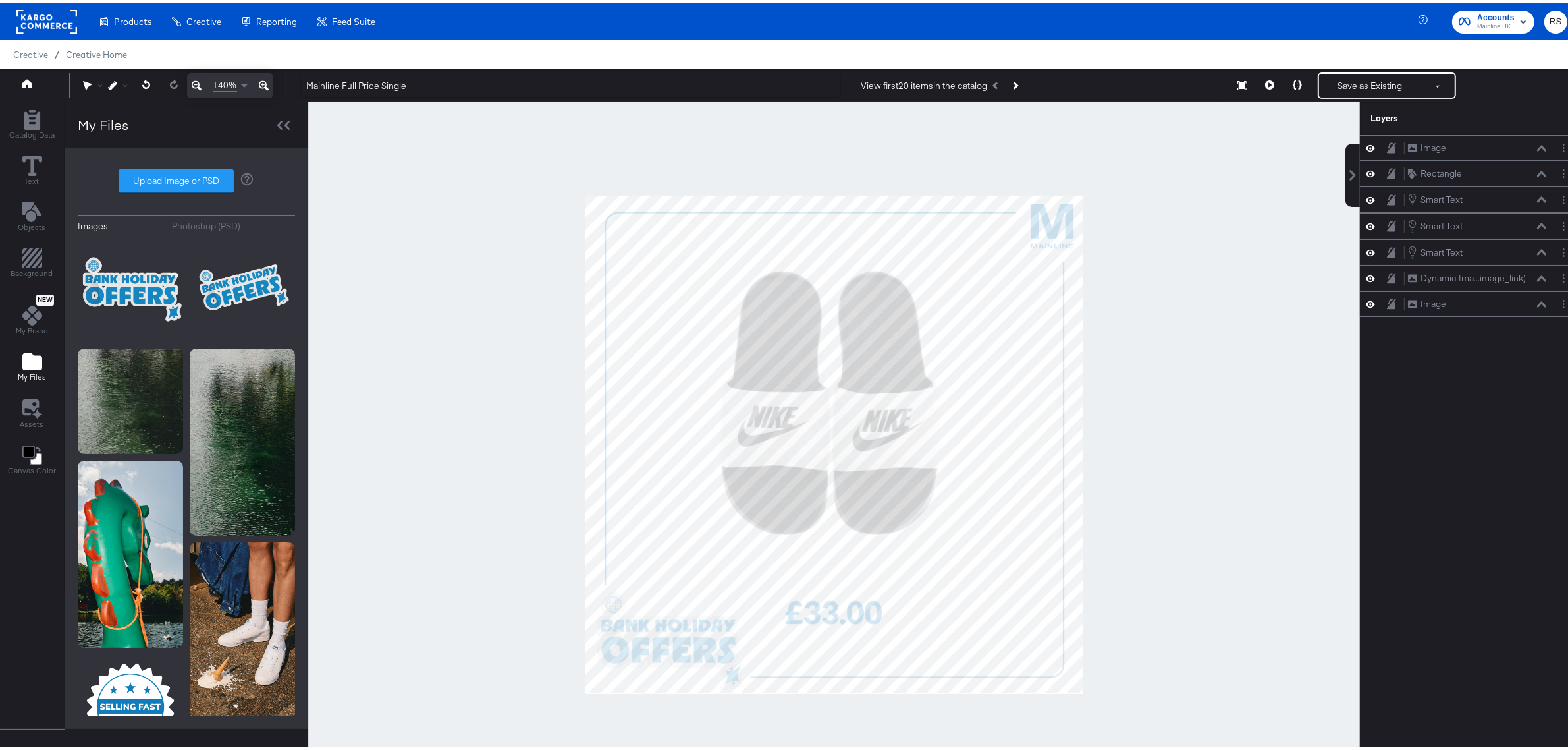
click at [1121, 519] on div at bounding box center [834, 441] width 1052 height 685
click at [1210, 445] on div at bounding box center [834, 441] width 1052 height 685
click at [1285, 87] on button at bounding box center [1298, 83] width 28 height 27
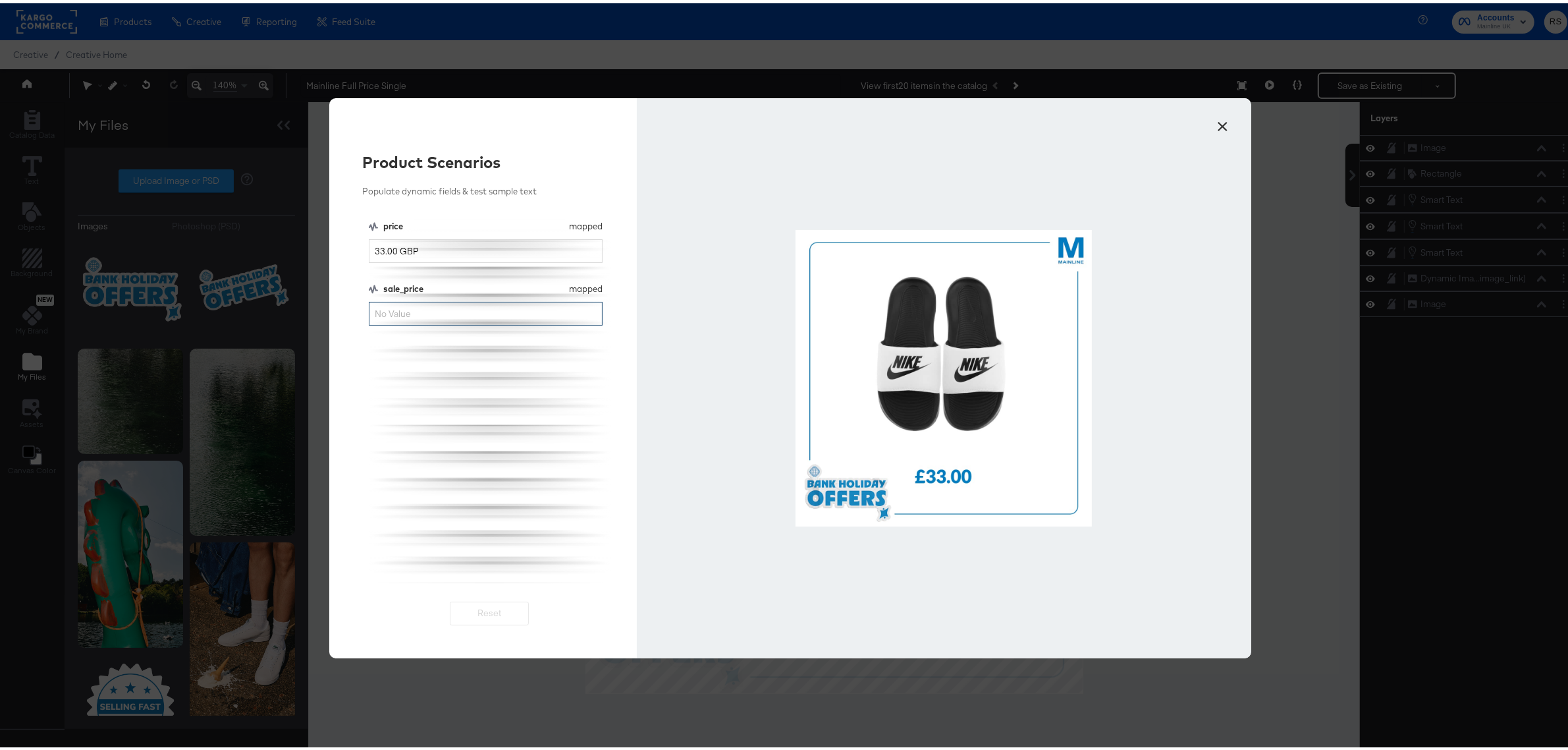
click at [384, 311] on input "sale_price" at bounding box center [486, 310] width 234 height 25
type input "26"
click at [1203, 123] on div at bounding box center [944, 375] width 615 height 560
click at [1217, 128] on button "×" at bounding box center [1223, 120] width 24 height 24
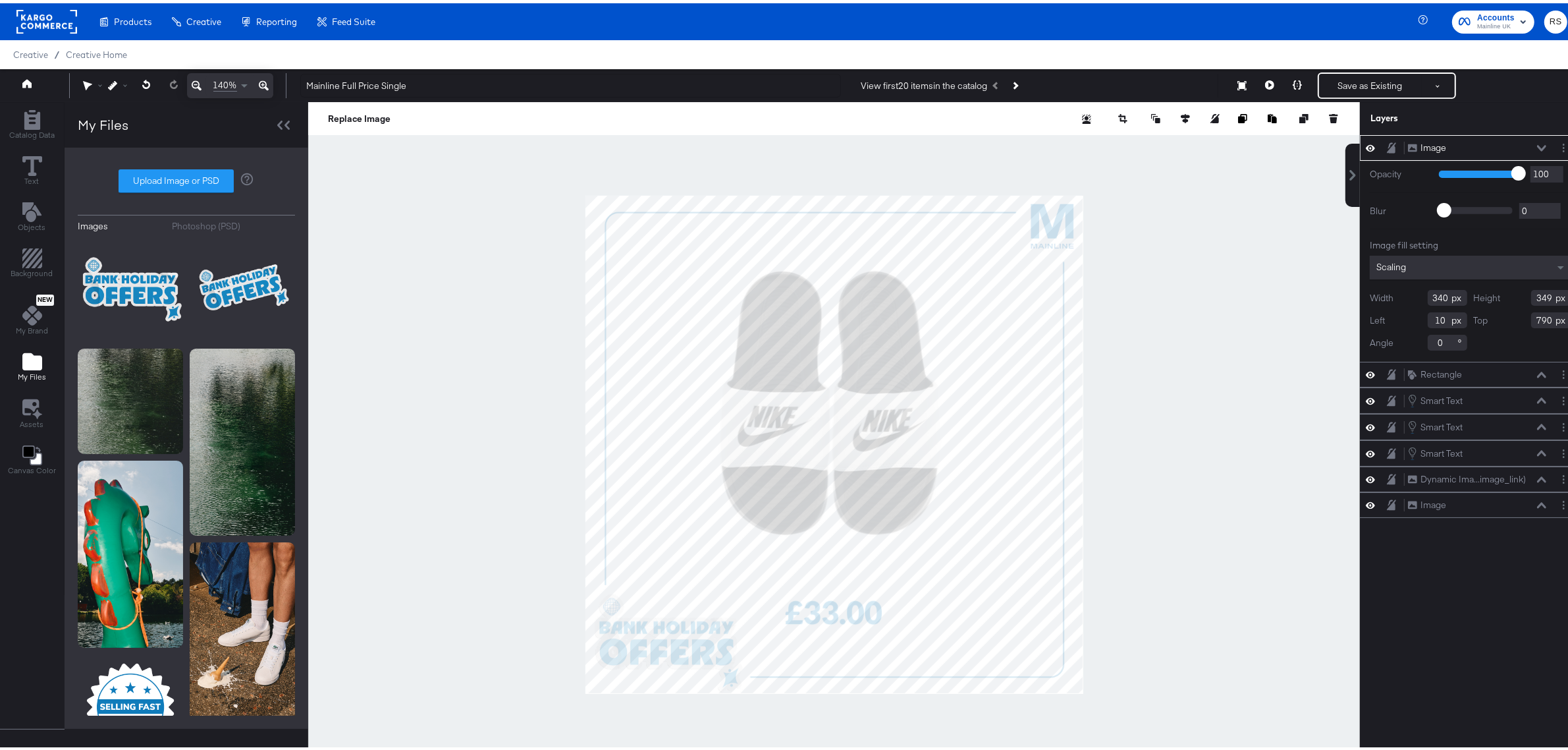
type input "6"
type input "795"
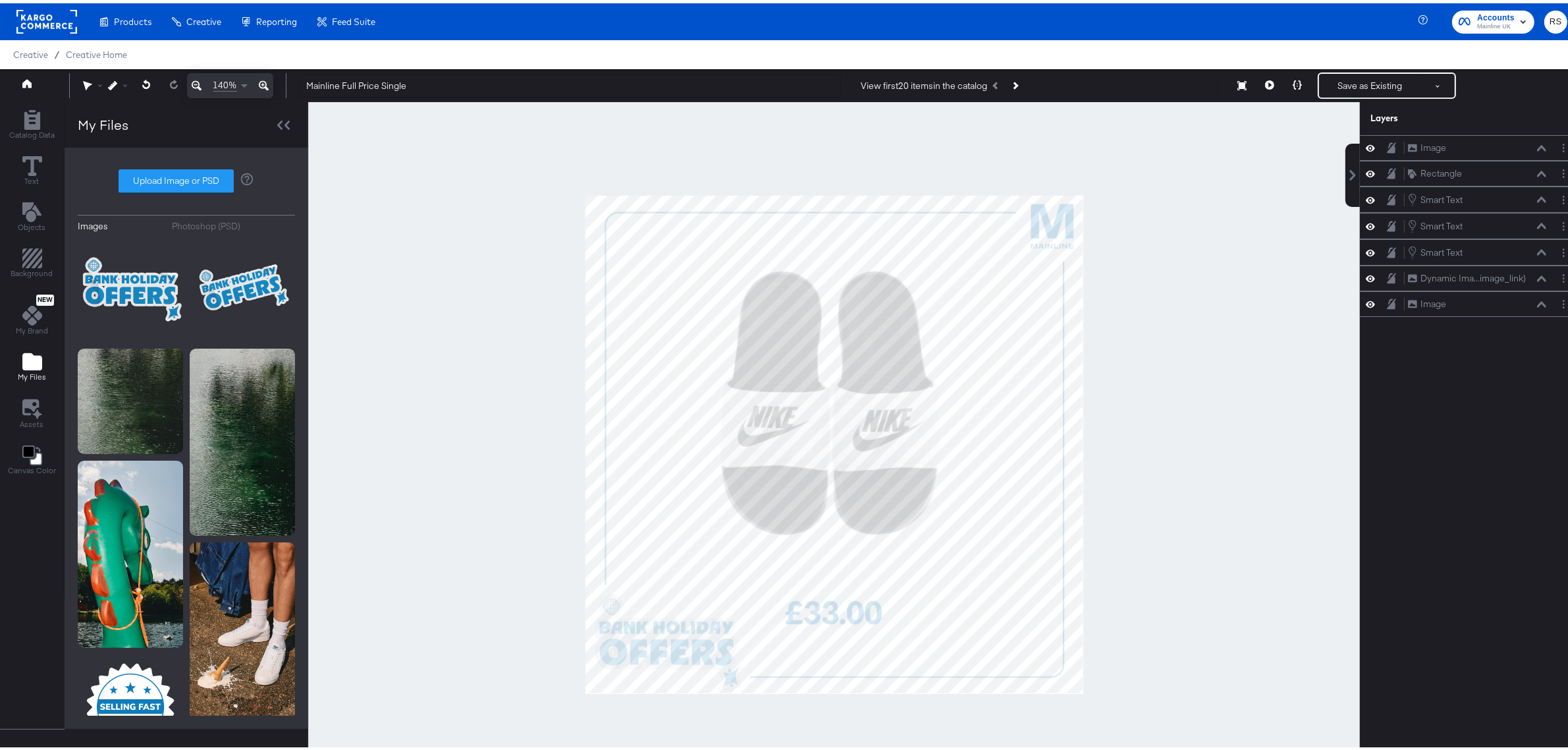
click at [1252, 516] on div at bounding box center [834, 441] width 1052 height 685
click at [1293, 80] on icon at bounding box center [1297, 81] width 9 height 9
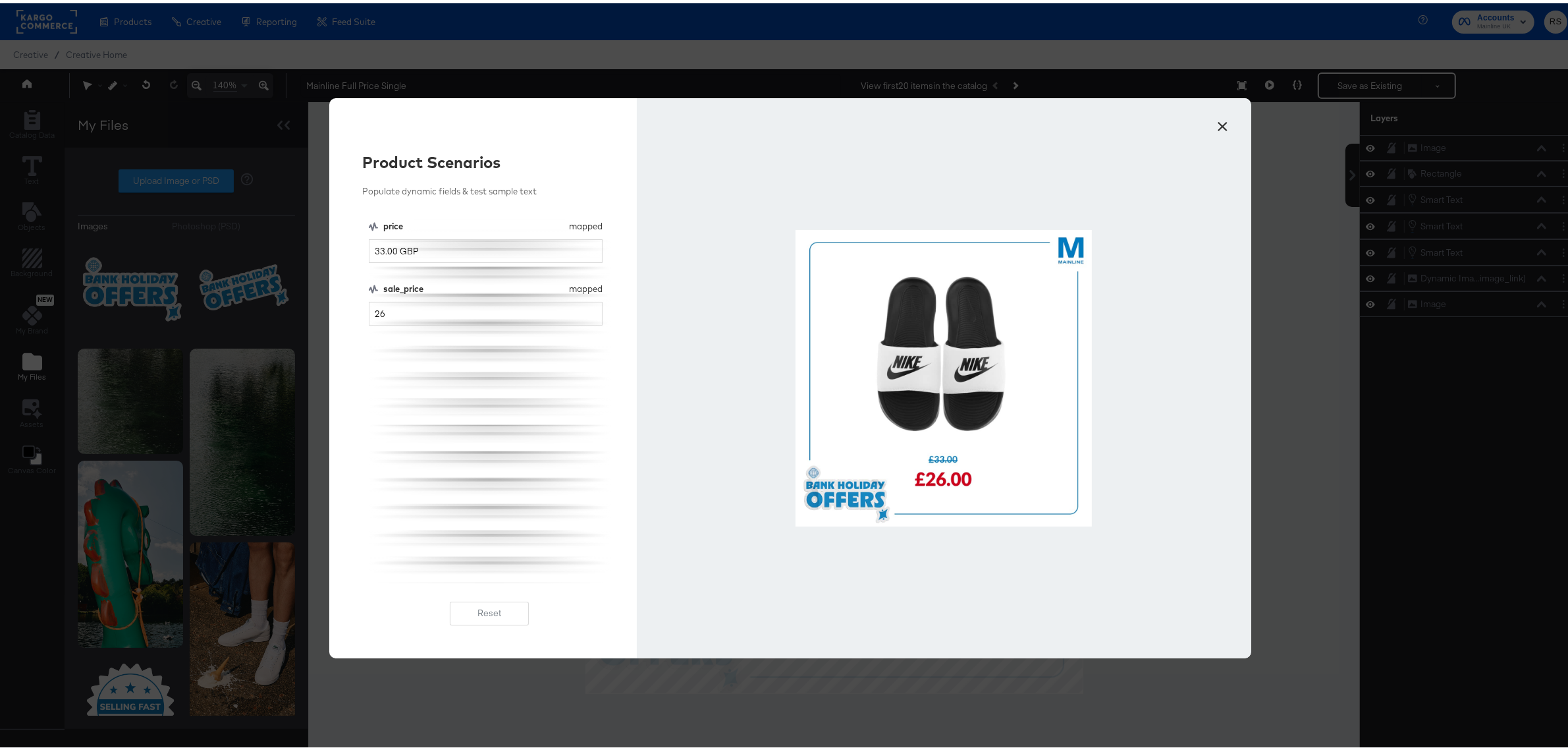
click at [1219, 119] on button "×" at bounding box center [1223, 120] width 24 height 24
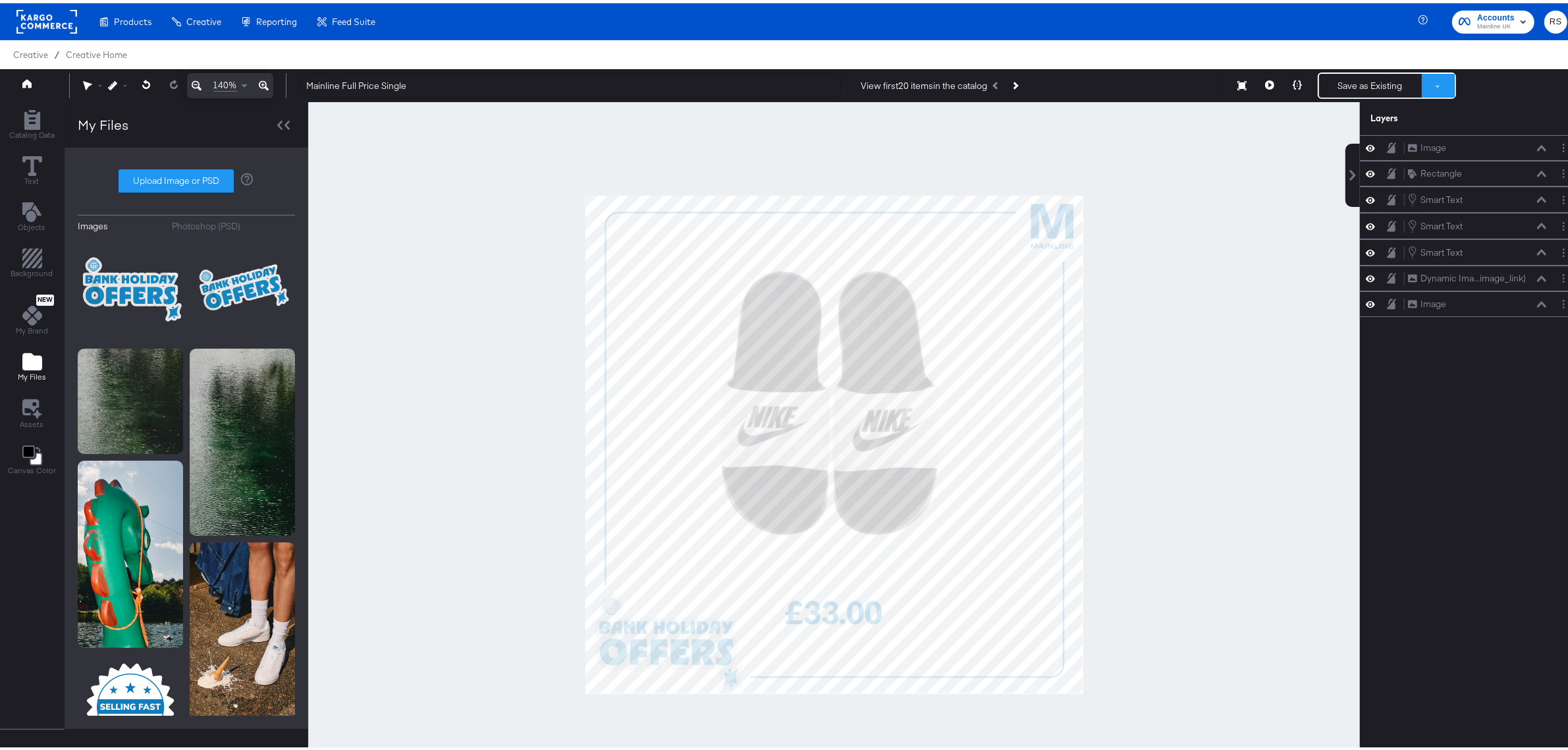
click at [1433, 89] on button at bounding box center [1438, 83] width 33 height 24
click at [1344, 127] on button "Save as New Design" at bounding box center [1394, 130] width 137 height 24
click at [1345, 78] on button "Save as New Design" at bounding box center [1371, 83] width 103 height 24
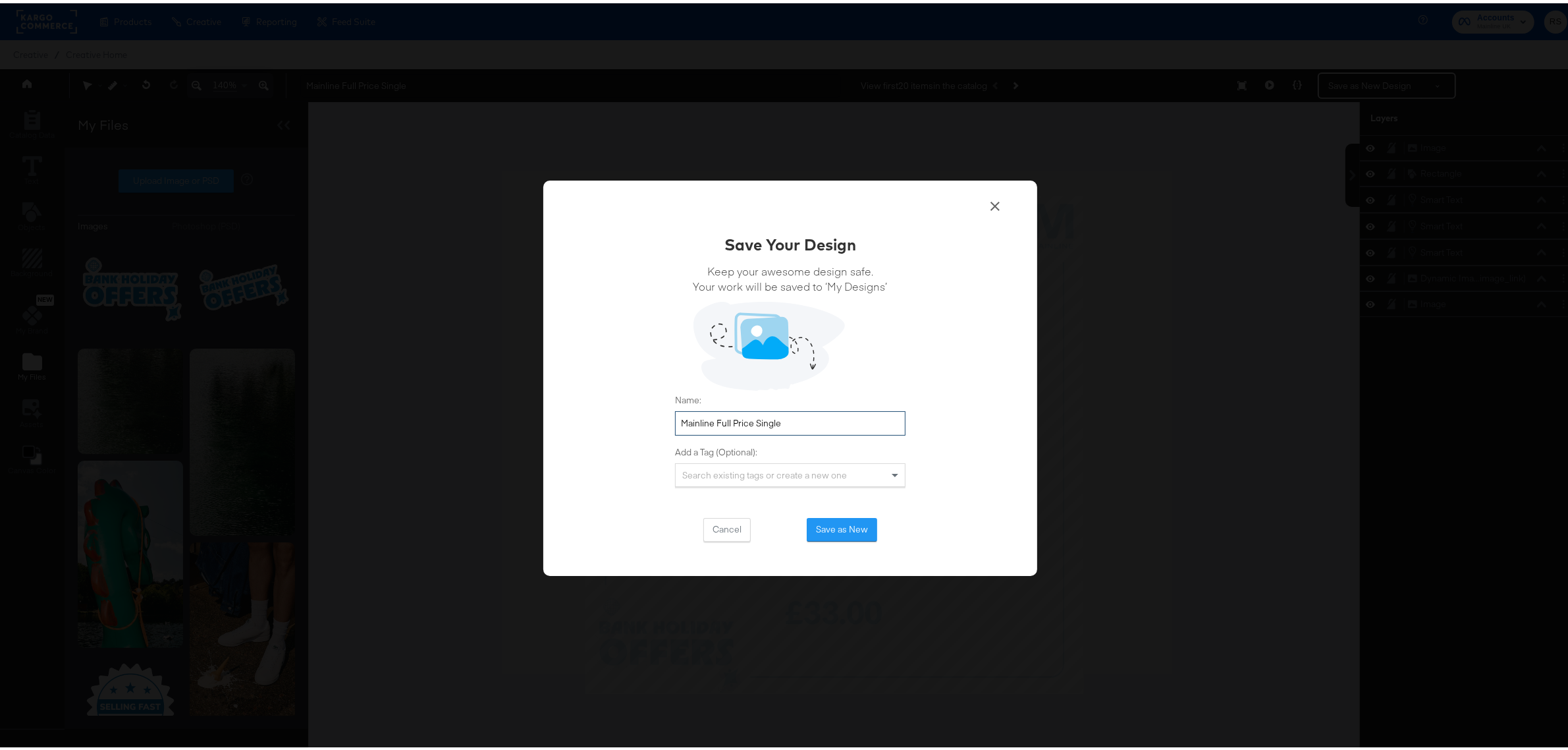
click at [741, 420] on input "Mainline Full Price Single" at bounding box center [790, 419] width 230 height 25
click at [742, 420] on input "Mainline Full Price Single" at bounding box center [790, 419] width 230 height 25
type input "BH Offers 3 UK"
click at [864, 516] on button "Save as New" at bounding box center [842, 527] width 71 height 24
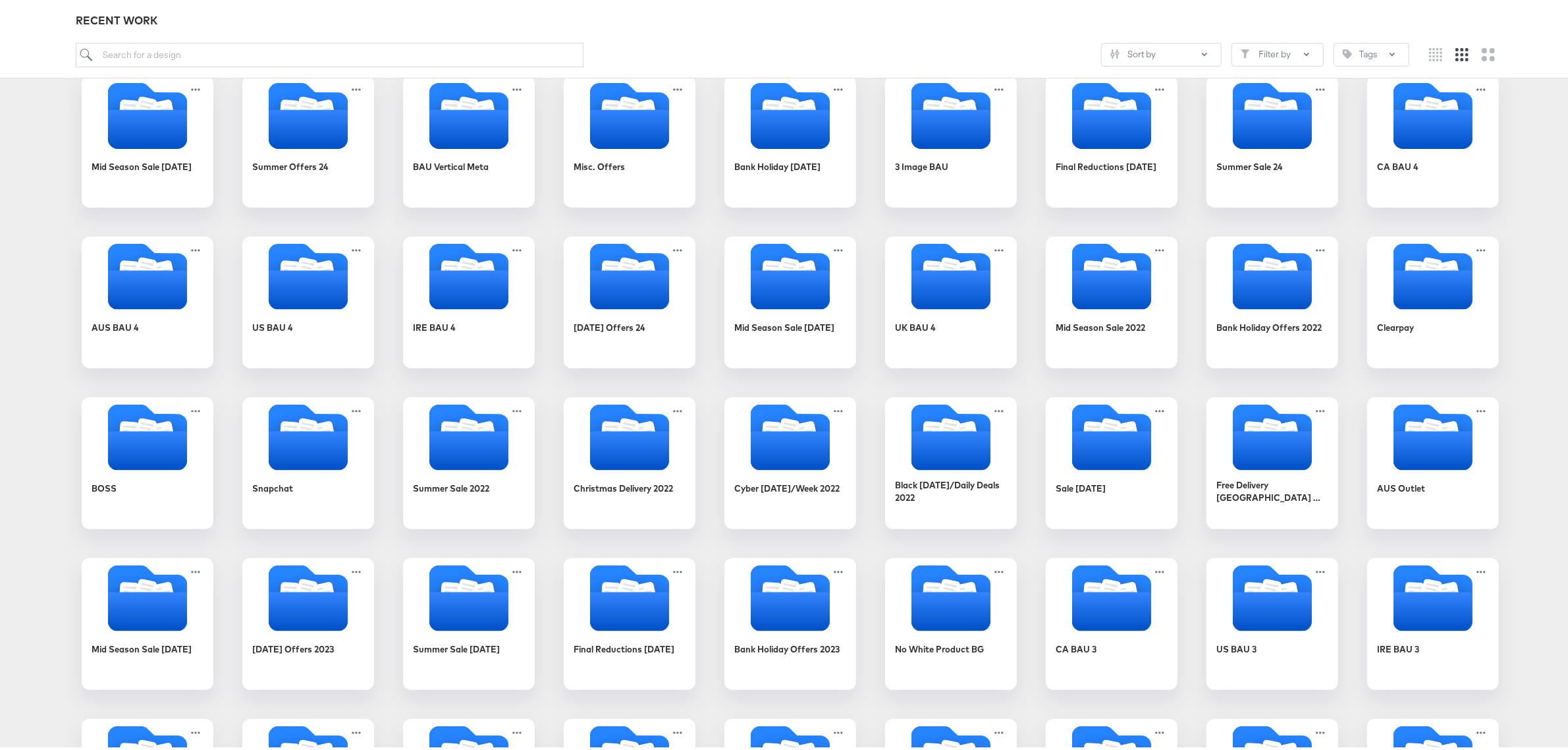
scroll to position [1022, 0]
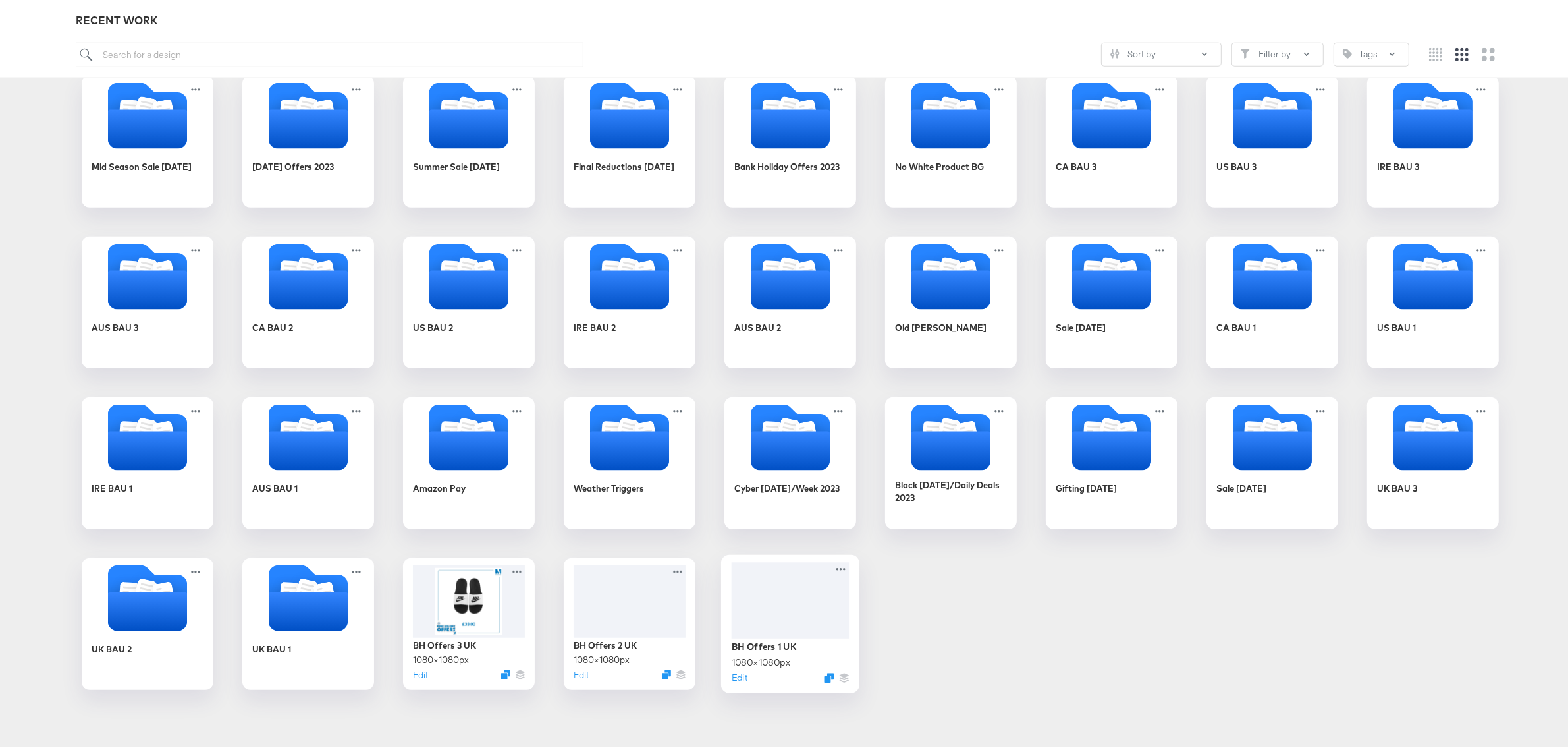
click at [820, 641] on div "BH Offers 1 UK 1080 × 1080 px Edit" at bounding box center [790, 658] width 118 height 47
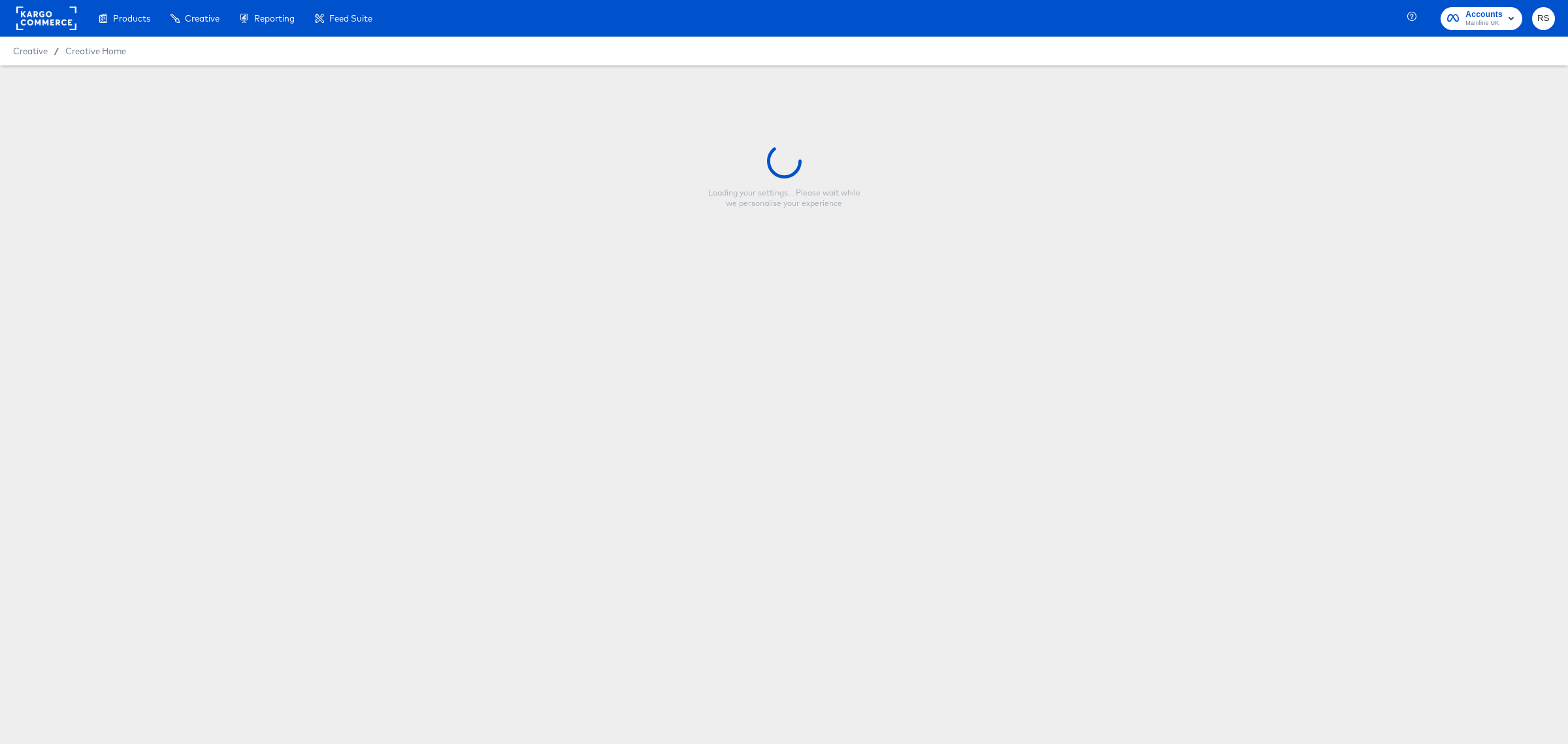
type input "BH Offers 1 UK"
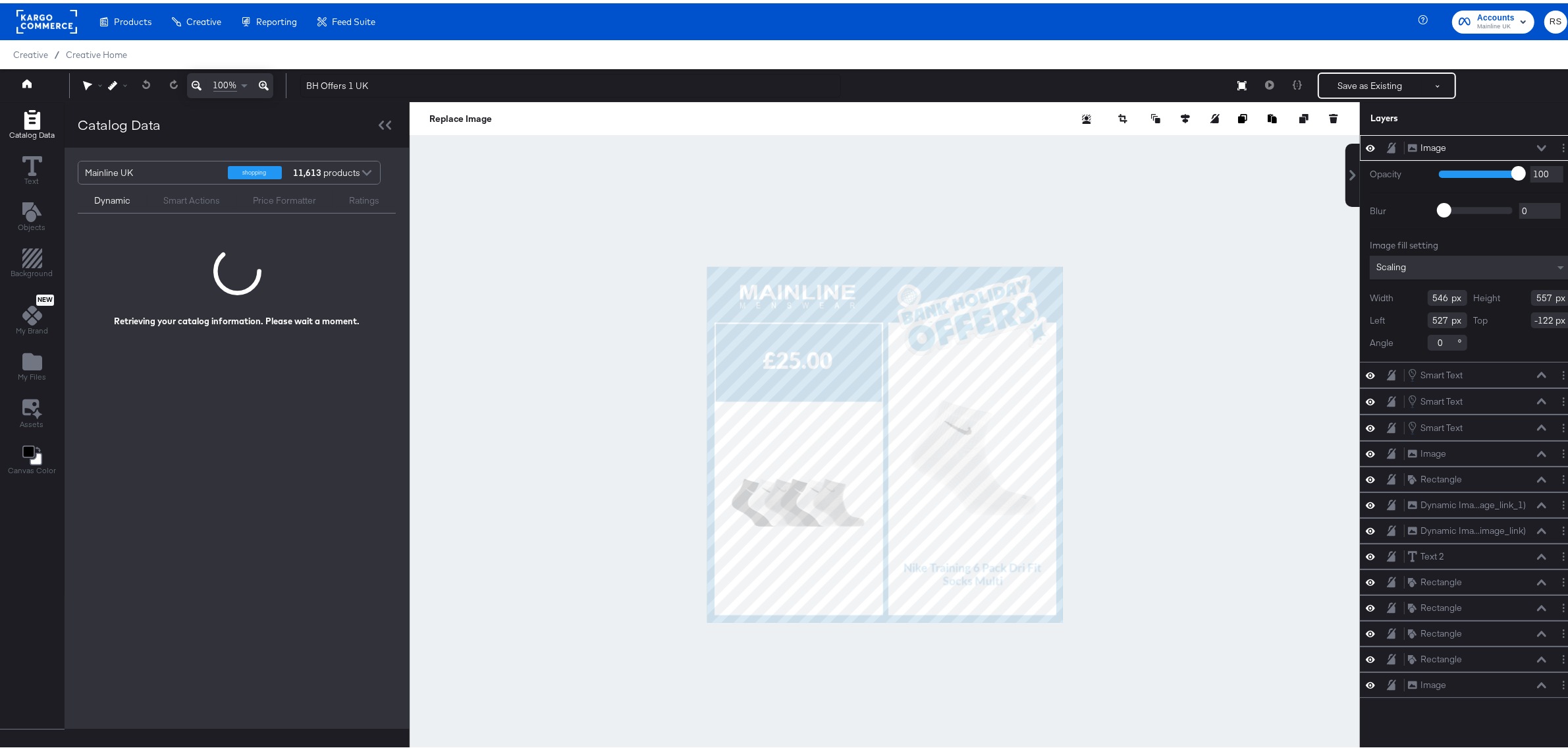
click at [1194, 307] on div at bounding box center [885, 441] width 951 height 685
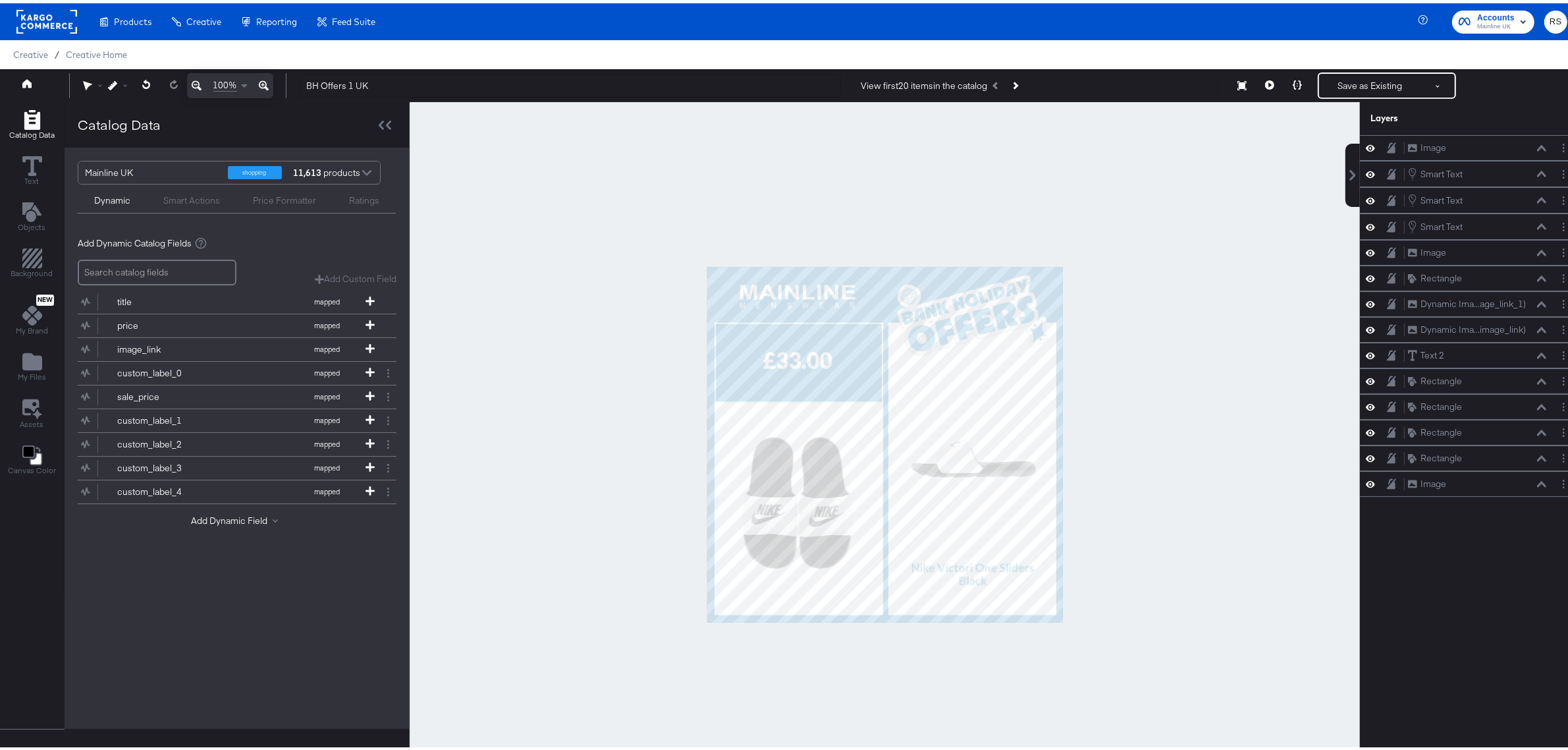
click at [1166, 318] on div at bounding box center [885, 441] width 951 height 685
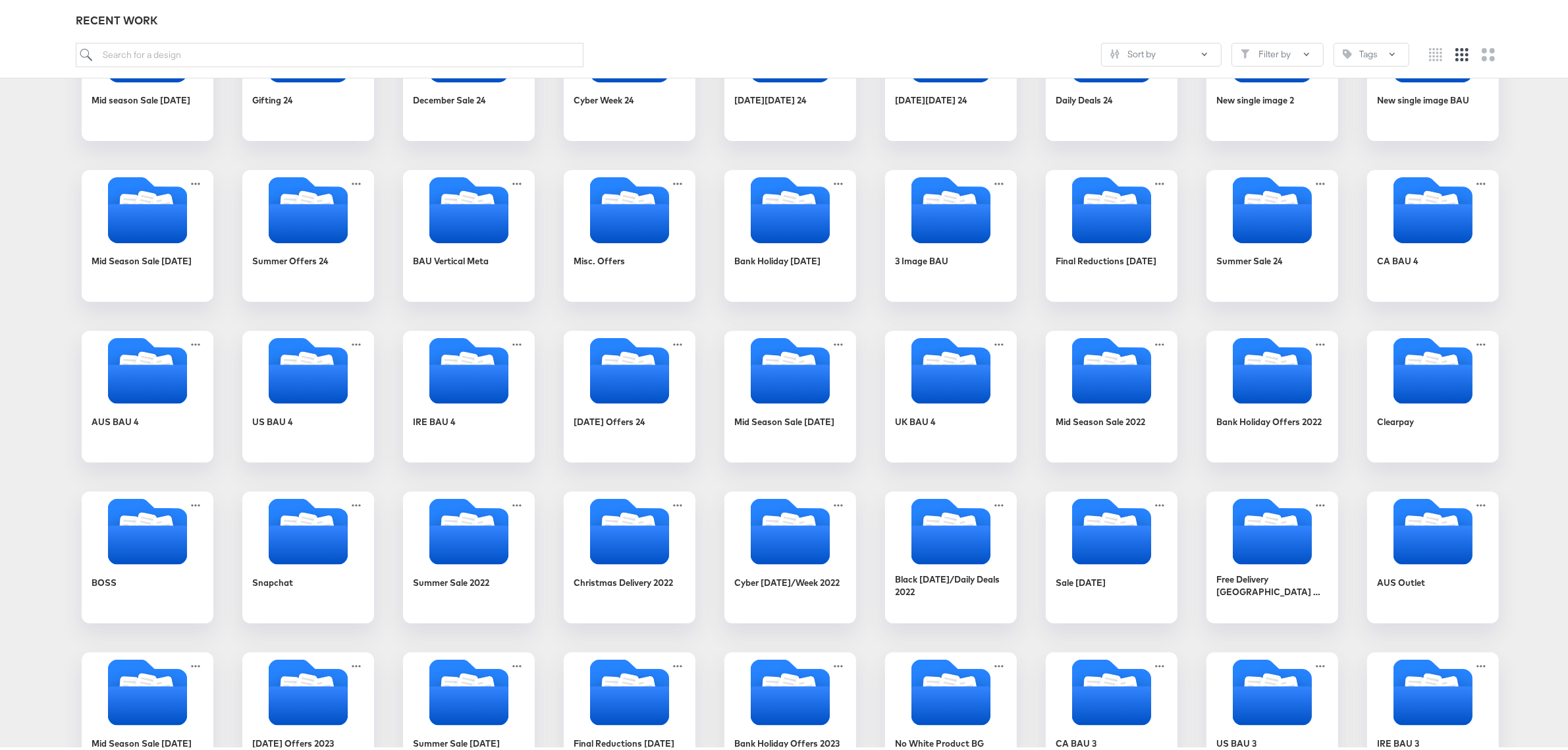
scroll to position [363, 0]
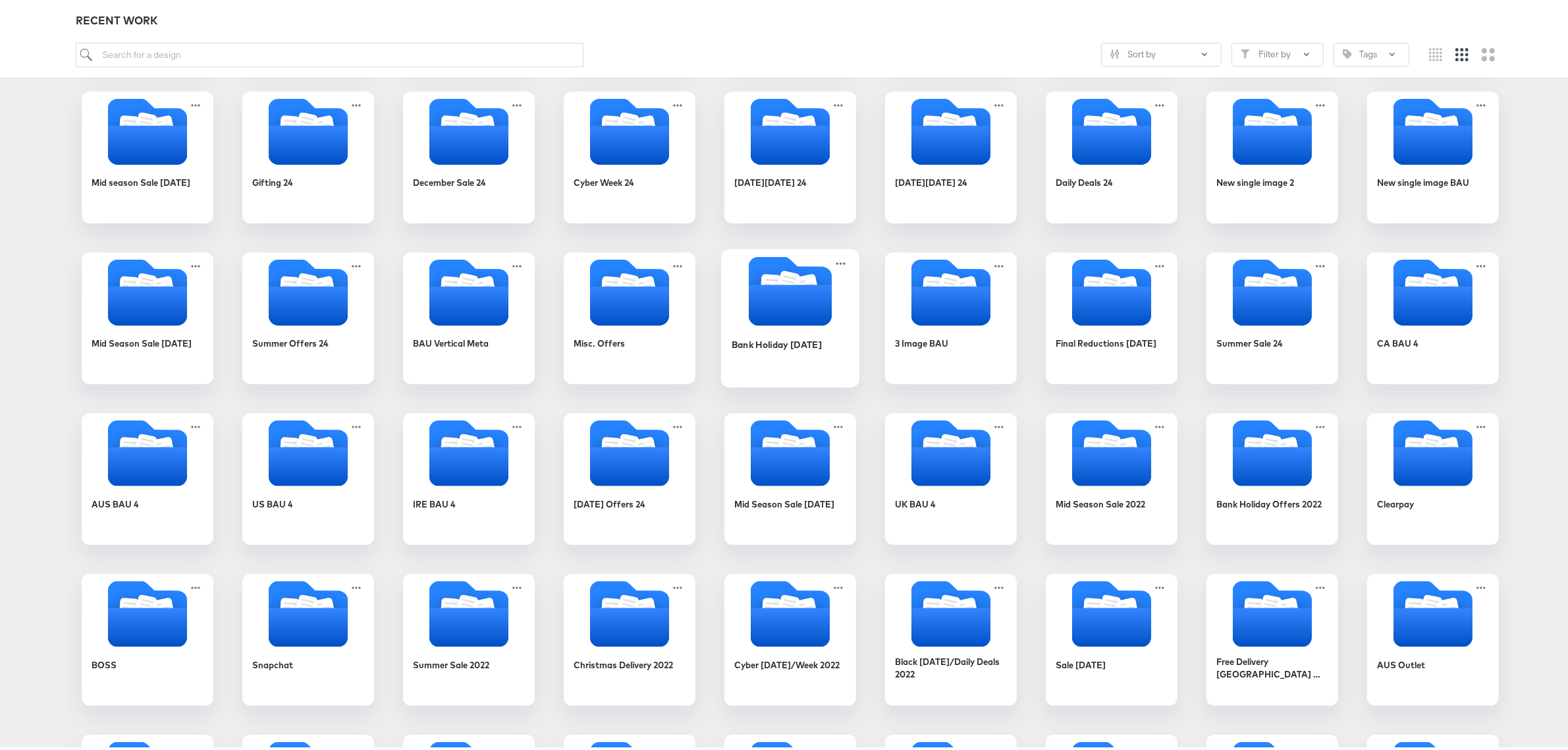
click at [780, 294] on icon "Folder" at bounding box center [790, 302] width 83 height 41
click at [780, 294] on div "Products Products Product Catalogs Enhance Your Product Catalog, Map Them to Pu…" at bounding box center [790, 522] width 1581 height 1772
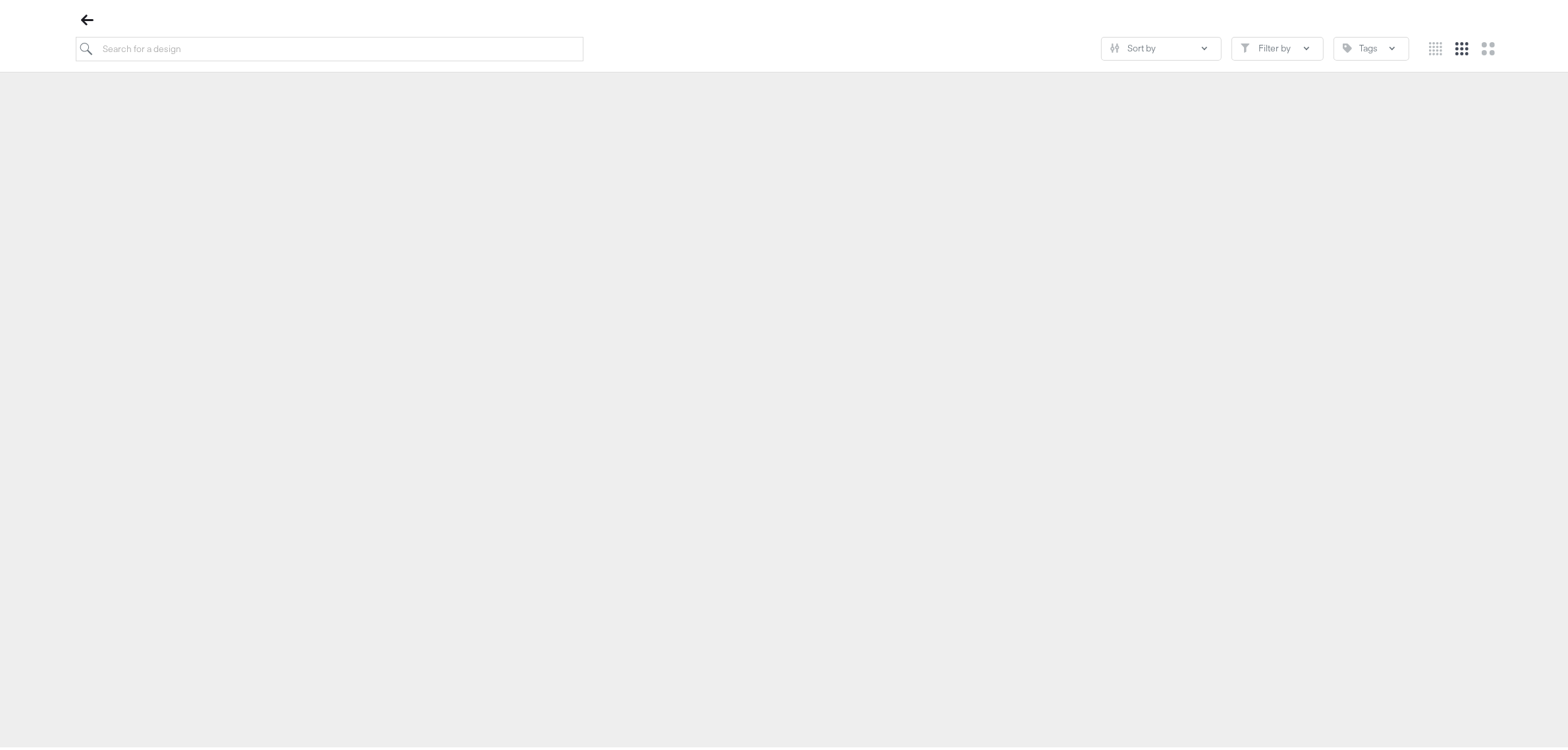
scroll to position [151, 0]
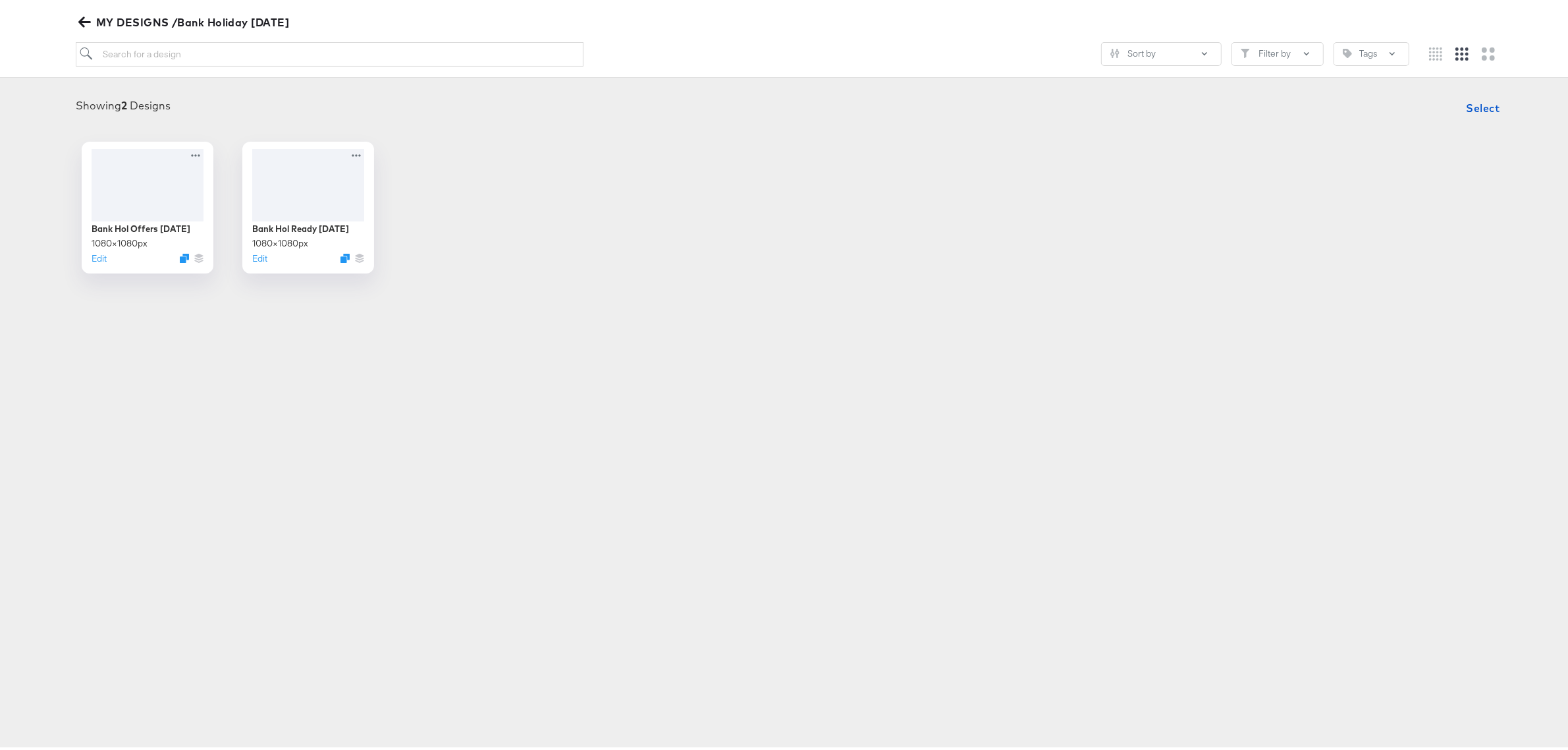
scroll to position [146, 0]
click at [90, 15] on icon "button" at bounding box center [85, 19] width 13 height 13
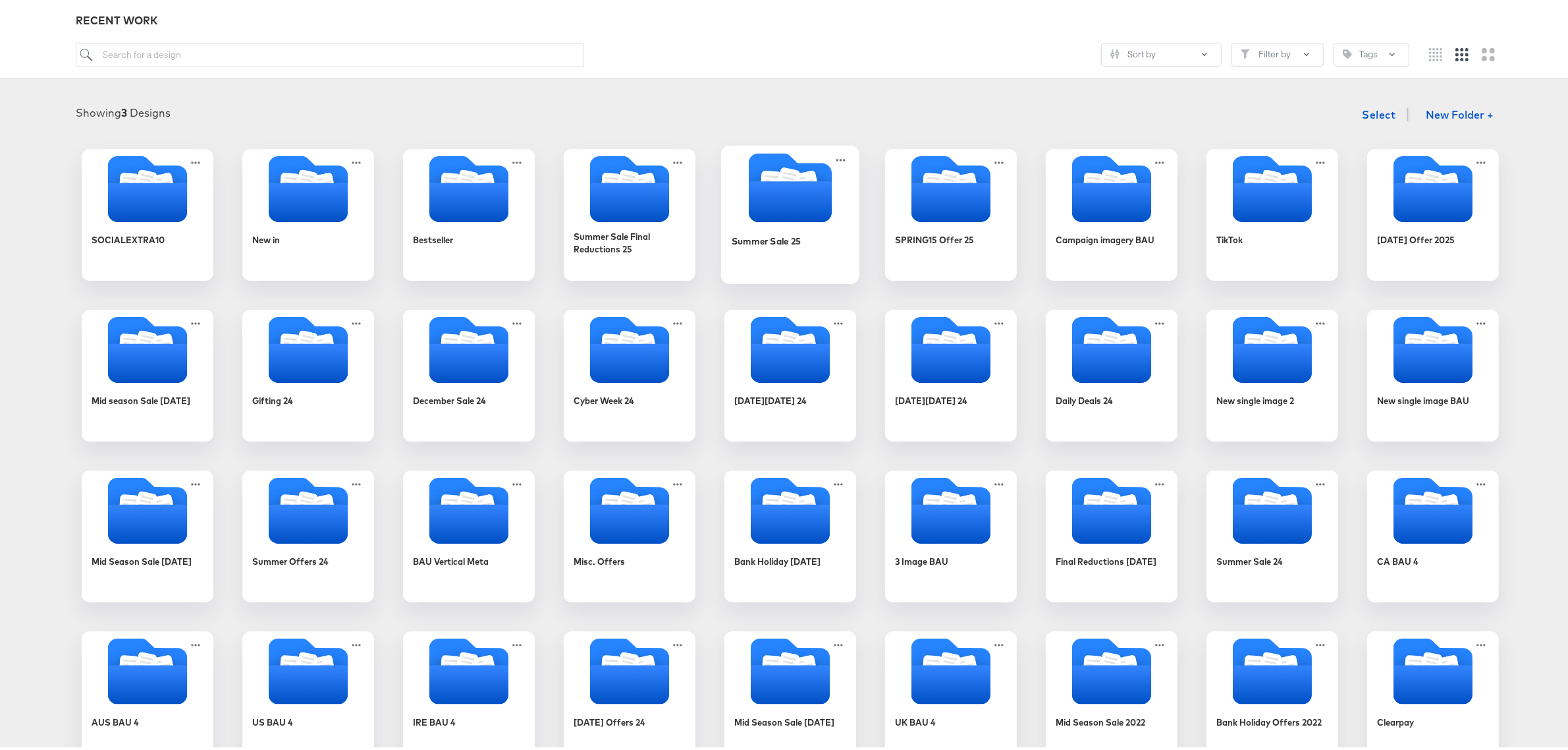
click at [752, 204] on icon "Folder" at bounding box center [790, 198] width 83 height 41
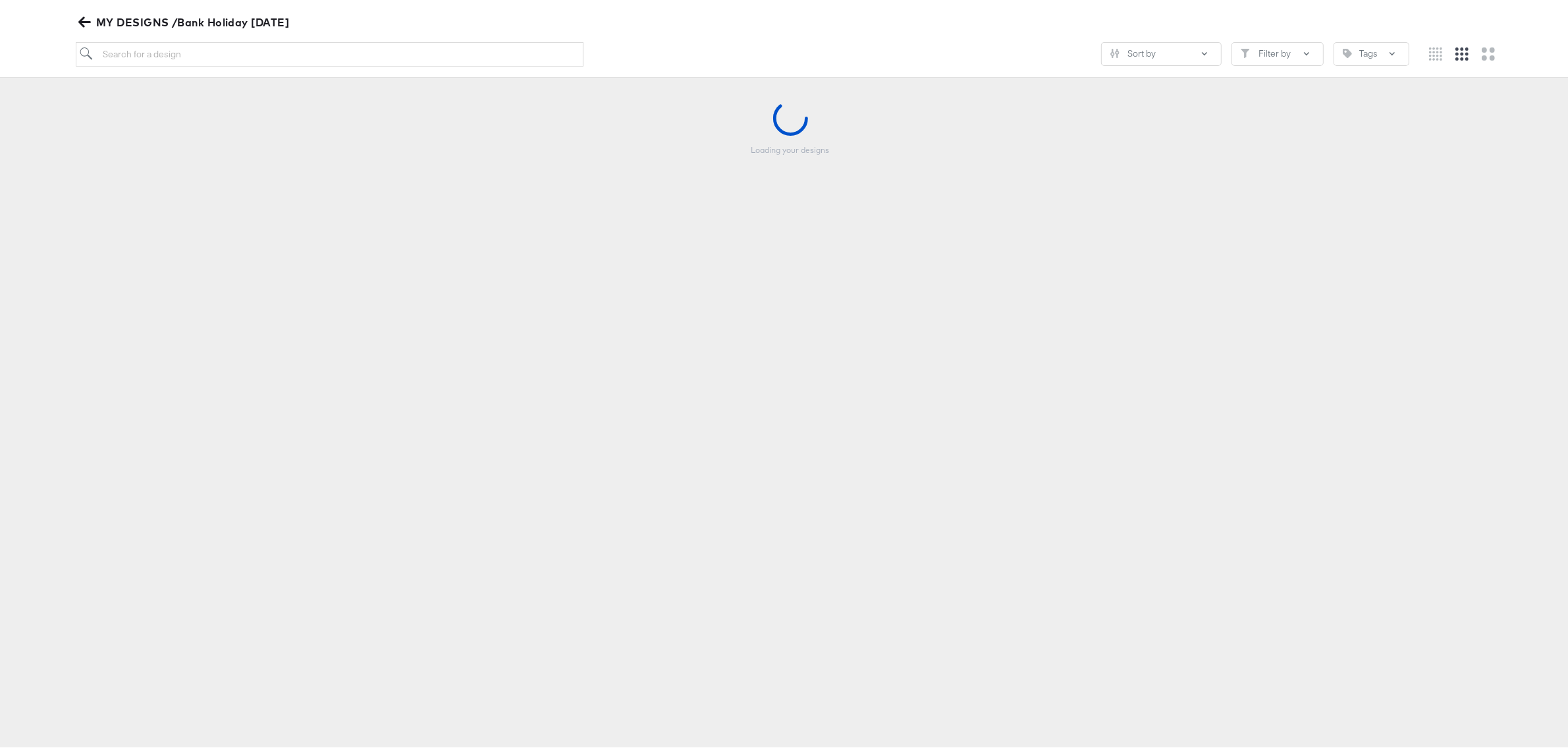
scroll to position [145, 0]
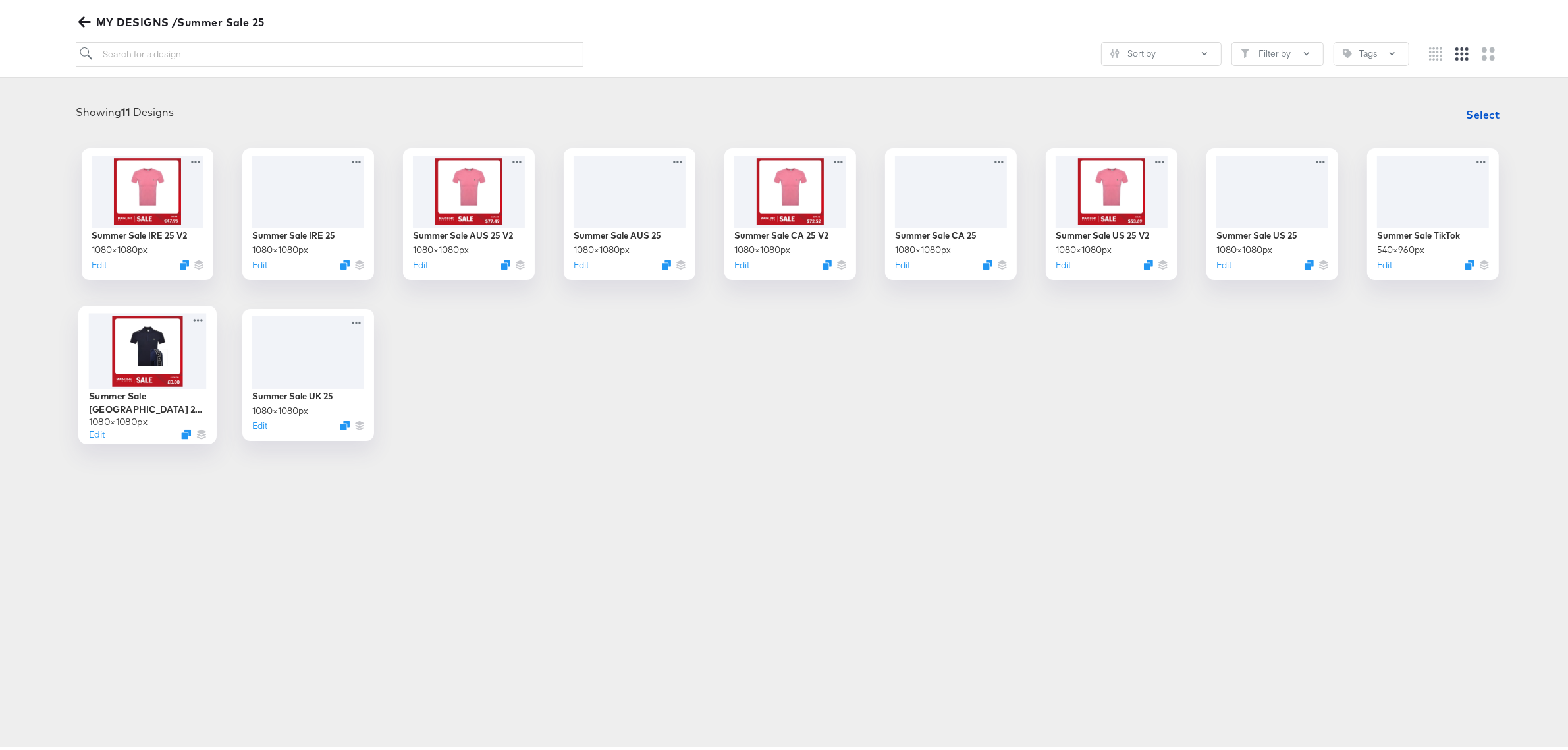
click at [136, 364] on div at bounding box center [148, 347] width 118 height 76
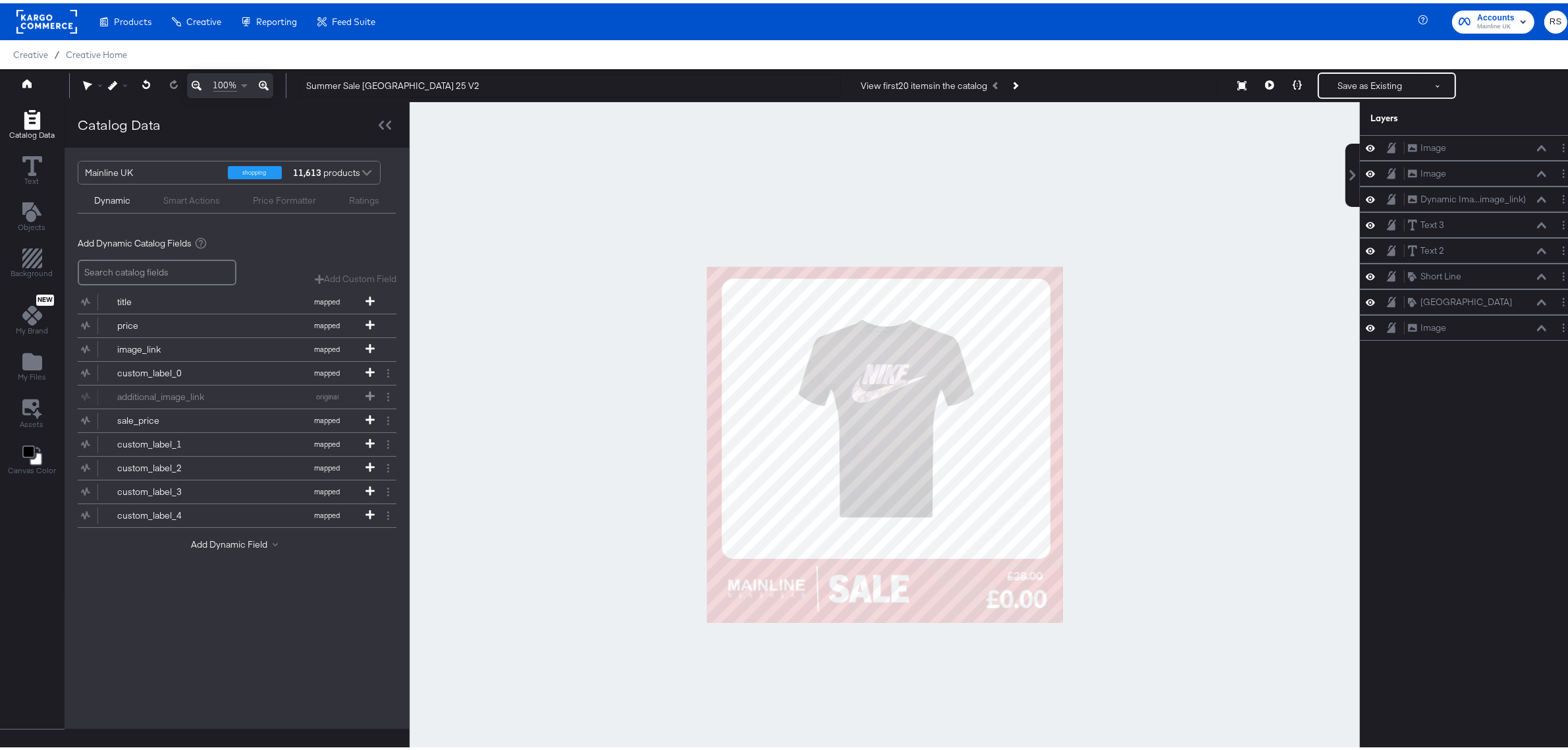
click at [1166, 473] on div at bounding box center [885, 441] width 951 height 685
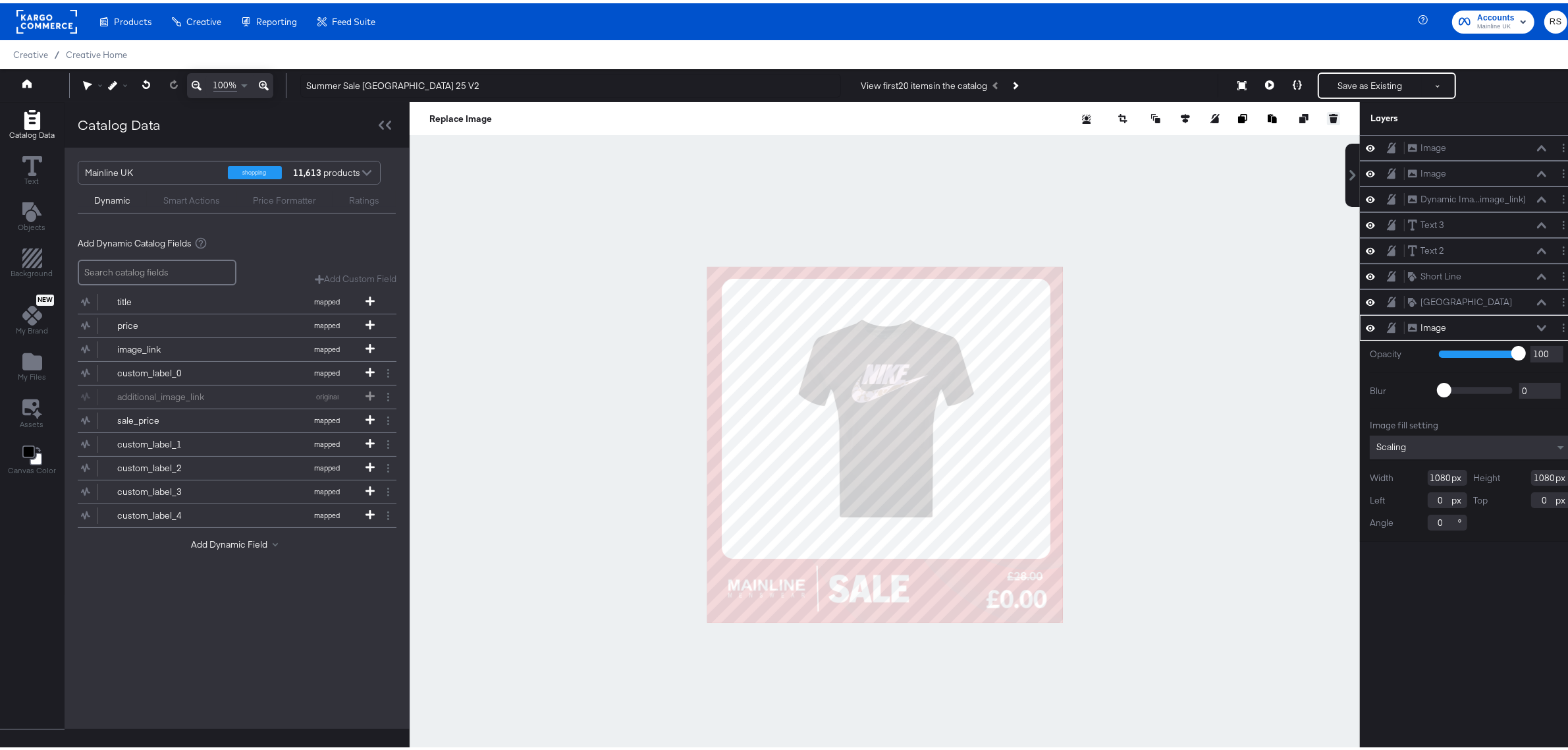
click at [1327, 117] on button at bounding box center [1334, 115] width 13 height 13
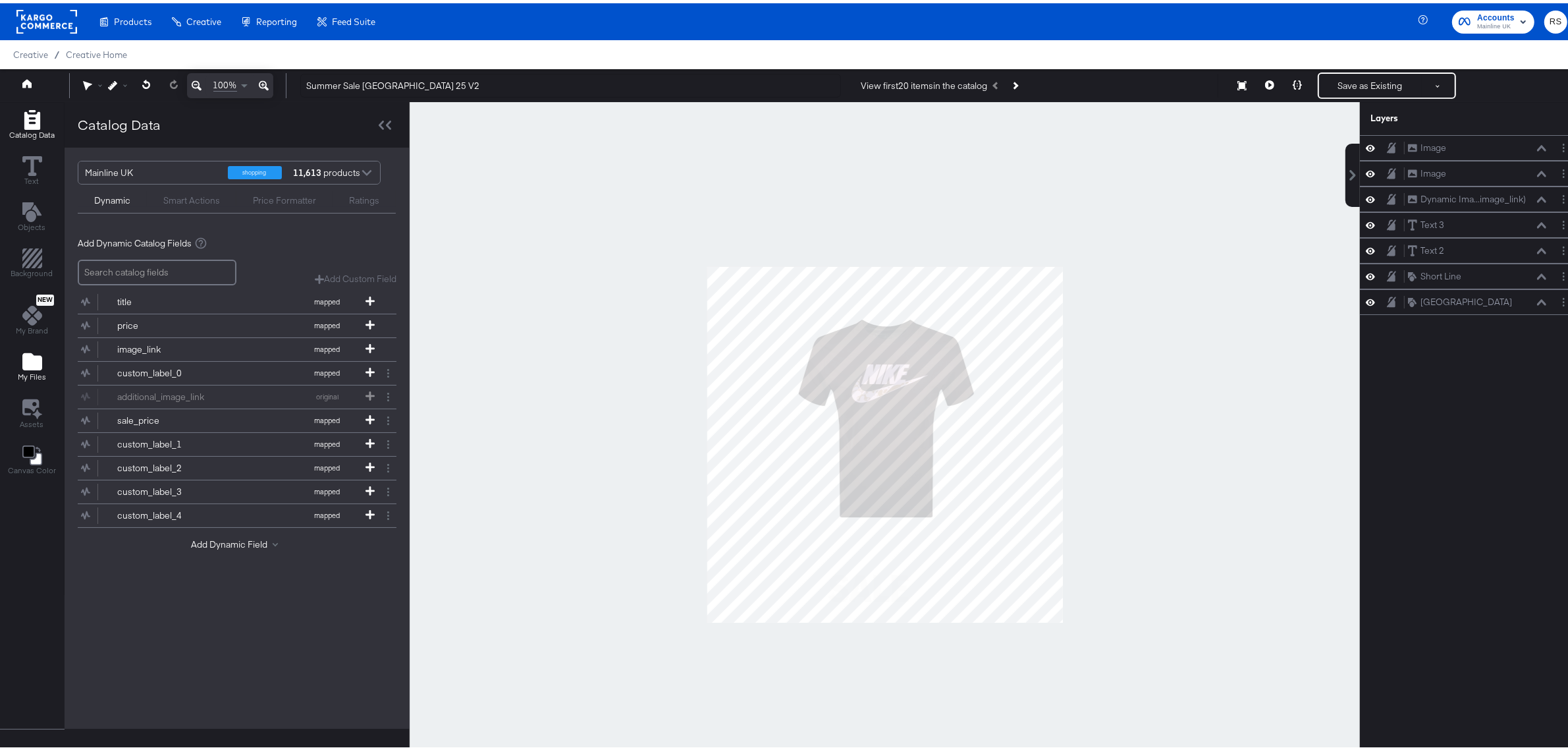
click at [33, 361] on icon "Add Files" at bounding box center [32, 359] width 20 height 17
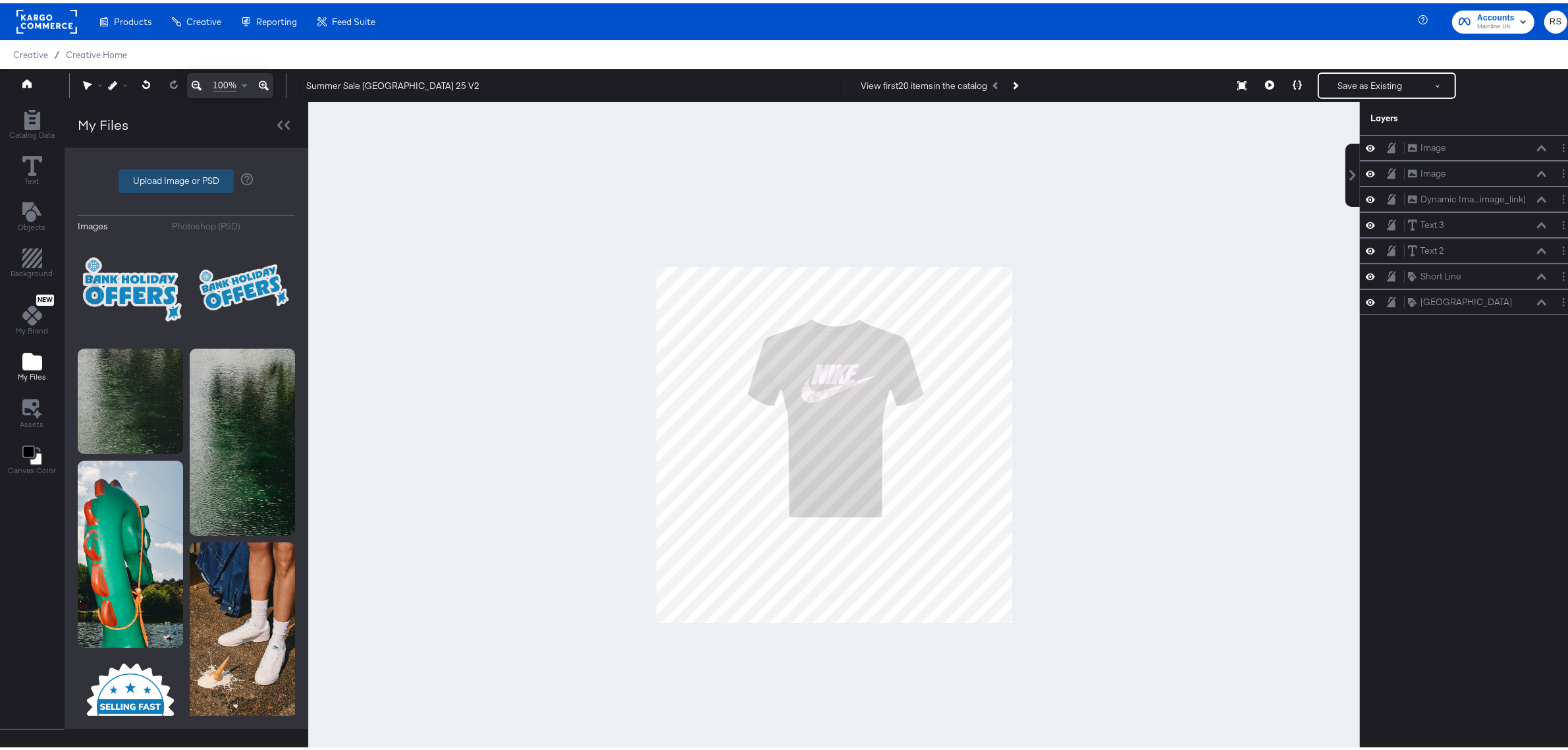
click at [156, 180] on label "Upload Image or PSD" at bounding box center [176, 178] width 114 height 22
click at [186, 178] on input "Upload Image or PSD" at bounding box center [186, 178] width 0 height 0
type input "C:\fakepath\MM-SOCIAL-STITCHERADS-BANKHOLREADY-240730-002.png"
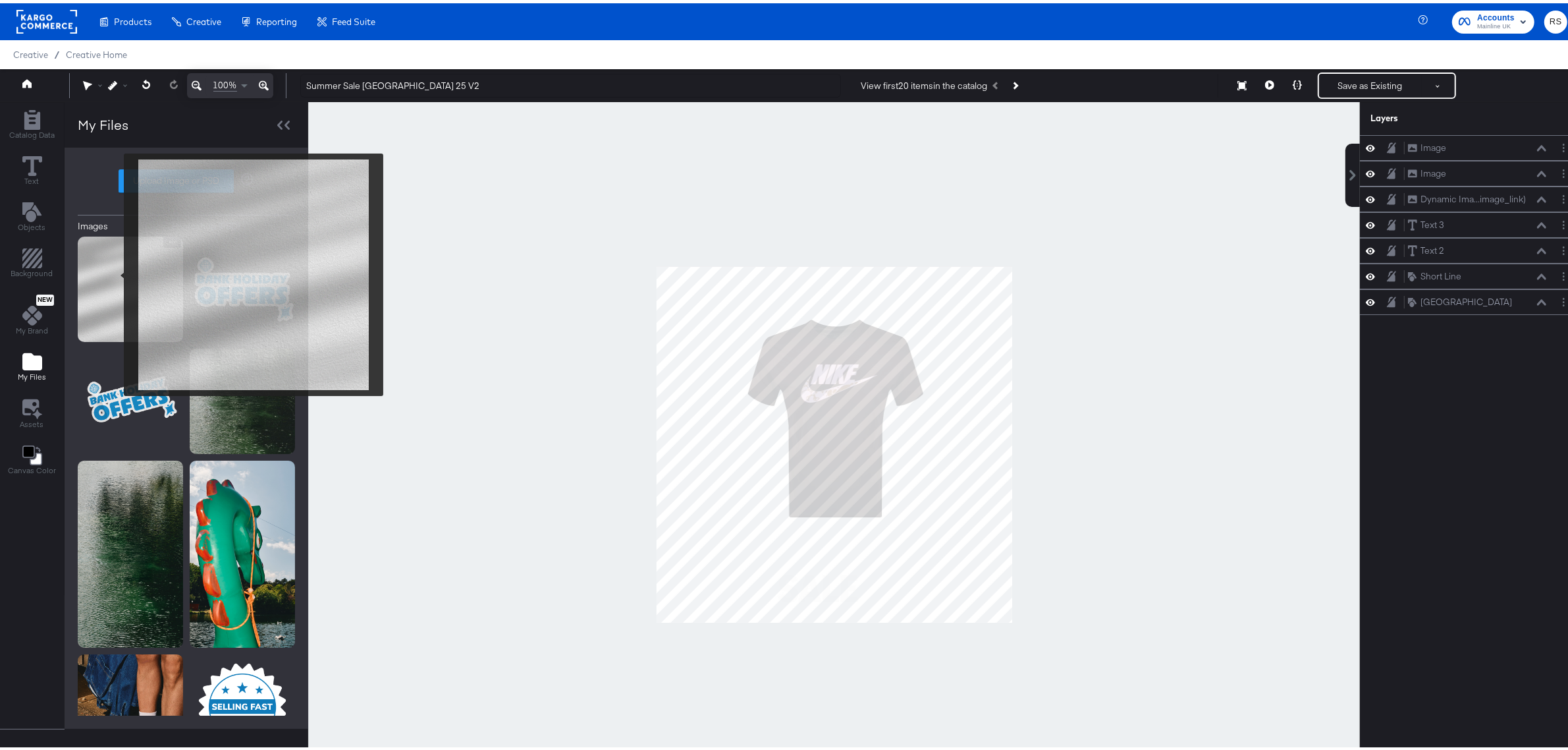
click at [115, 272] on img at bounding box center [130, 286] width 106 height 106
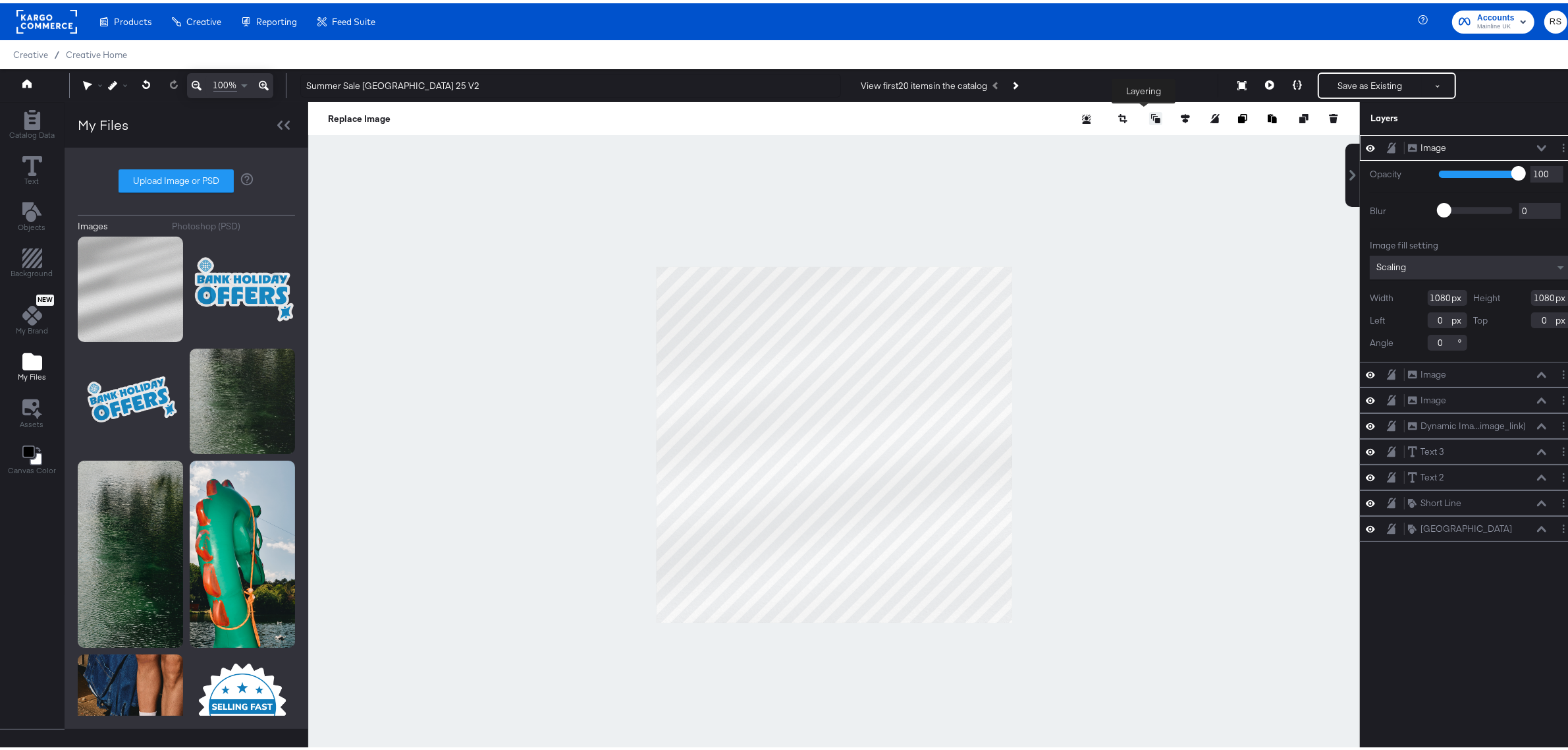
click at [1152, 118] on icon at bounding box center [1156, 115] width 9 height 9
click at [1130, 198] on button "Move Backward" at bounding box center [1121, 195] width 102 height 26
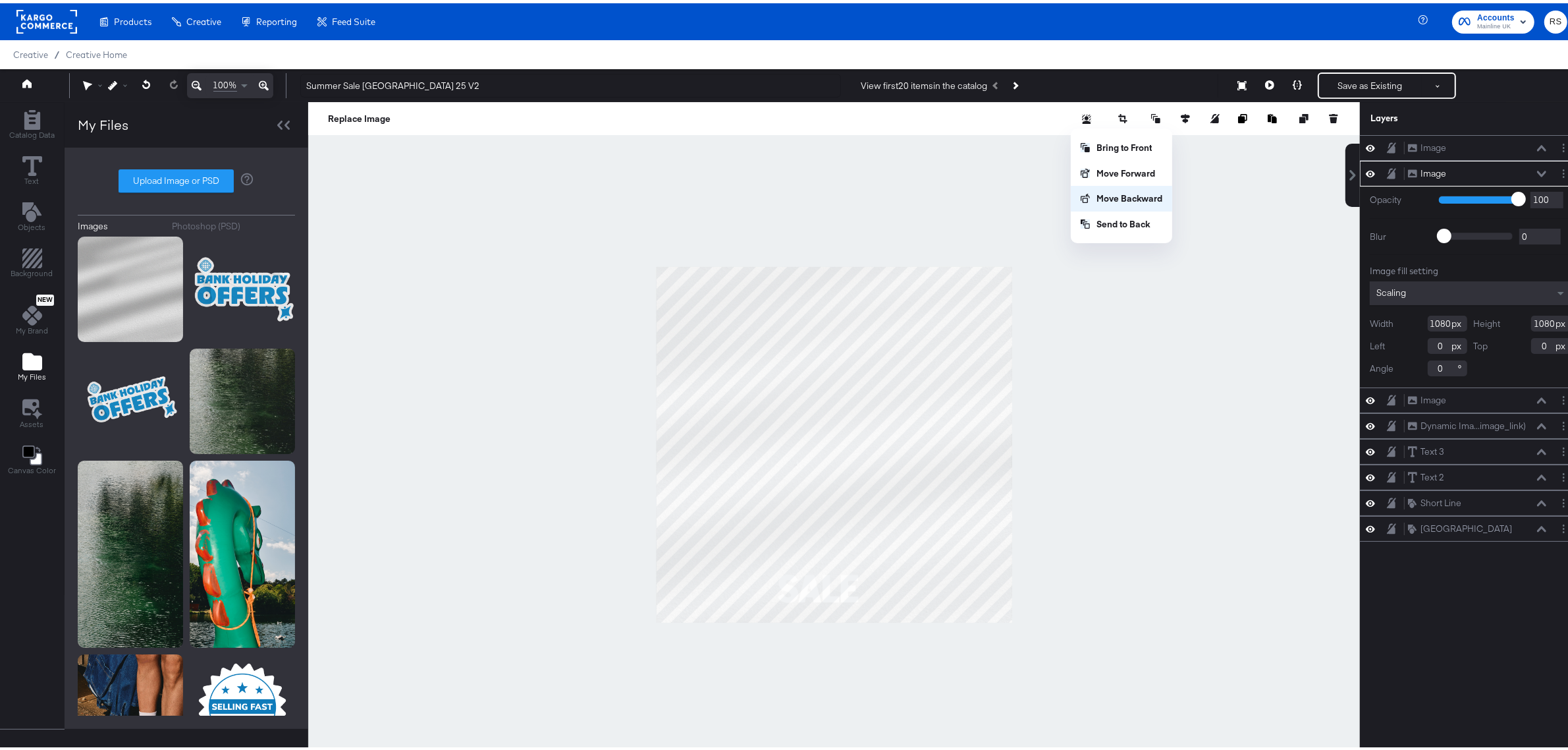
click at [1130, 198] on button "Move Backward" at bounding box center [1121, 195] width 102 height 26
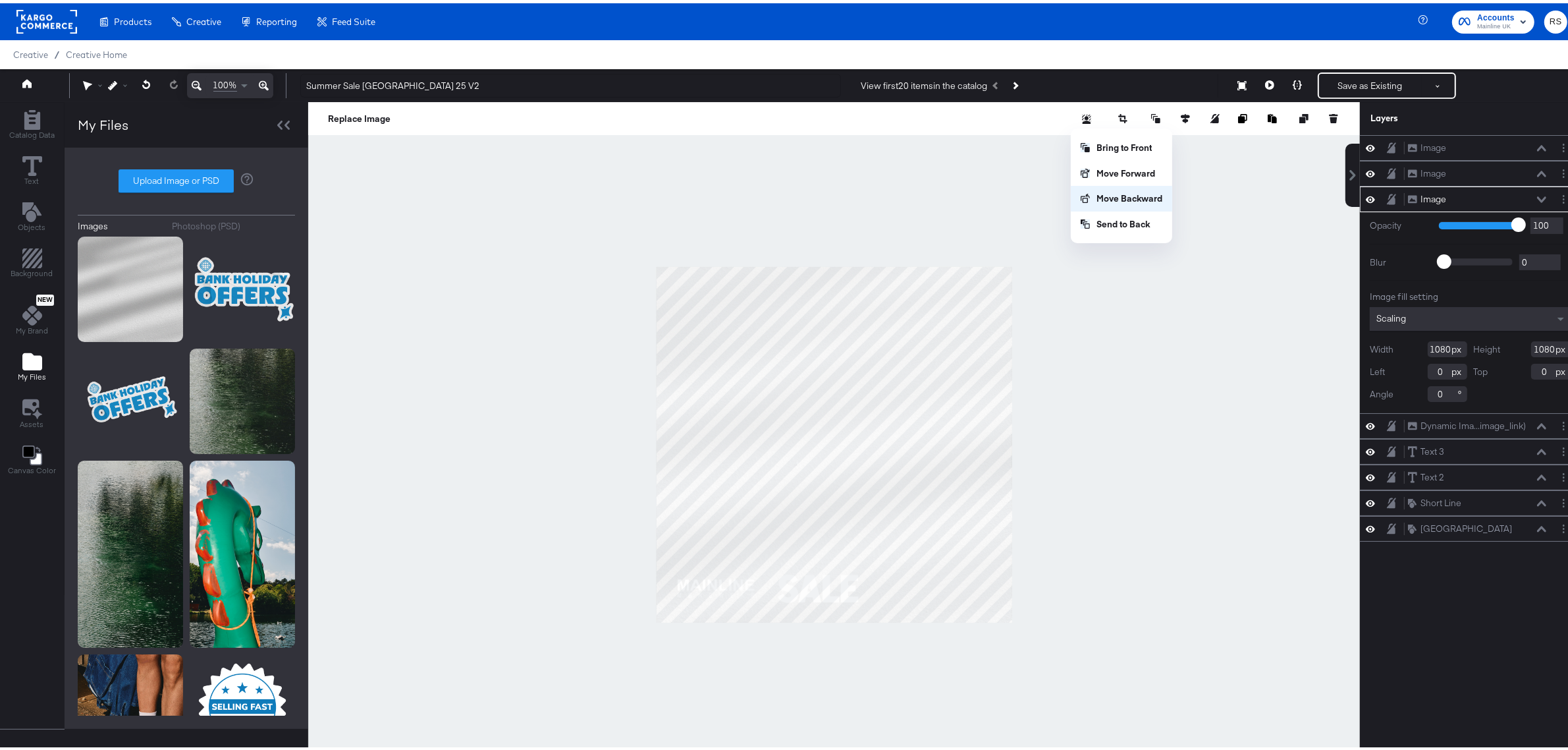
click at [1130, 198] on button "Move Backward" at bounding box center [1121, 195] width 102 height 26
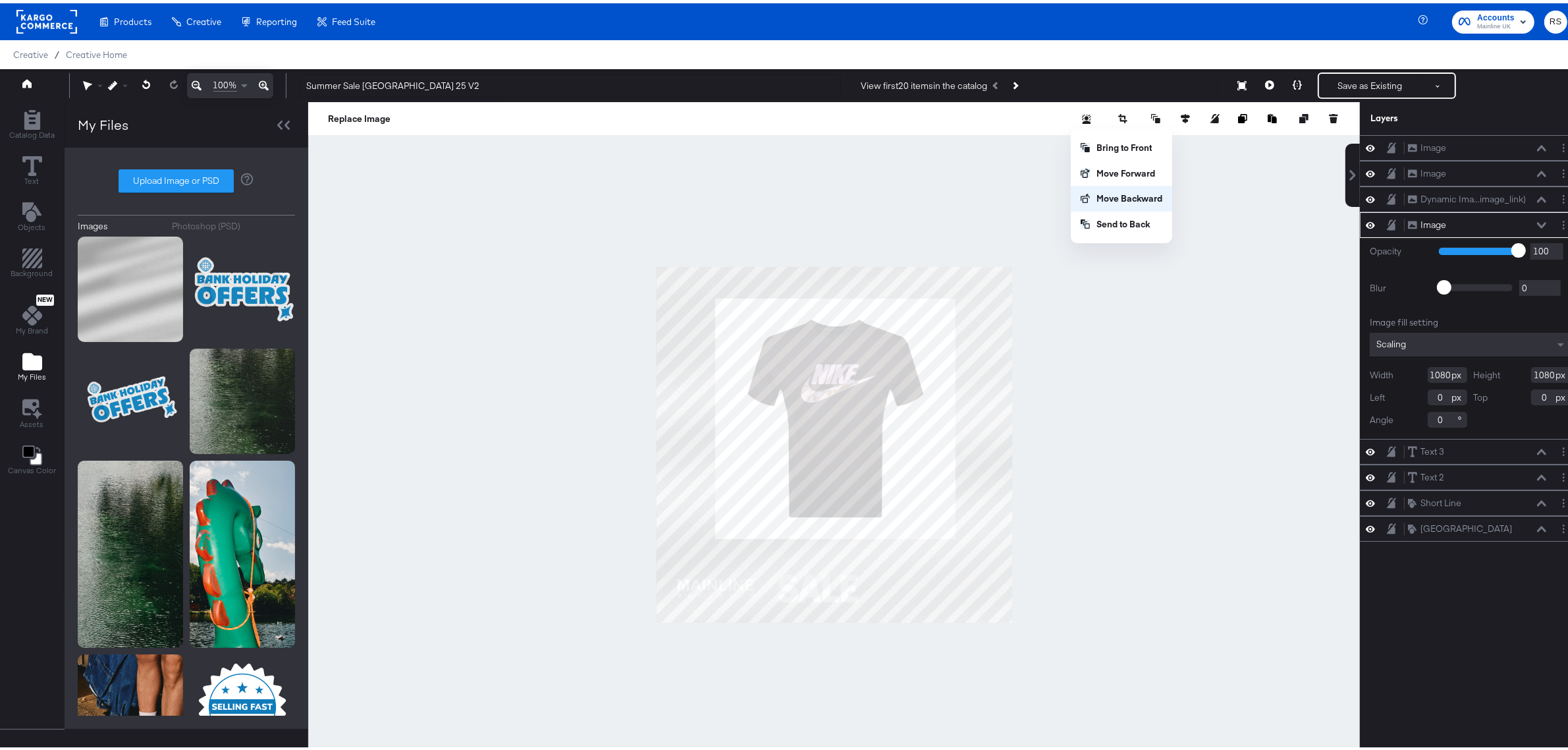
click at [1130, 198] on button "Move Backward" at bounding box center [1121, 195] width 102 height 26
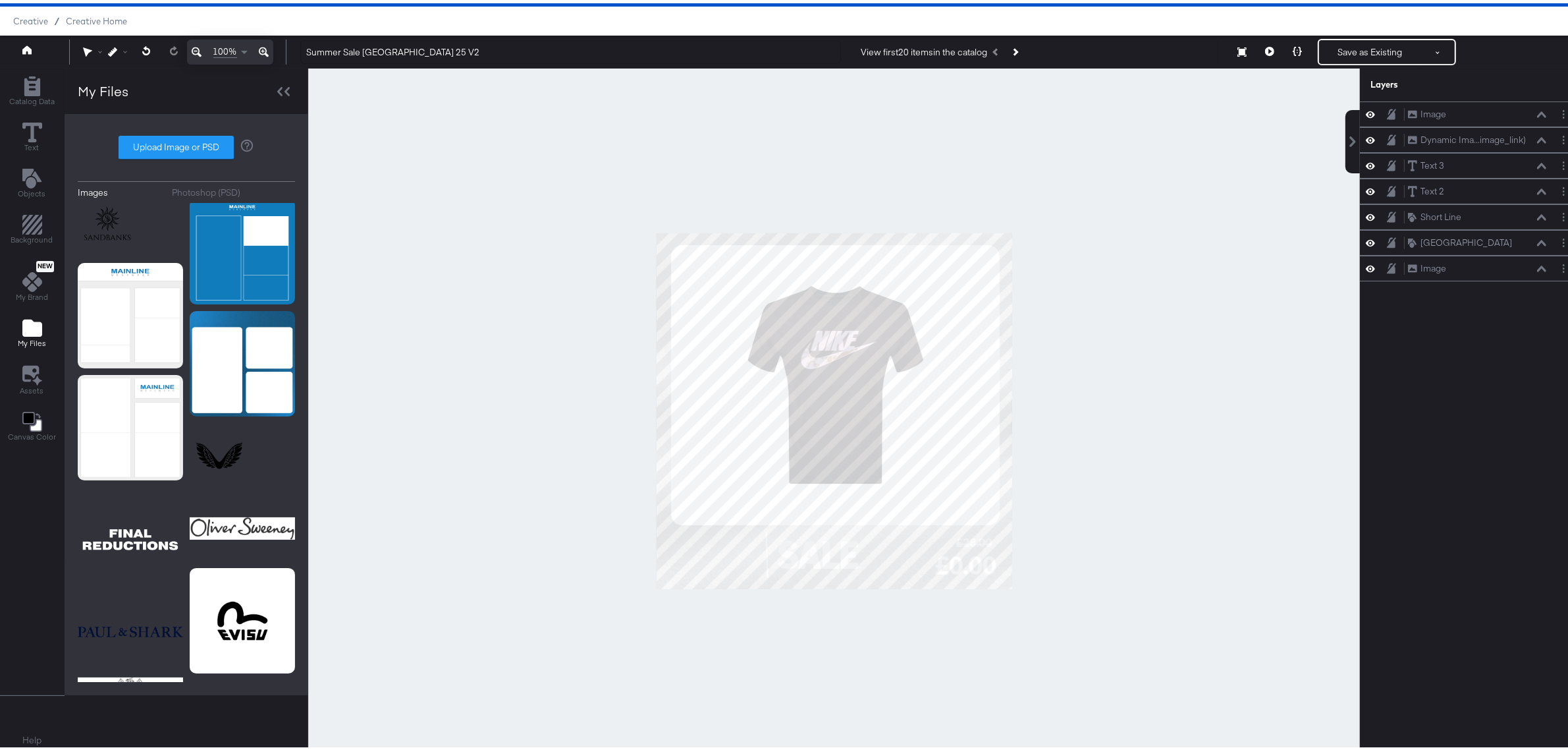
scroll to position [6182, 0]
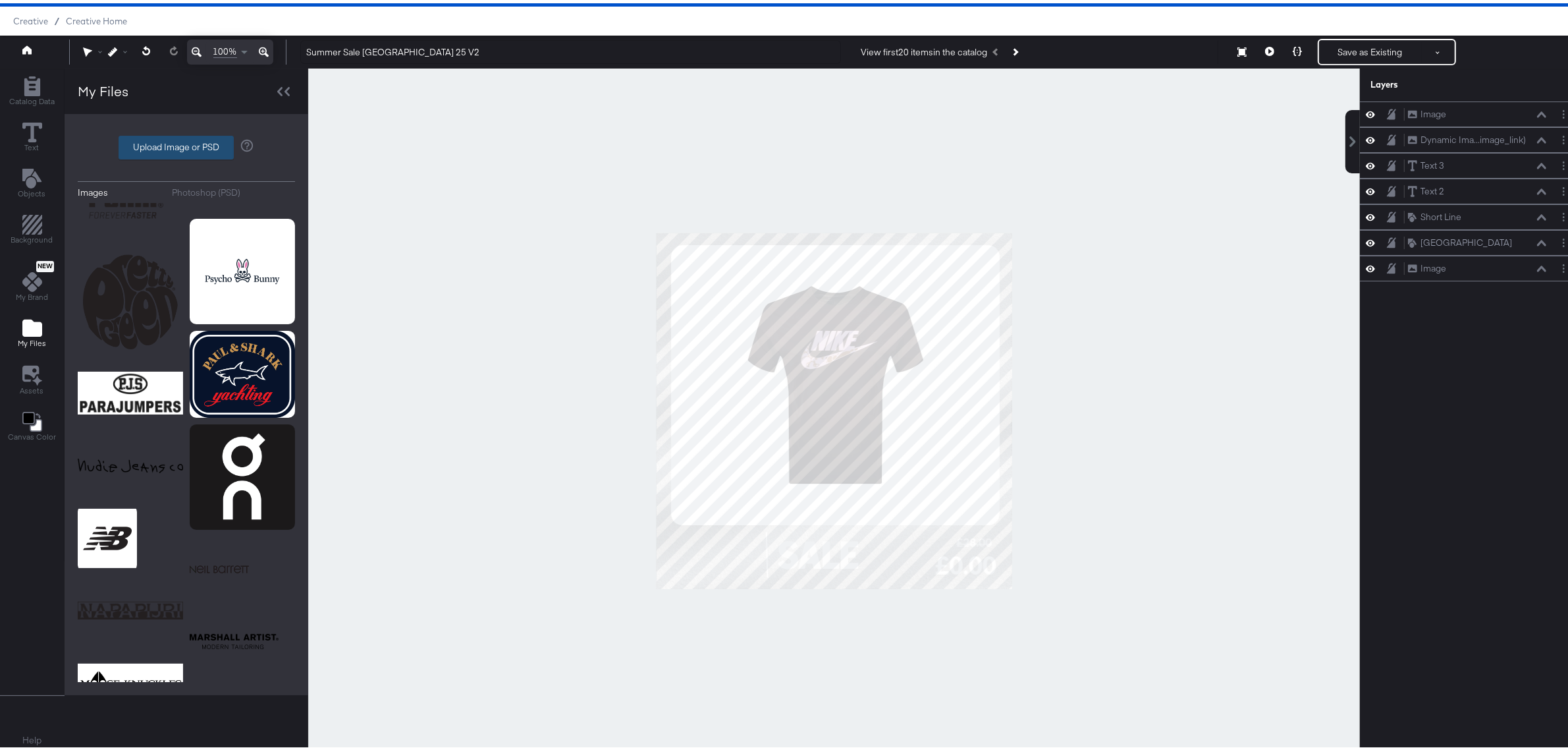
click at [184, 146] on label "Upload Image or PSD" at bounding box center [176, 144] width 114 height 22
click at [186, 144] on input "Upload Image or PSD" at bounding box center [186, 144] width 0 height 0
type input "C:\fakepath\logo.jpg"
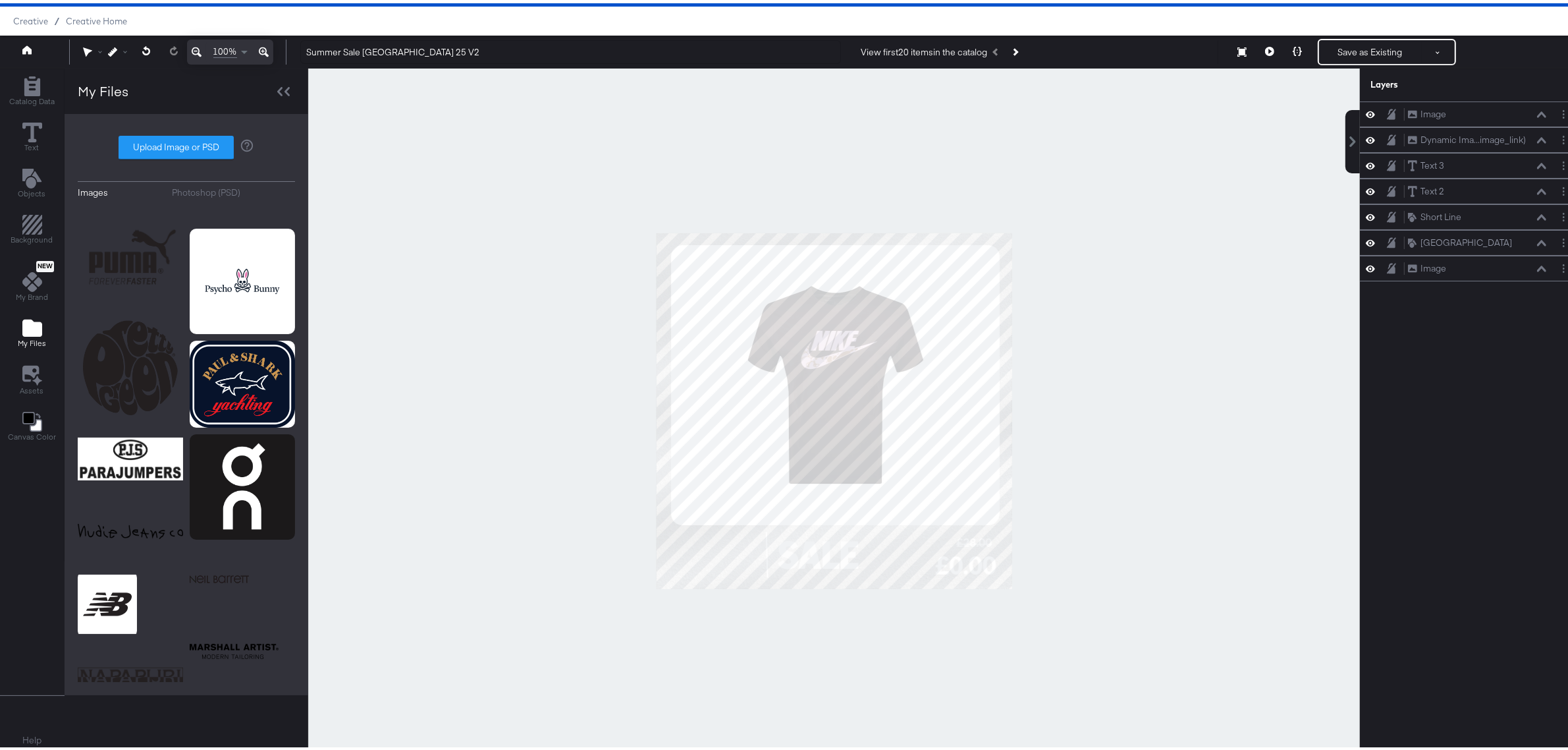
scroll to position [0, 0]
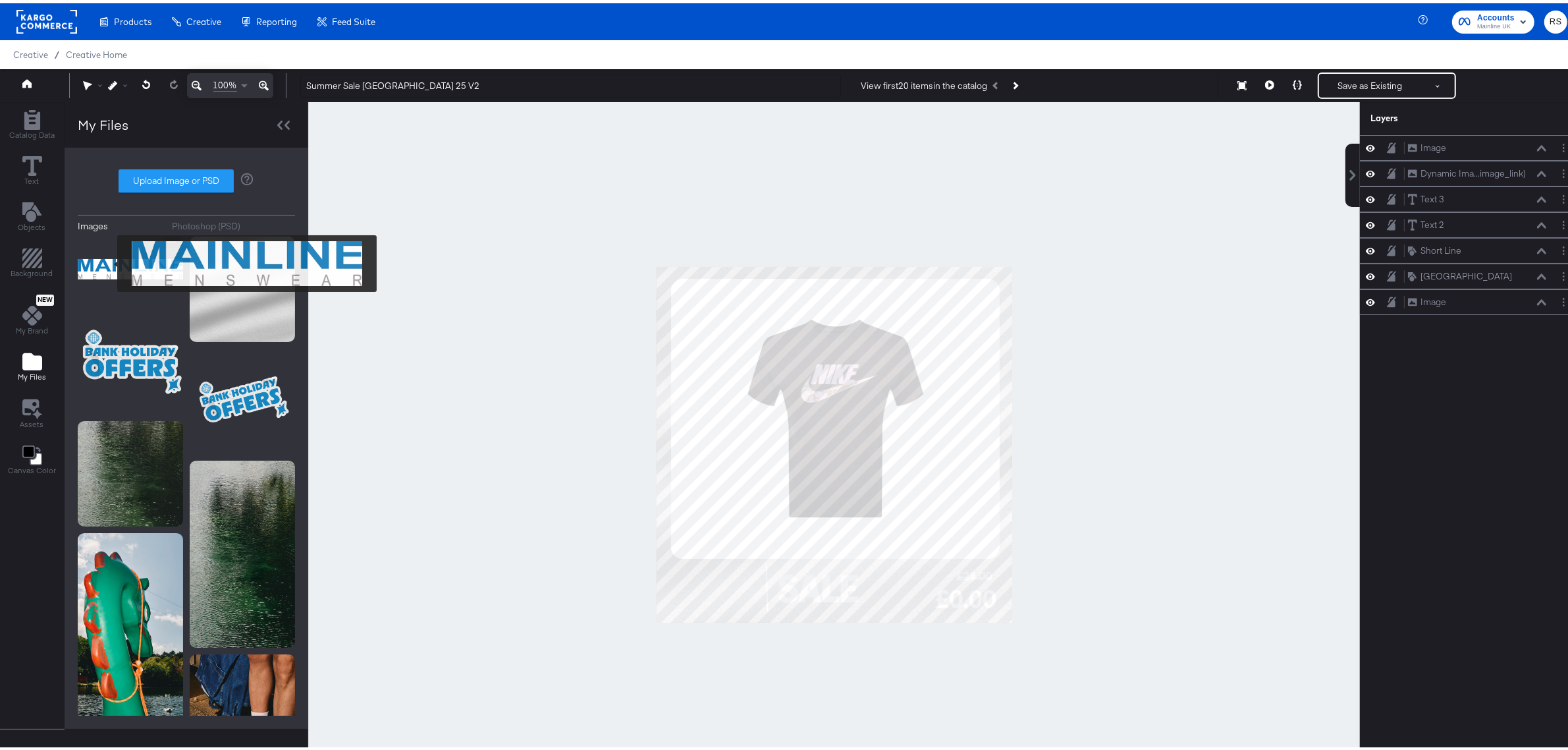
click at [108, 261] on img at bounding box center [130, 266] width 106 height 66
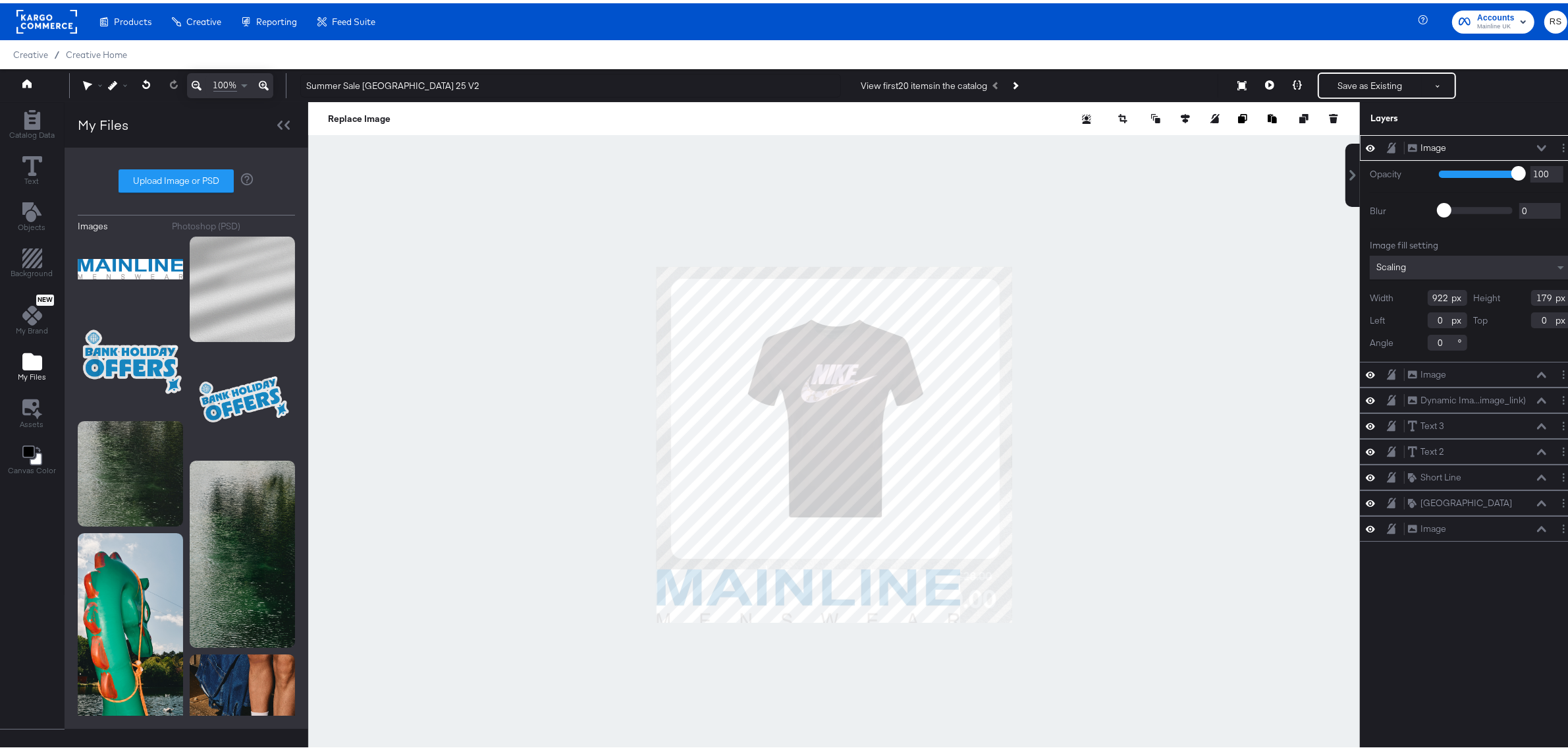
type input "918"
click at [1329, 116] on div "Replace Image" at bounding box center [834, 115] width 1052 height 33
click at [1327, 110] on button at bounding box center [1334, 115] width 13 height 13
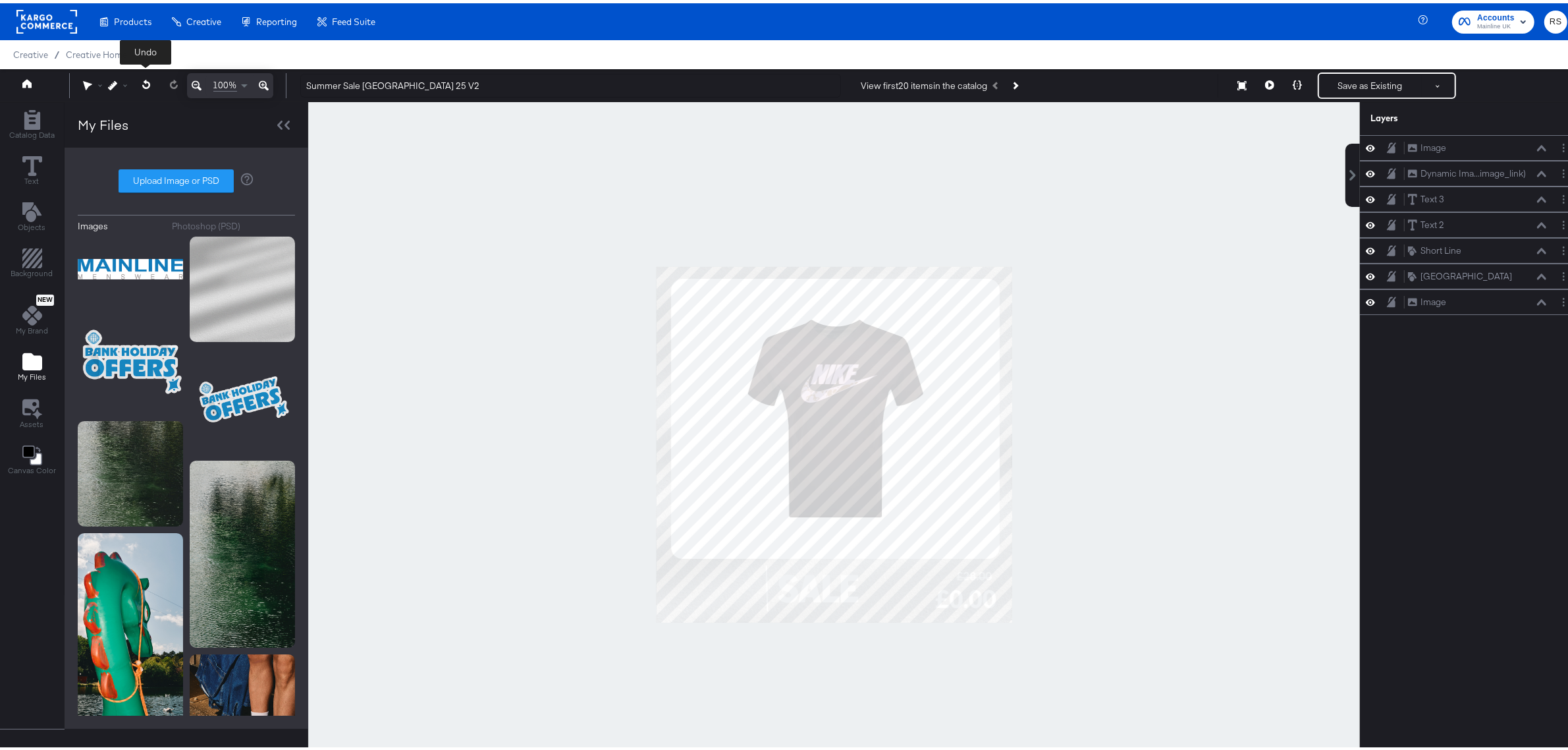
click at [148, 83] on icon at bounding box center [145, 81] width 8 height 9
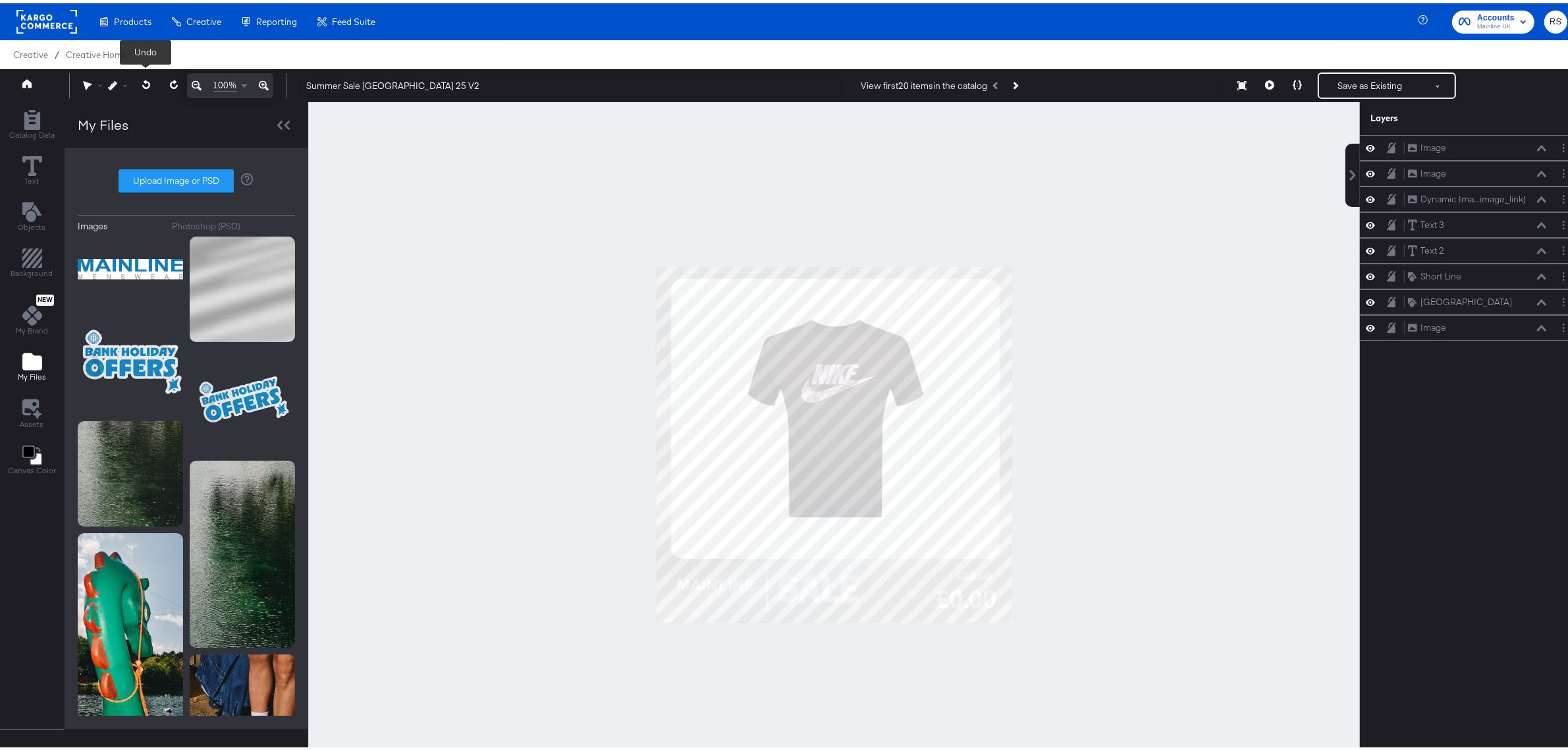
click at [148, 83] on icon at bounding box center [145, 81] width 8 height 9
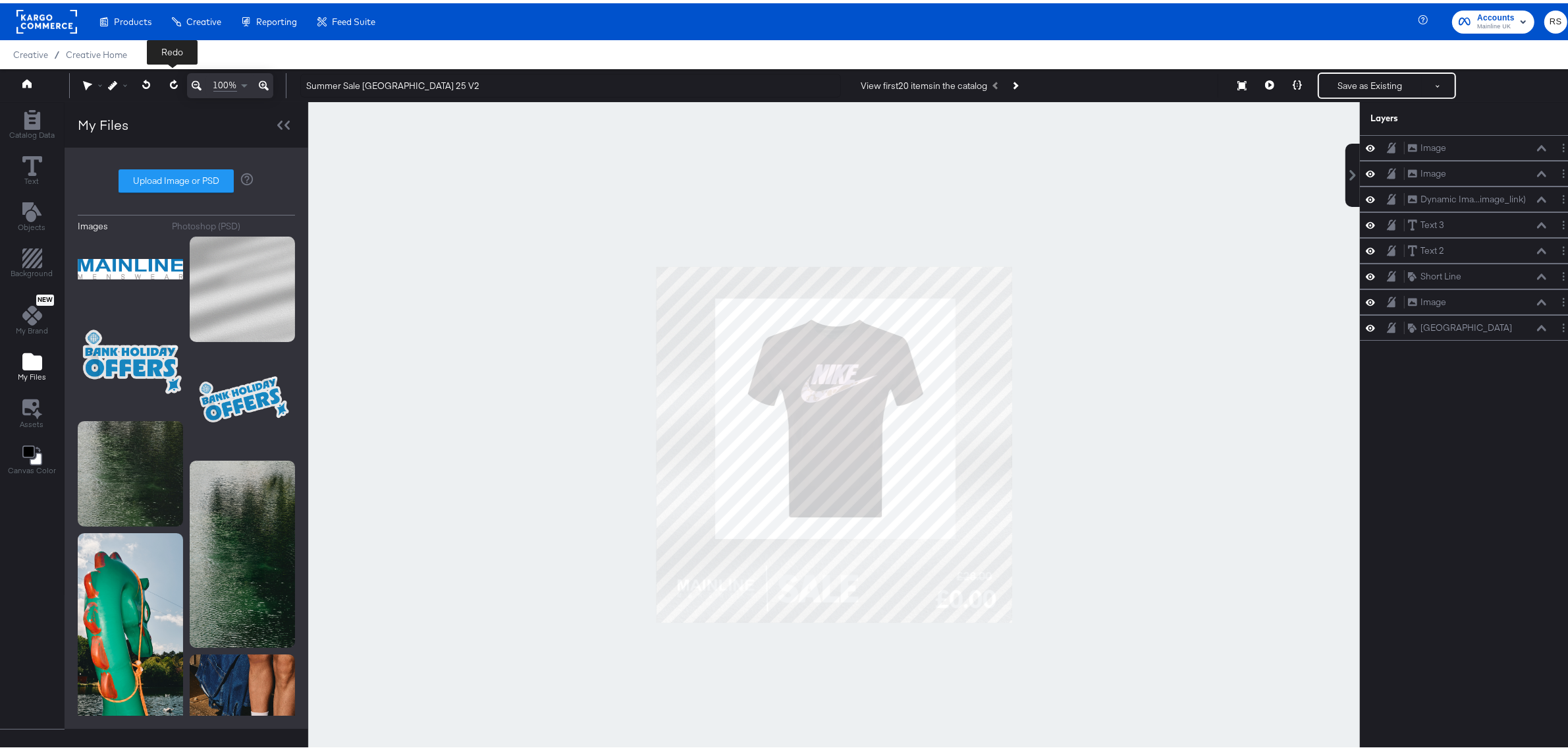
drag, startPoint x: 178, startPoint y: 83, endPoint x: 254, endPoint y: 179, distance: 122.4
click at [178, 83] on button at bounding box center [174, 82] width 27 height 24
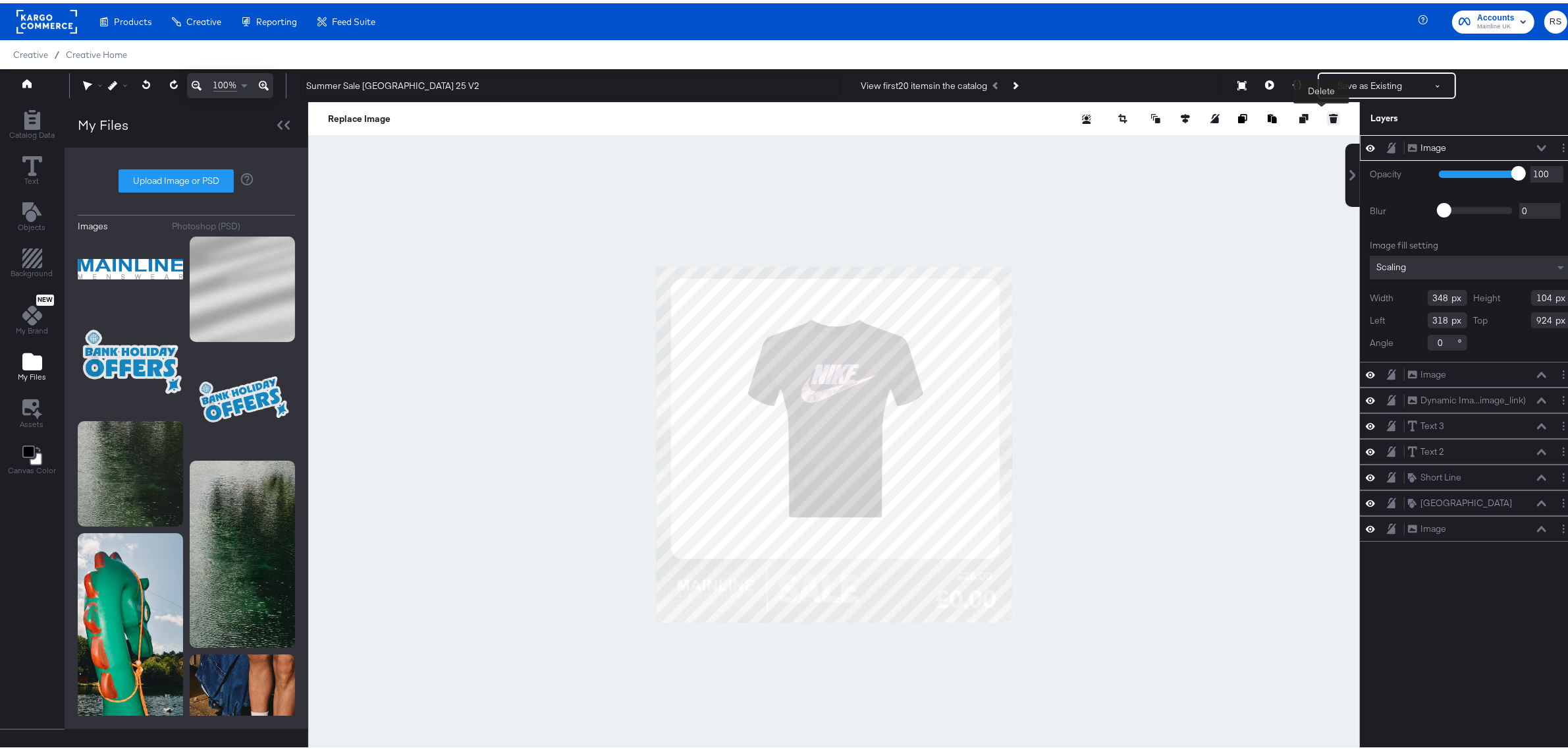
click at [1331, 117] on icon at bounding box center [1334, 117] width 7 height 6
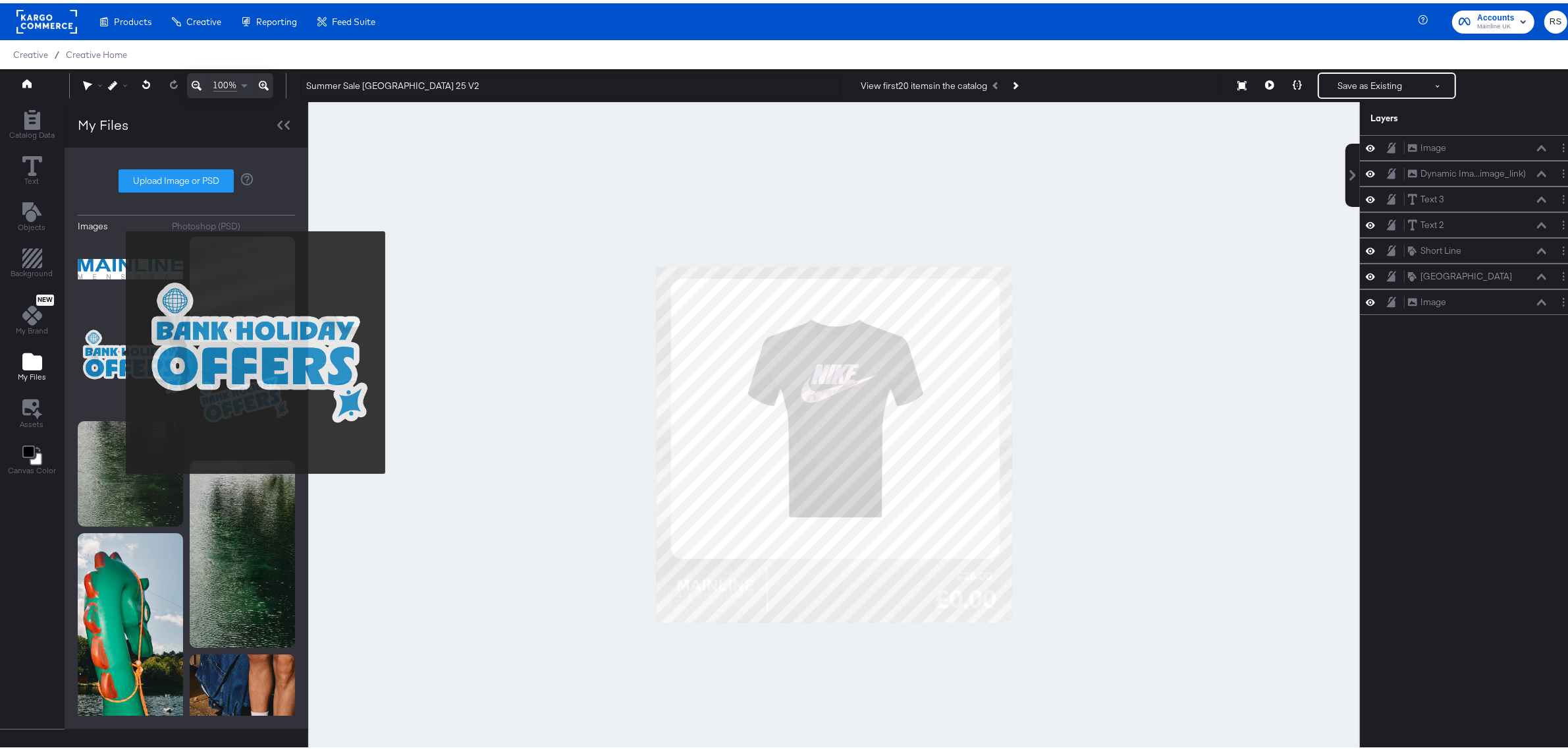
click at [117, 349] on img at bounding box center [130, 359] width 106 height 106
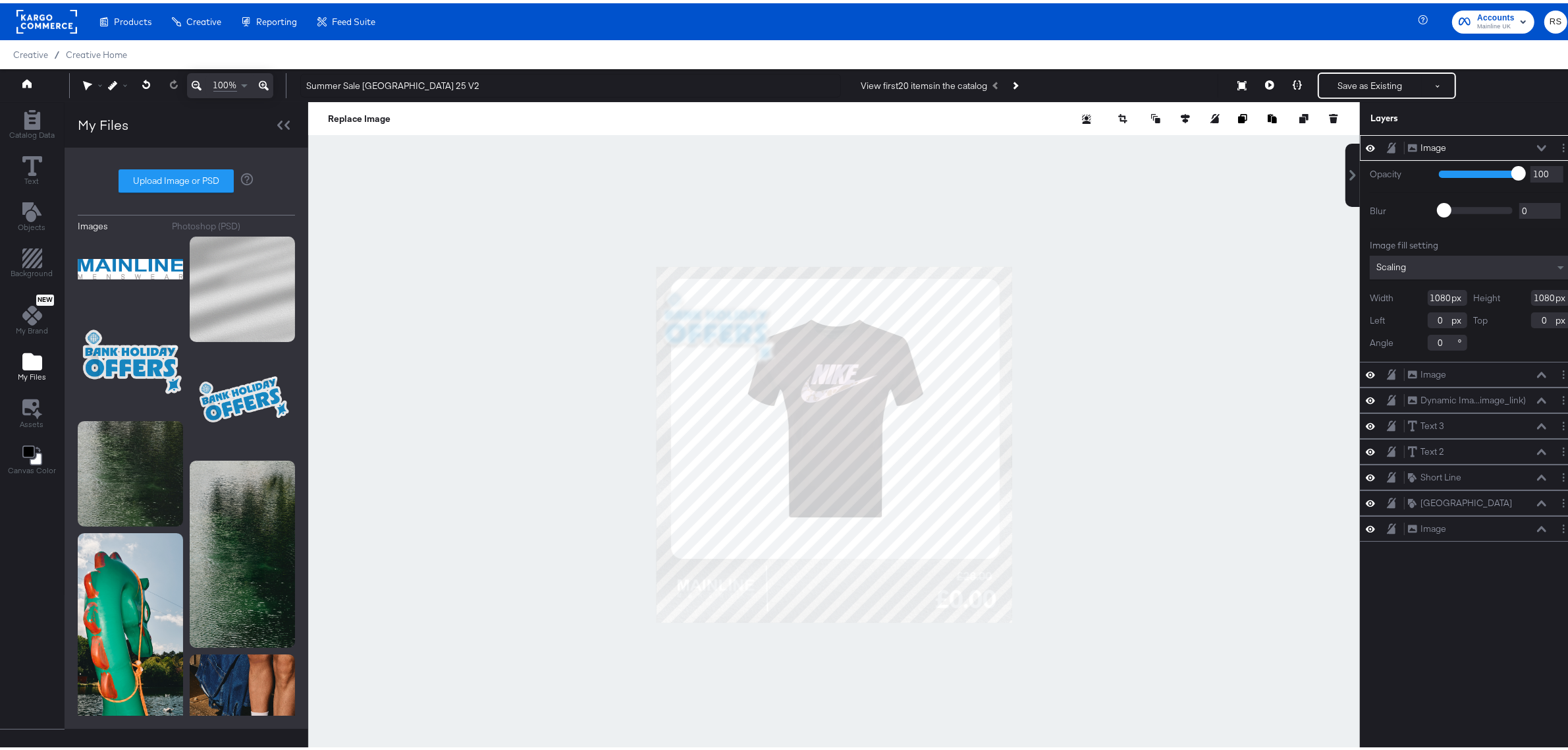
type input "332"
type input "324"
type input "70"
type input "84"
type input "360"
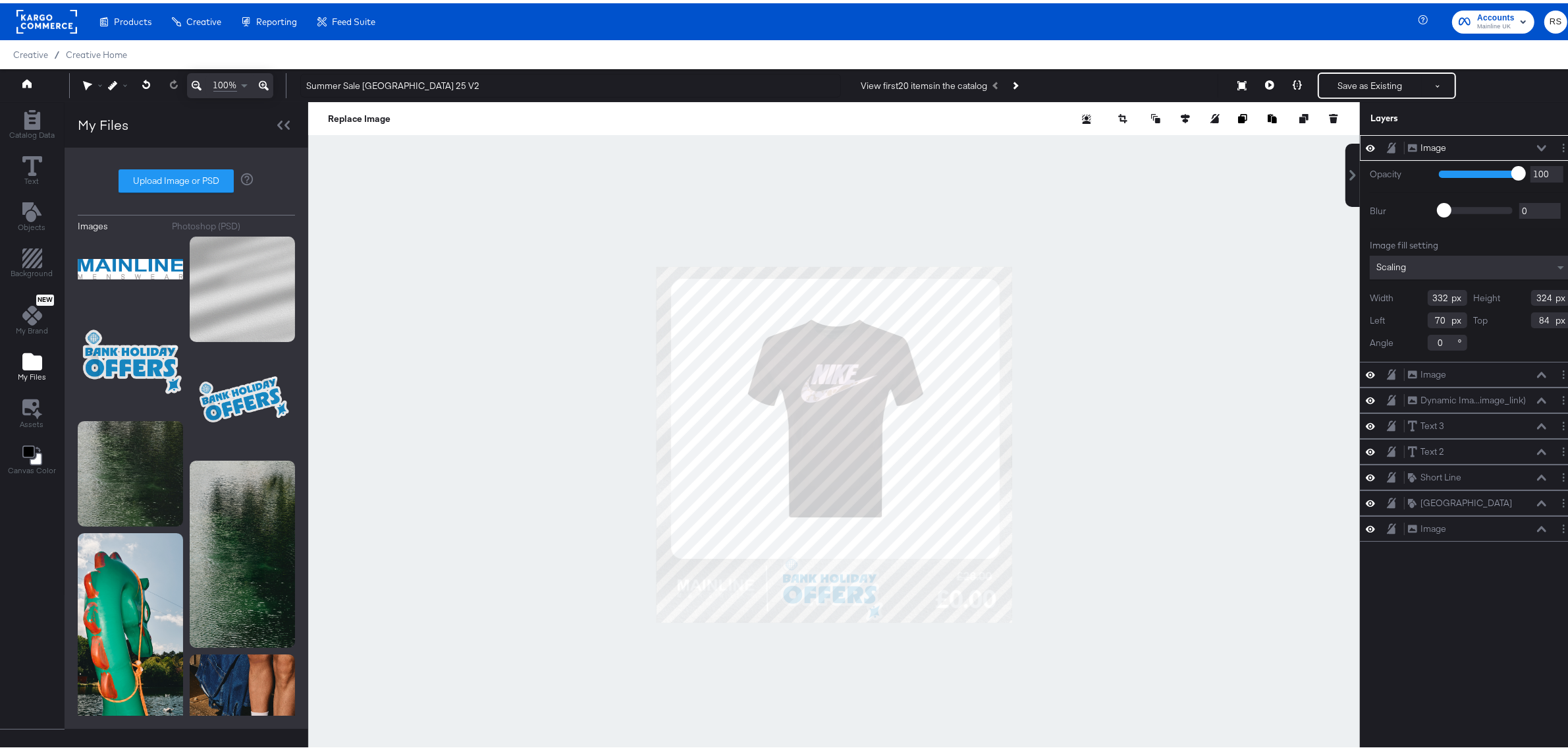
type input "814"
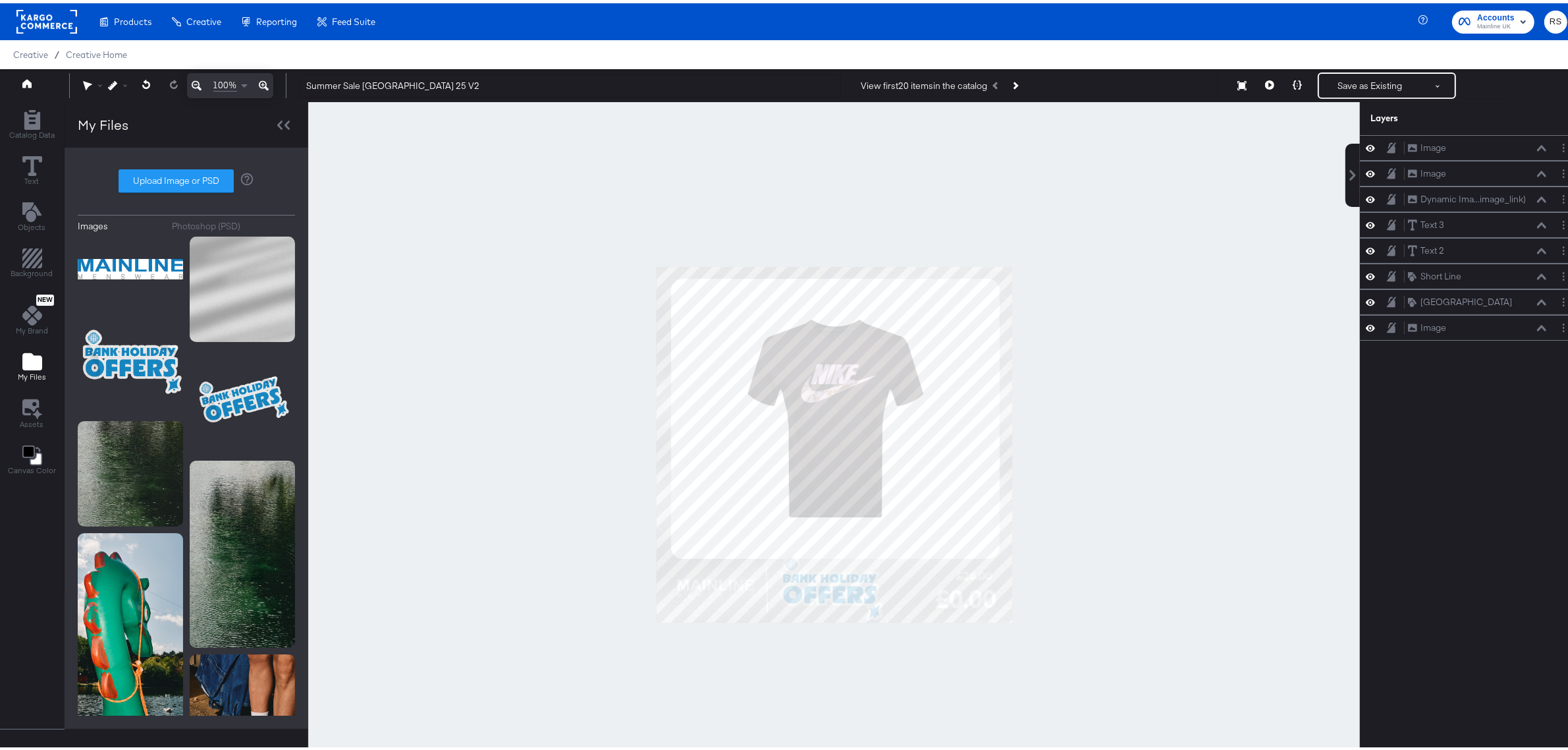
click at [1136, 543] on div at bounding box center [834, 441] width 1052 height 685
